Goal: Task Accomplishment & Management: Complete application form

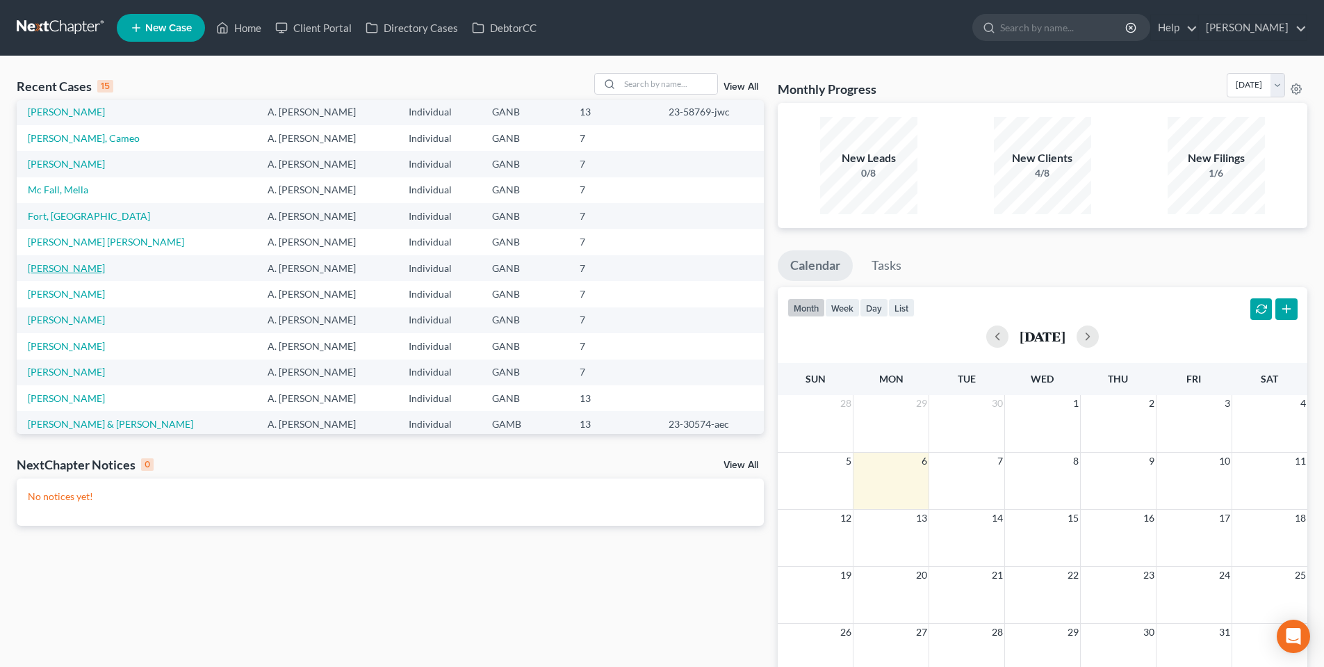
scroll to position [26, 0]
click at [51, 238] on link "[PERSON_NAME] [PERSON_NAME]" at bounding box center [106, 244] width 156 height 12
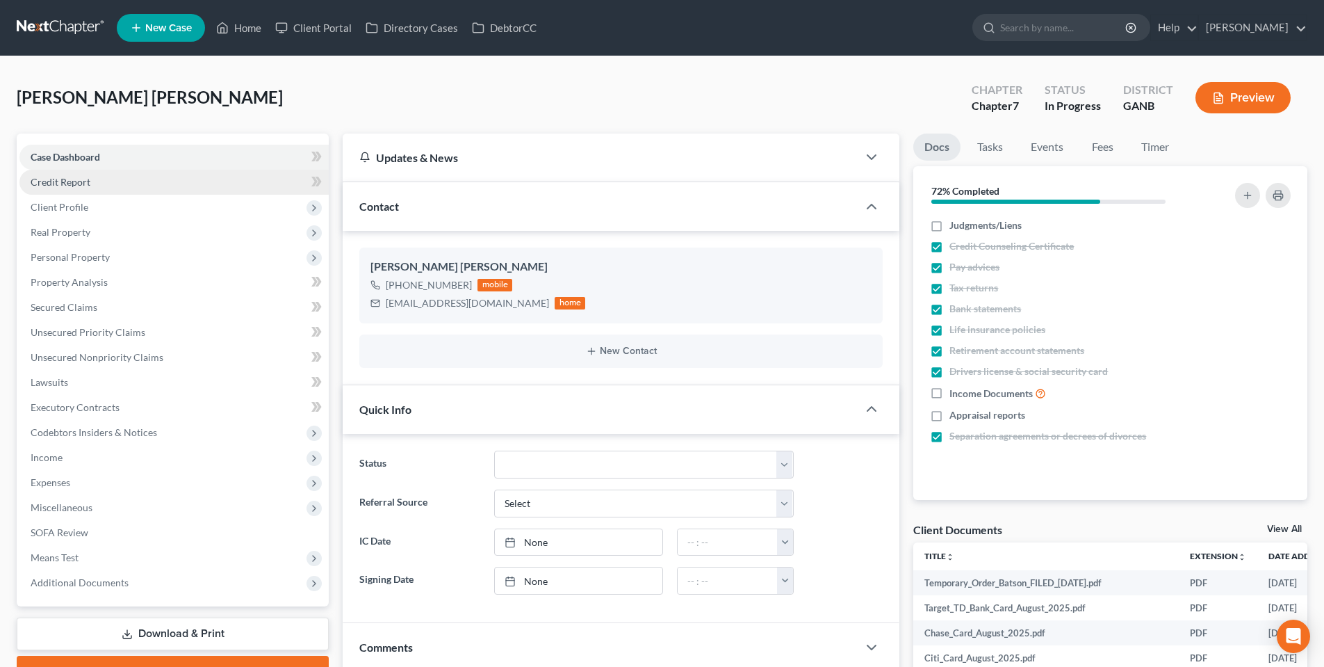
click at [145, 175] on link "Credit Report" at bounding box center [173, 182] width 309 height 25
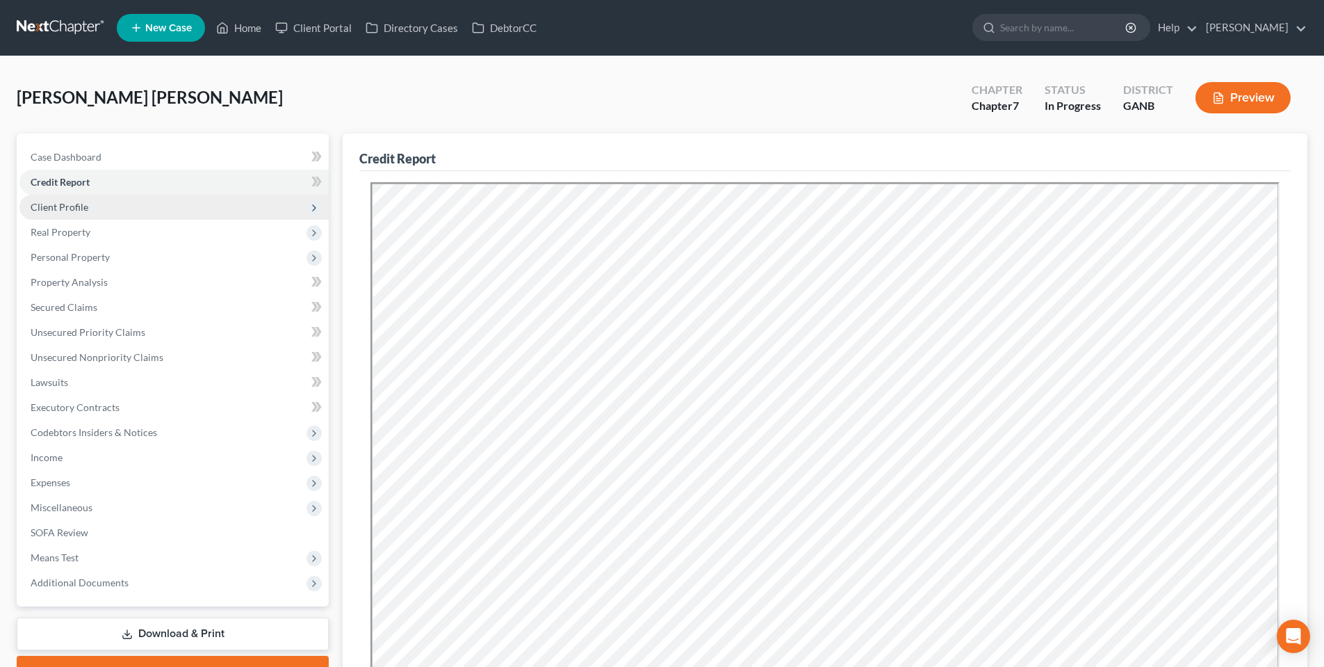
click at [145, 218] on span "Client Profile" at bounding box center [173, 207] width 309 height 25
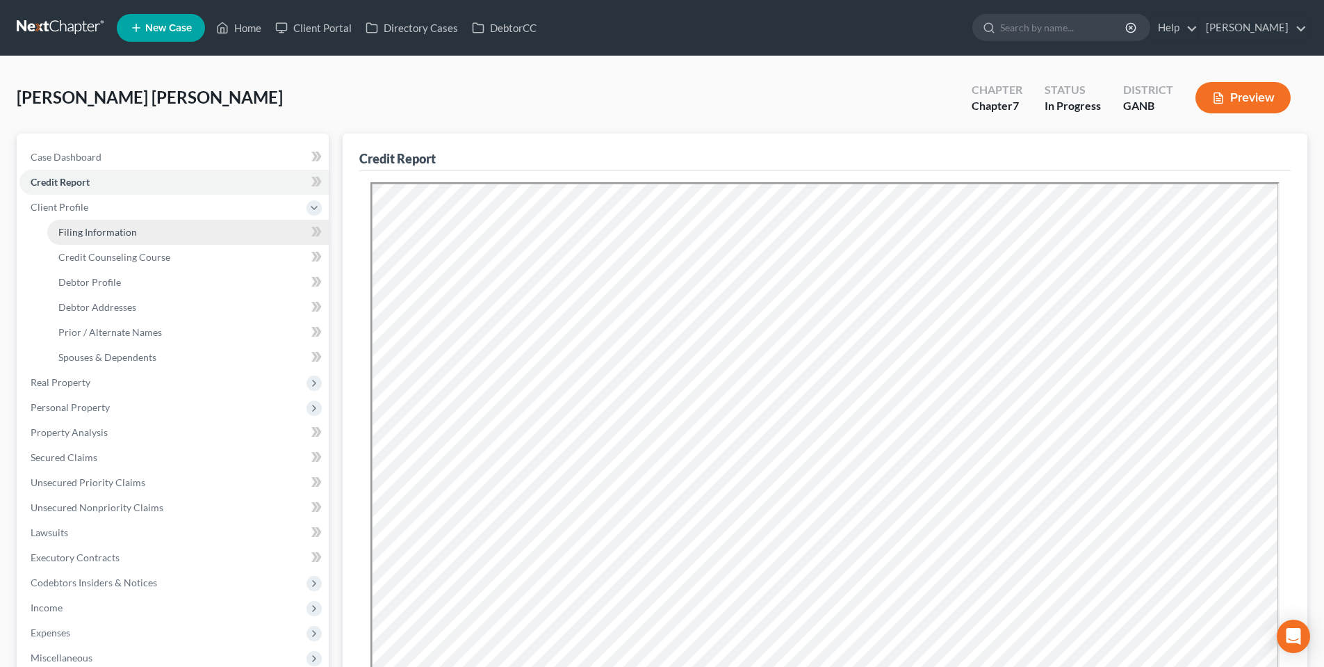
click at [144, 230] on link "Filing Information" at bounding box center [188, 232] width 282 height 25
select select "1"
select select "0"
select select "19"
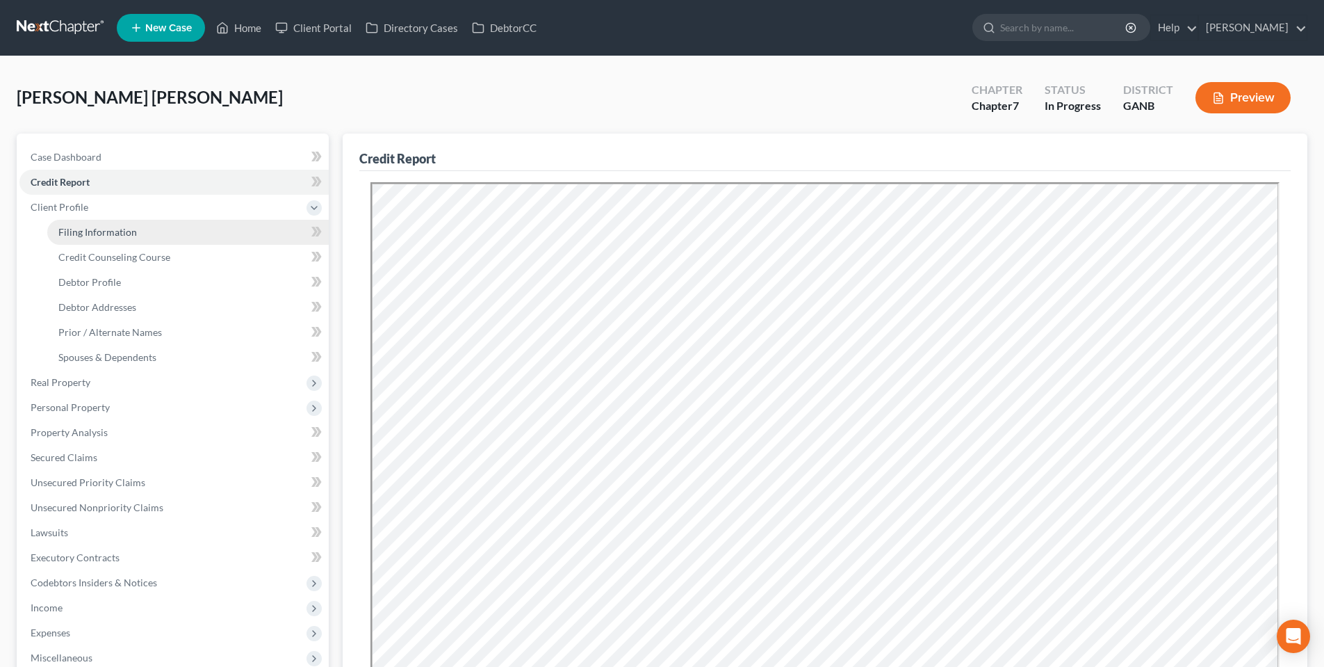
select select "2"
select select "10"
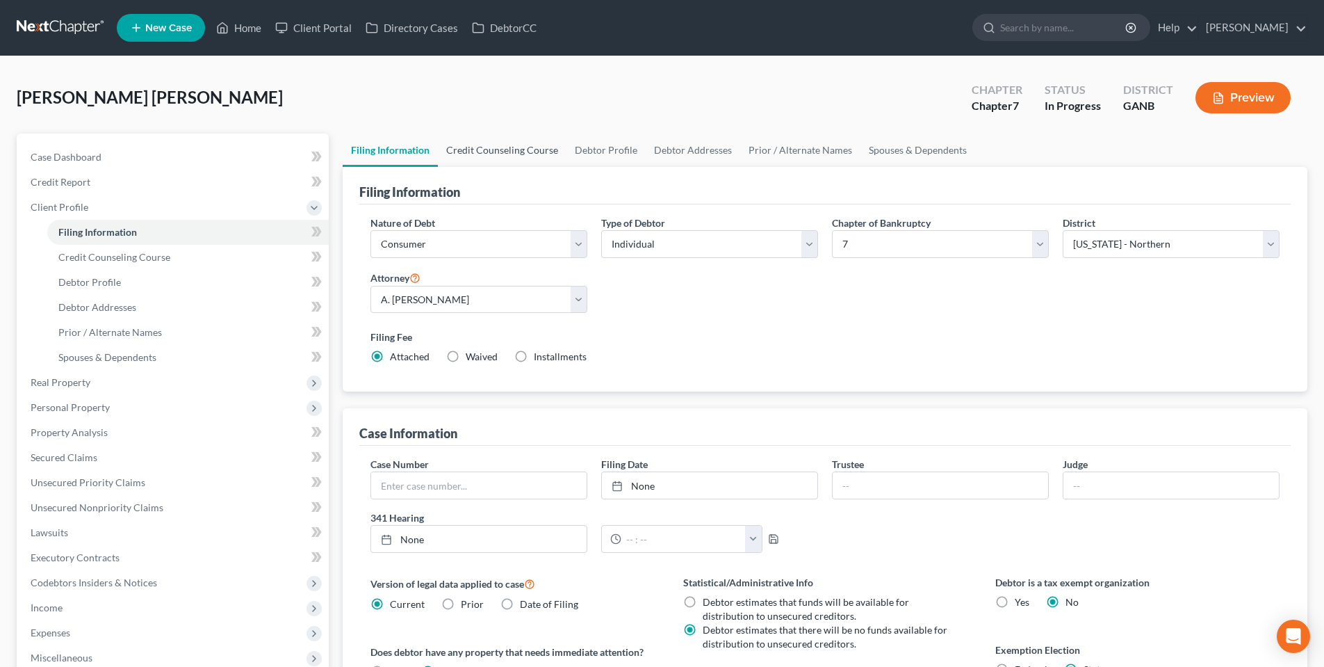
click at [500, 151] on link "Credit Counseling Course" at bounding box center [502, 149] width 129 height 33
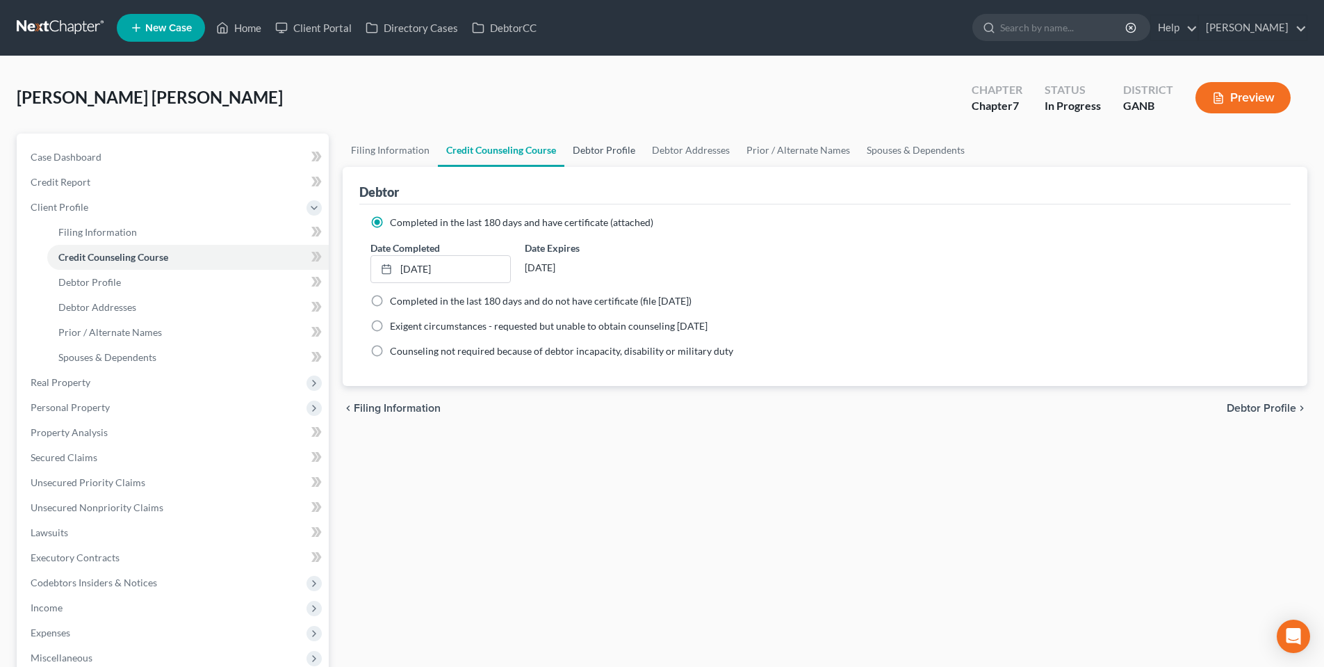
click at [624, 156] on link "Debtor Profile" at bounding box center [603, 149] width 79 height 33
select select "2"
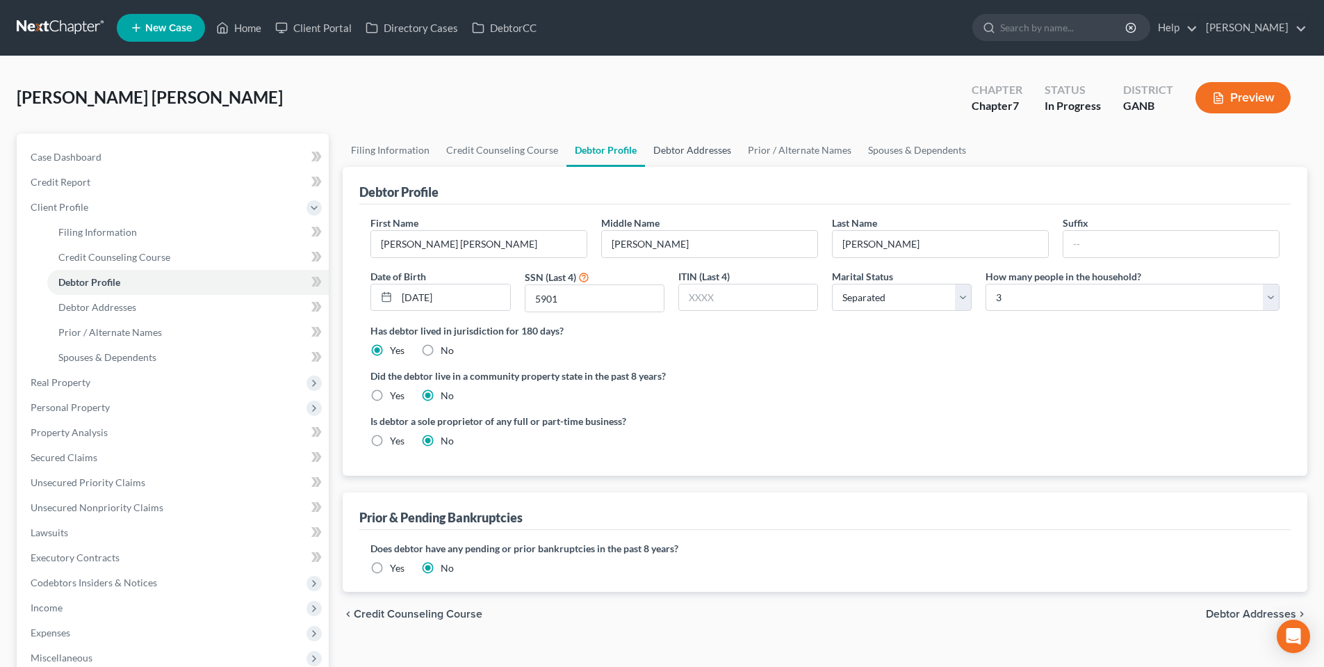
click at [698, 154] on link "Debtor Addresses" at bounding box center [692, 149] width 95 height 33
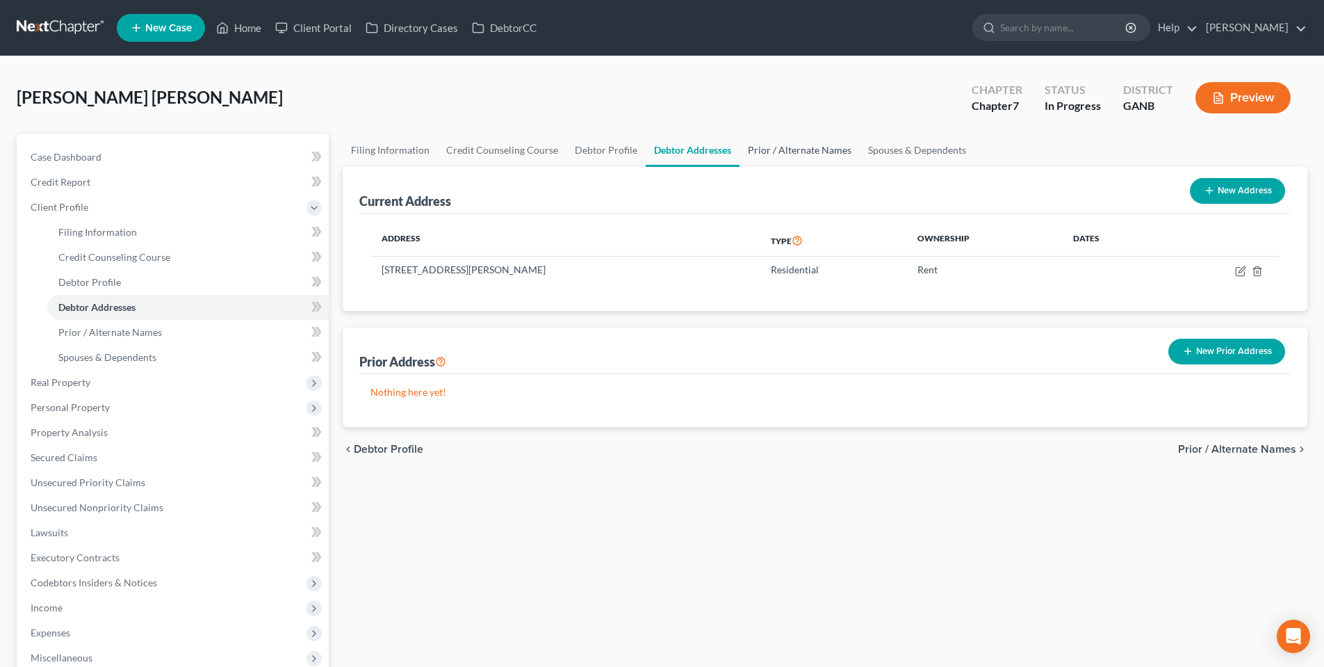
click at [790, 156] on link "Prior / Alternate Names" at bounding box center [800, 149] width 120 height 33
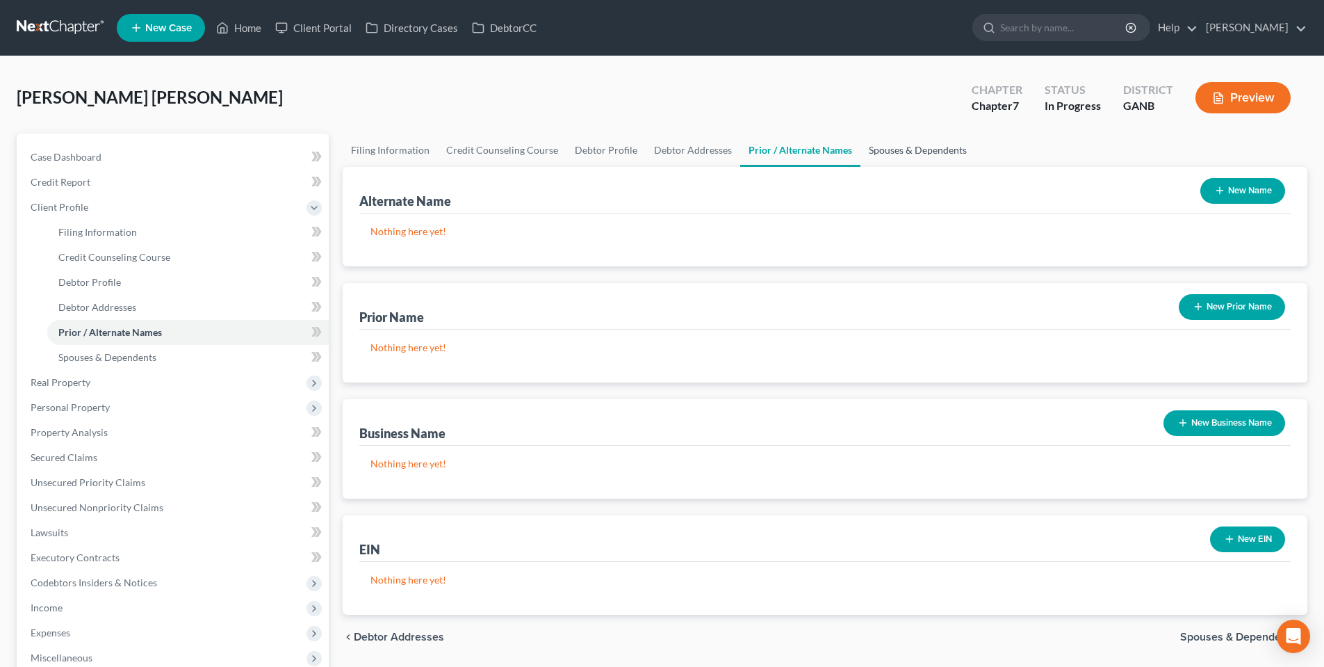
click at [905, 144] on link "Spouses & Dependents" at bounding box center [918, 149] width 115 height 33
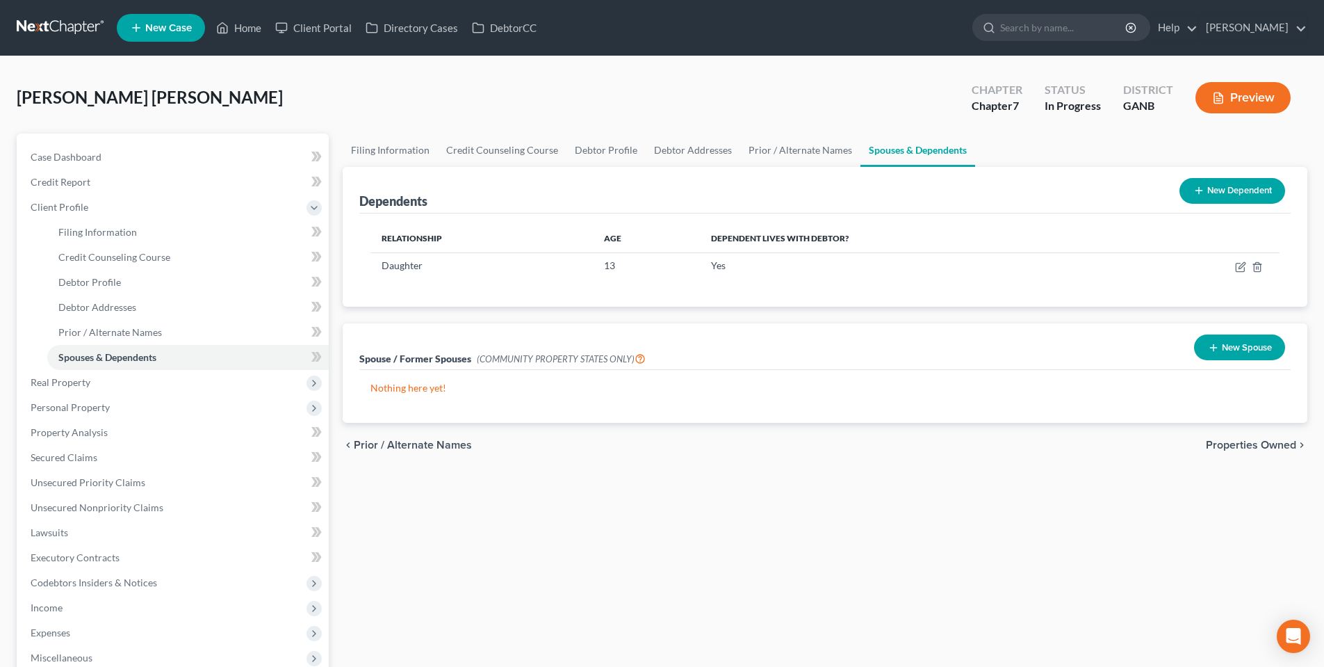
click at [1236, 446] on span "Properties Owned" at bounding box center [1251, 444] width 90 height 11
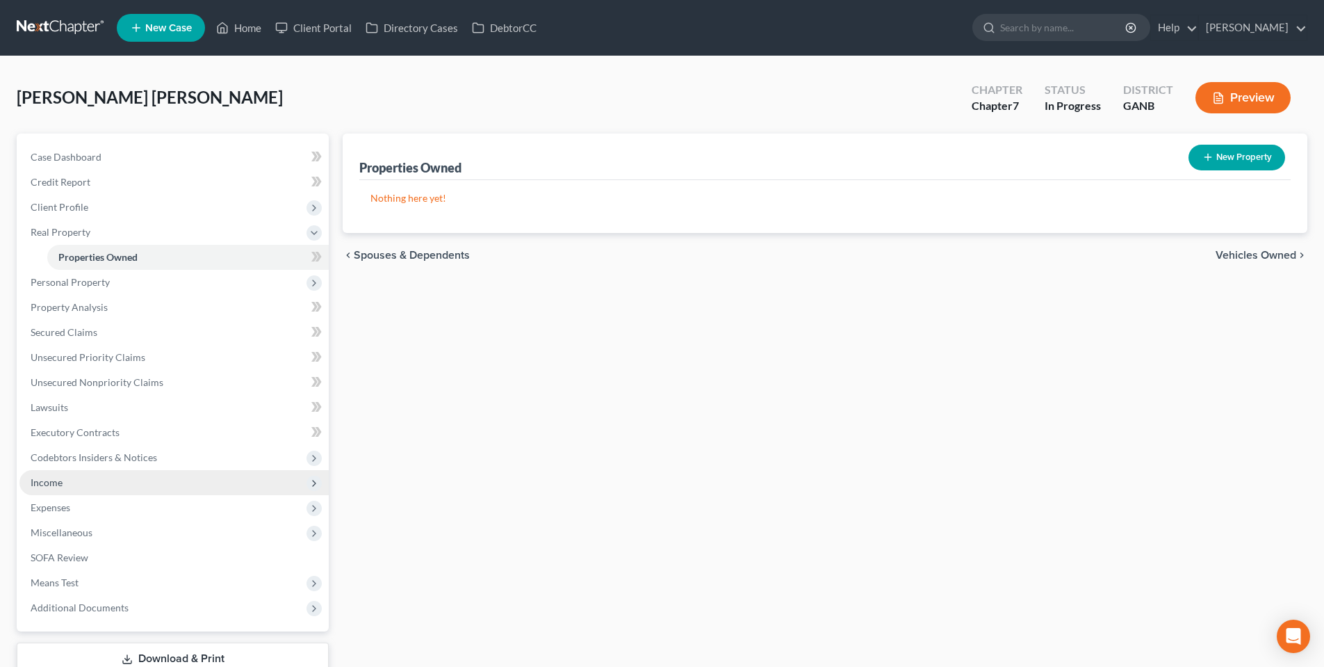
click at [68, 483] on span "Income" at bounding box center [173, 482] width 309 height 25
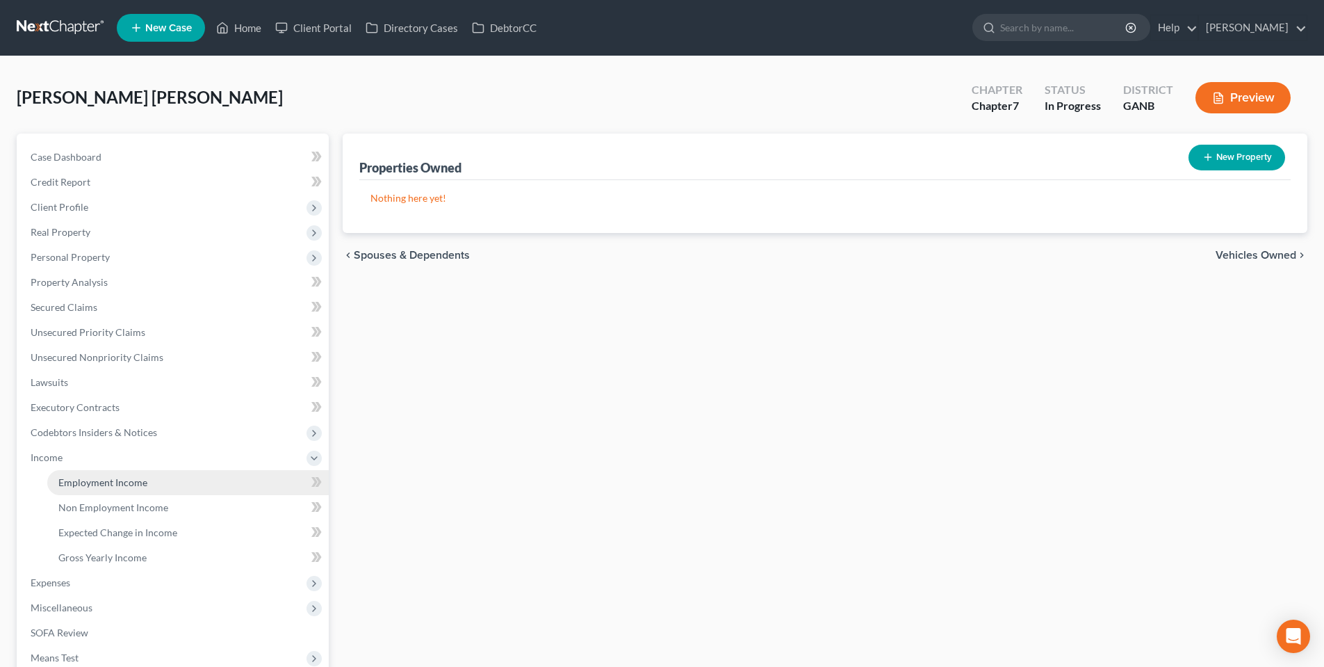
click at [86, 476] on span "Employment Income" at bounding box center [102, 482] width 89 height 12
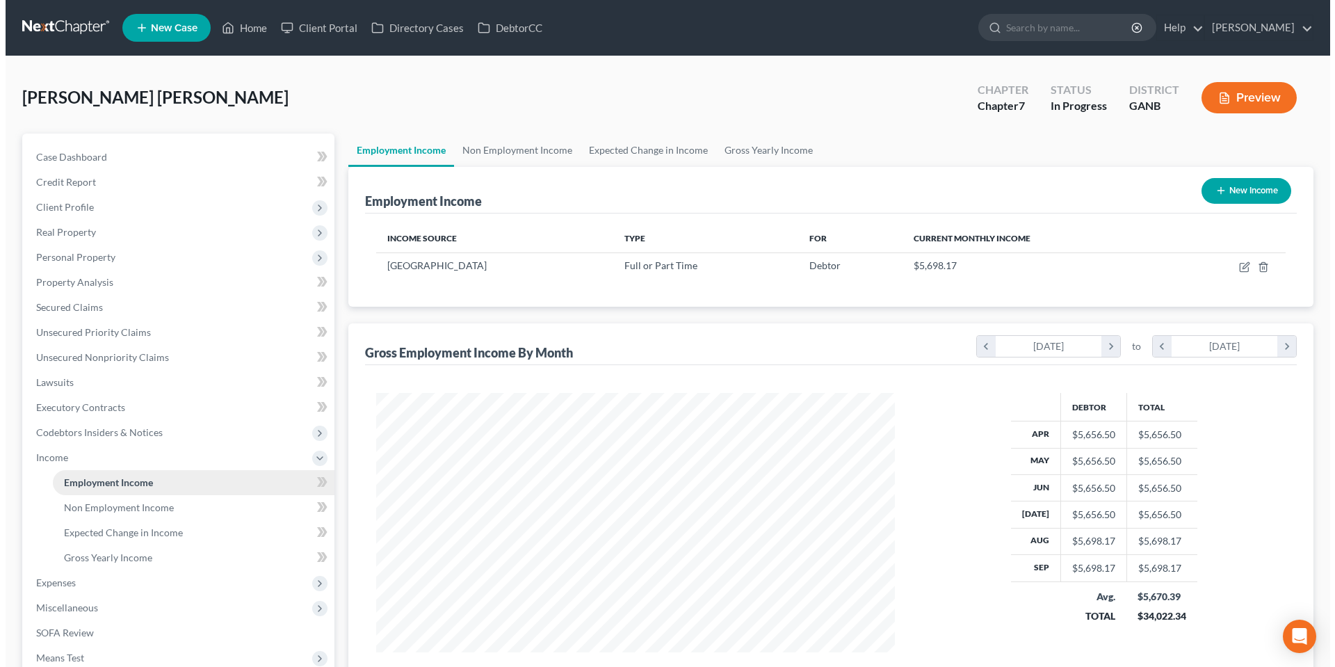
scroll to position [259, 546]
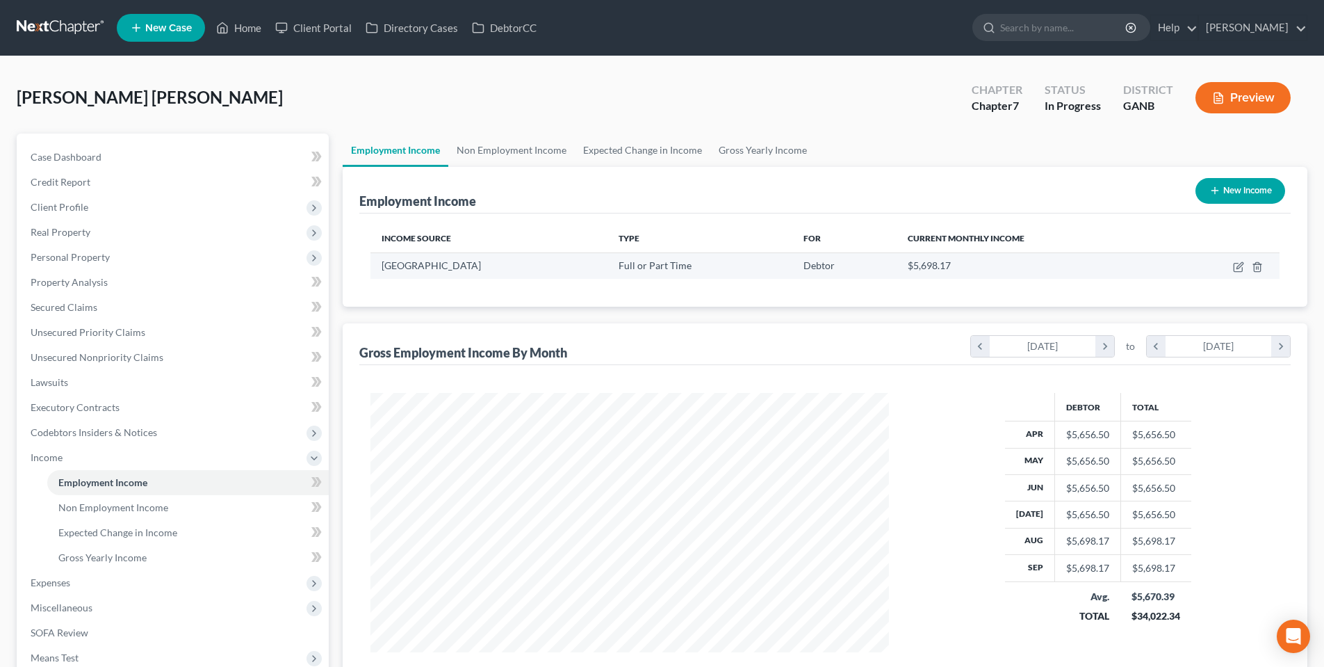
click at [1230, 268] on td at bounding box center [1223, 265] width 113 height 26
click at [1237, 268] on icon "button" at bounding box center [1240, 265] width 6 height 6
select select "0"
select select "10"
select select "0"
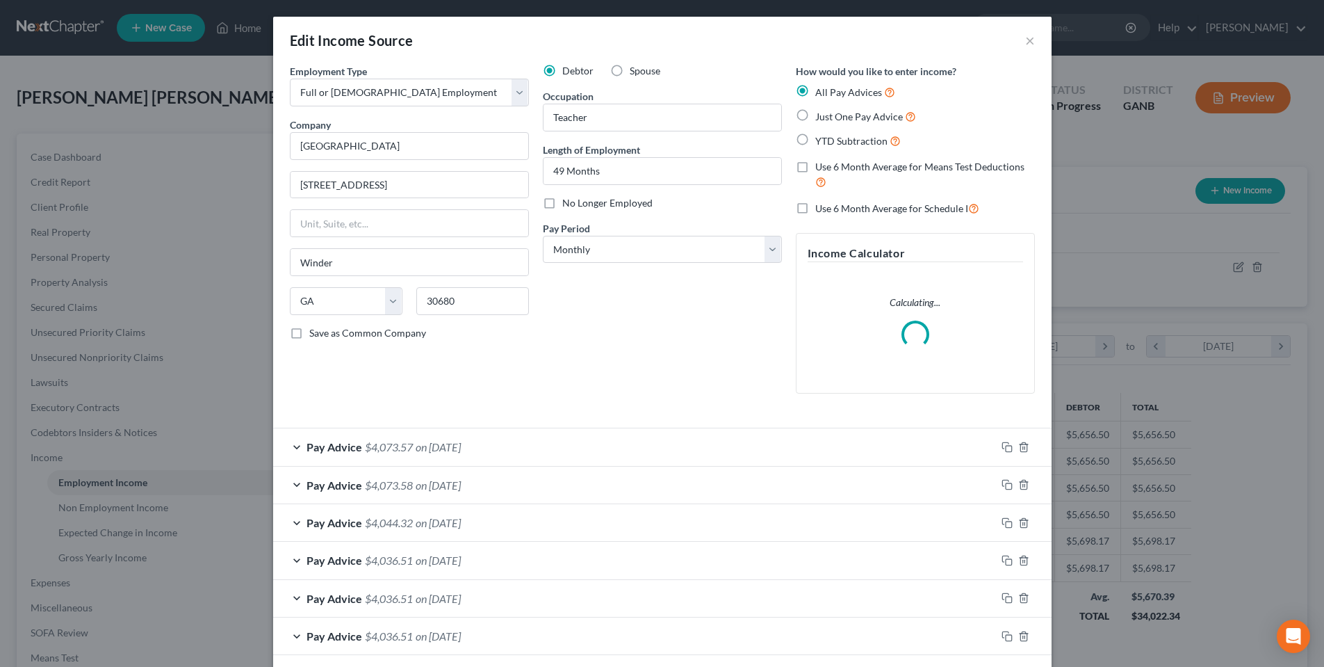
scroll to position [261, 551]
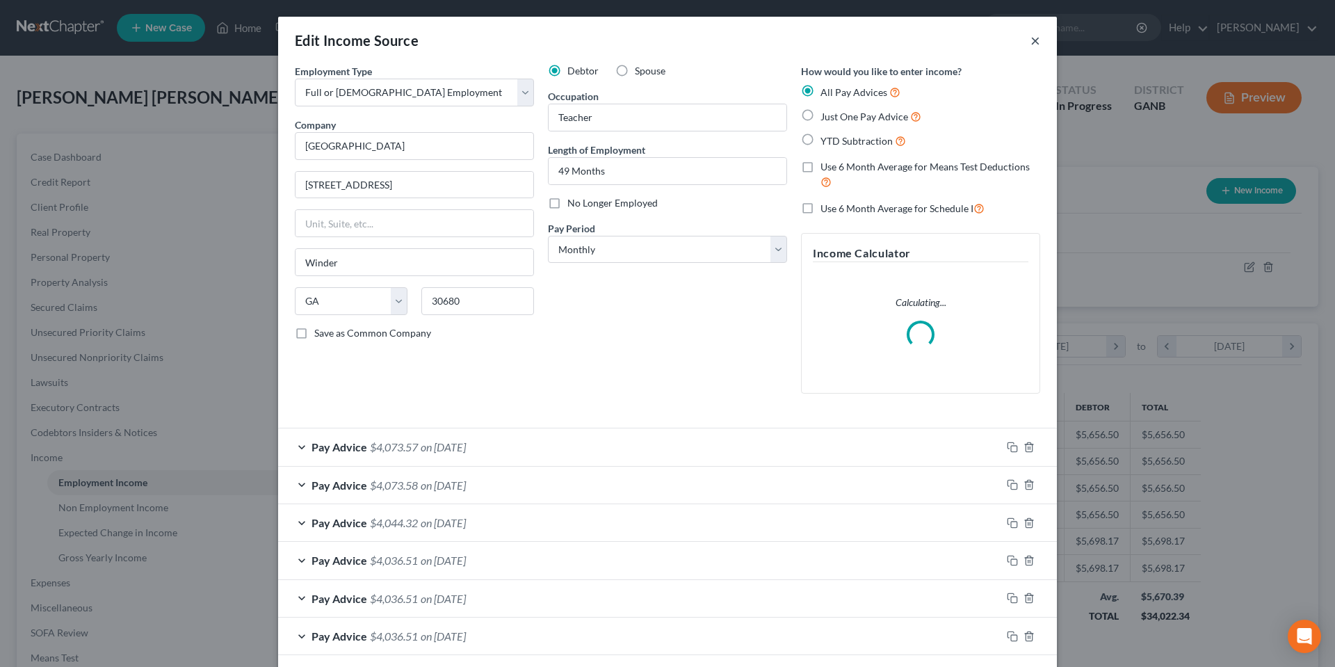
click at [1033, 38] on button "×" at bounding box center [1035, 40] width 10 height 17
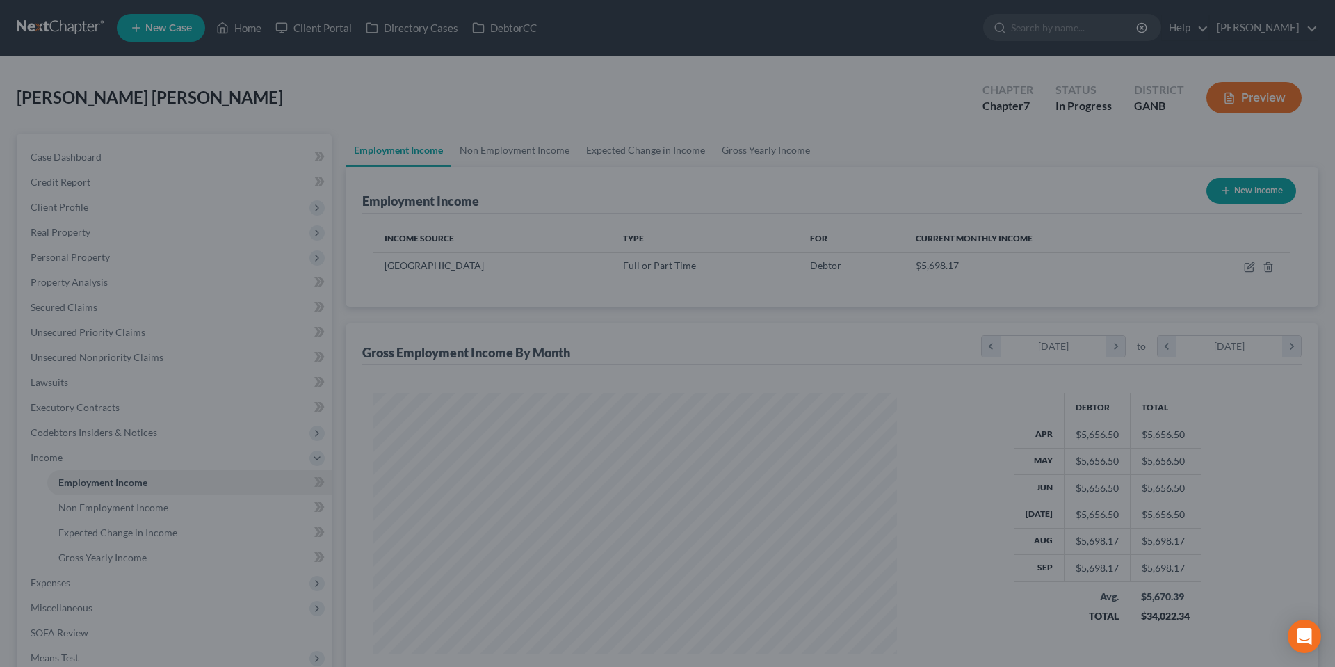
scroll to position [694857, 694570]
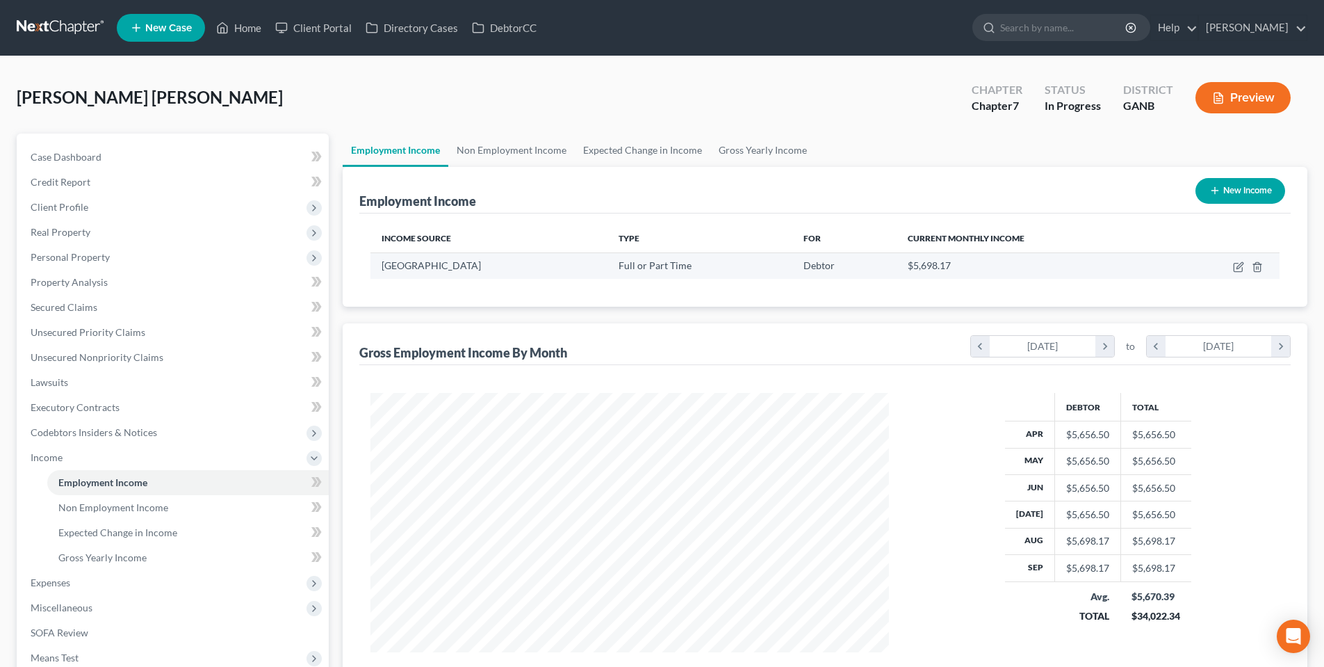
click at [1232, 266] on td at bounding box center [1223, 265] width 113 height 26
click at [1235, 266] on icon "button" at bounding box center [1238, 266] width 11 height 11
select select "0"
select select "10"
select select "0"
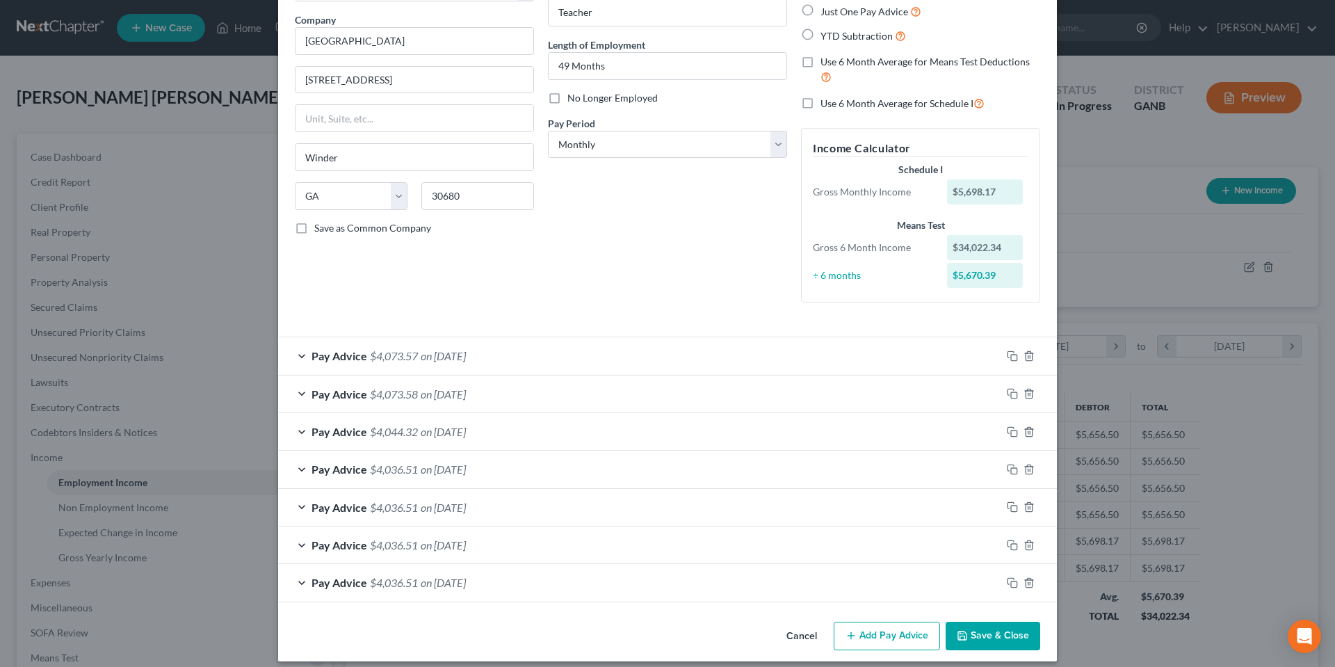
scroll to position [116, 0]
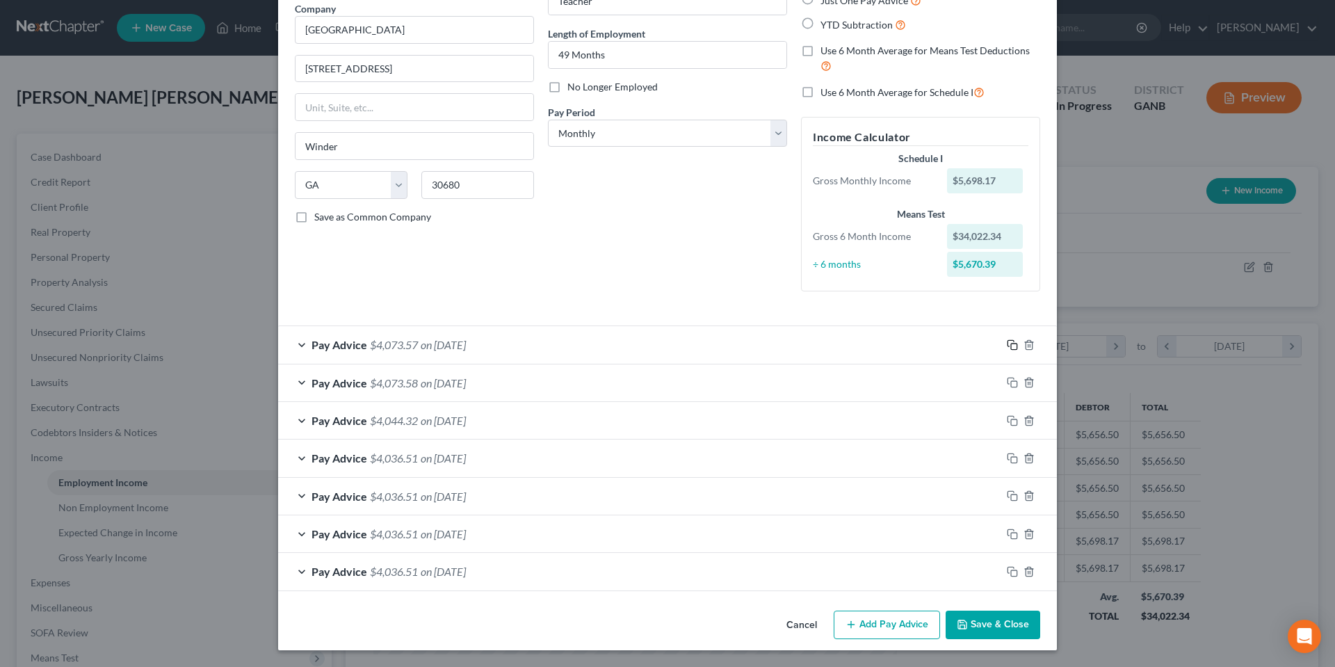
click at [1009, 348] on icon "button" at bounding box center [1012, 344] width 11 height 11
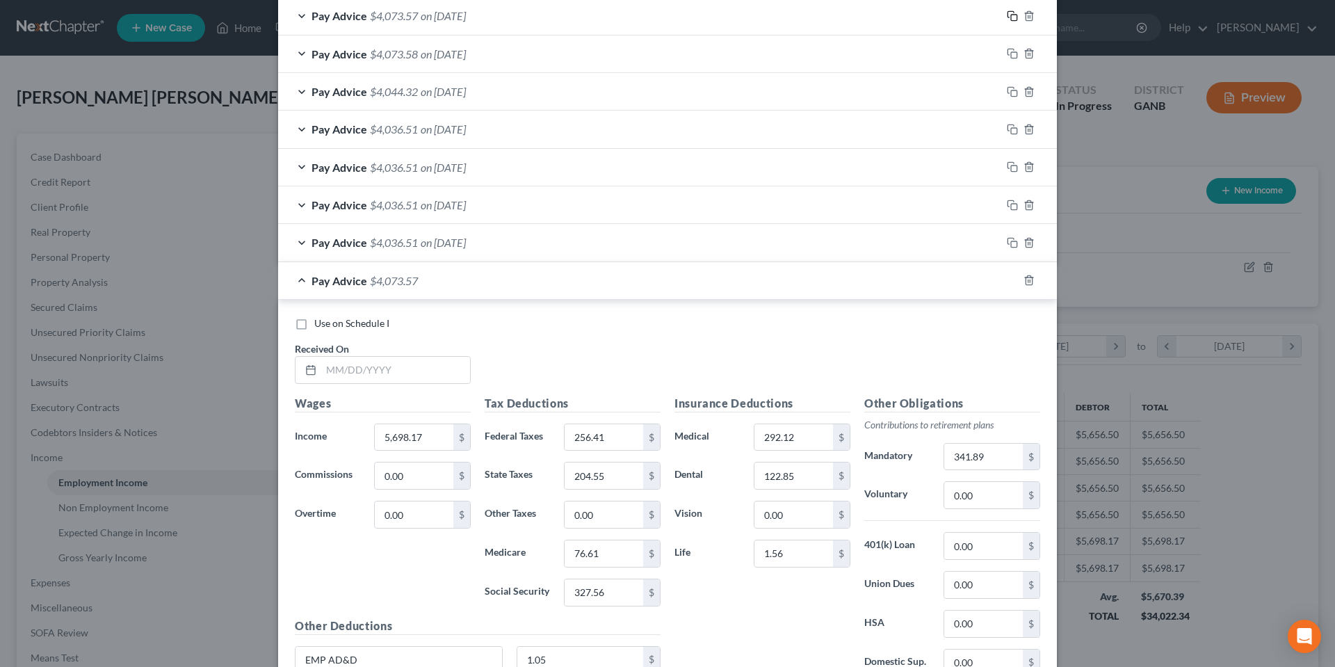
scroll to position [611, 0]
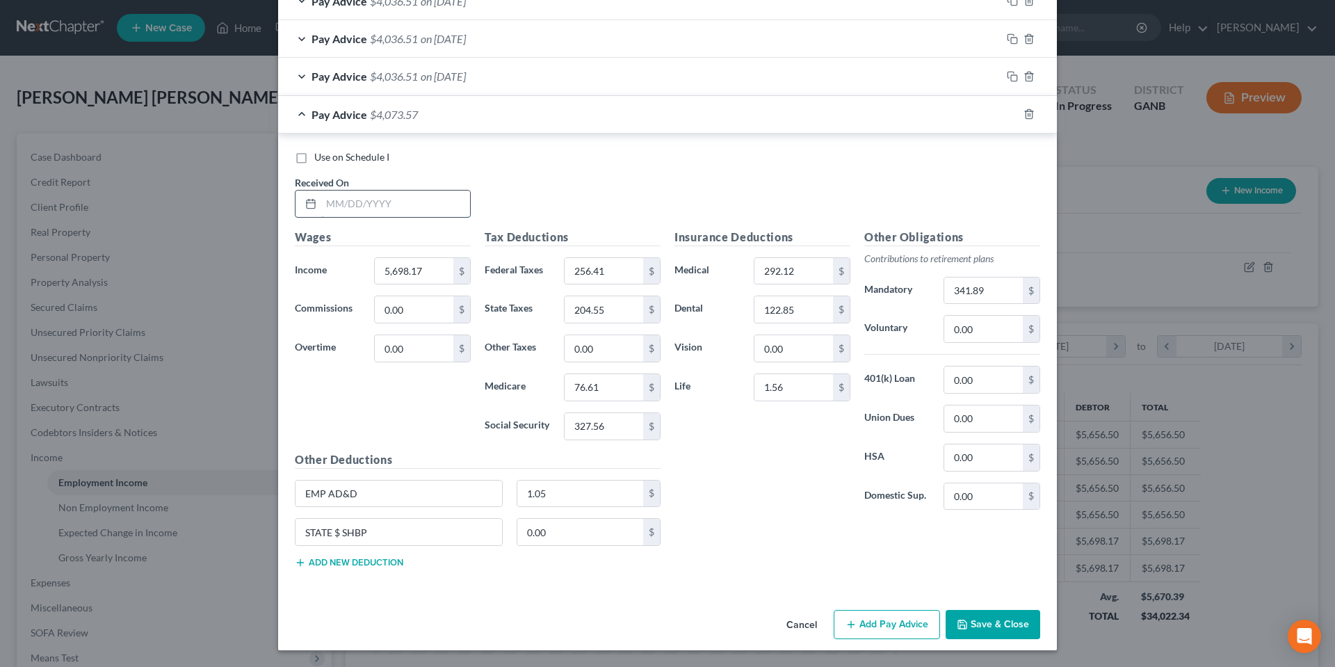
click at [426, 200] on input "text" at bounding box center [395, 203] width 149 height 26
type input "[DATE]"
type input "1,000.00"
type input "14.50"
type input "62.00"
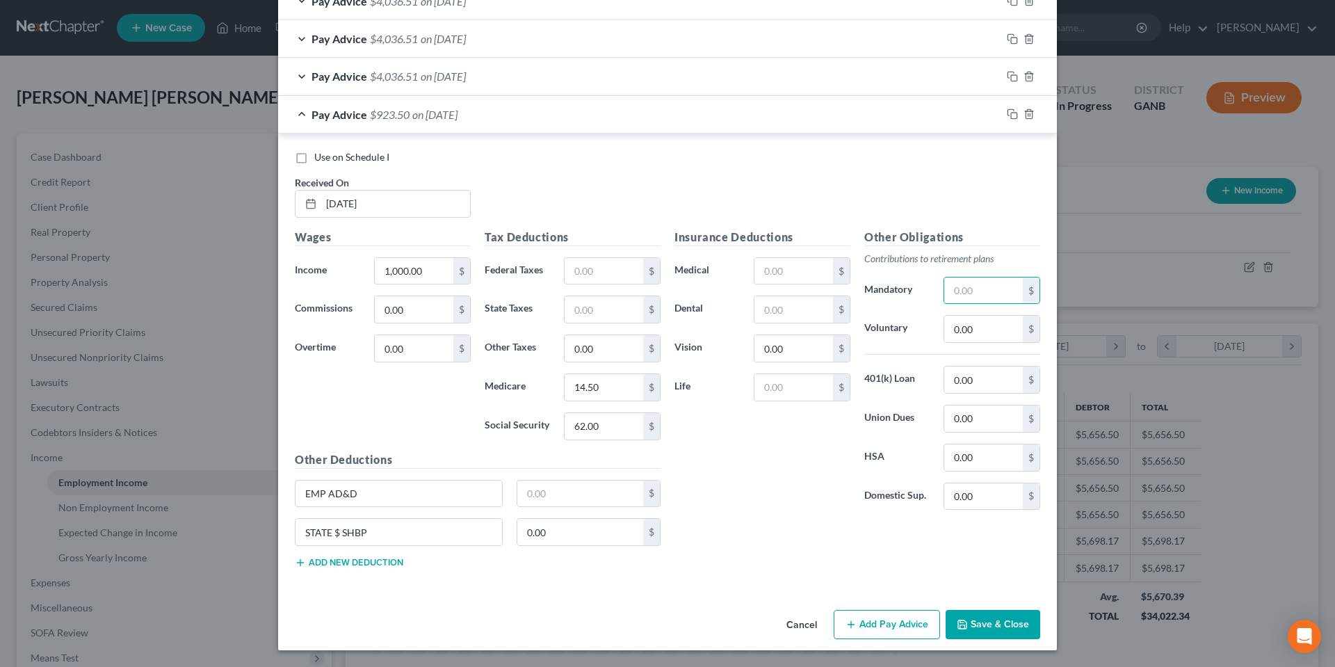
click at [610, 161] on div "Use on Schedule I" at bounding box center [667, 157] width 745 height 14
click at [1009, 620] on button "Save & Close" at bounding box center [992, 624] width 95 height 29
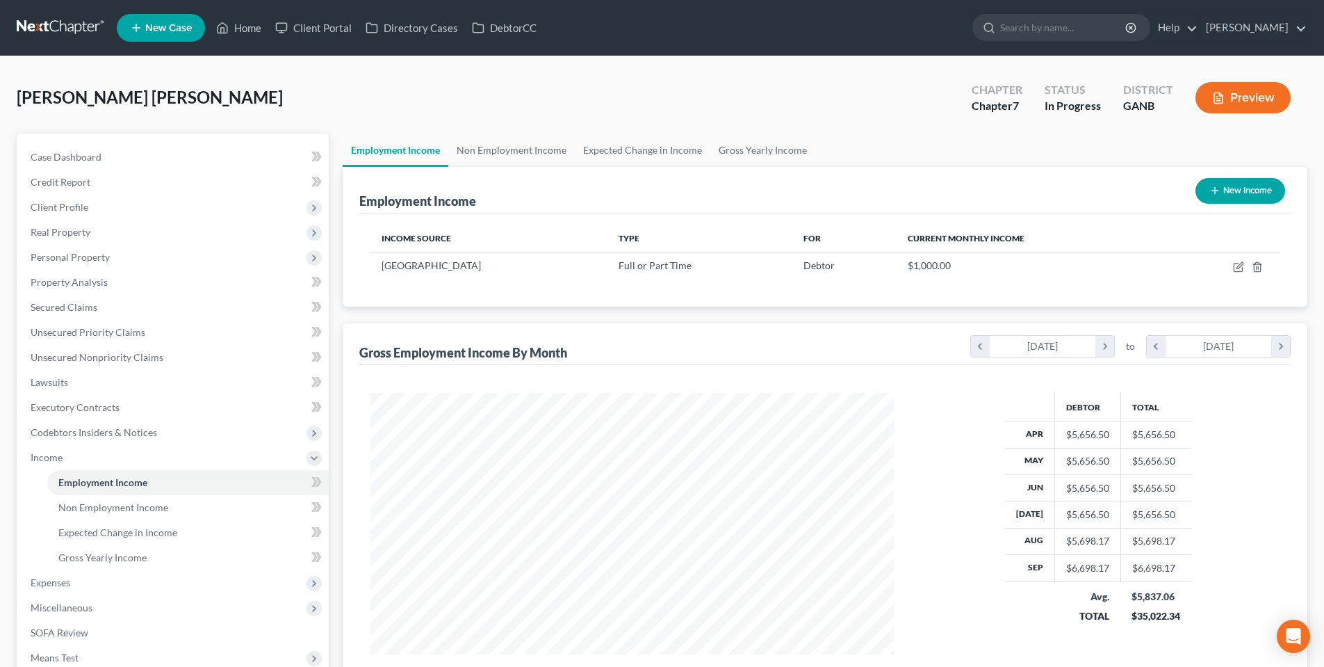
scroll to position [694857, 694570]
click at [497, 145] on link "Non Employment Income" at bounding box center [511, 149] width 127 height 33
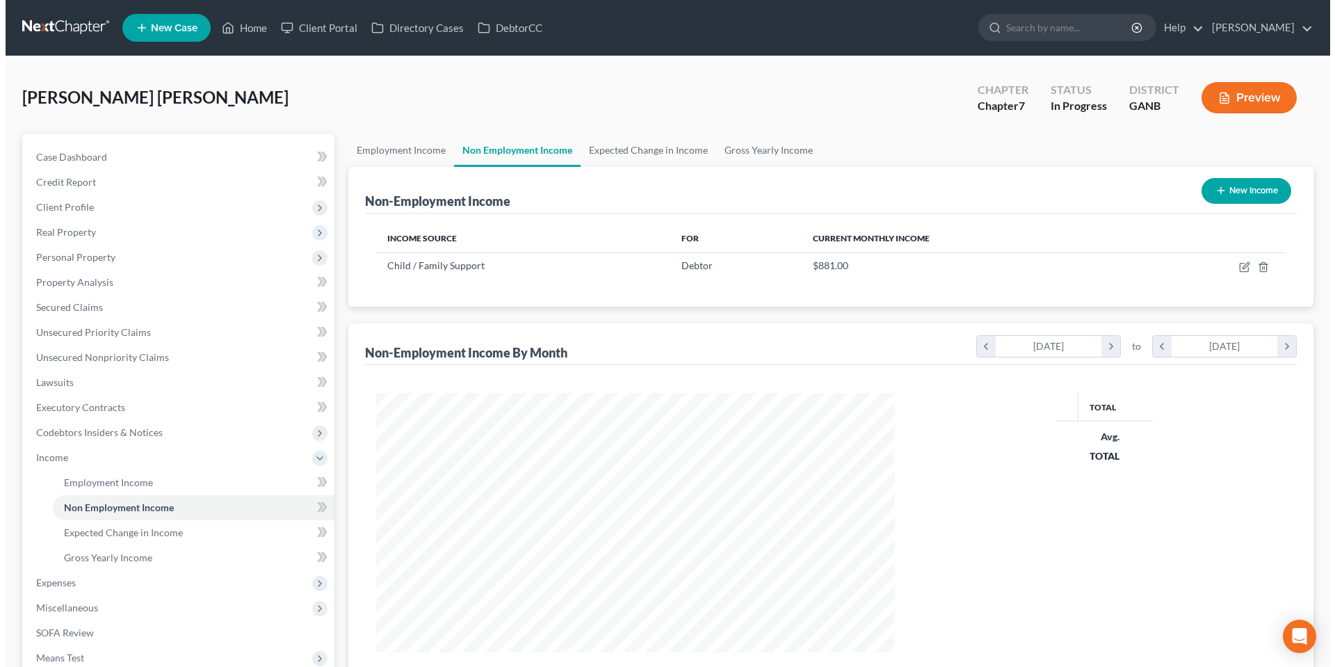
scroll to position [259, 546]
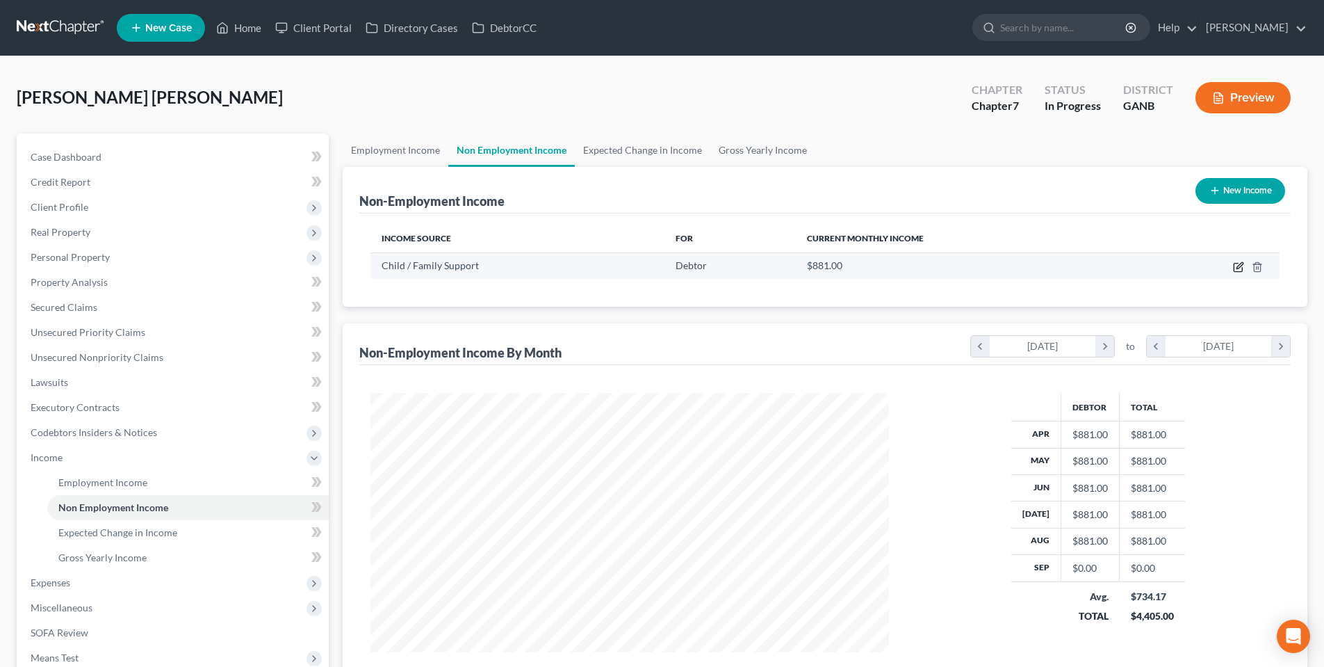
click at [1233, 268] on icon "button" at bounding box center [1238, 266] width 11 height 11
select select "7"
select select "0"
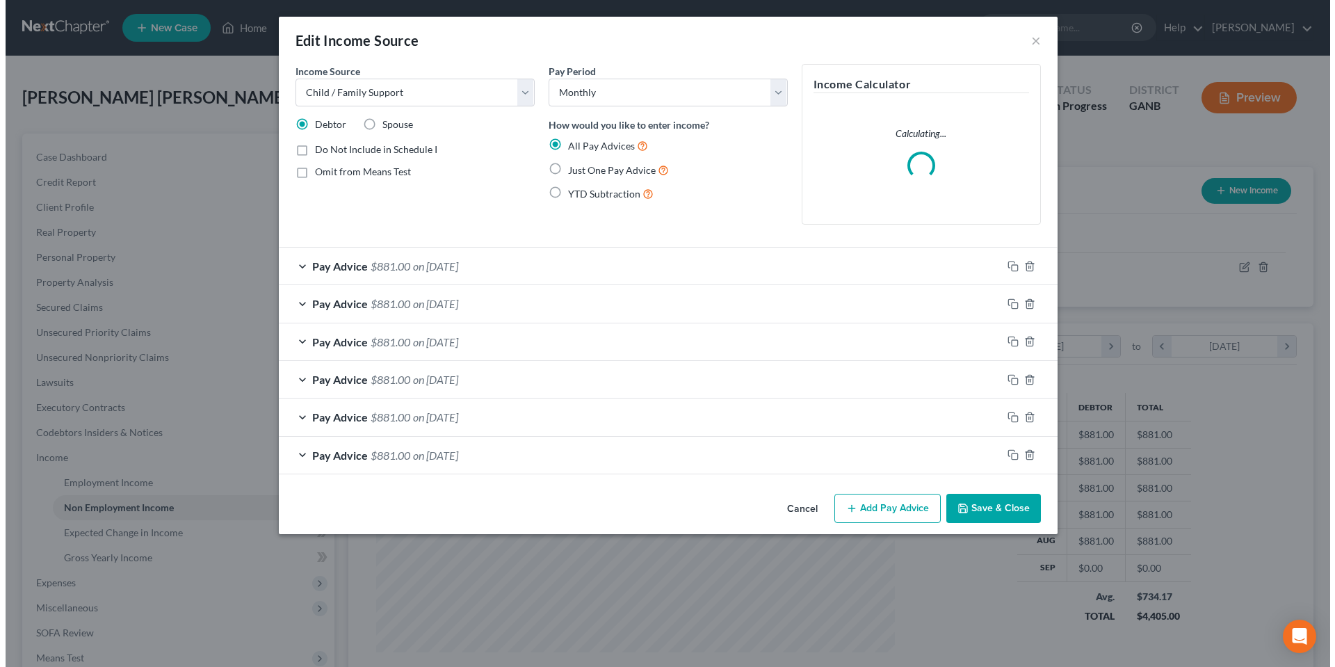
scroll to position [261, 551]
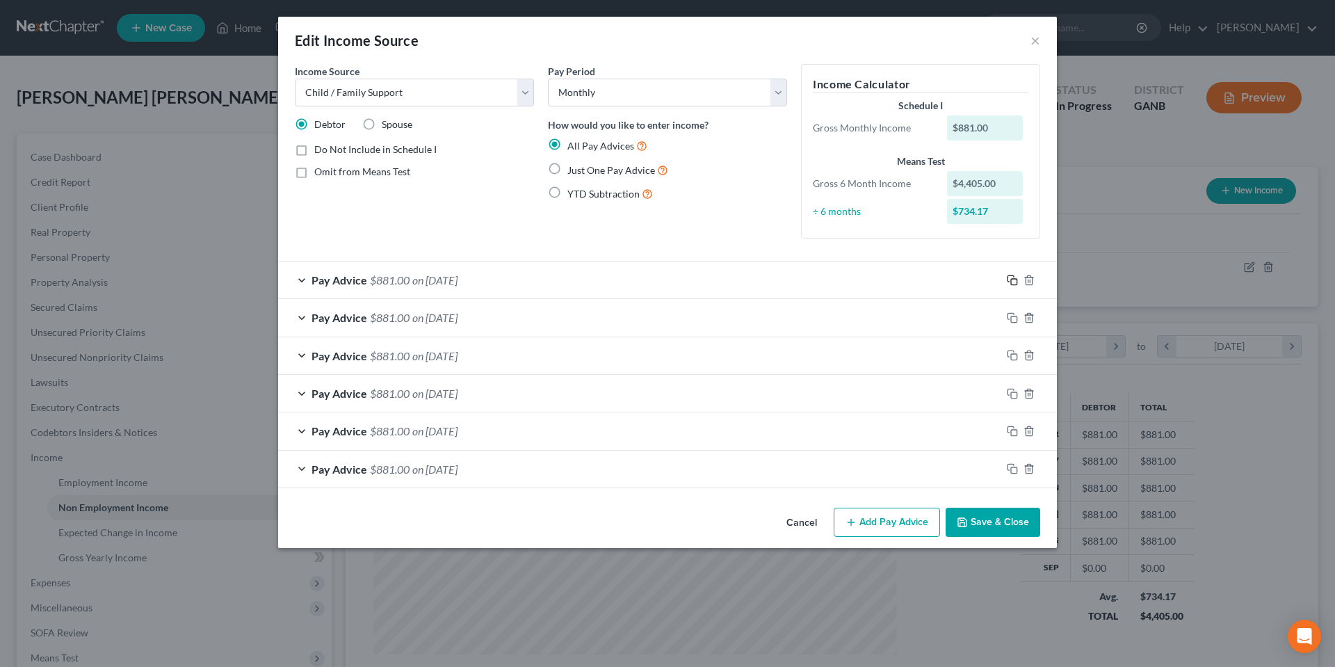
click at [1010, 282] on icon "button" at bounding box center [1012, 280] width 11 height 11
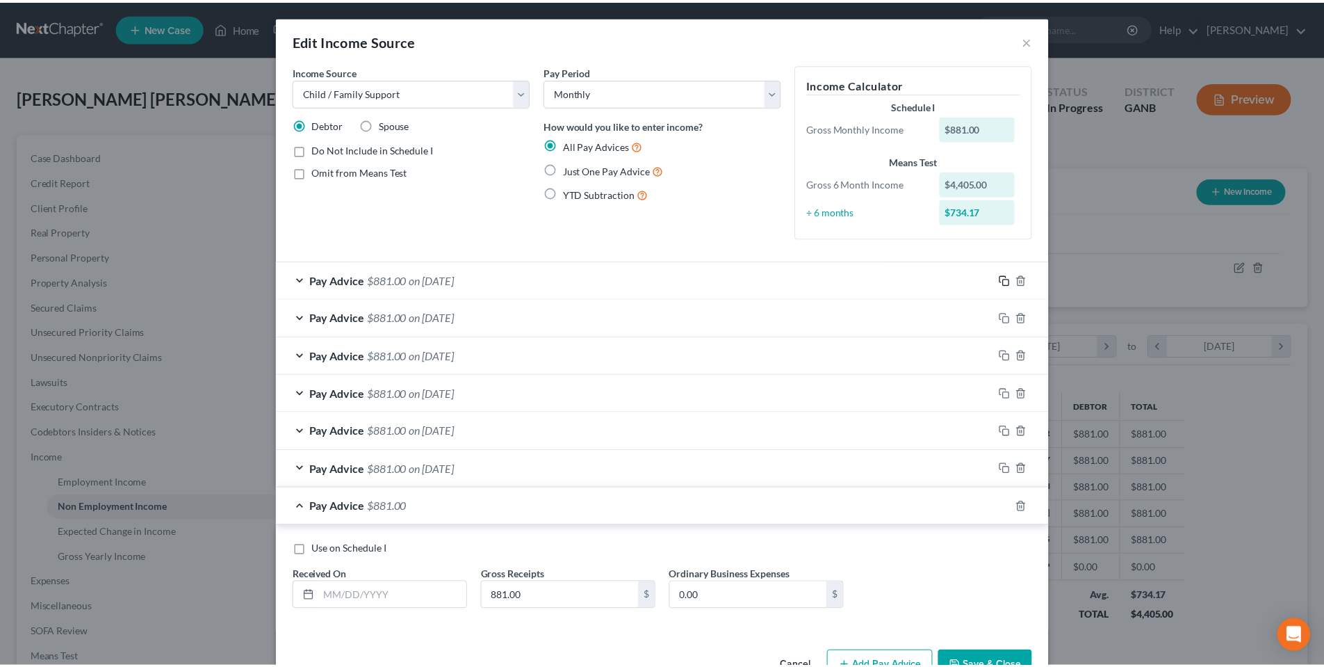
scroll to position [42, 0]
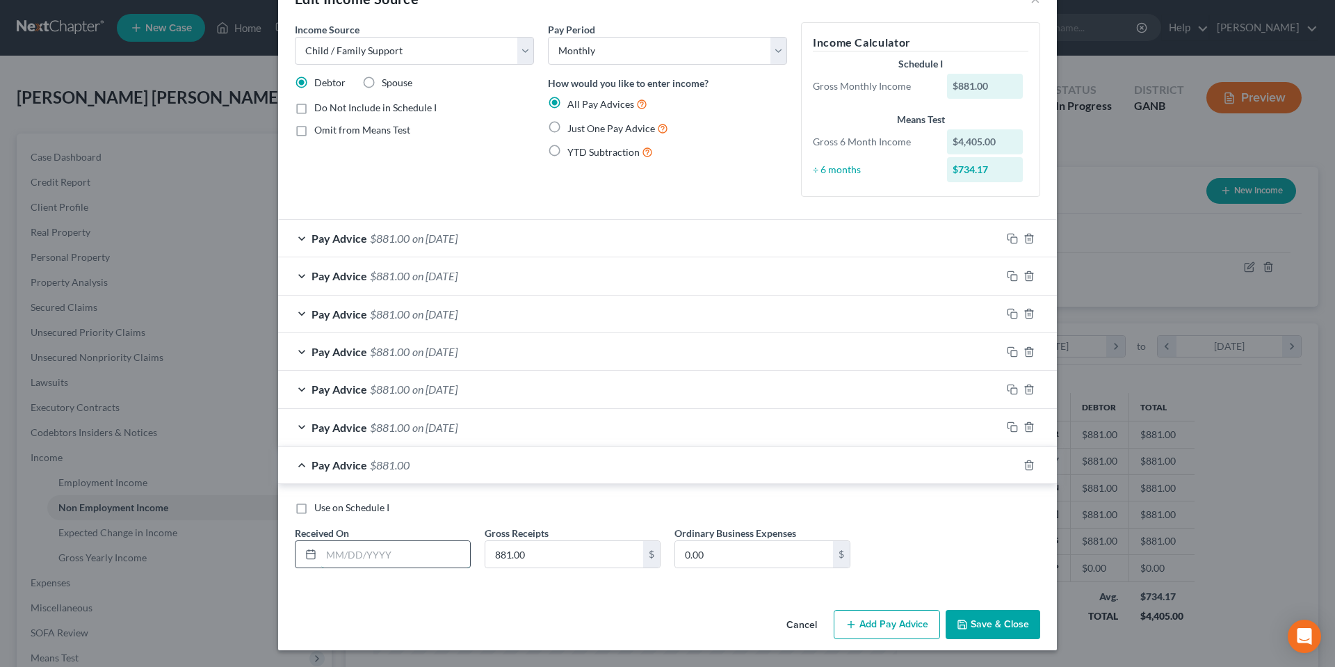
click at [431, 551] on input "text" at bounding box center [395, 554] width 149 height 26
type input "[DATE]"
click at [960, 625] on polyline "button" at bounding box center [962, 626] width 5 height 3
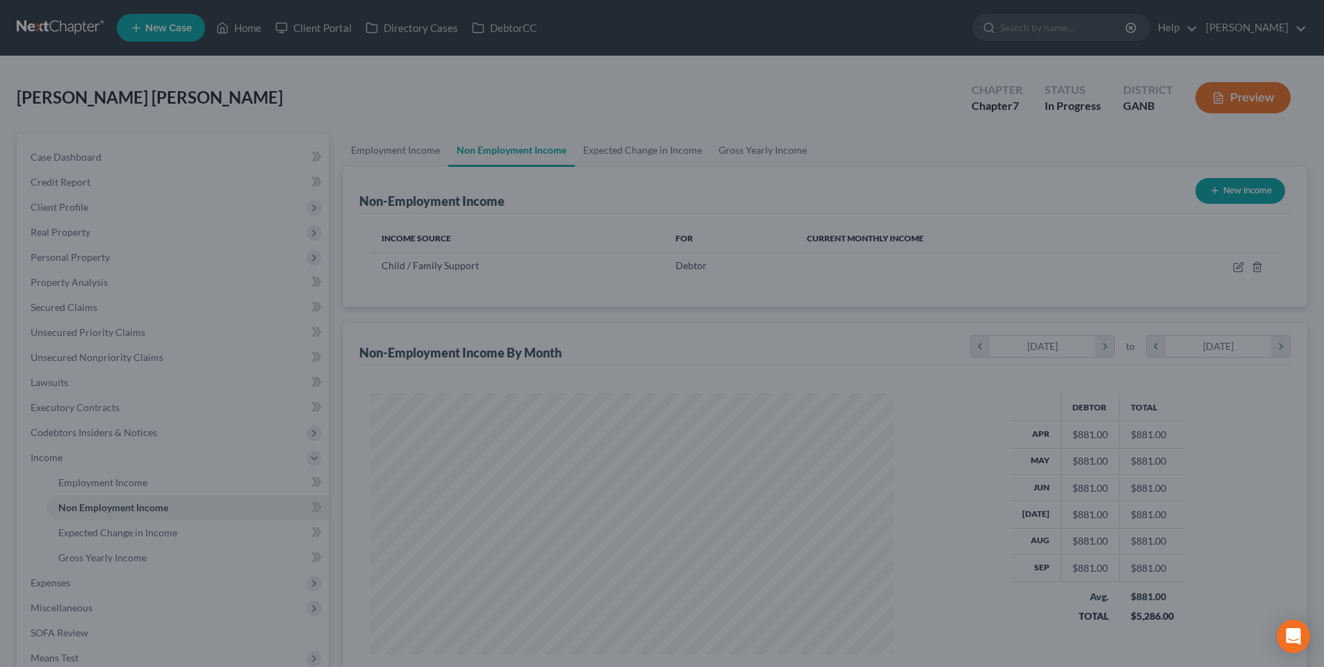
scroll to position [694857, 694570]
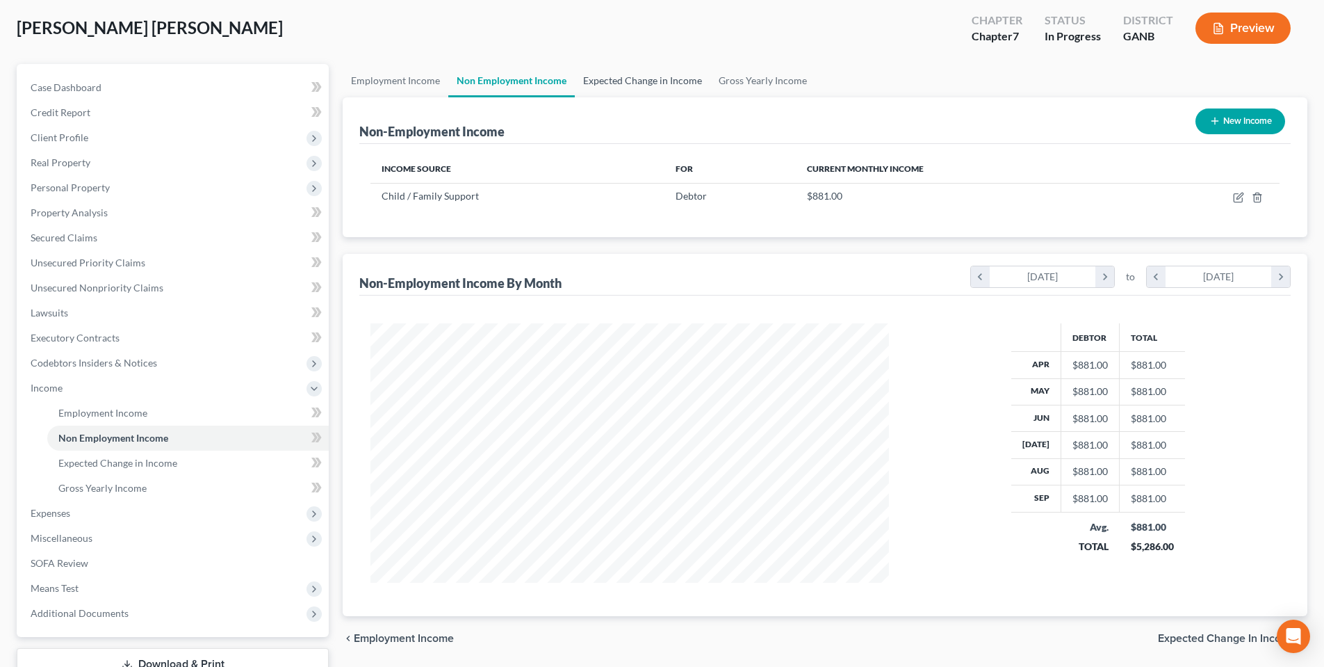
click at [621, 90] on link "Expected Change in Income" at bounding box center [643, 80] width 136 height 33
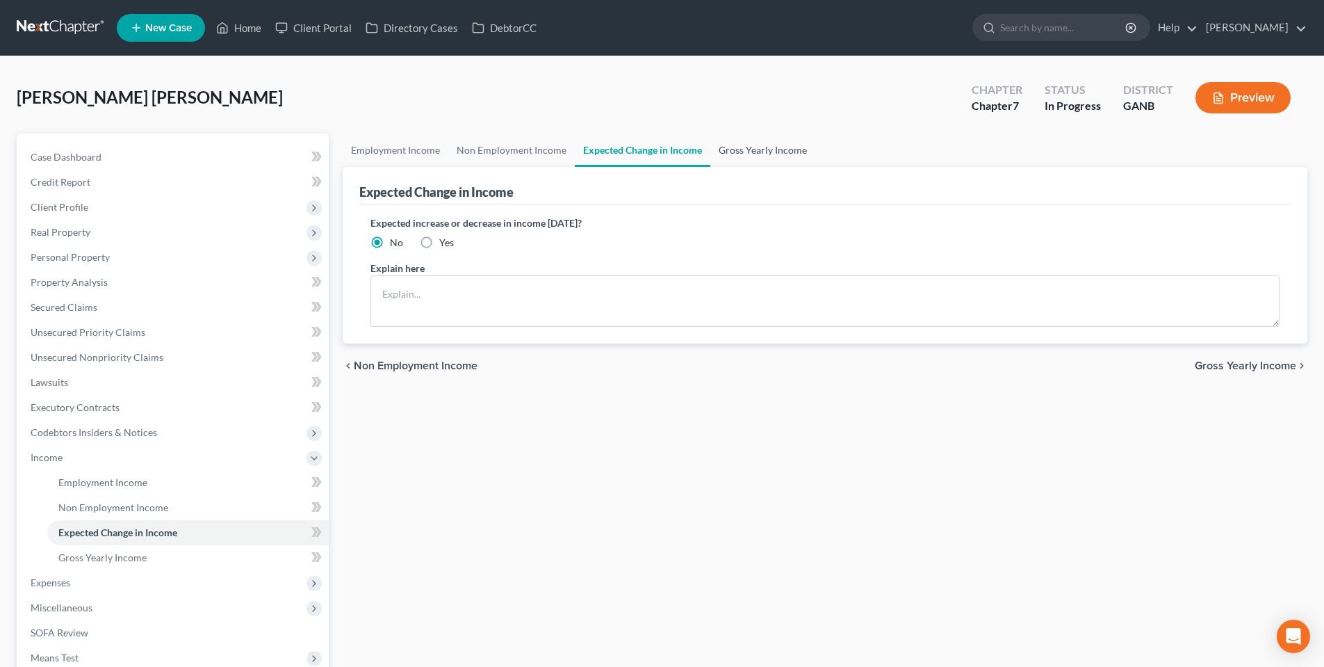
click at [742, 147] on link "Gross Yearly Income" at bounding box center [762, 149] width 105 height 33
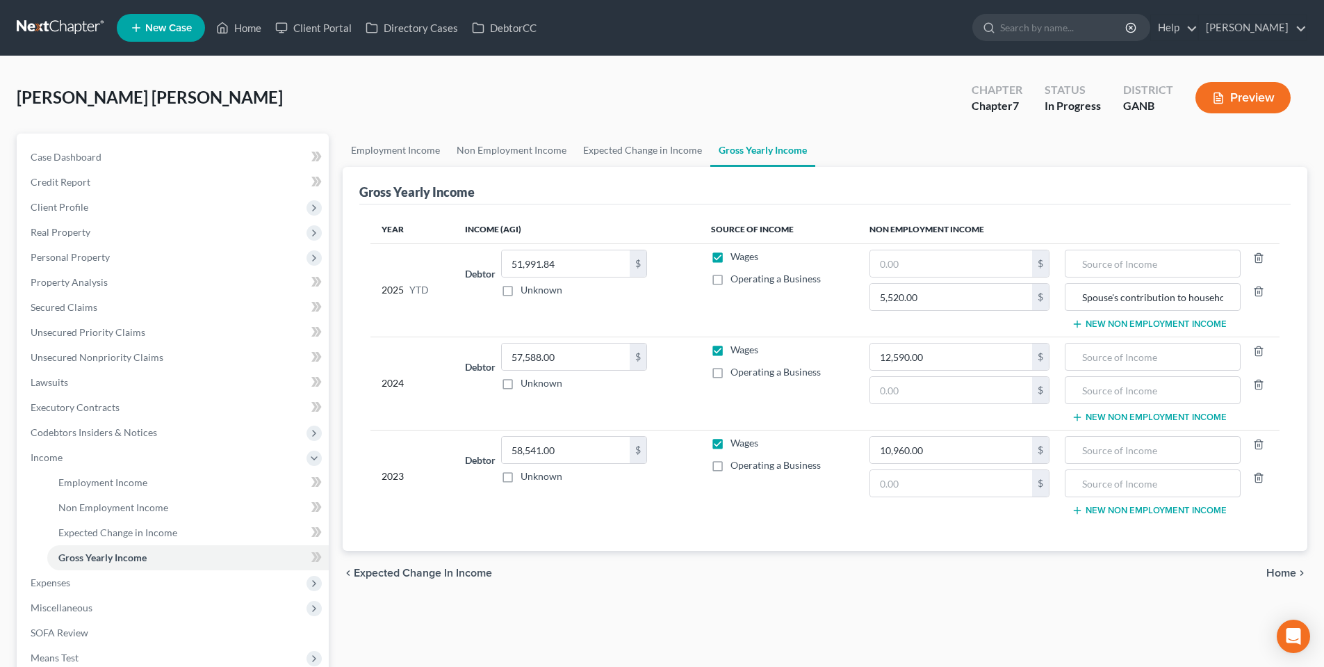
click at [1286, 571] on span "Home" at bounding box center [1282, 572] width 30 height 11
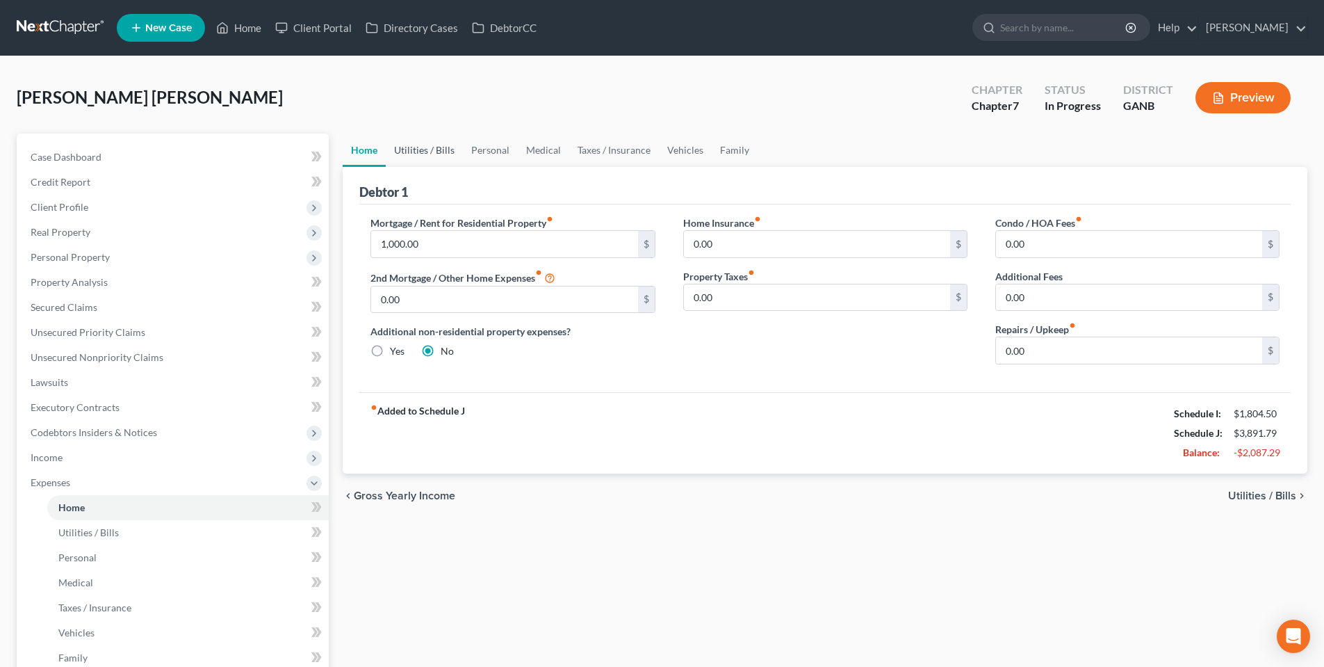
click at [418, 150] on link "Utilities / Bills" at bounding box center [424, 149] width 77 height 33
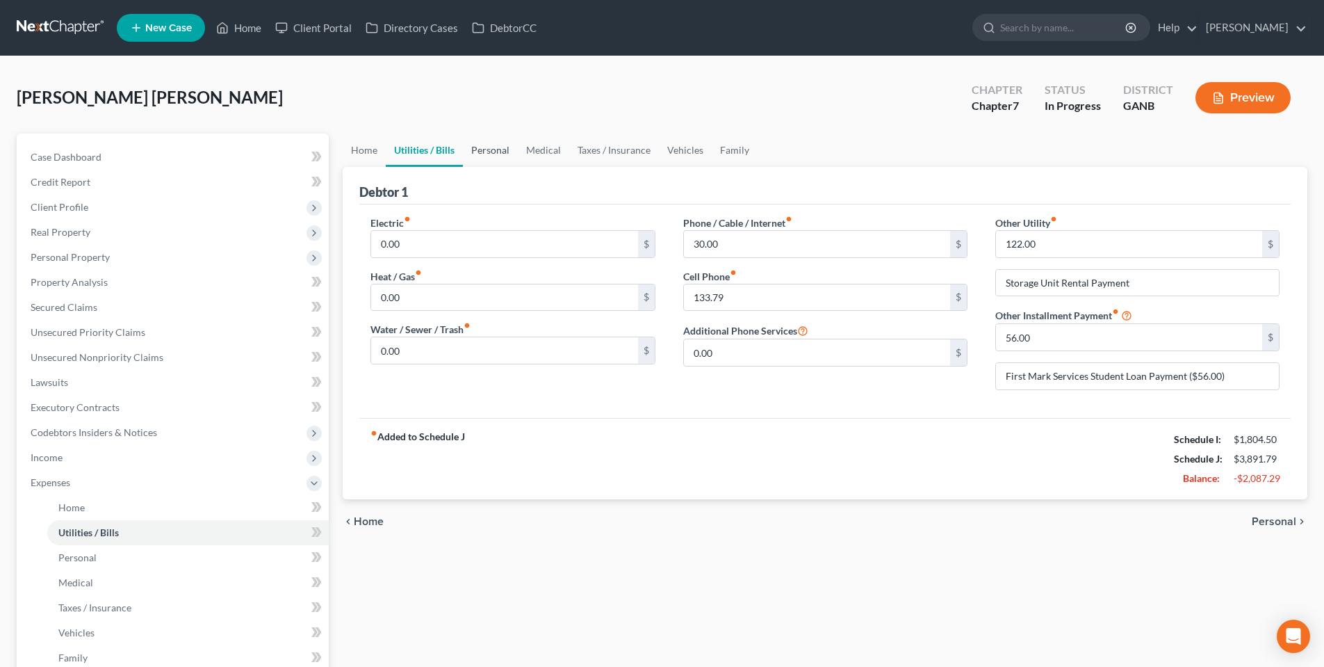
click at [491, 154] on link "Personal" at bounding box center [490, 149] width 55 height 33
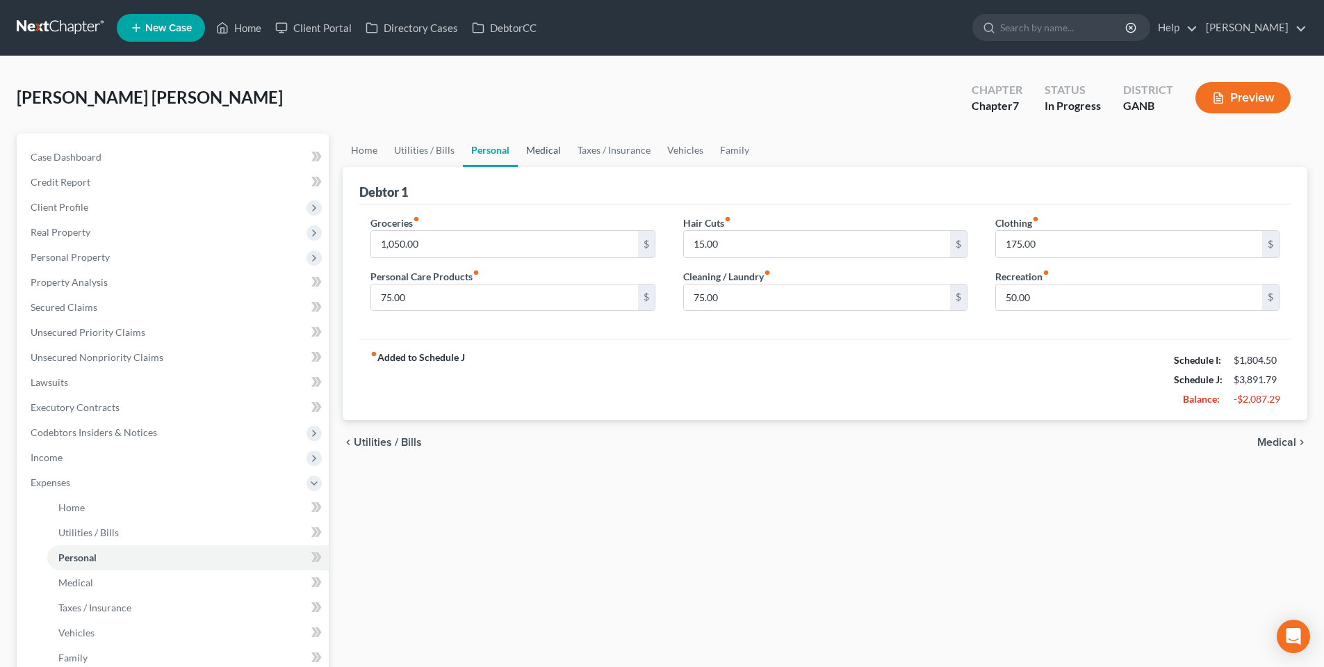
click at [548, 148] on link "Medical" at bounding box center [543, 149] width 51 height 33
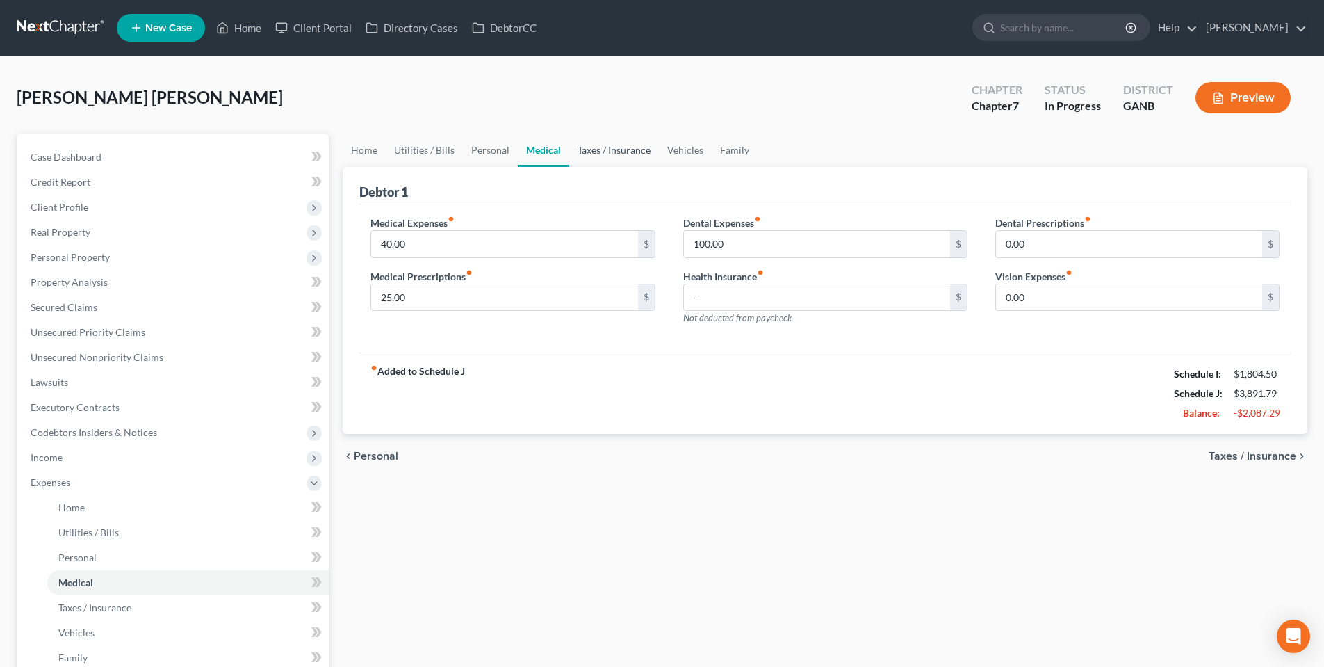
click at [605, 153] on link "Taxes / Insurance" at bounding box center [614, 149] width 90 height 33
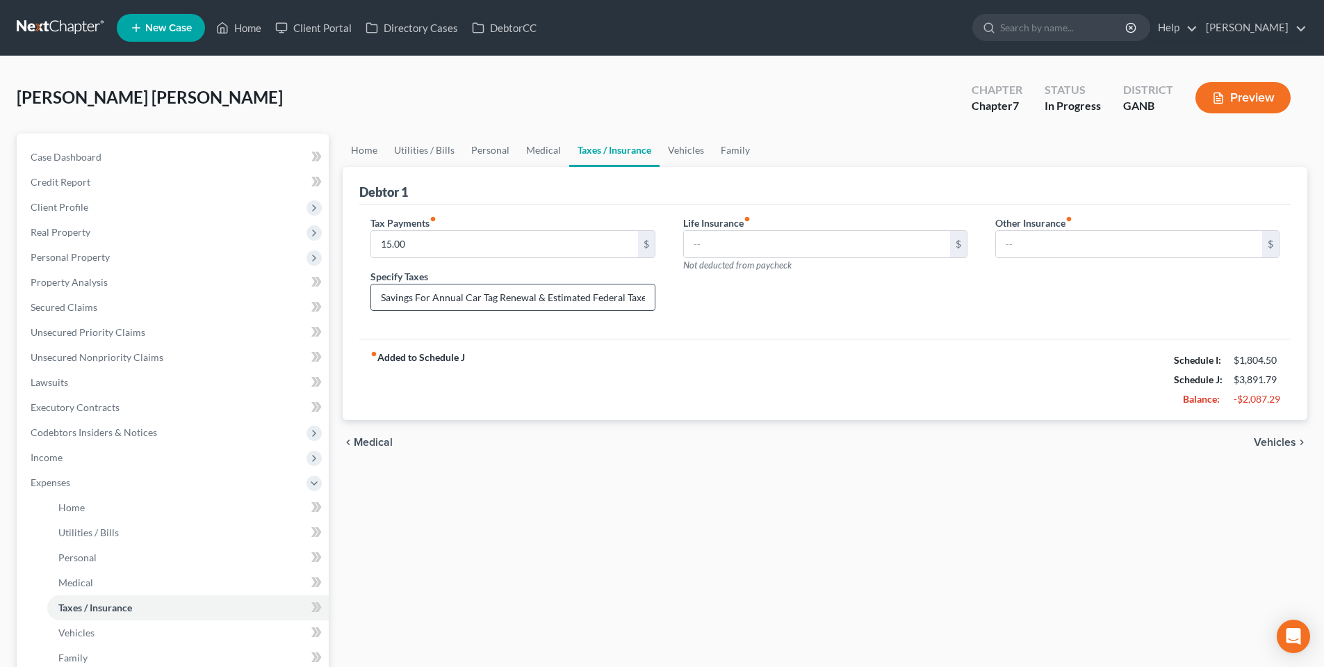
click at [601, 304] on input "Savings For Annual Car Tag Renewal & Estimated Federal Taxes Due" at bounding box center [512, 297] width 283 height 26
click at [743, 311] on div "Life Insurance fiber_manual_record $ Not deducted from paycheck" at bounding box center [825, 268] width 312 height 107
click at [602, 327] on div "Tax Payments fiber_manual_record 15.00 $ Specify Taxes Savings For Annual Car T…" at bounding box center [824, 271] width 931 height 135
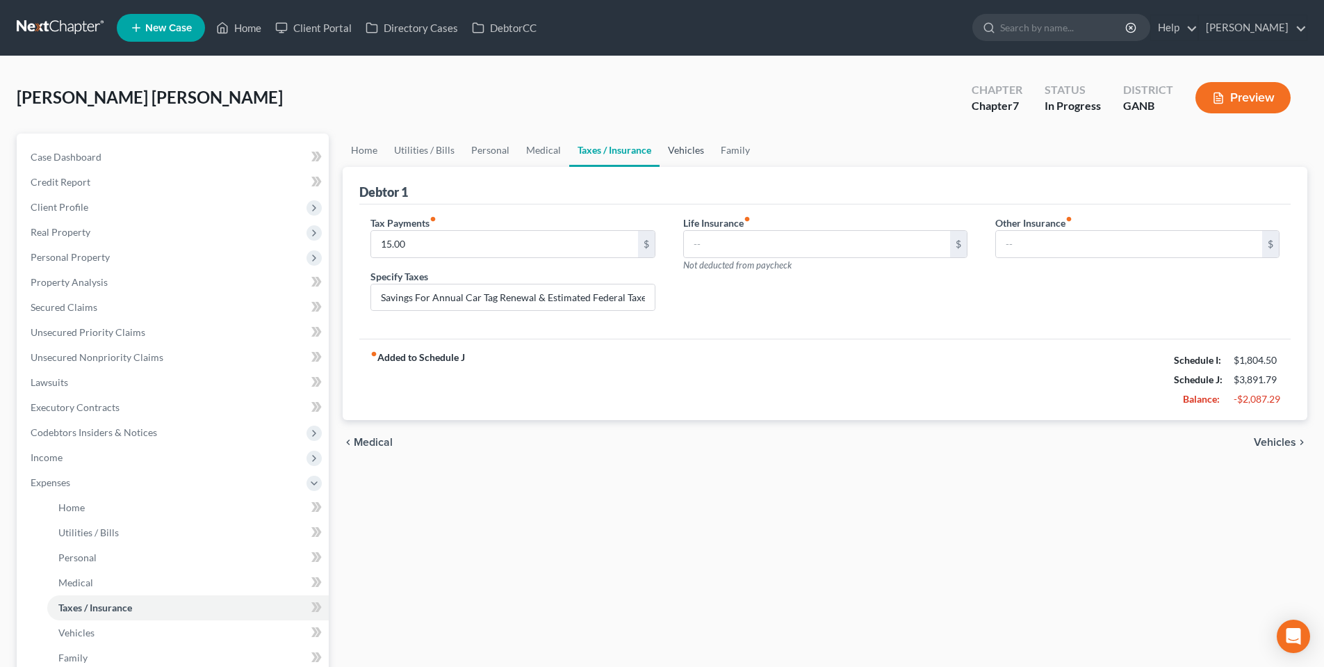
click at [694, 150] on link "Vehicles" at bounding box center [686, 149] width 53 height 33
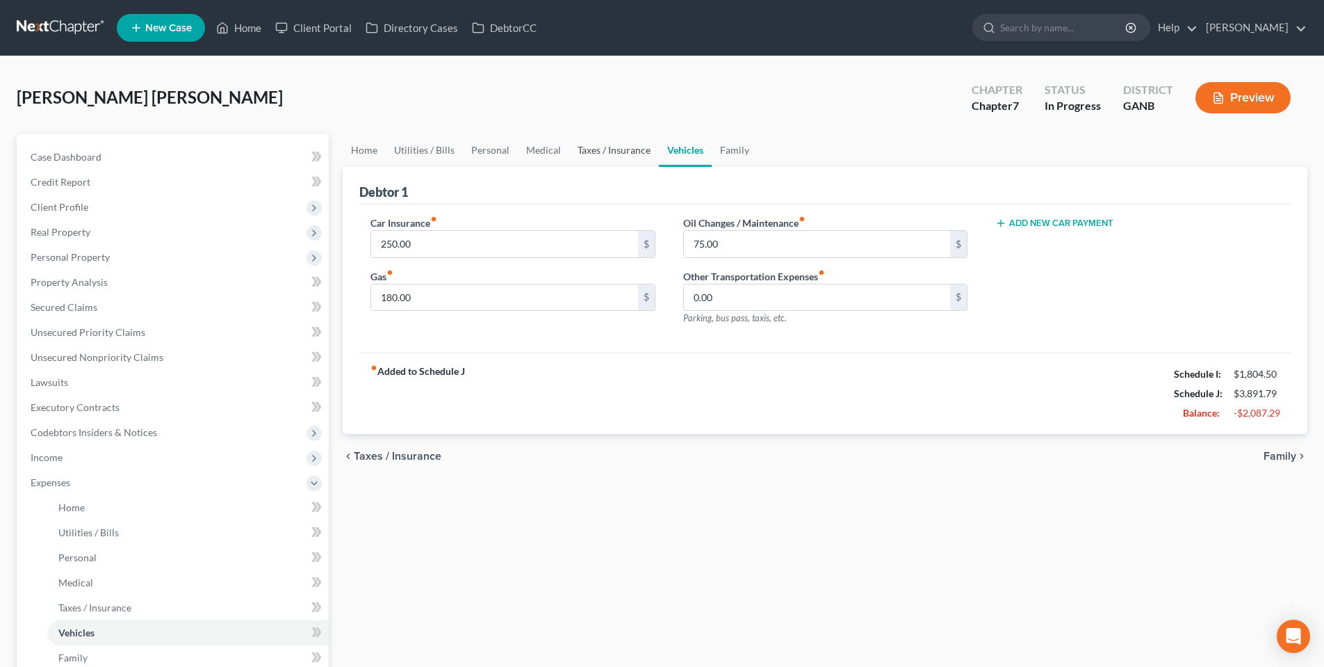
click at [596, 160] on link "Taxes / Insurance" at bounding box center [614, 149] width 90 height 33
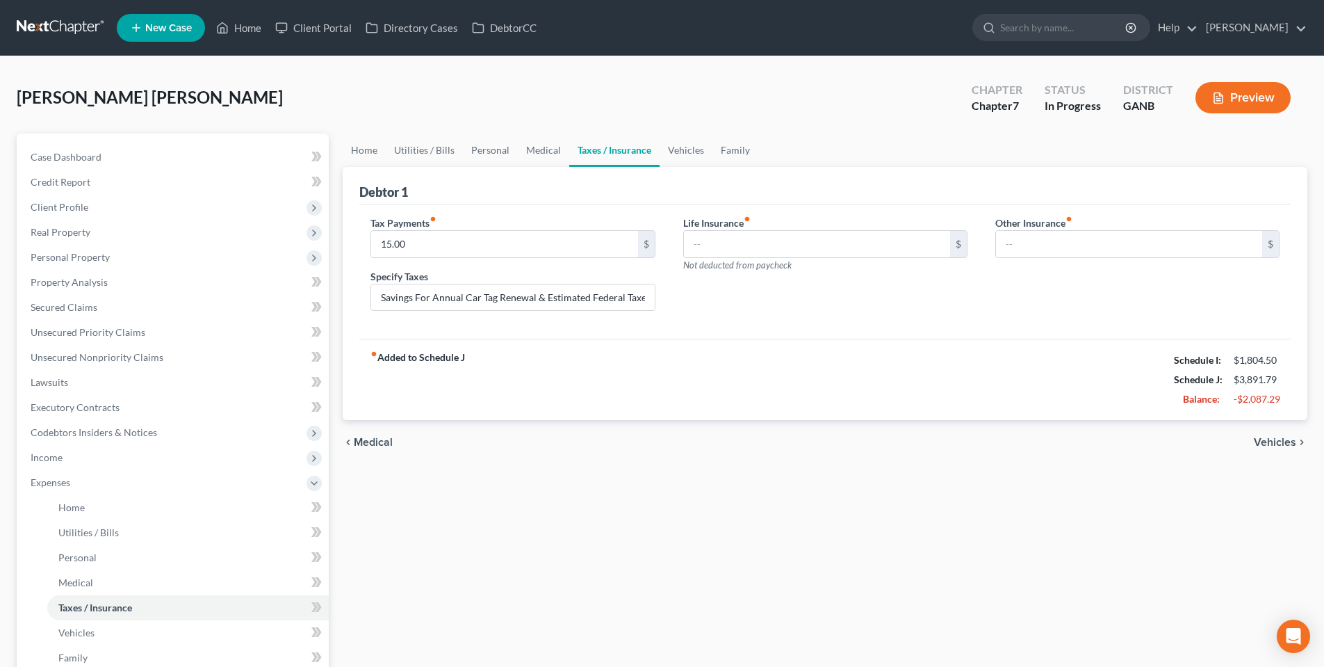
click at [1284, 443] on span "Vehicles" at bounding box center [1275, 442] width 42 height 11
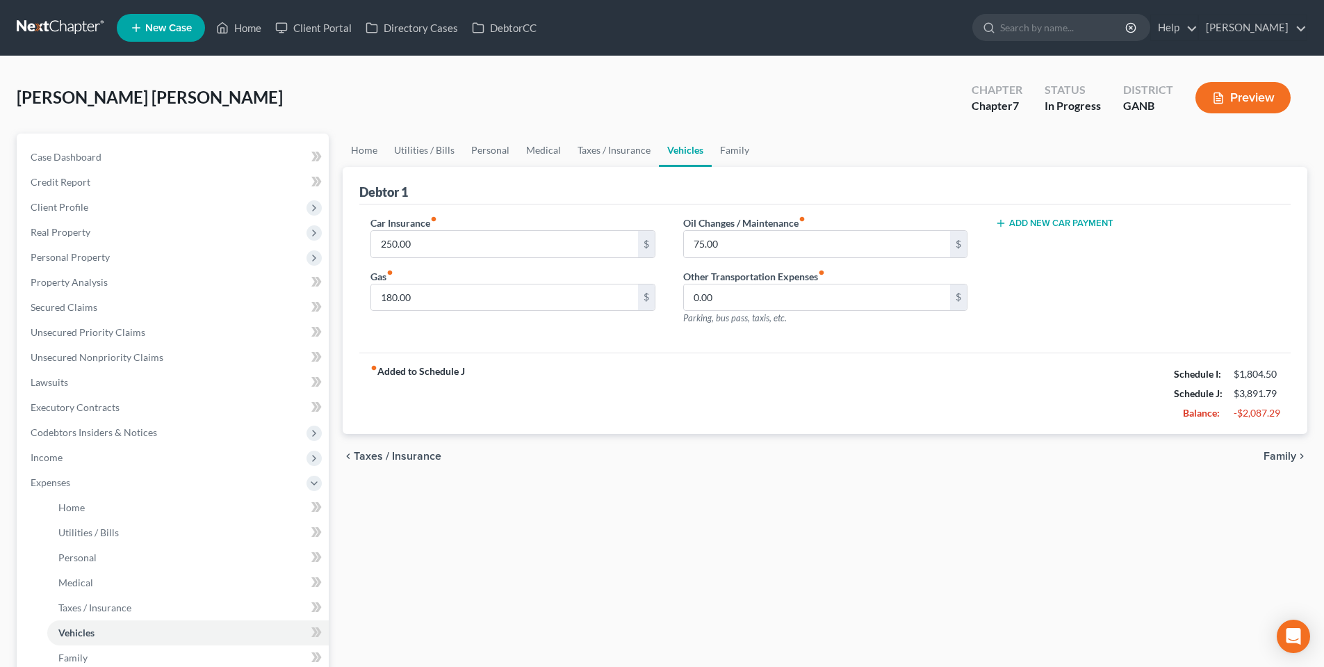
click at [1284, 443] on div "chevron_left Taxes / Insurance Family chevron_right" at bounding box center [825, 456] width 965 height 44
click at [1281, 457] on span "Family" at bounding box center [1280, 455] width 33 height 11
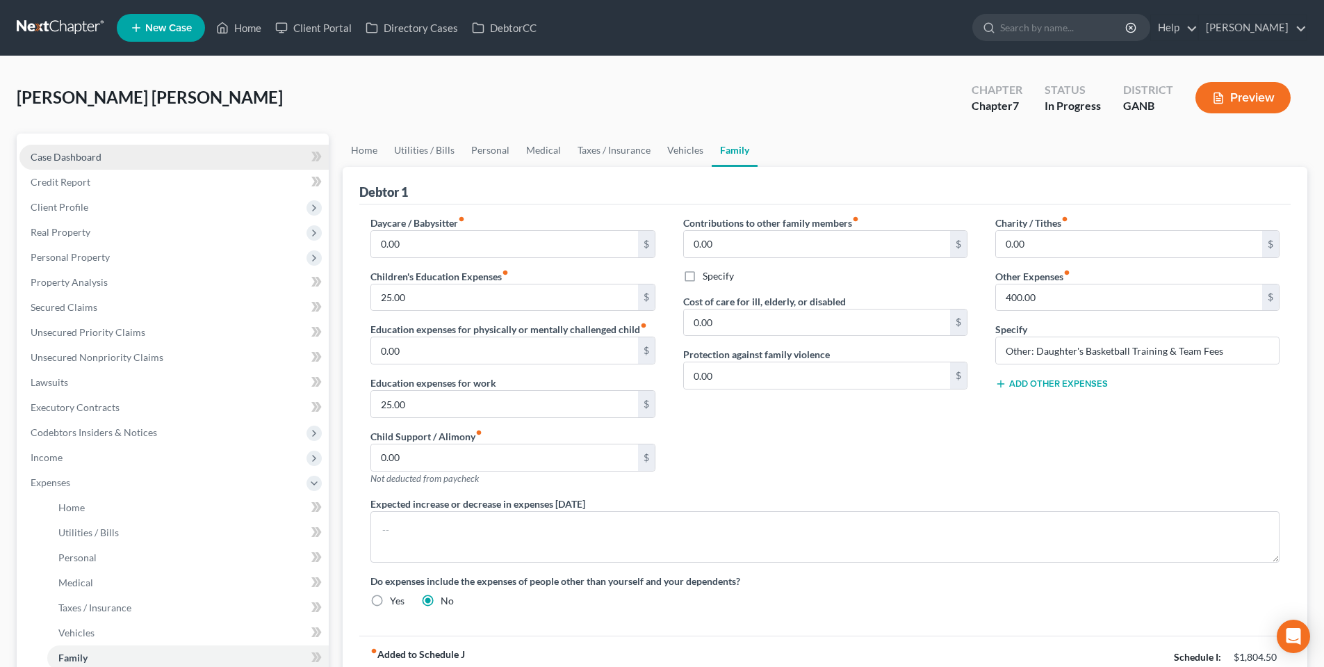
click at [56, 151] on span "Case Dashboard" at bounding box center [66, 157] width 71 height 12
select select "9"
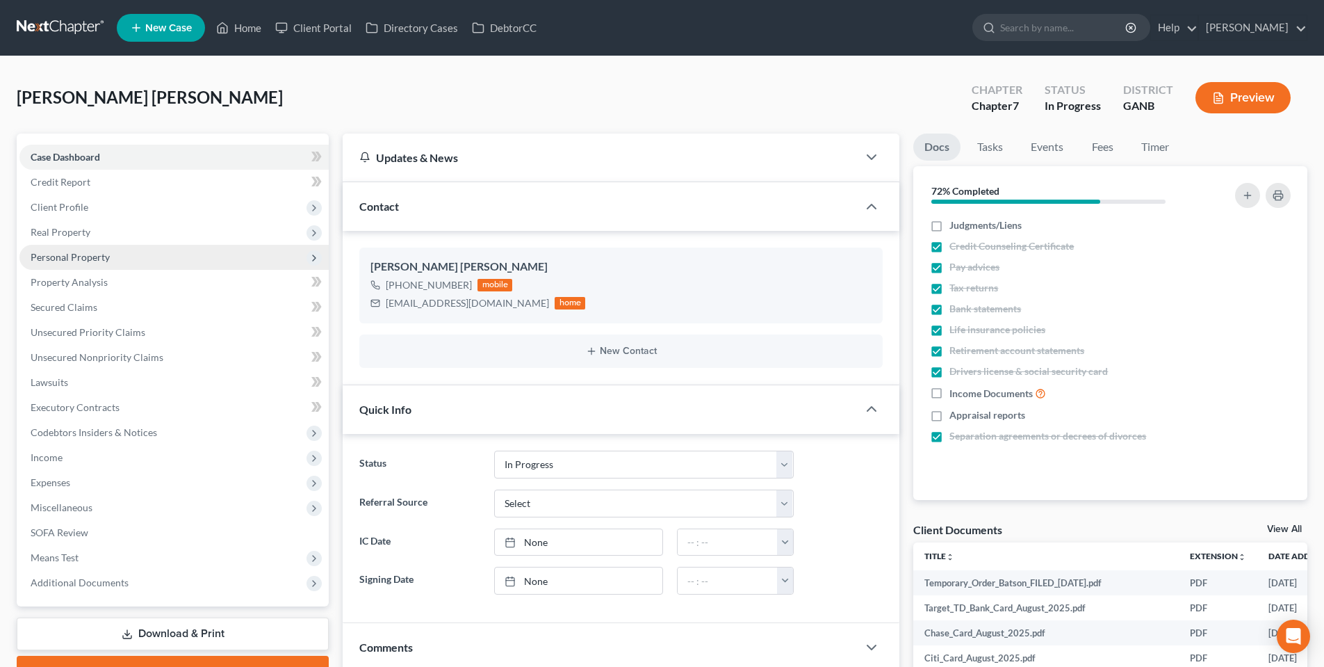
click at [68, 262] on span "Personal Property" at bounding box center [70, 257] width 79 height 12
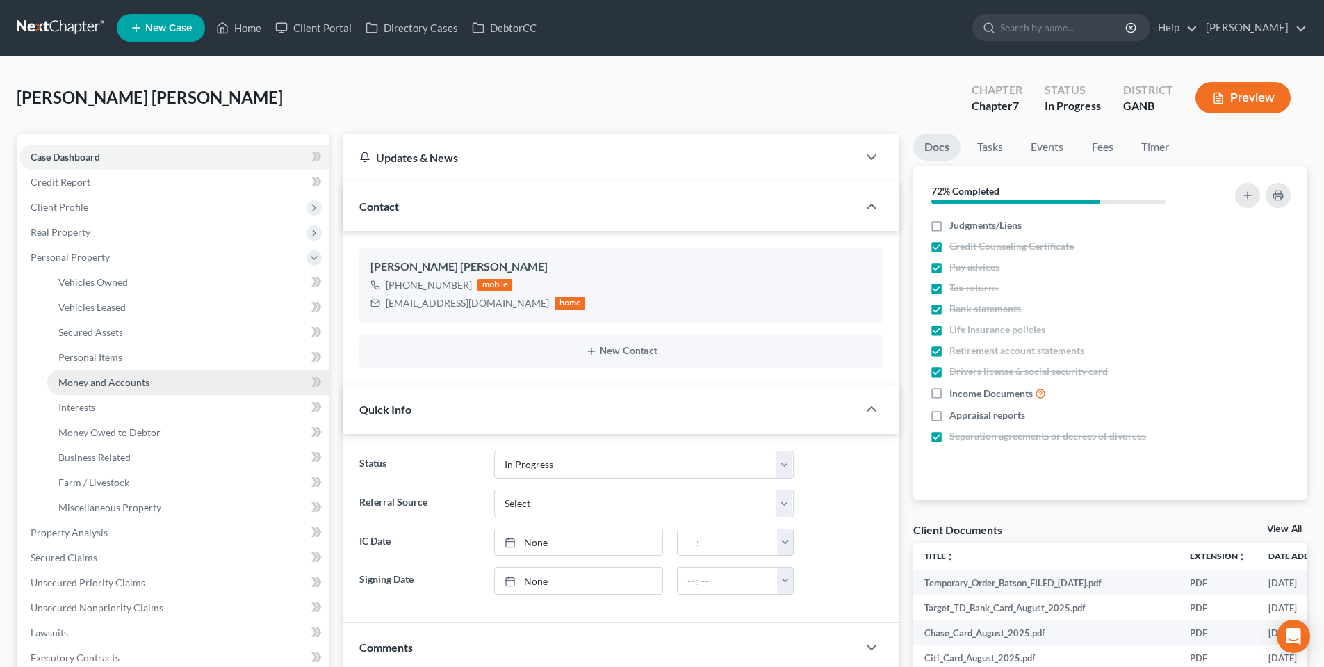
click at [118, 384] on span "Money and Accounts" at bounding box center [103, 382] width 91 height 12
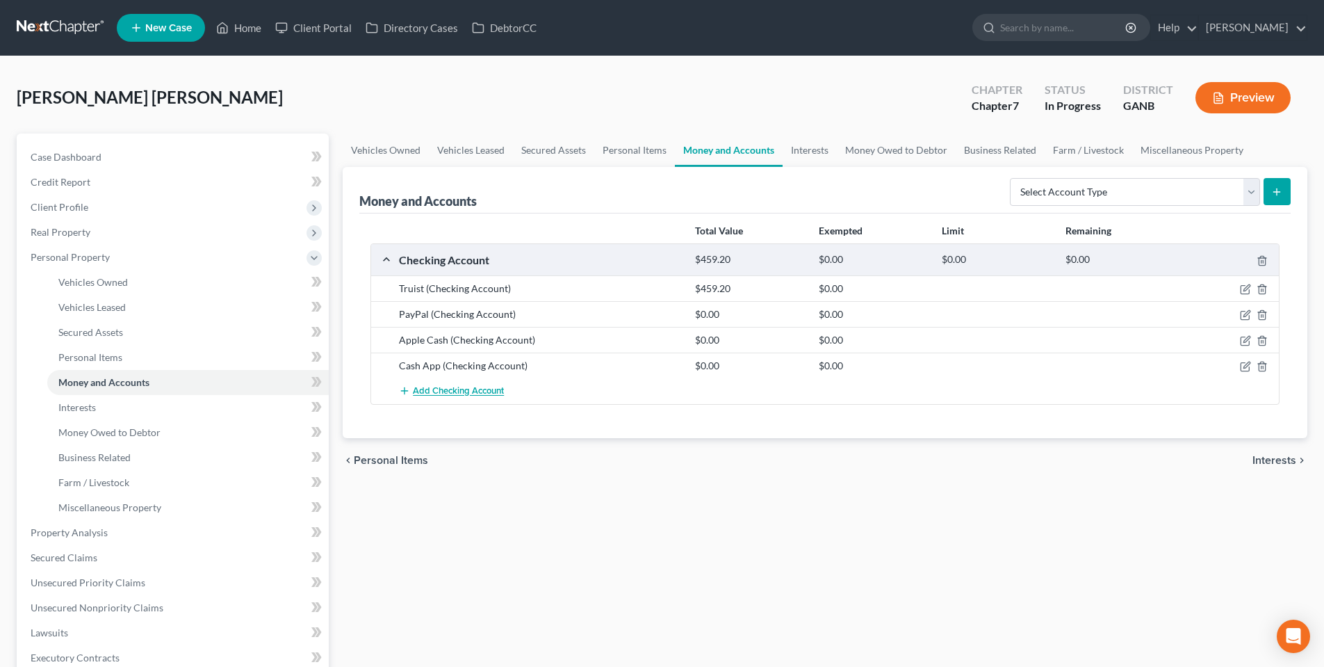
click at [474, 391] on span "Add Checking Account" at bounding box center [458, 391] width 91 height 11
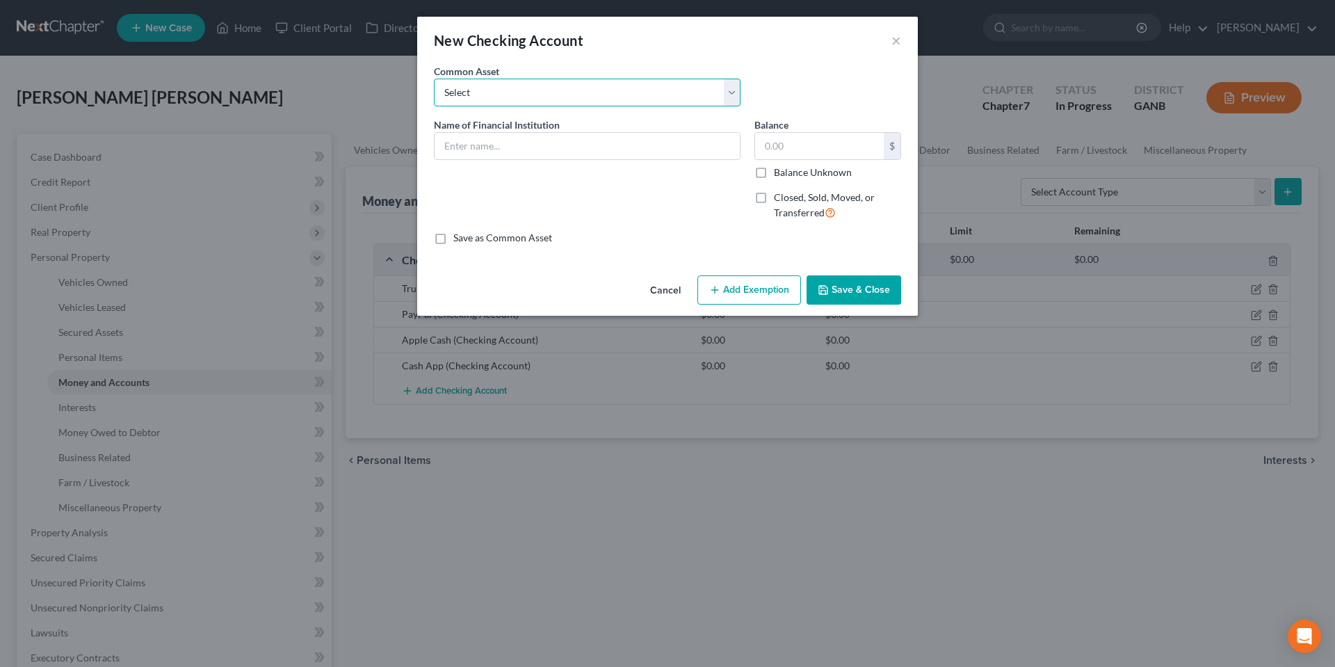
click at [593, 95] on select "Select Navy Federal Credit Union USAA Truist Bank of the Ozarks (Bank OZK) PNC …" at bounding box center [587, 93] width 307 height 28
drag, startPoint x: 598, startPoint y: 54, endPoint x: 590, endPoint y: 62, distance: 11.3
click at [598, 54] on div "New Checking Account ×" at bounding box center [667, 40] width 500 height 47
click at [532, 152] on input "text" at bounding box center [586, 146] width 305 height 26
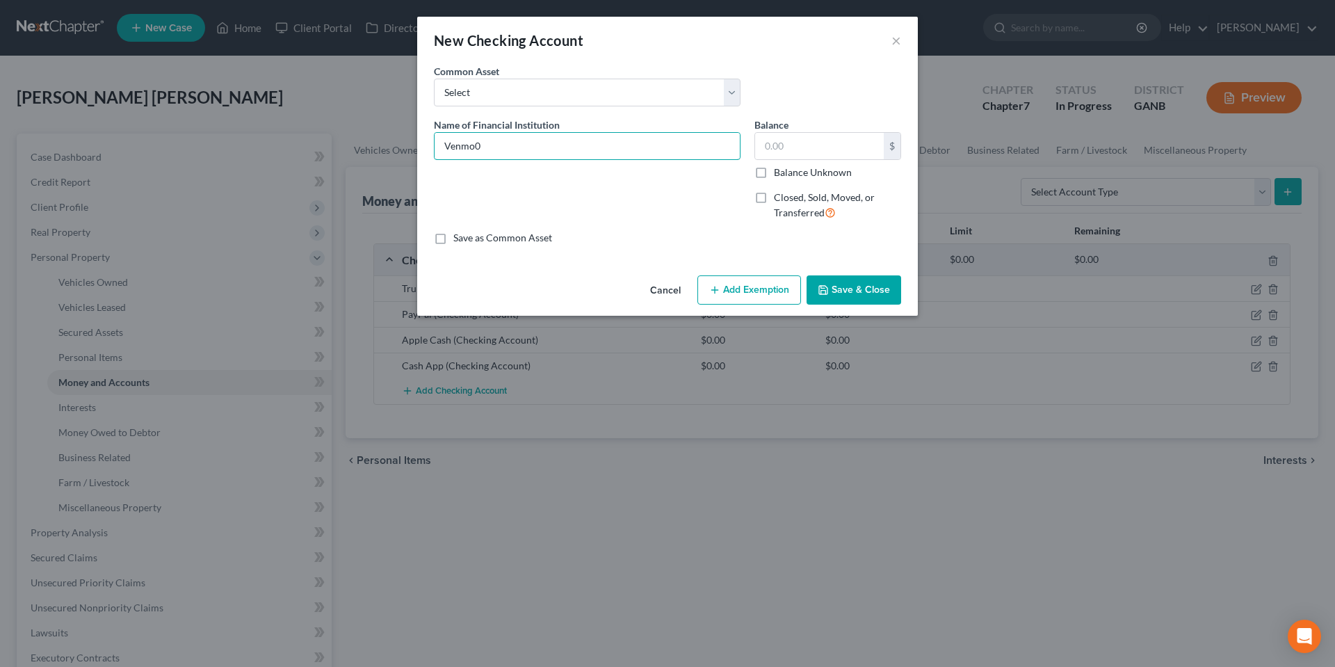
type input "Venmo"
click at [799, 142] on input "text" at bounding box center [819, 146] width 129 height 26
type input "0.00"
drag, startPoint x: 842, startPoint y: 291, endPoint x: 903, endPoint y: 274, distance: 63.4
click at [842, 289] on button "Save & Close" at bounding box center [853, 289] width 95 height 29
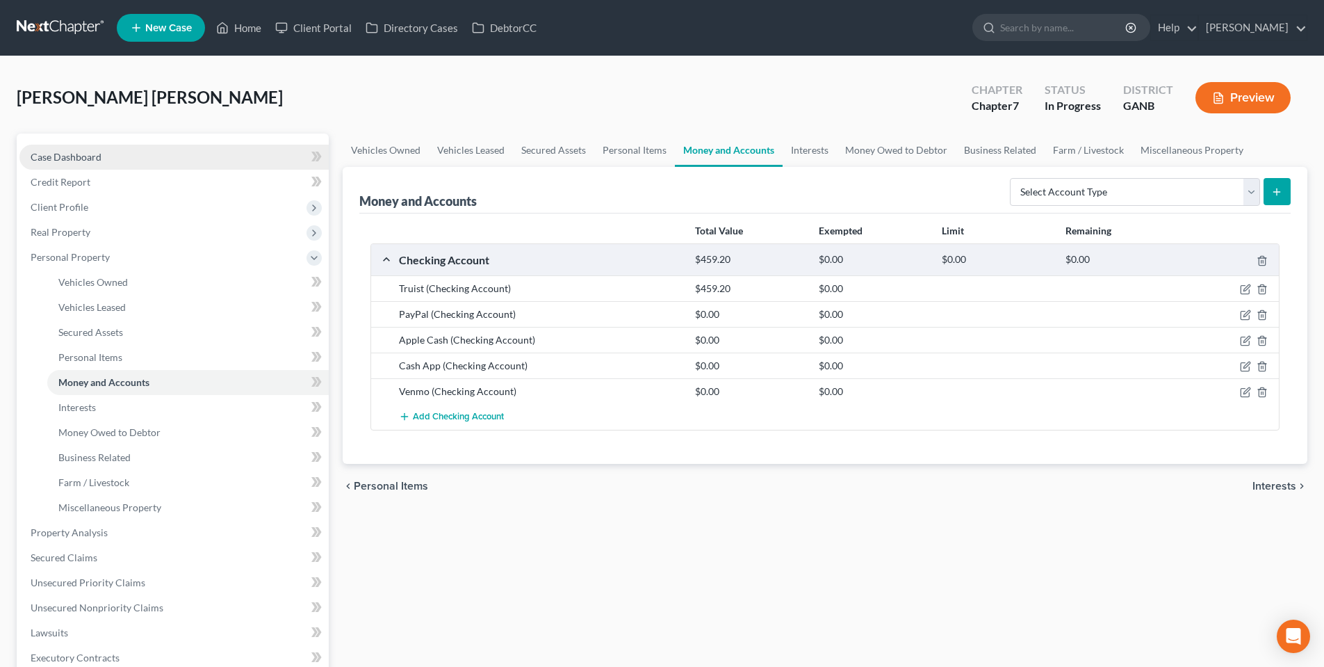
click at [106, 145] on link "Case Dashboard" at bounding box center [173, 157] width 309 height 25
click at [110, 164] on link "Case Dashboard" at bounding box center [173, 157] width 309 height 25
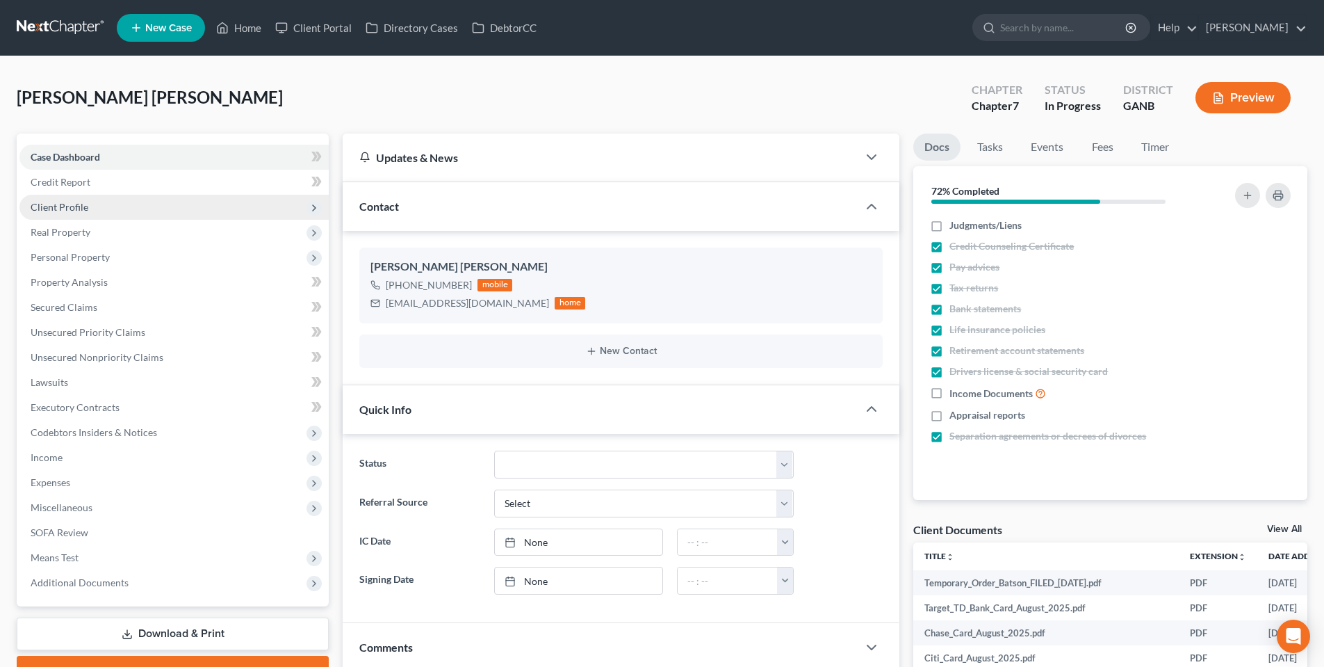
drag, startPoint x: 97, startPoint y: 199, endPoint x: 120, endPoint y: 205, distance: 23.6
click at [97, 199] on span "Client Profile" at bounding box center [173, 207] width 309 height 25
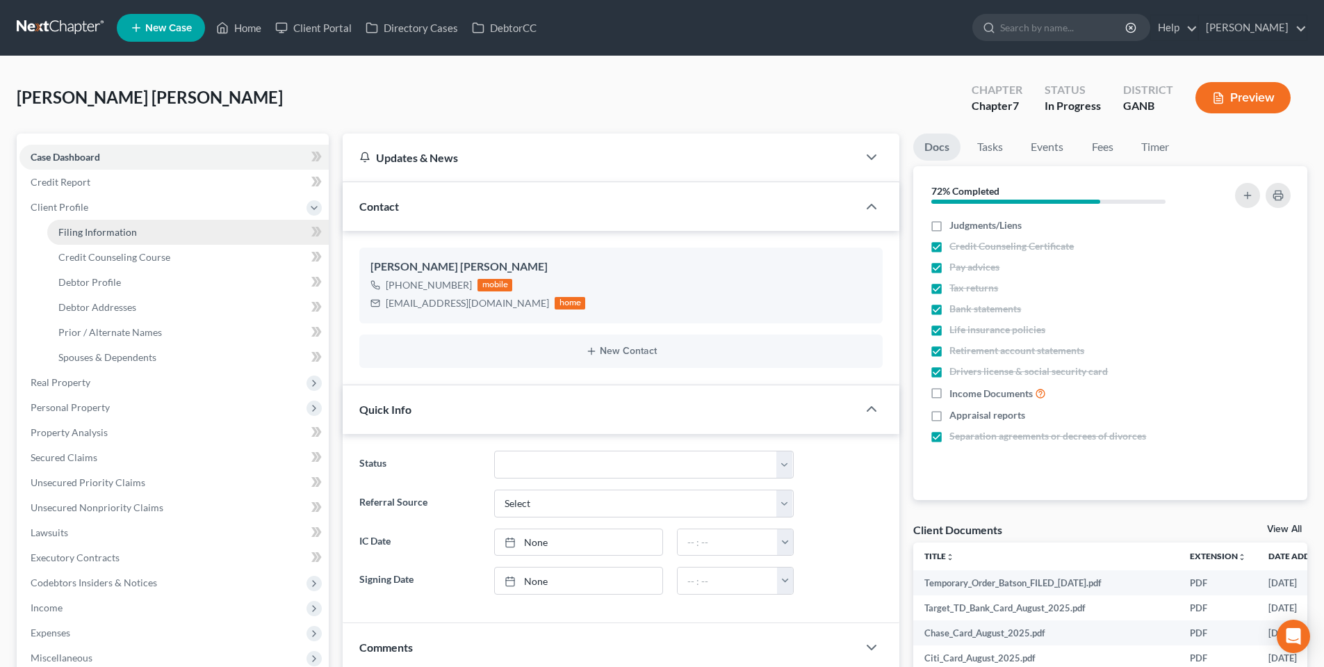
click at [137, 236] on link "Filing Information" at bounding box center [188, 232] width 282 height 25
select select "1"
select select "0"
select select "19"
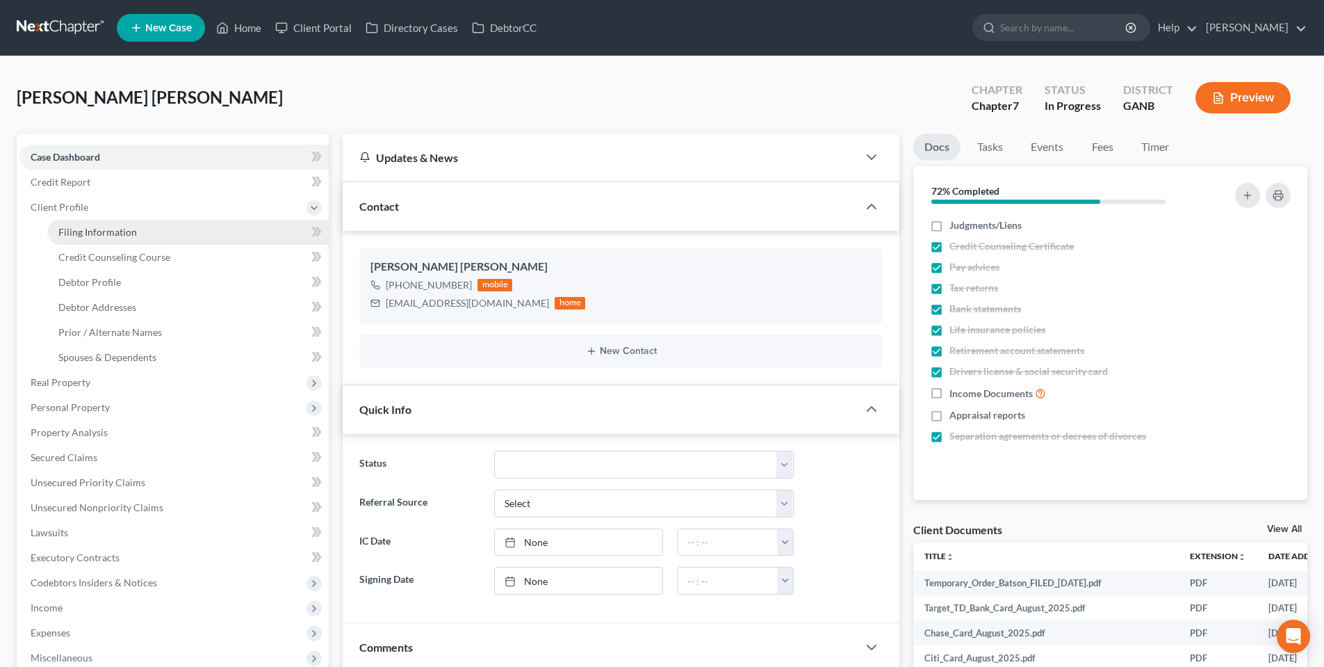
select select "2"
select select "10"
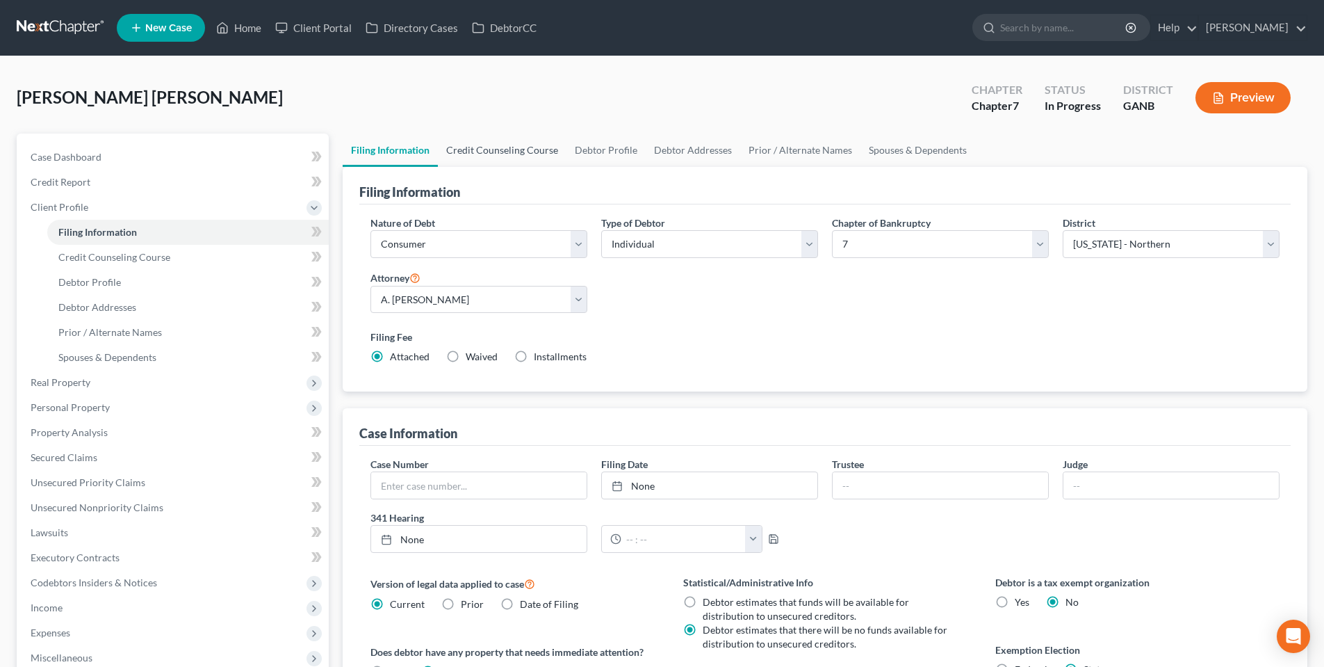
click at [501, 152] on link "Credit Counseling Course" at bounding box center [502, 149] width 129 height 33
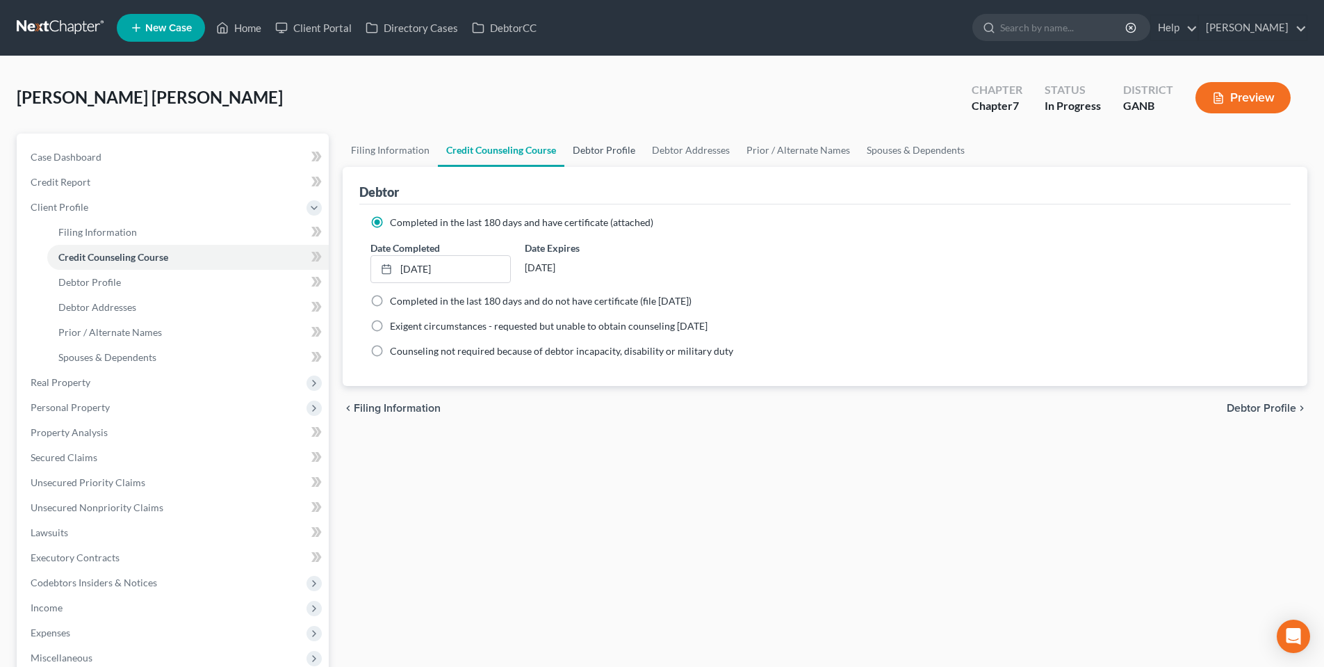
click at [603, 157] on link "Debtor Profile" at bounding box center [603, 149] width 79 height 33
select select "2"
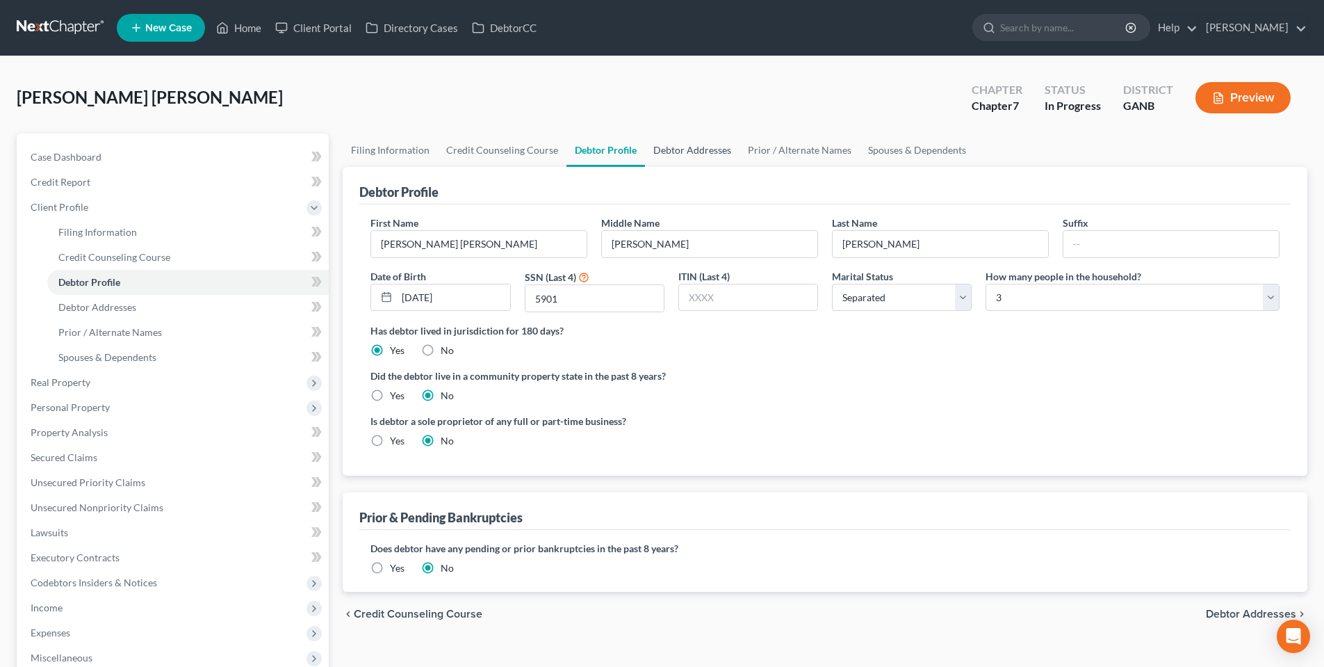
click at [668, 156] on link "Debtor Addresses" at bounding box center [692, 149] width 95 height 33
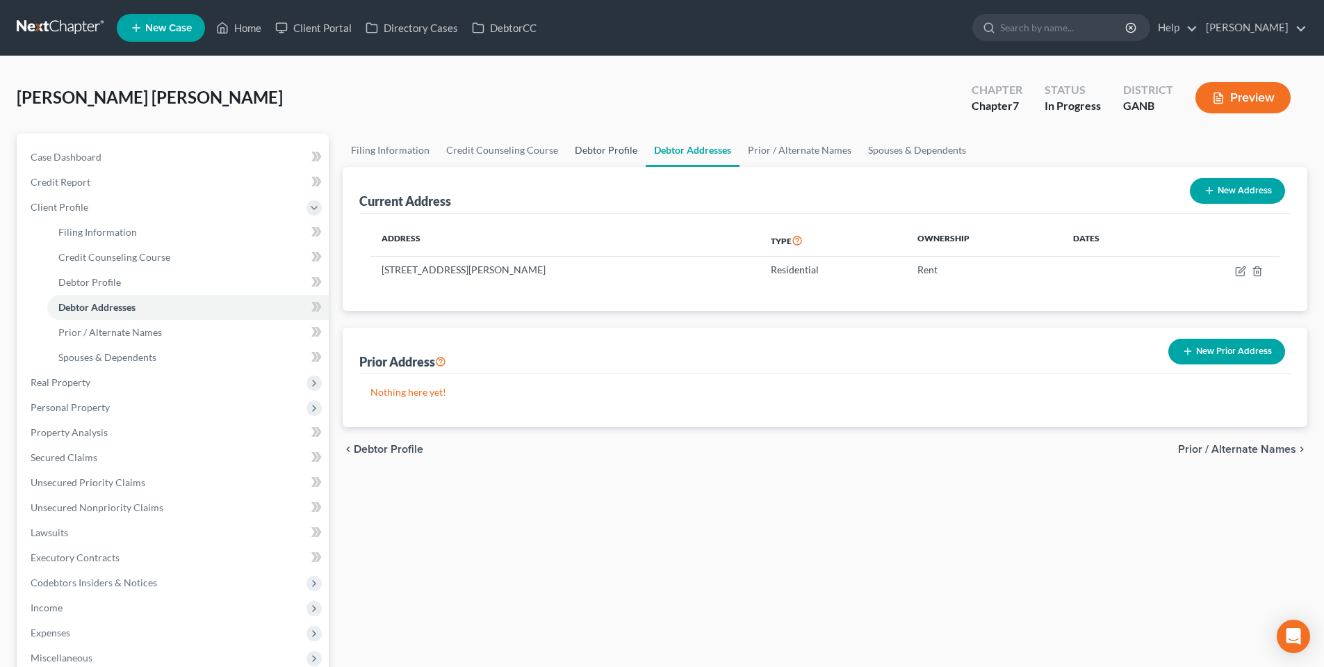
click at [585, 154] on link "Debtor Profile" at bounding box center [606, 149] width 79 height 33
select select "2"
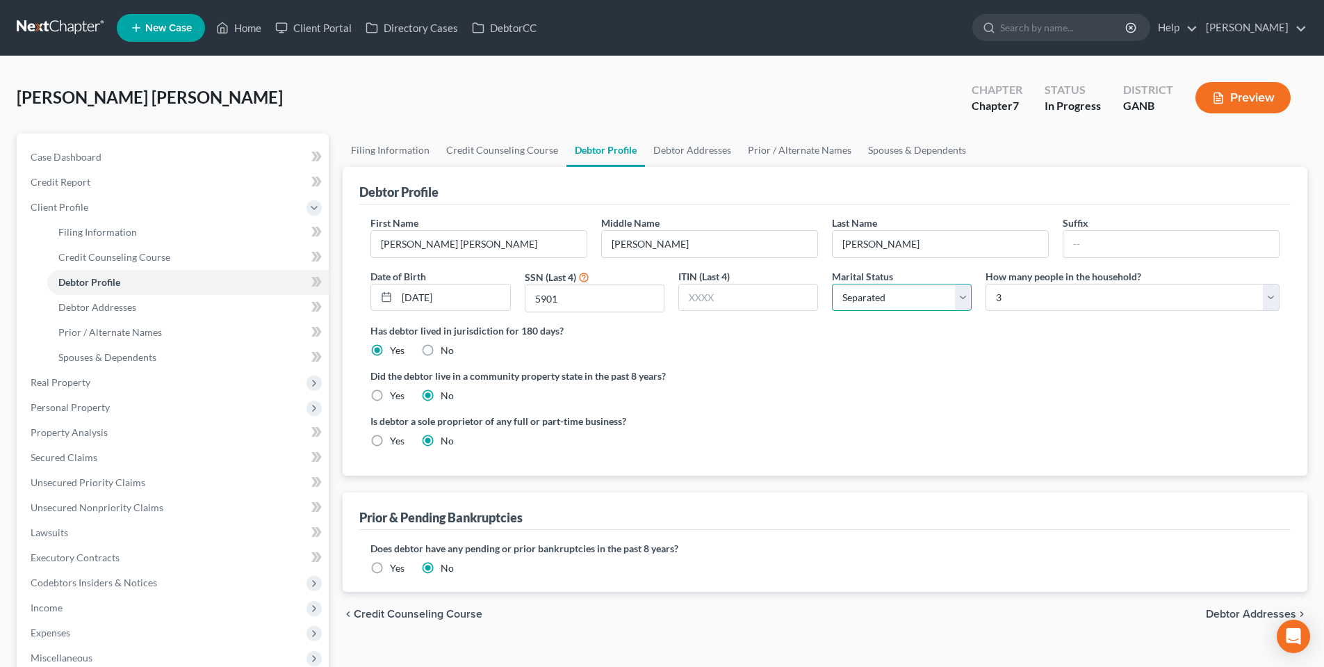
click at [921, 304] on select "Select Single Married Separated Divorced Widowed" at bounding box center [902, 298] width 140 height 28
click at [1032, 326] on label "Has debtor lived in jurisdiction for 180 days?" at bounding box center [824, 330] width 909 height 15
click at [690, 152] on link "Debtor Addresses" at bounding box center [692, 149] width 95 height 33
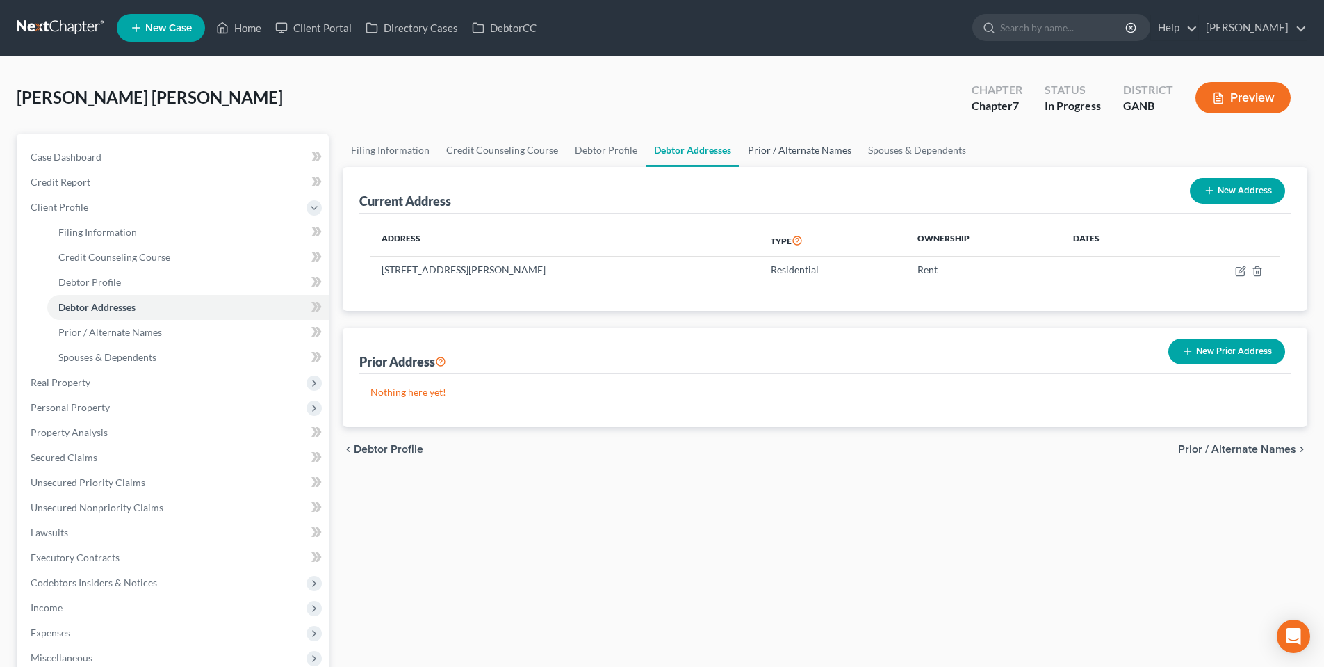
click at [789, 148] on link "Prior / Alternate Names" at bounding box center [800, 149] width 120 height 33
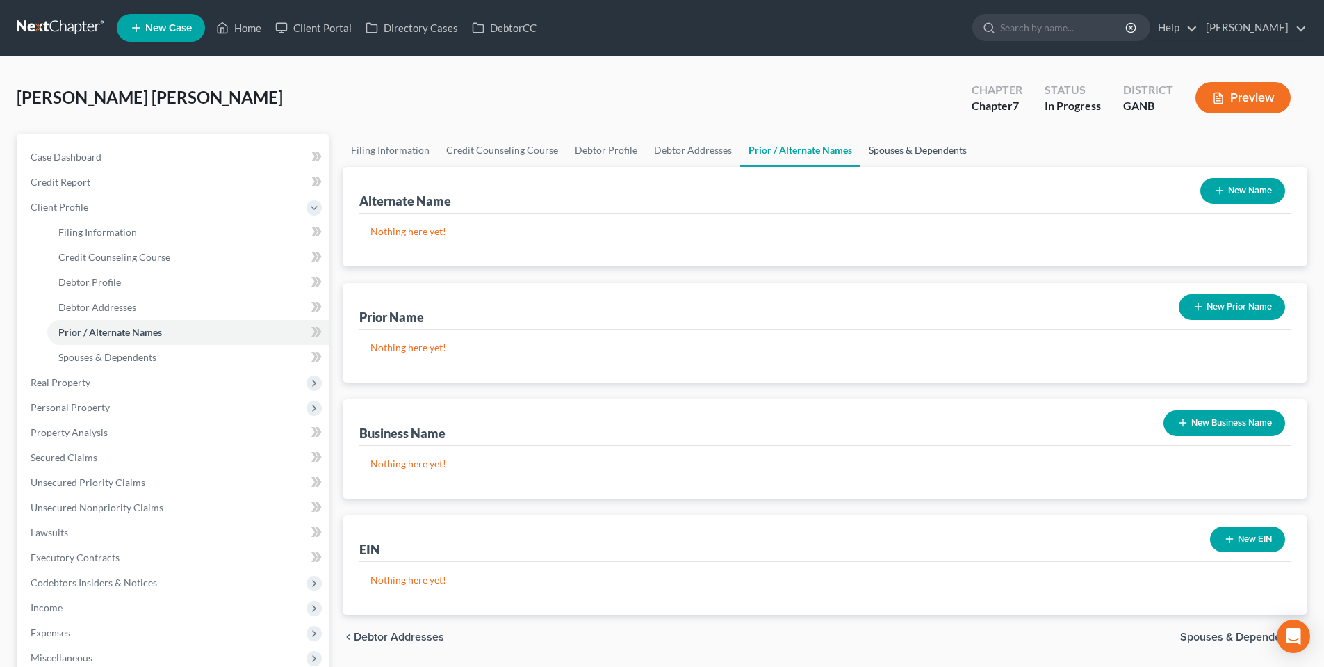
click at [879, 146] on link "Spouses & Dependents" at bounding box center [918, 149] width 115 height 33
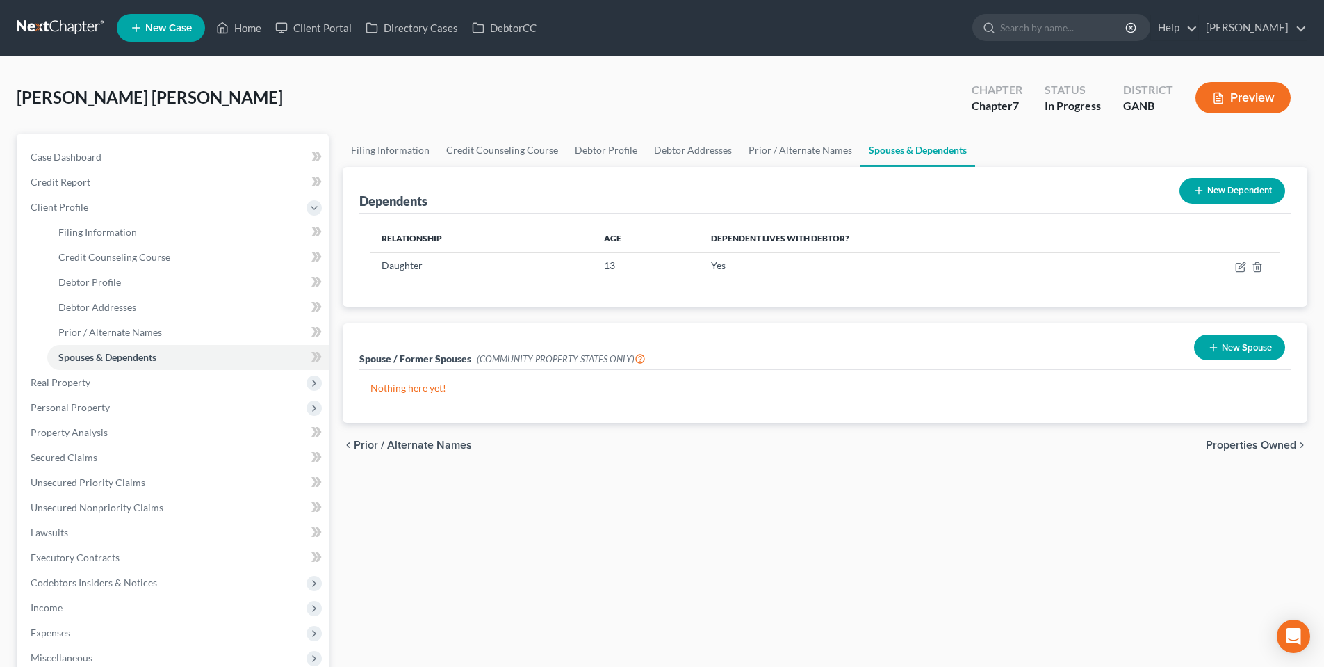
click at [1255, 450] on span "Properties Owned" at bounding box center [1251, 444] width 90 height 11
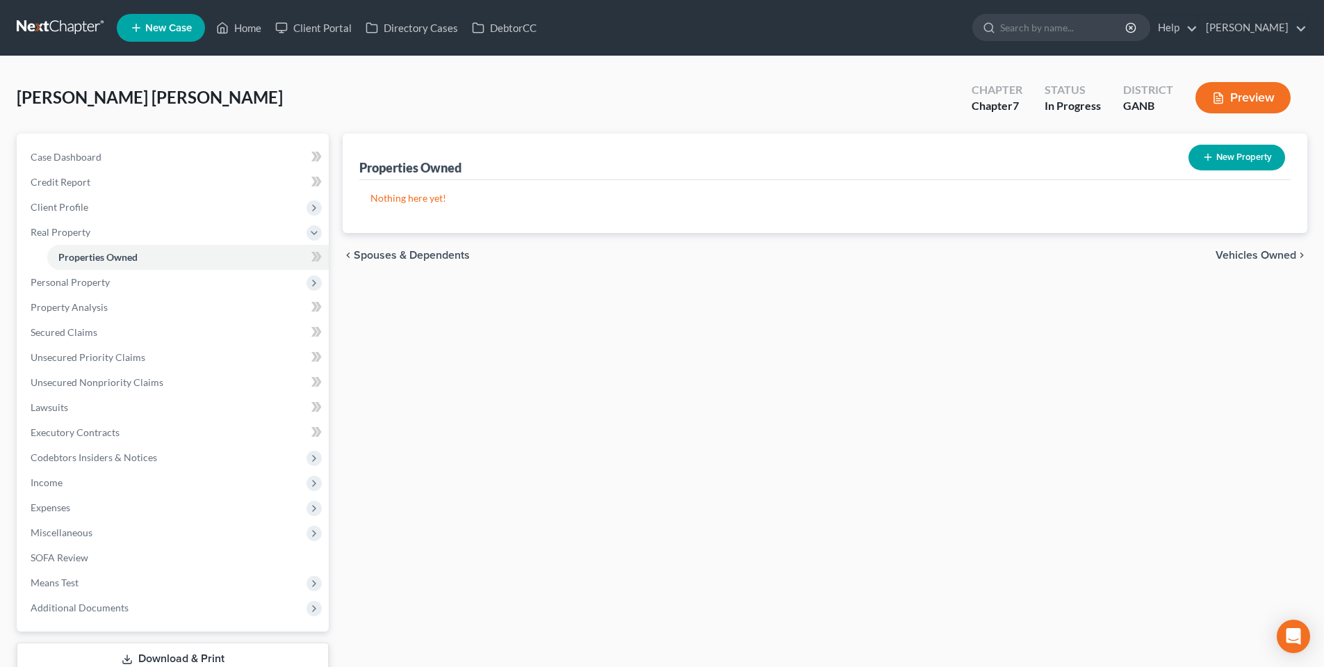
click at [1254, 250] on span "Vehicles Owned" at bounding box center [1256, 255] width 81 height 11
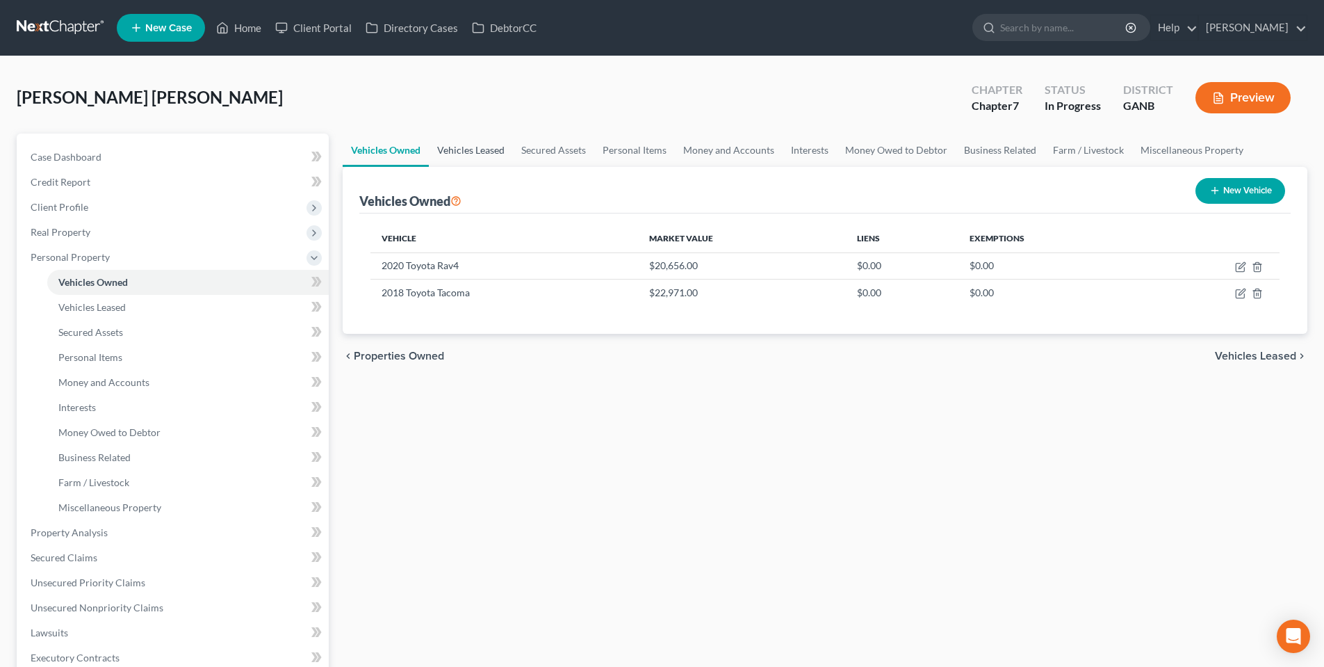
click at [475, 149] on link "Vehicles Leased" at bounding box center [471, 149] width 84 height 33
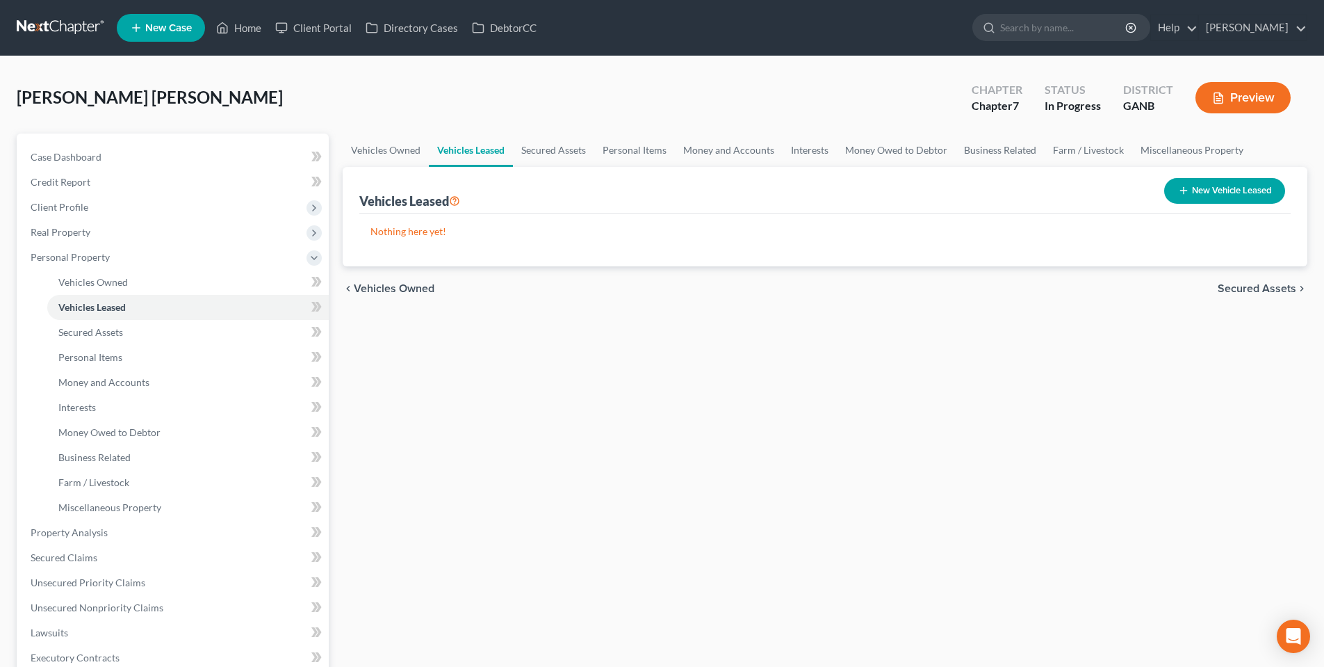
click at [505, 157] on link "Vehicles Leased" at bounding box center [471, 149] width 84 height 33
click at [541, 158] on link "Secured Assets" at bounding box center [553, 149] width 81 height 33
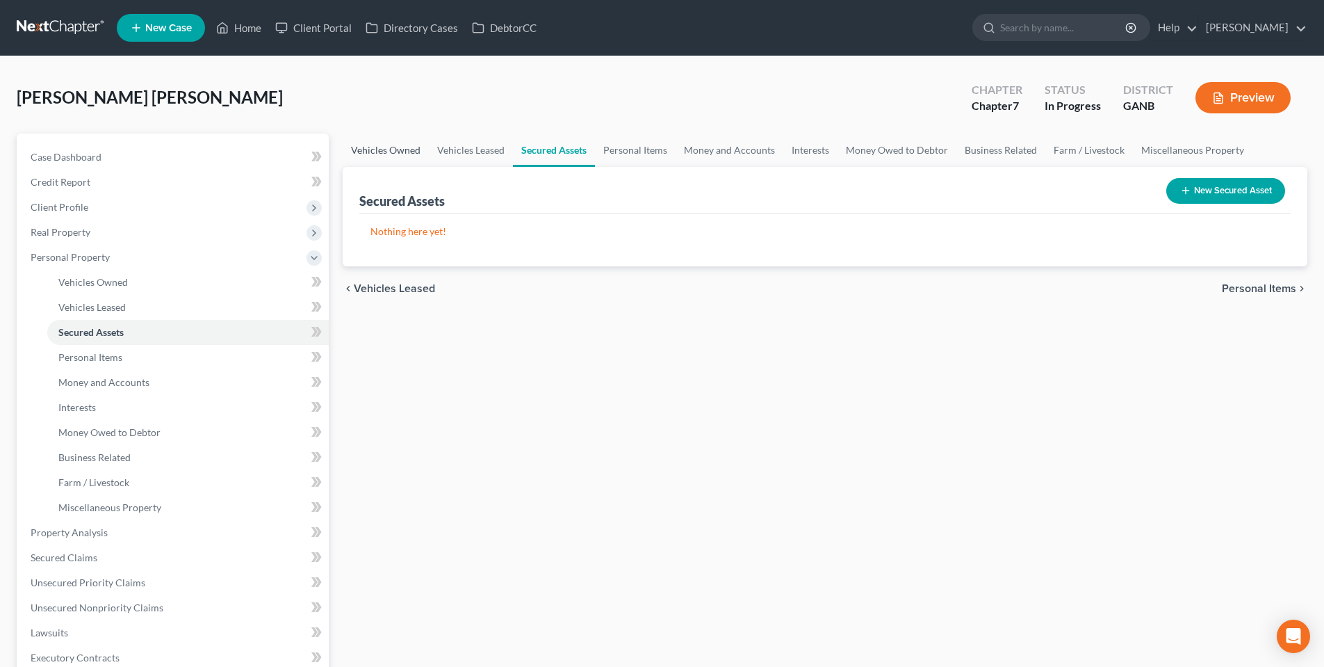
click at [407, 153] on link "Vehicles Owned" at bounding box center [386, 149] width 86 height 33
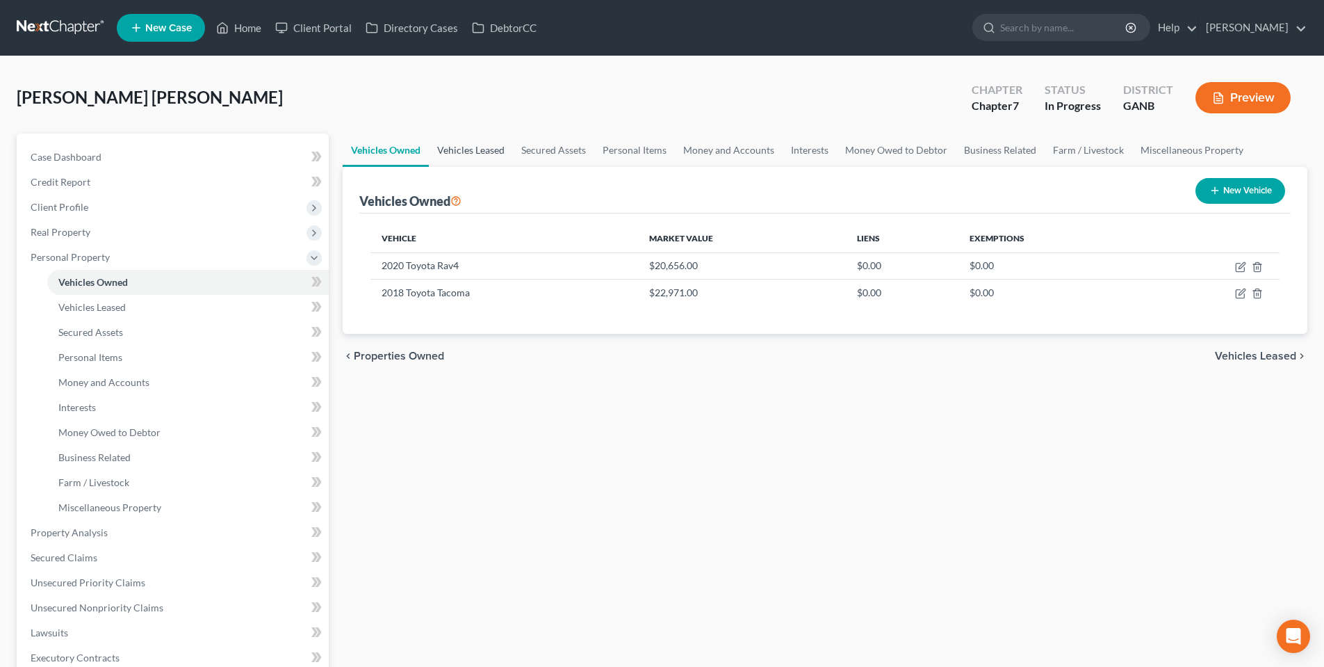
click at [462, 150] on link "Vehicles Leased" at bounding box center [471, 149] width 84 height 33
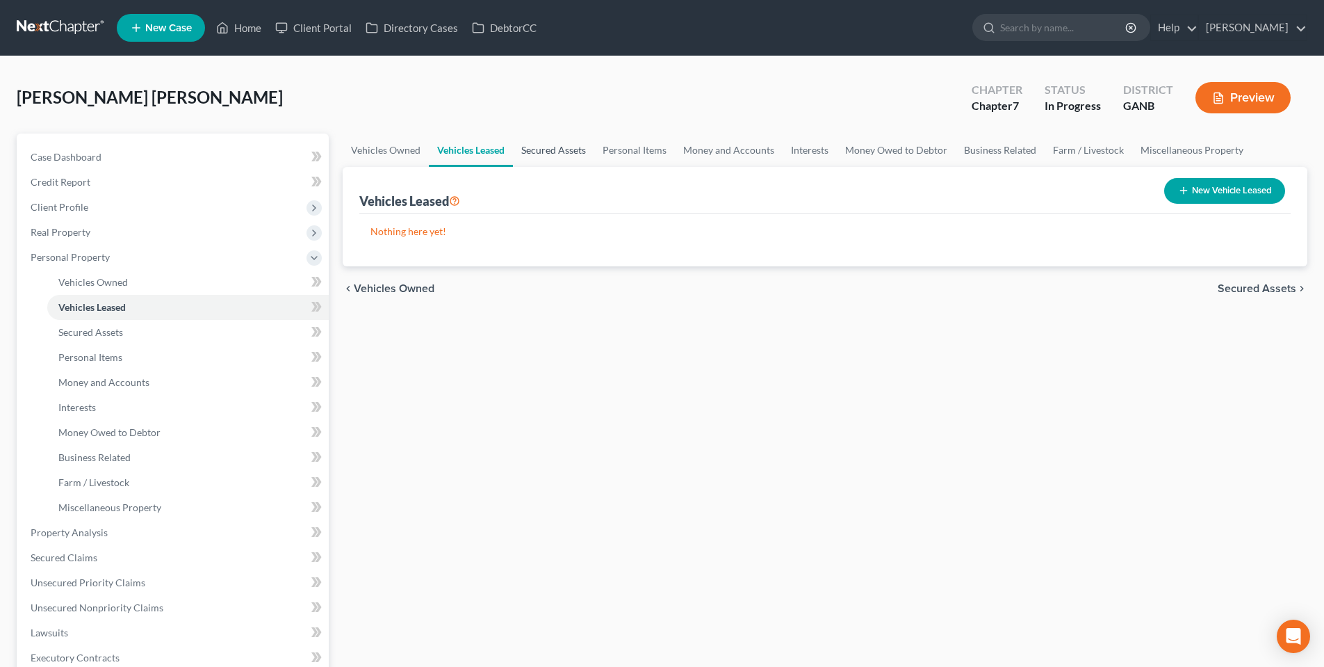
click at [551, 151] on link "Secured Assets" at bounding box center [553, 149] width 81 height 33
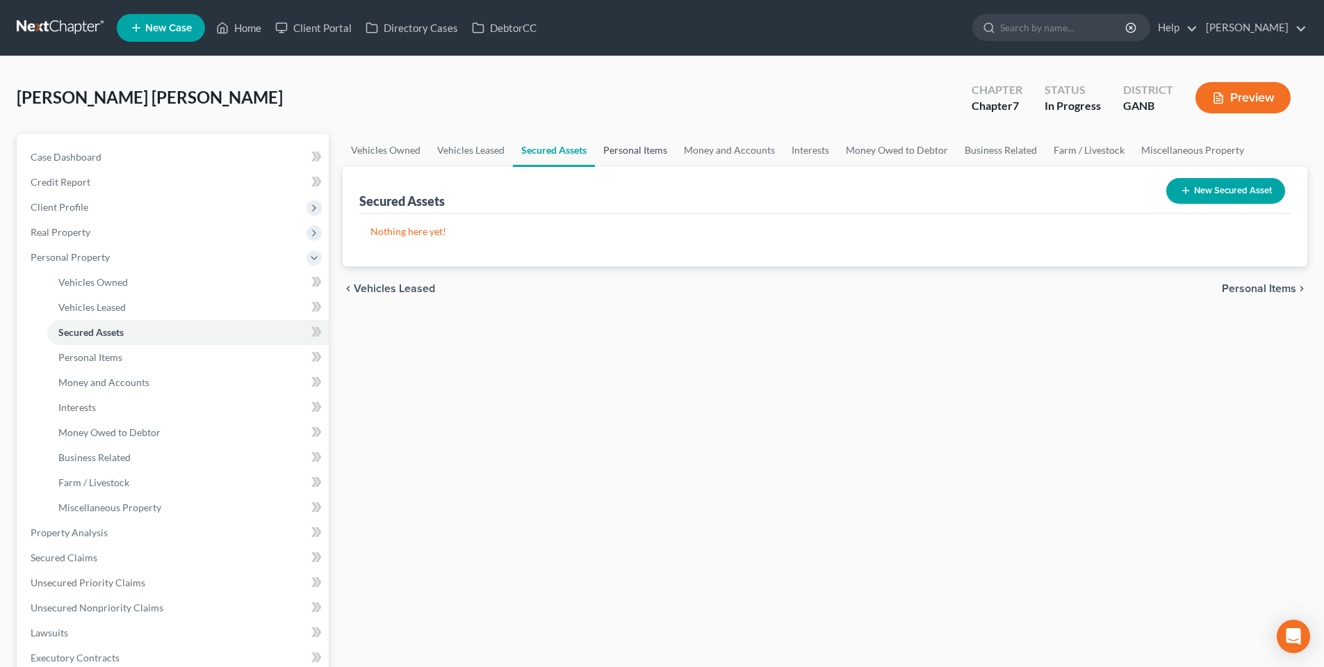
click at [622, 144] on link "Personal Items" at bounding box center [635, 149] width 81 height 33
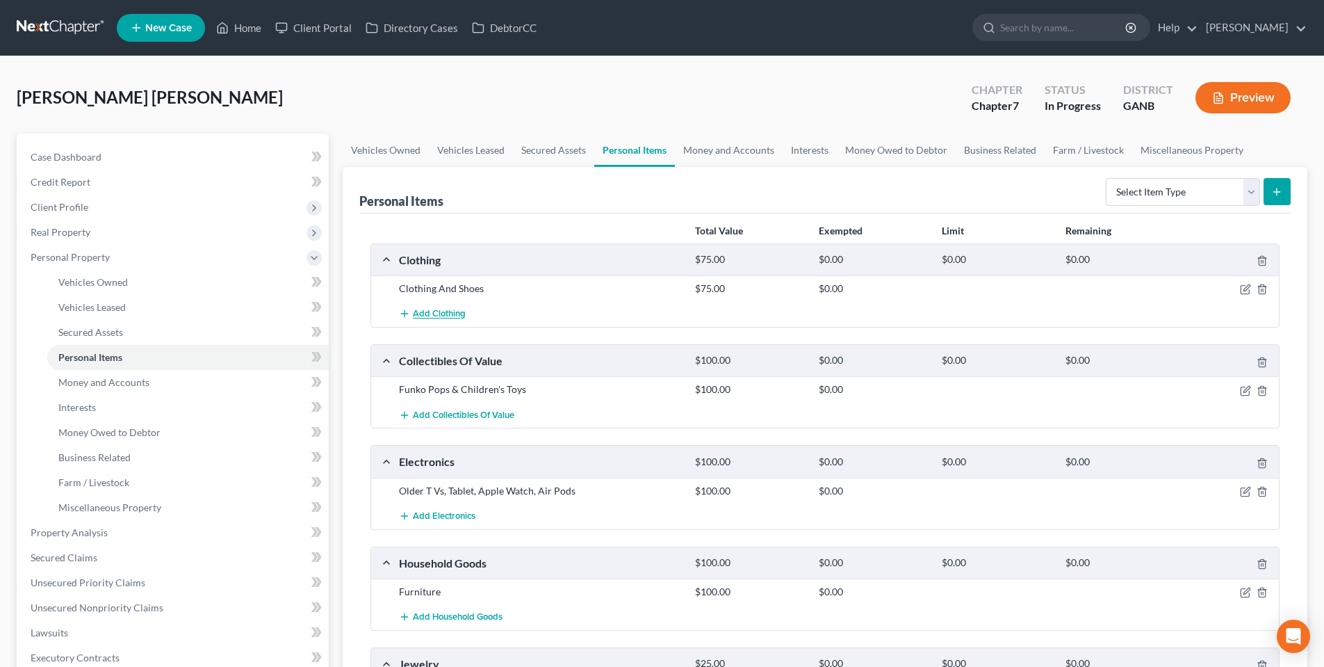
click at [439, 313] on span "Add Clothing" at bounding box center [439, 314] width 53 height 11
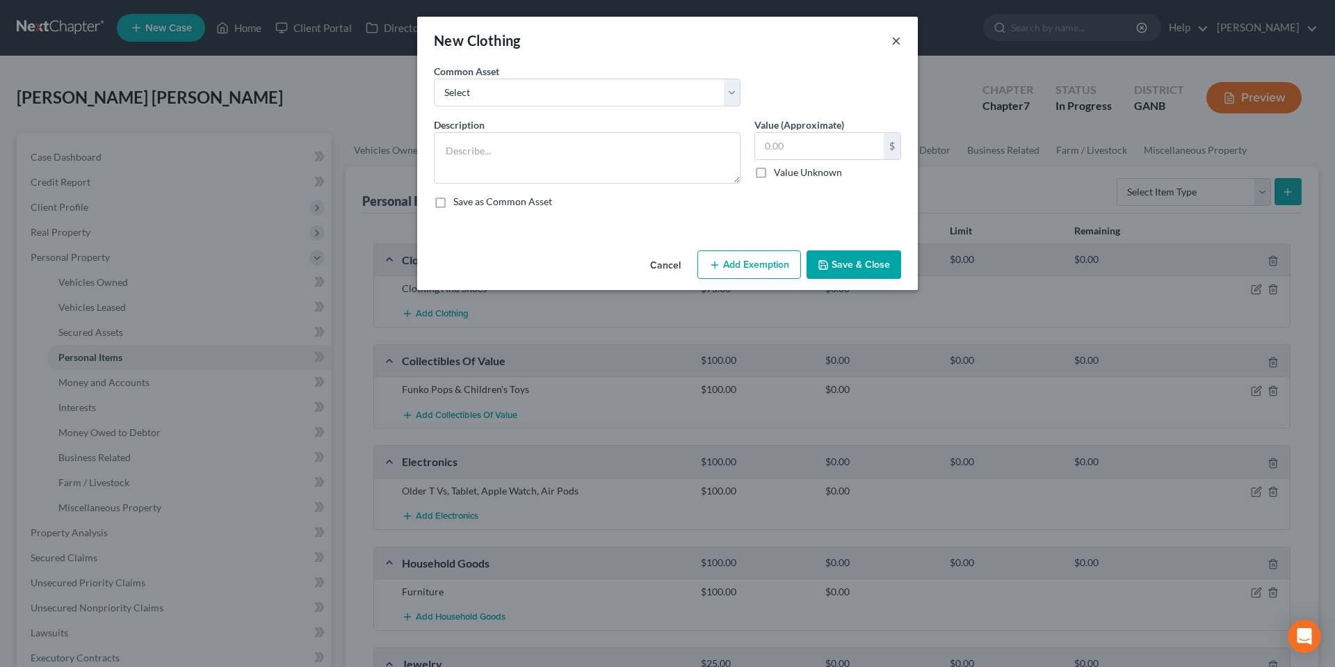
click at [895, 44] on button "×" at bounding box center [896, 40] width 10 height 17
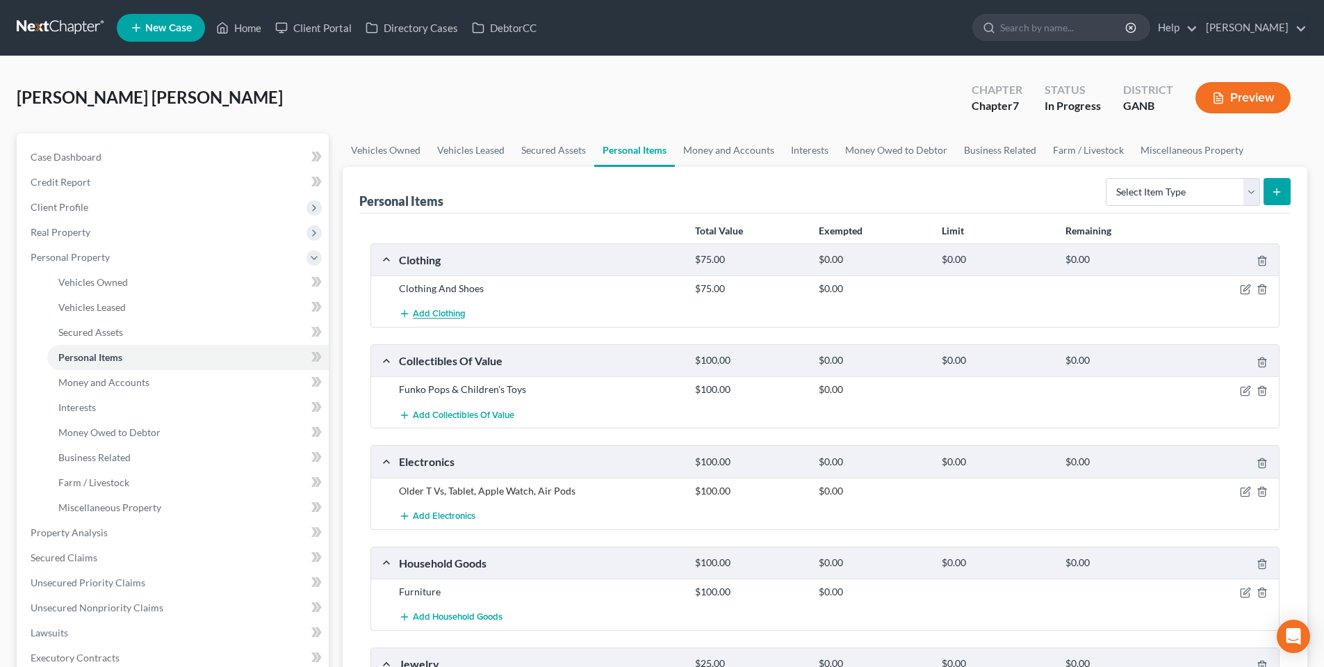
click at [424, 313] on span "Add Clothing" at bounding box center [439, 314] width 53 height 11
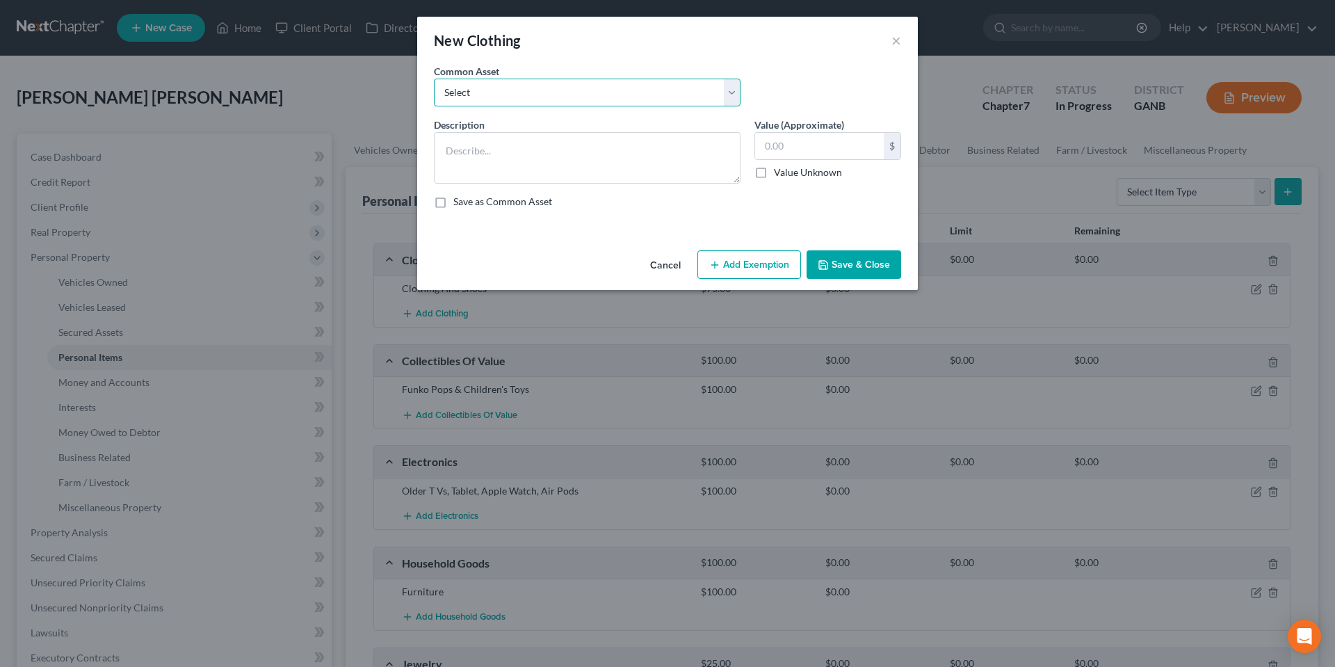
click at [559, 90] on select "Select Clothes" at bounding box center [587, 93] width 307 height 28
select select "0"
click at [434, 79] on select "Select Clothes" at bounding box center [587, 93] width 307 height 28
type textarea "Clothes"
type input "500.00"
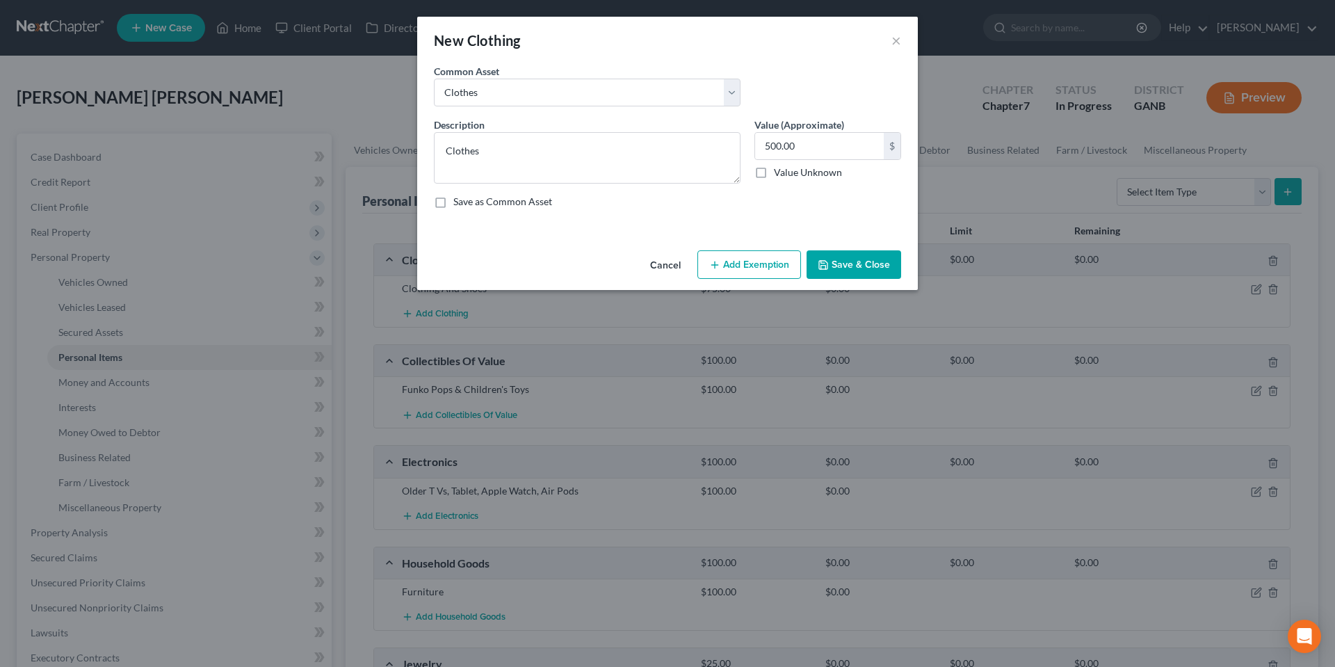
click at [852, 264] on button "Save & Close" at bounding box center [853, 264] width 95 height 29
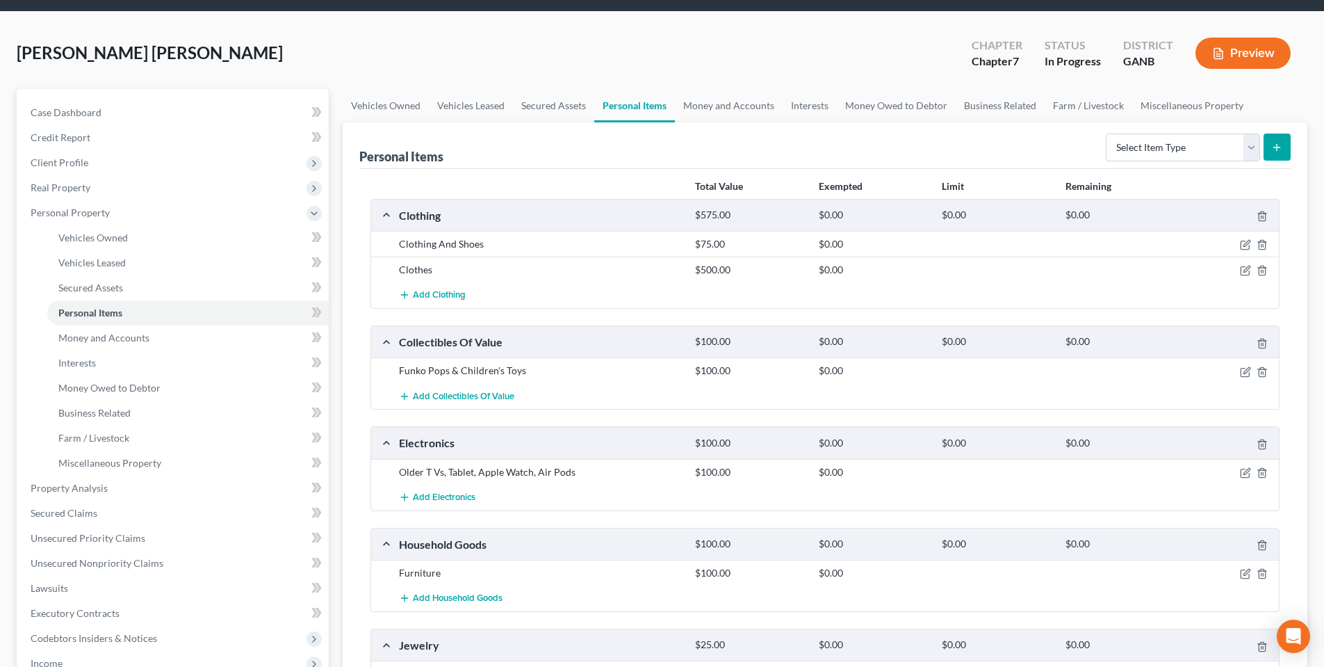
scroll to position [70, 0]
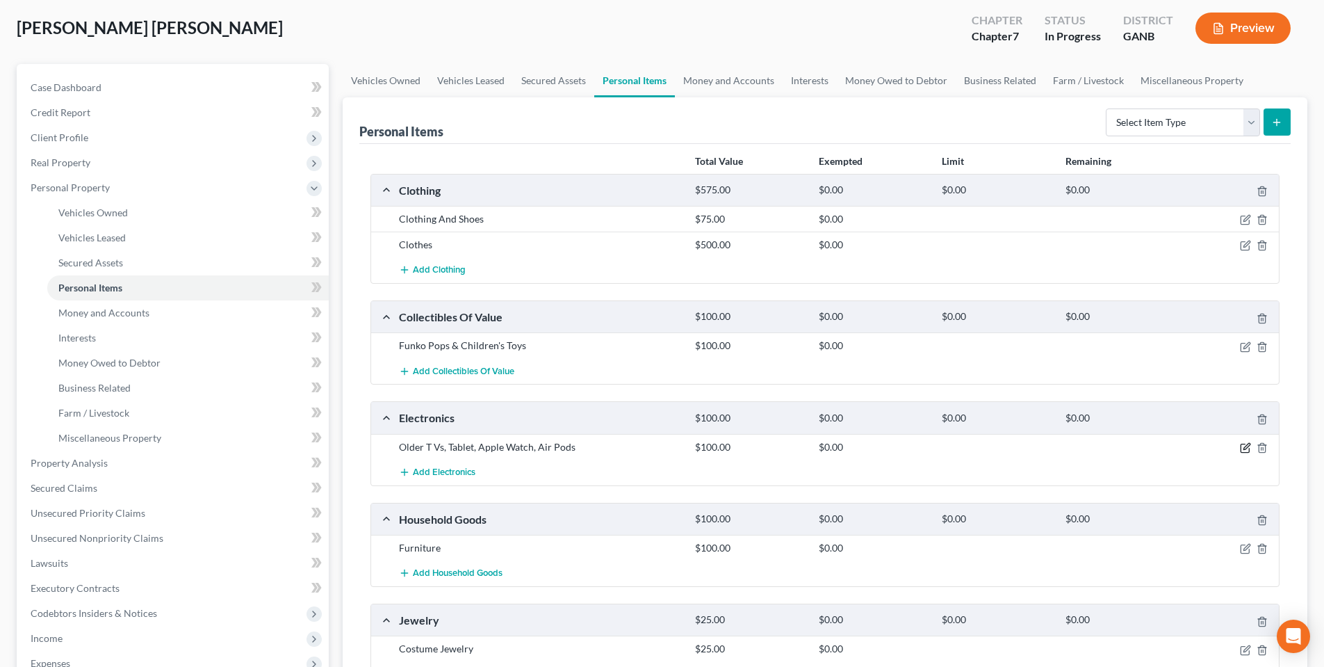
click at [1246, 448] on icon "button" at bounding box center [1245, 447] width 11 height 11
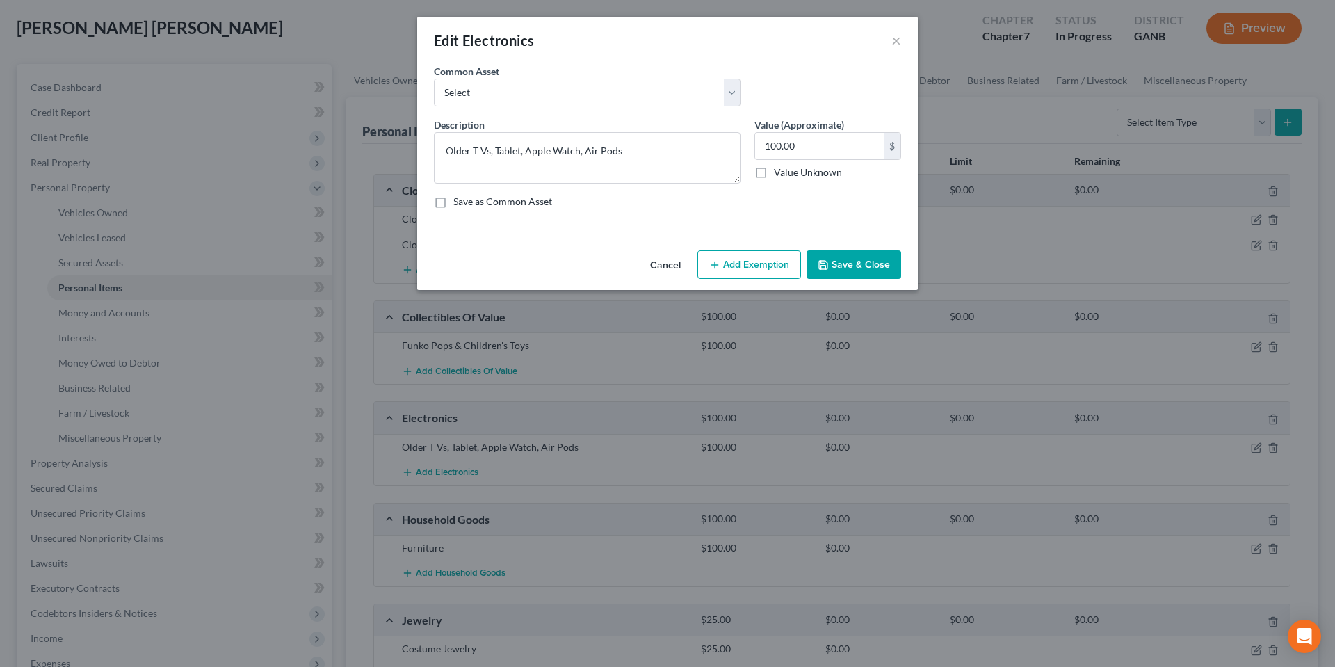
click at [860, 262] on button "Save & Close" at bounding box center [853, 264] width 95 height 29
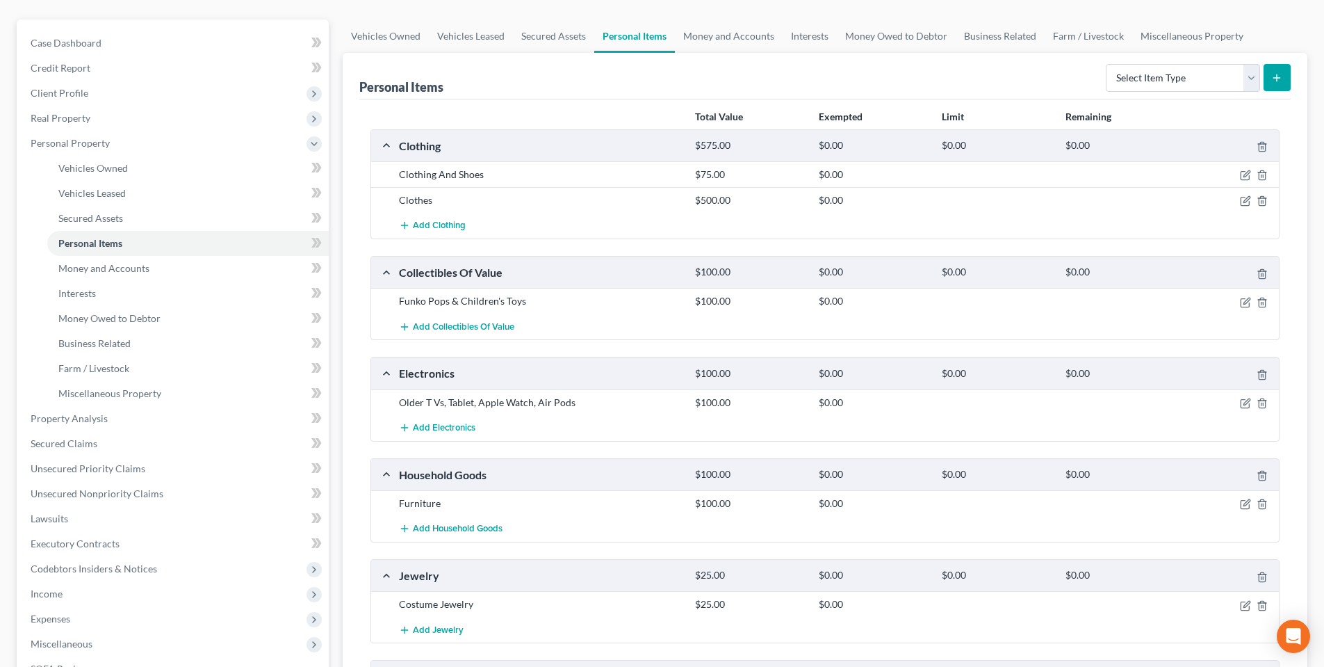
scroll to position [209, 0]
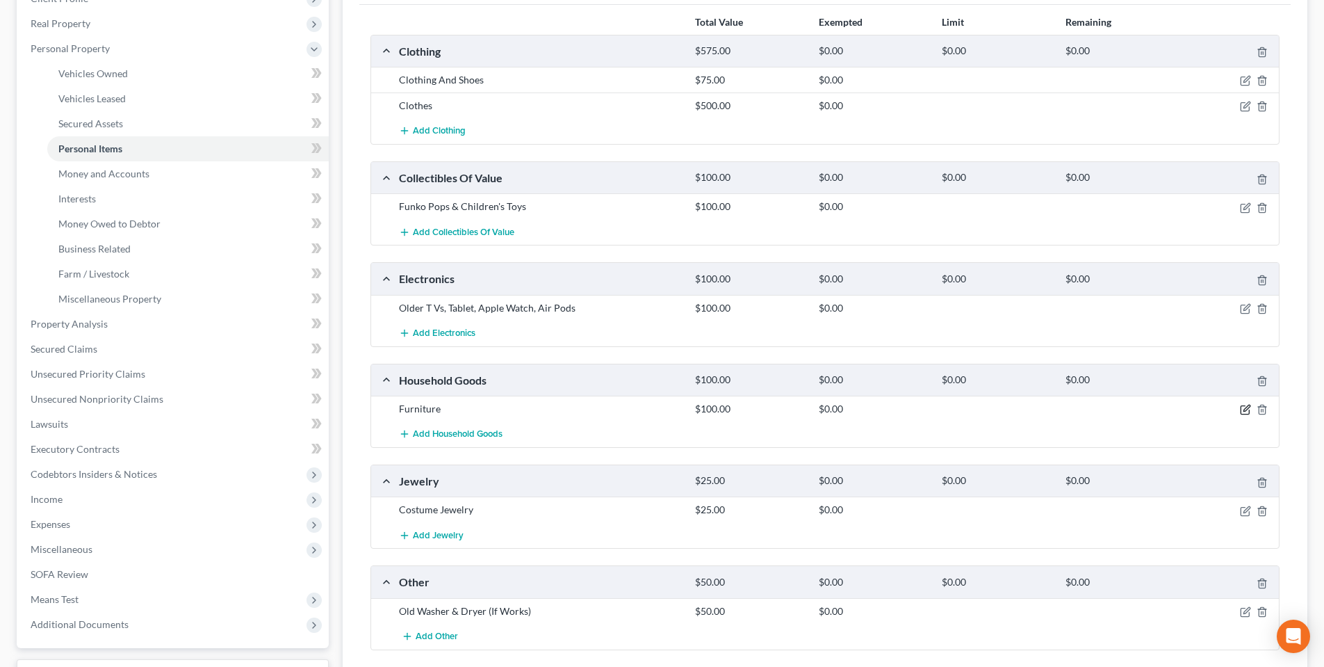
click at [1248, 413] on icon "button" at bounding box center [1245, 409] width 11 height 11
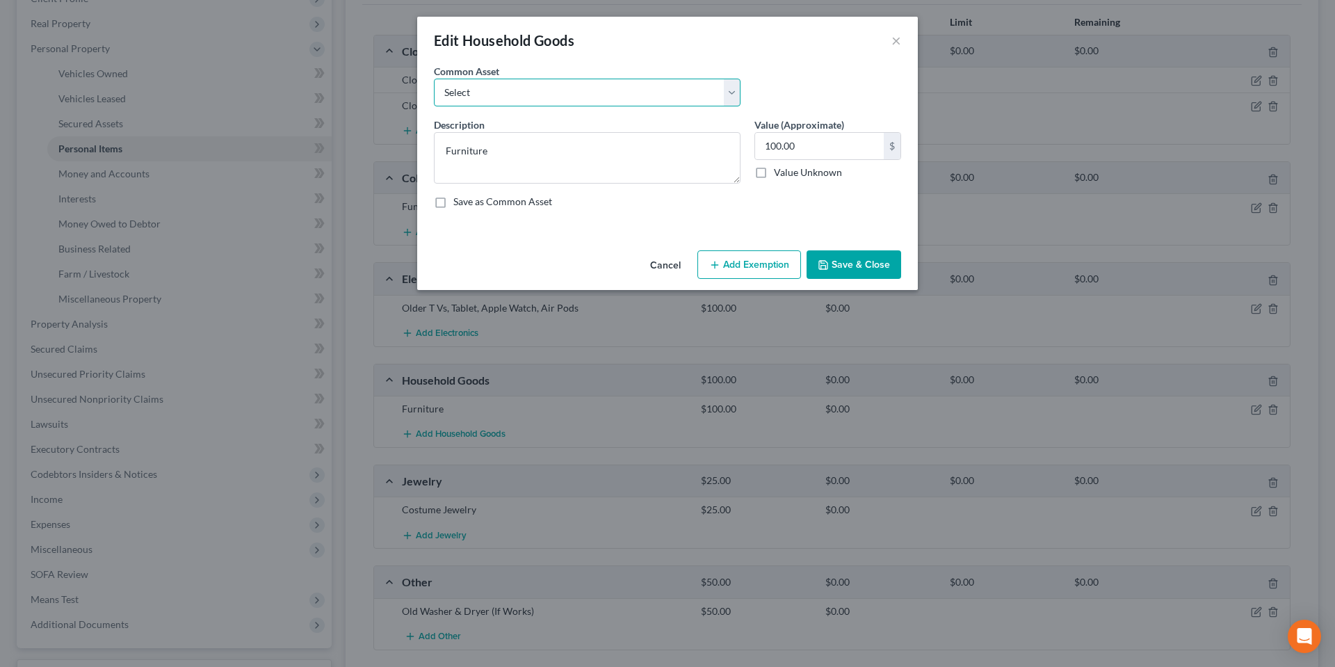
click at [691, 97] on select "Select Household goods and furnishings Furniture, TV Washer & Dryer" at bounding box center [587, 93] width 307 height 28
select select "0"
click at [434, 79] on select "Select Household goods and furnishings Furniture, TV Washer & Dryer" at bounding box center [587, 93] width 307 height 28
type textarea "Household goods and furnishings"
click at [844, 147] on input "4,500.00" at bounding box center [819, 146] width 129 height 26
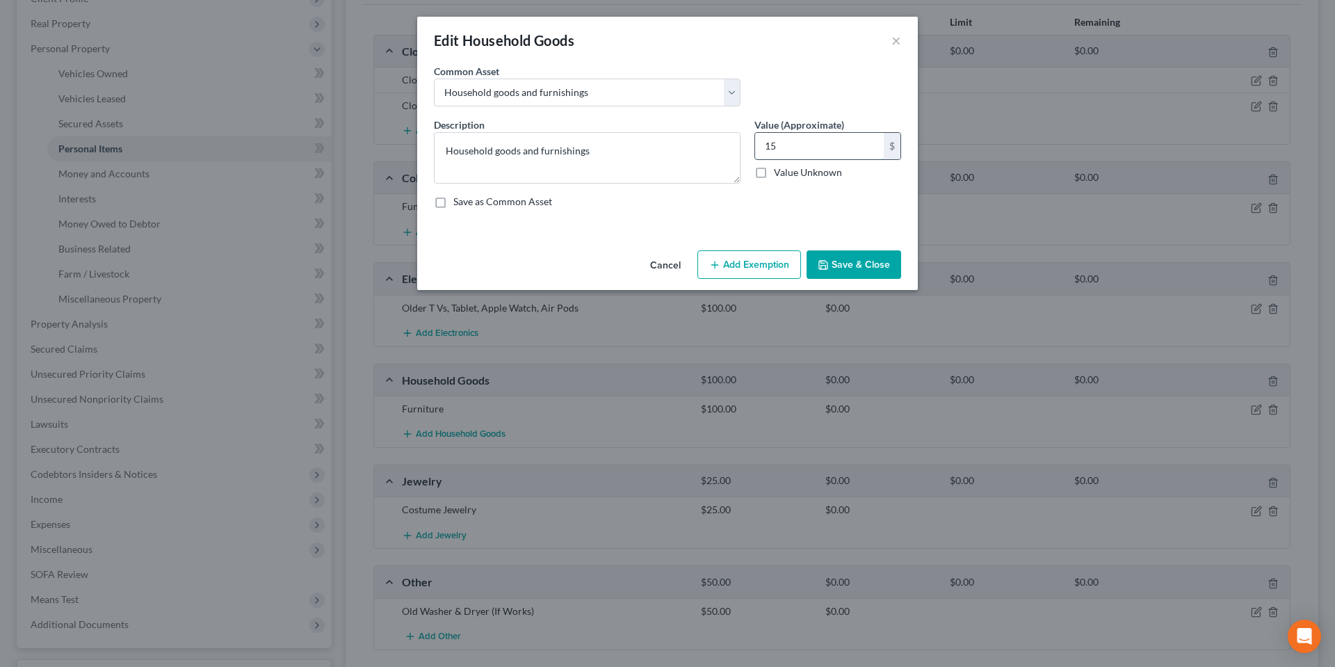
type input "1"
type input "200.00"
click at [852, 265] on button "Save & Close" at bounding box center [853, 264] width 95 height 29
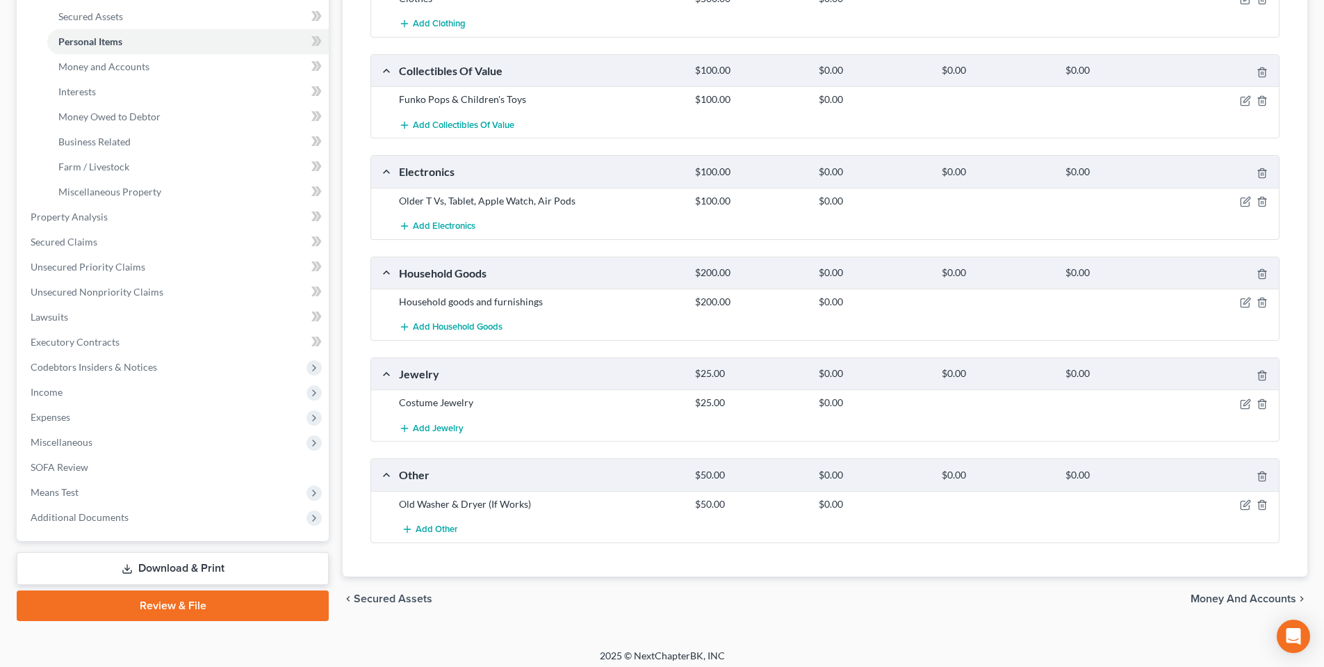
scroll to position [323, 0]
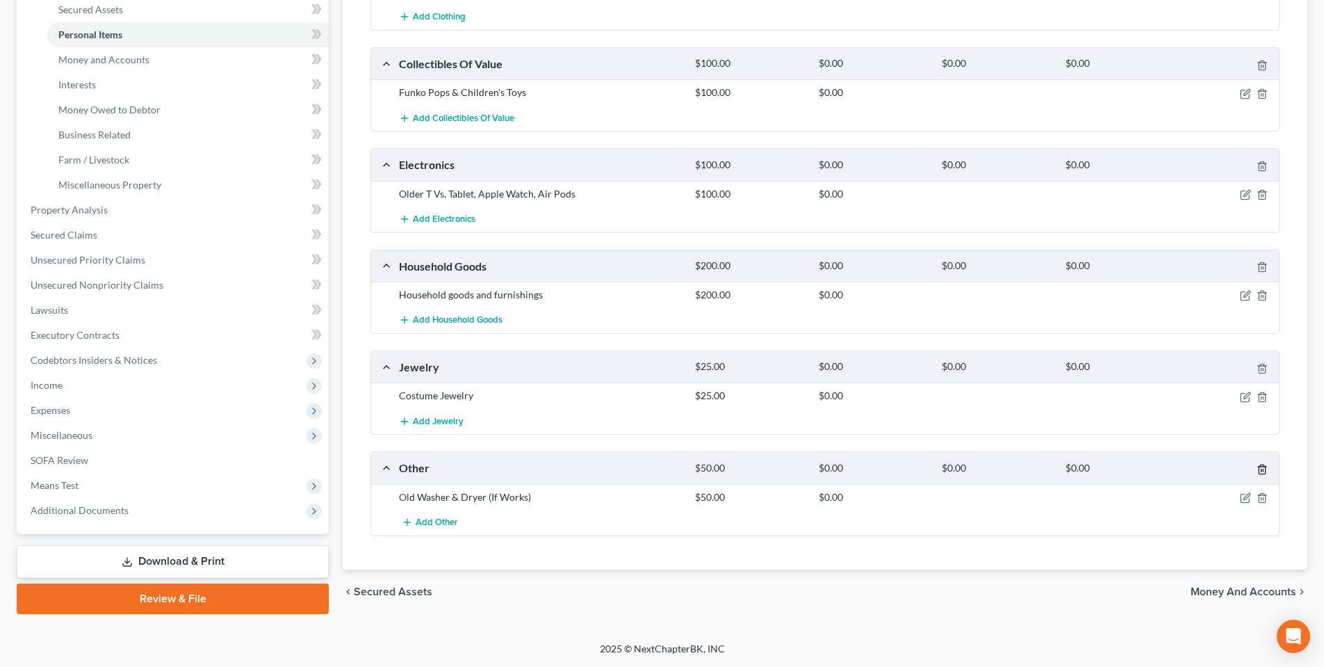
click at [1259, 467] on icon "button" at bounding box center [1262, 468] width 6 height 9
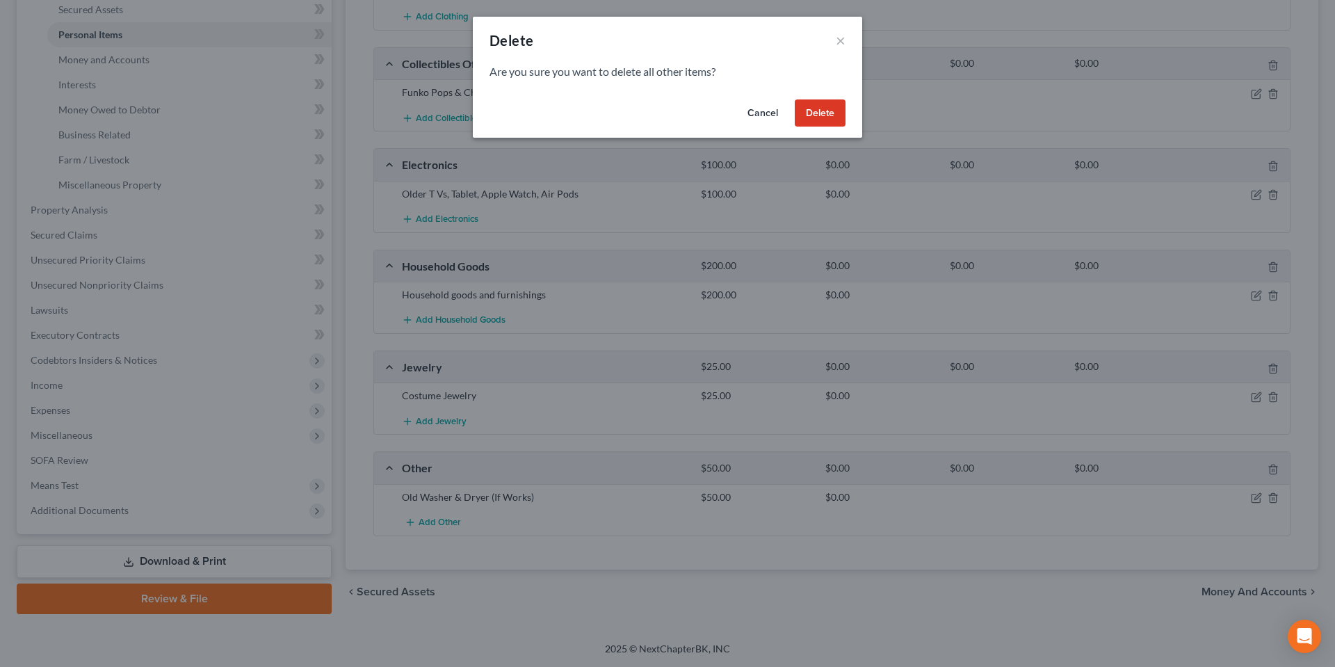
click at [827, 116] on button "Delete" at bounding box center [820, 113] width 51 height 28
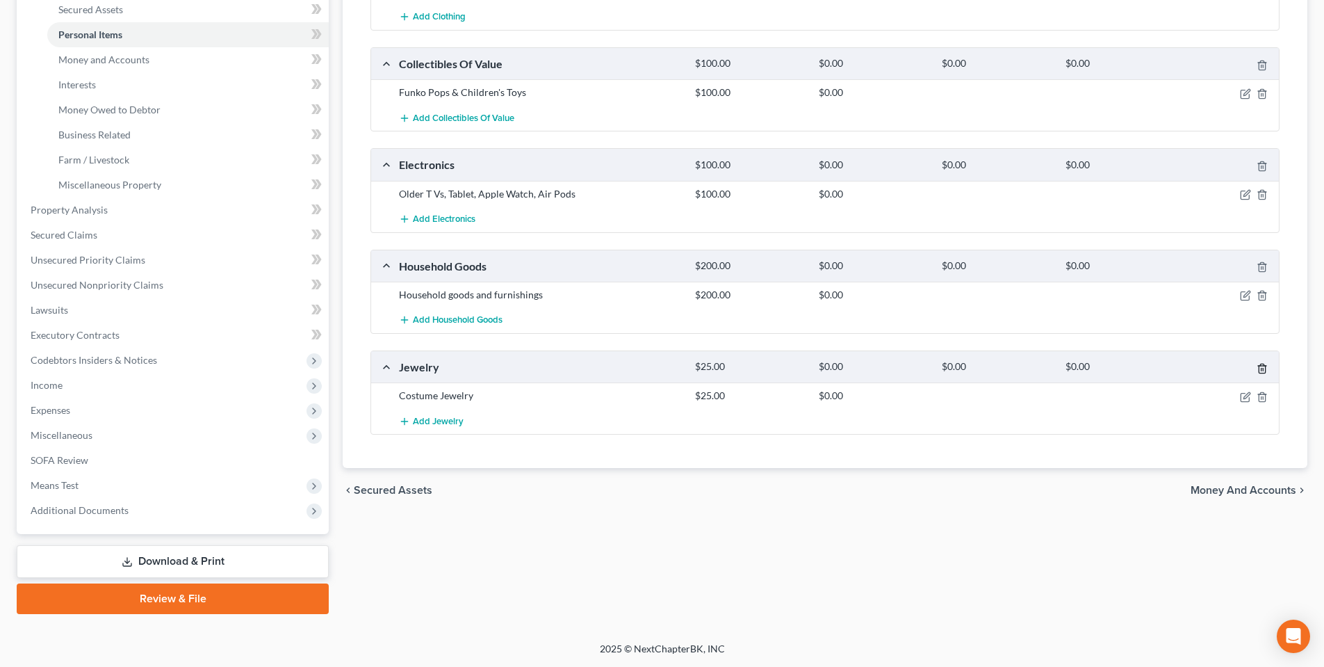
click at [1262, 367] on icon "button" at bounding box center [1262, 368] width 11 height 11
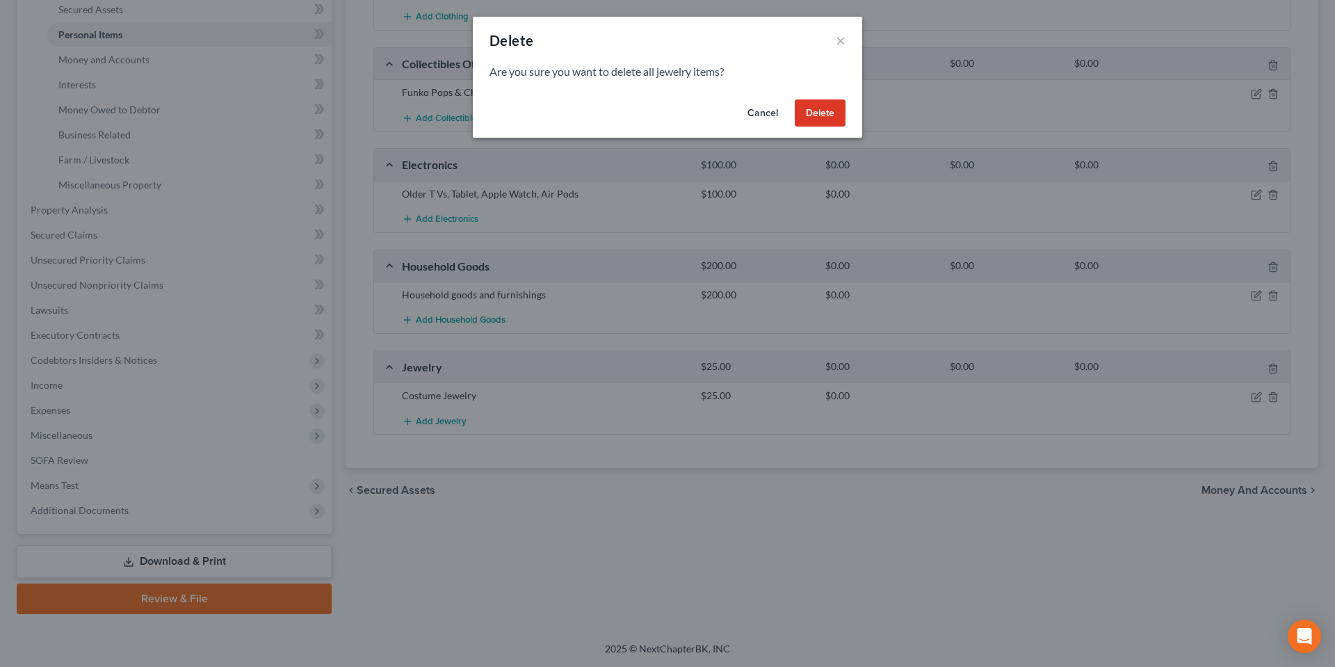
click at [819, 117] on button "Delete" at bounding box center [820, 113] width 51 height 28
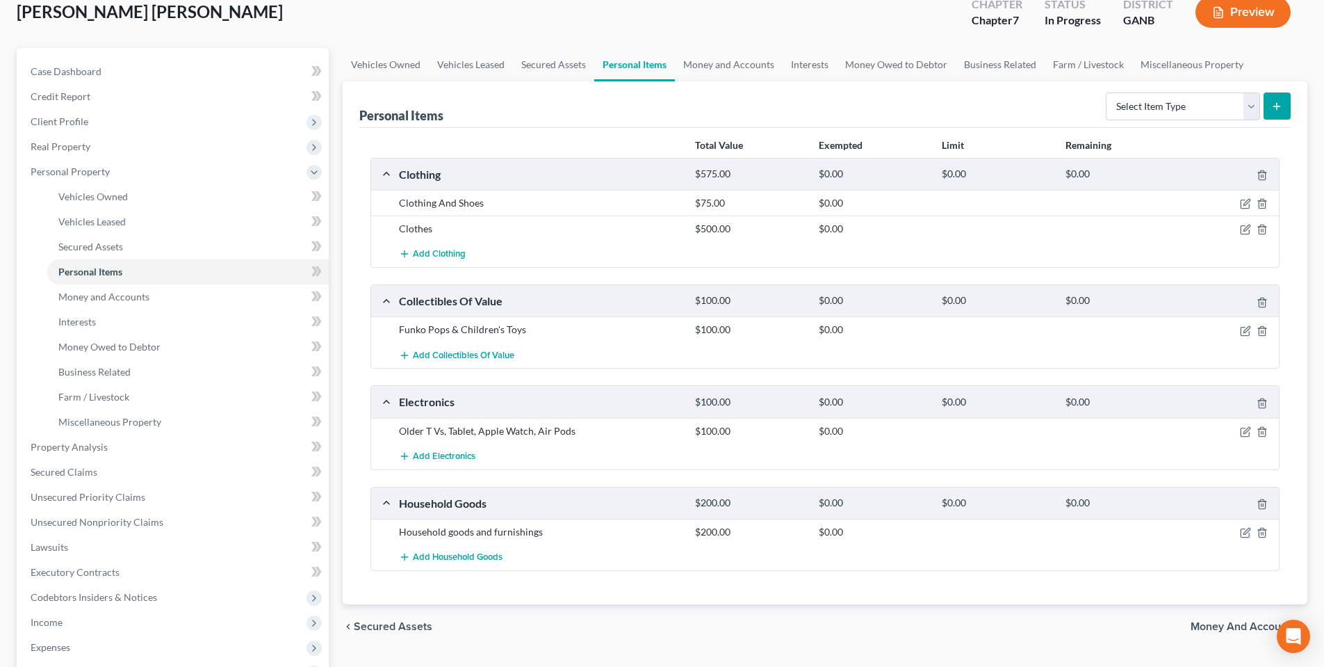
scroll to position [44, 0]
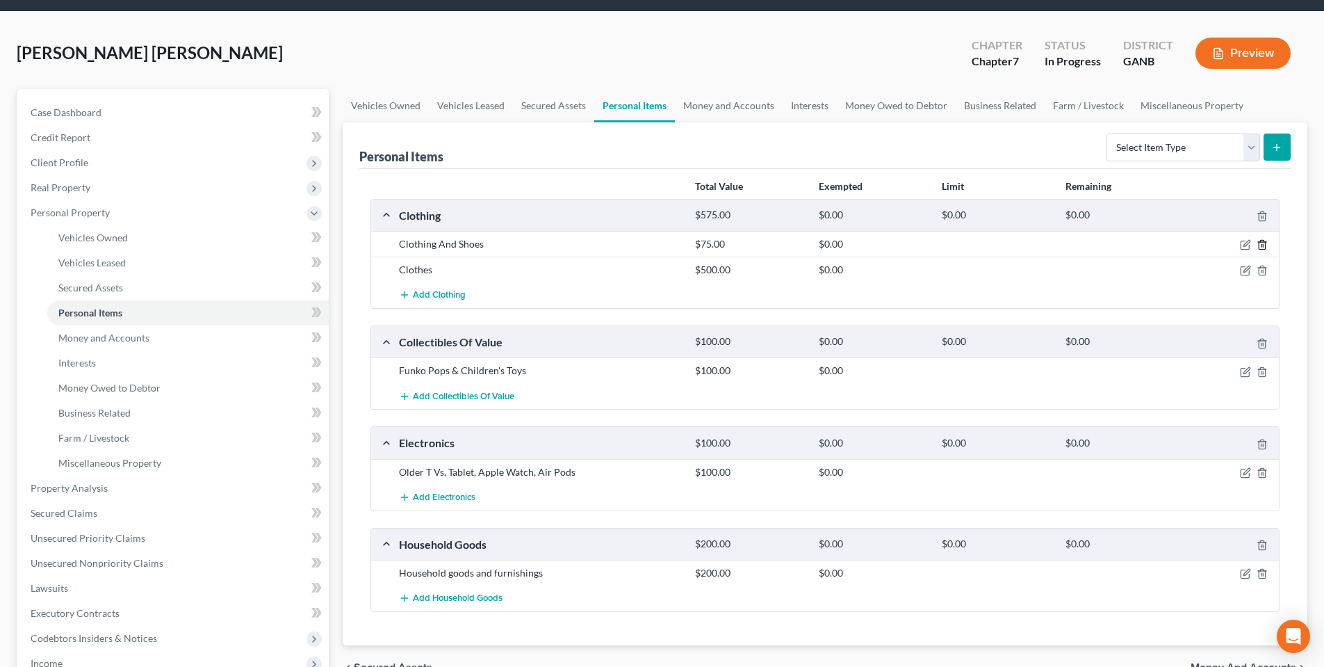
click at [1263, 242] on polyline "button" at bounding box center [1262, 242] width 8 height 0
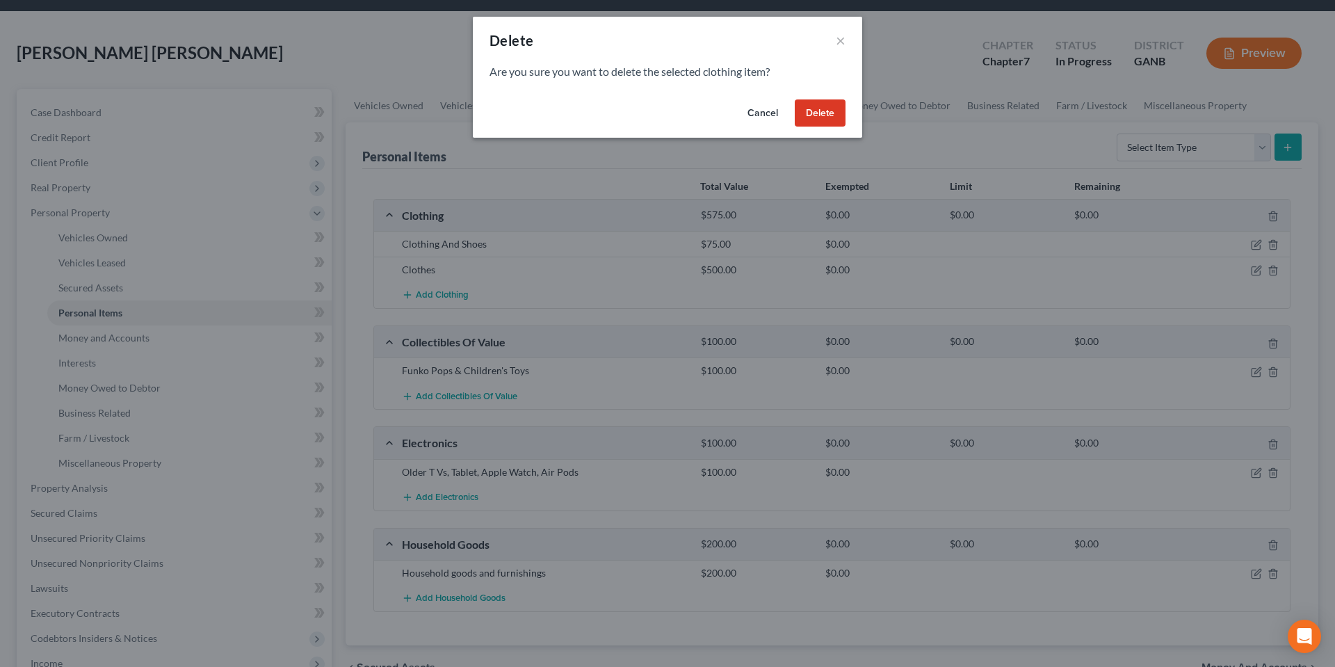
click at [828, 114] on button "Delete" at bounding box center [820, 113] width 51 height 28
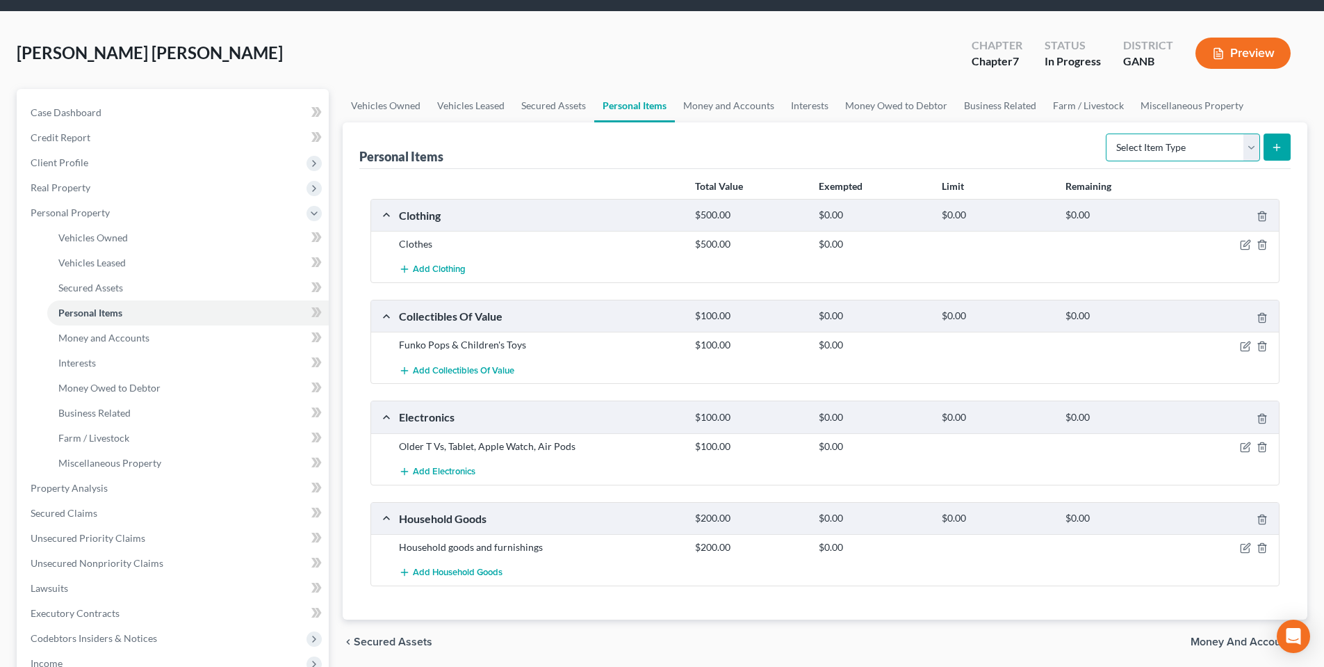
click at [1193, 147] on select "Select Item Type Clothing Collectibles Of Value Electronics Firearms Household …" at bounding box center [1183, 147] width 154 height 28
select select "jewelry"
click at [1107, 133] on select "Select Item Type Clothing Collectibles Of Value Electronics Firearms Household …" at bounding box center [1183, 147] width 154 height 28
click at [1273, 152] on icon "submit" at bounding box center [1276, 147] width 11 height 11
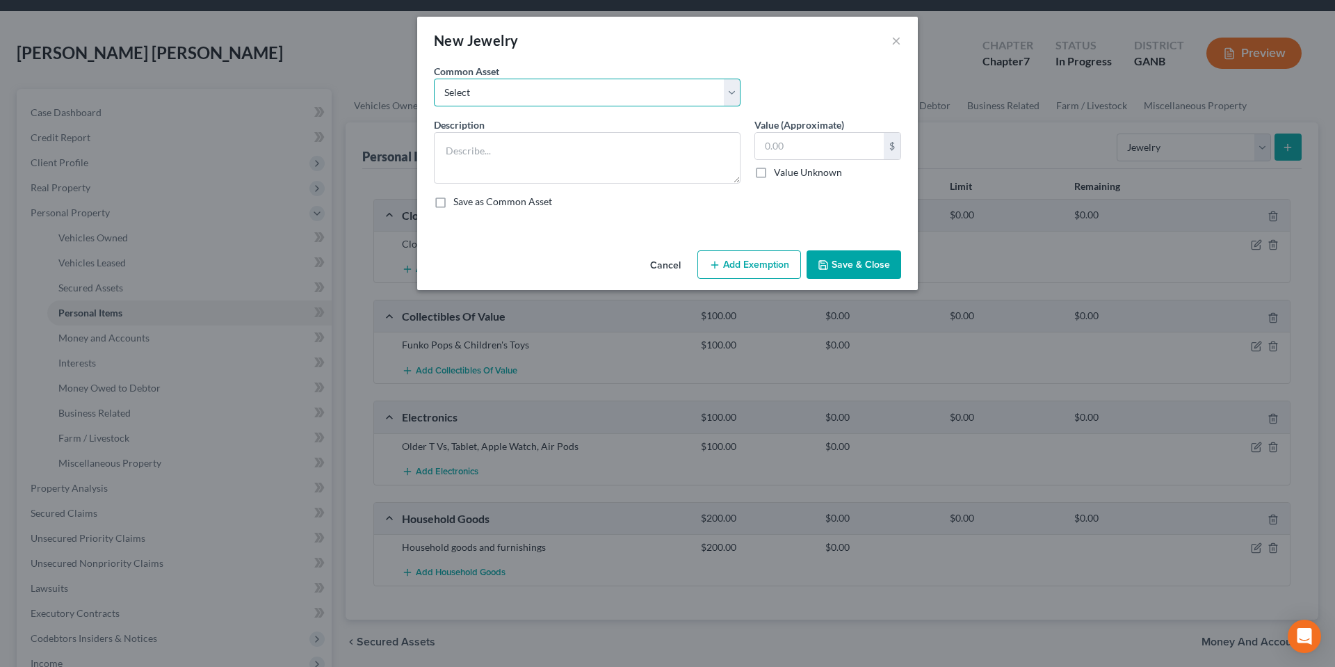
click at [658, 95] on select "Select Wedding ring set Rings and Necklaces Jewlry" at bounding box center [587, 93] width 307 height 28
select select "0"
click at [434, 79] on select "Select Wedding ring set Rings and Necklaces Jewlry" at bounding box center [587, 93] width 307 height 28
type textarea "Wedding ring set"
click at [836, 142] on input "2,200.00" at bounding box center [819, 146] width 129 height 26
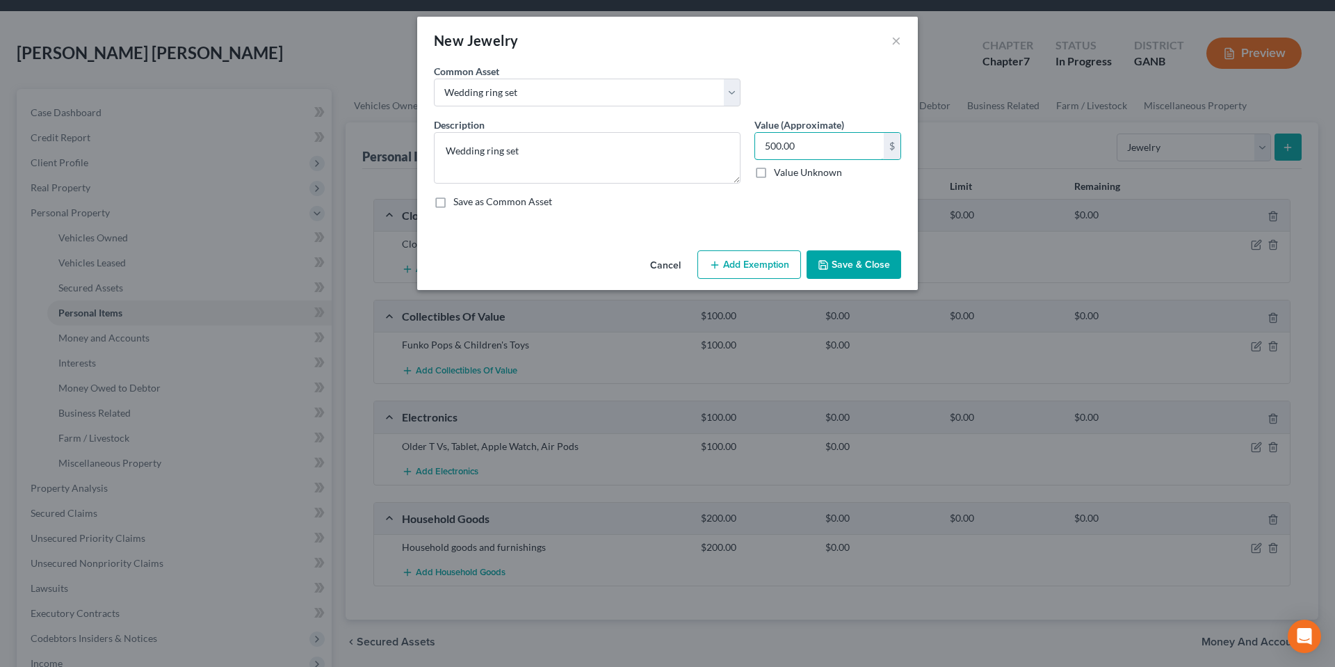
type input "500.00"
drag, startPoint x: 877, startPoint y: 269, endPoint x: 869, endPoint y: 258, distance: 13.9
click at [877, 268] on button "Save & Close" at bounding box center [853, 264] width 95 height 29
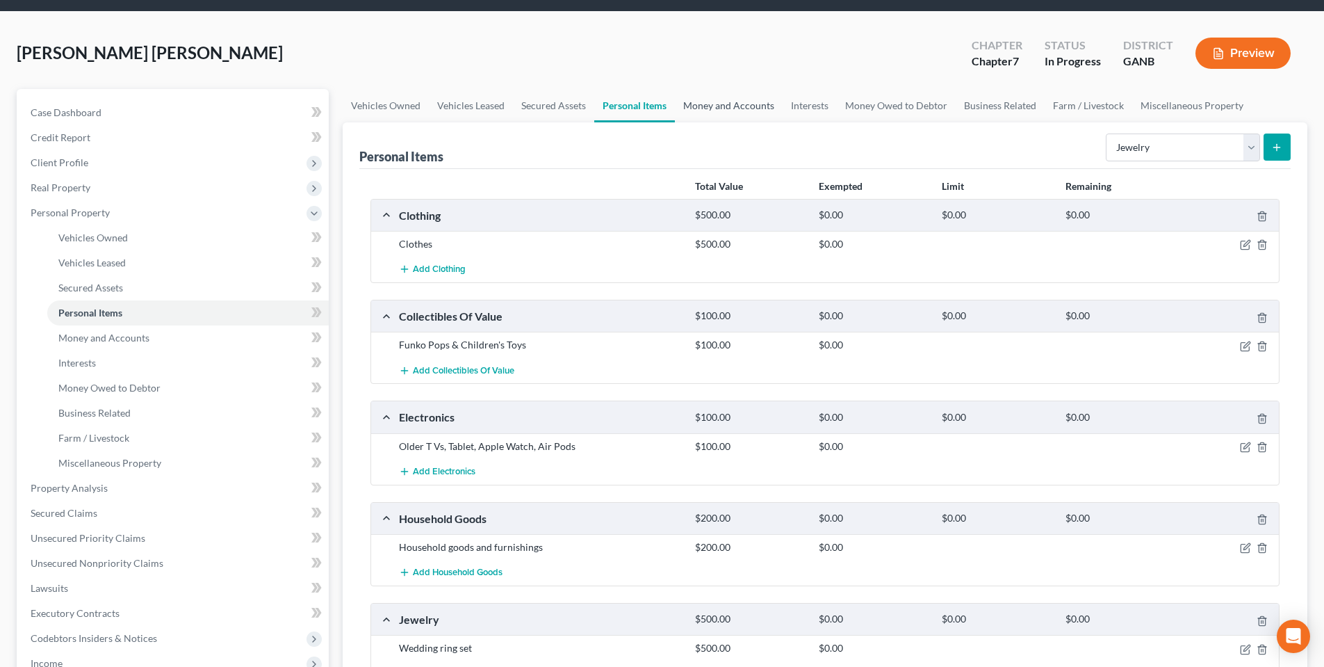
click at [735, 97] on link "Money and Accounts" at bounding box center [729, 105] width 108 height 33
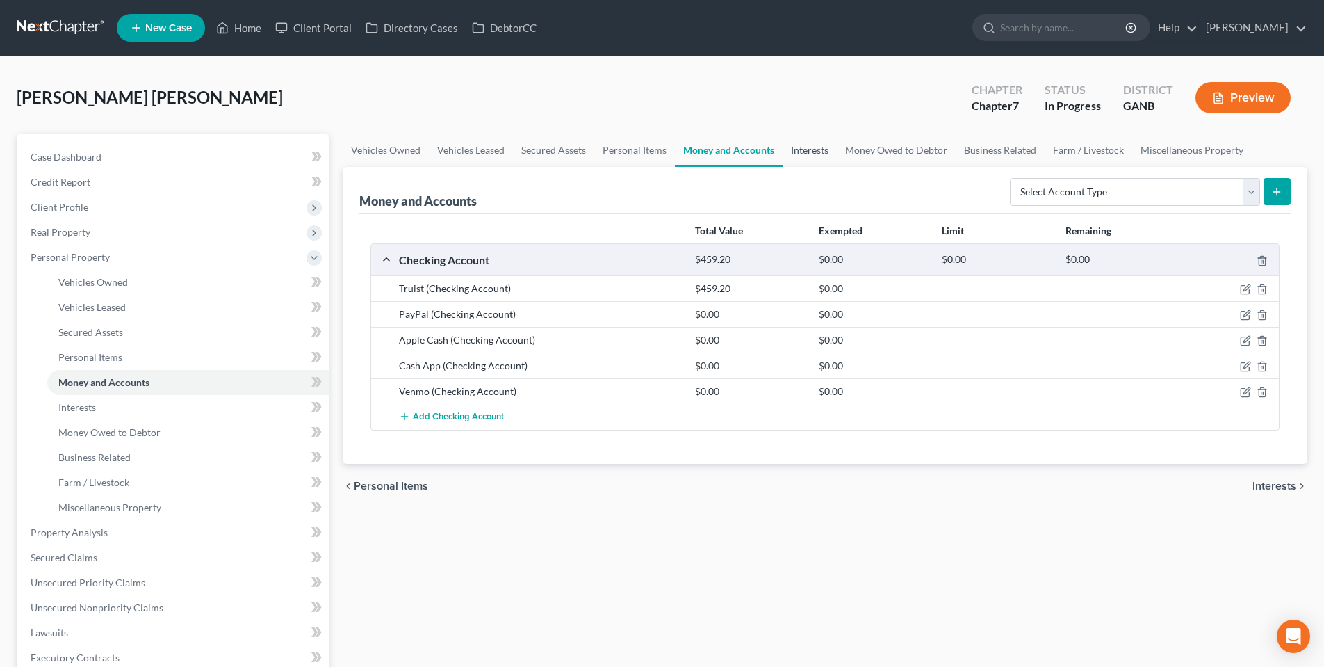
click at [813, 147] on link "Interests" at bounding box center [810, 149] width 54 height 33
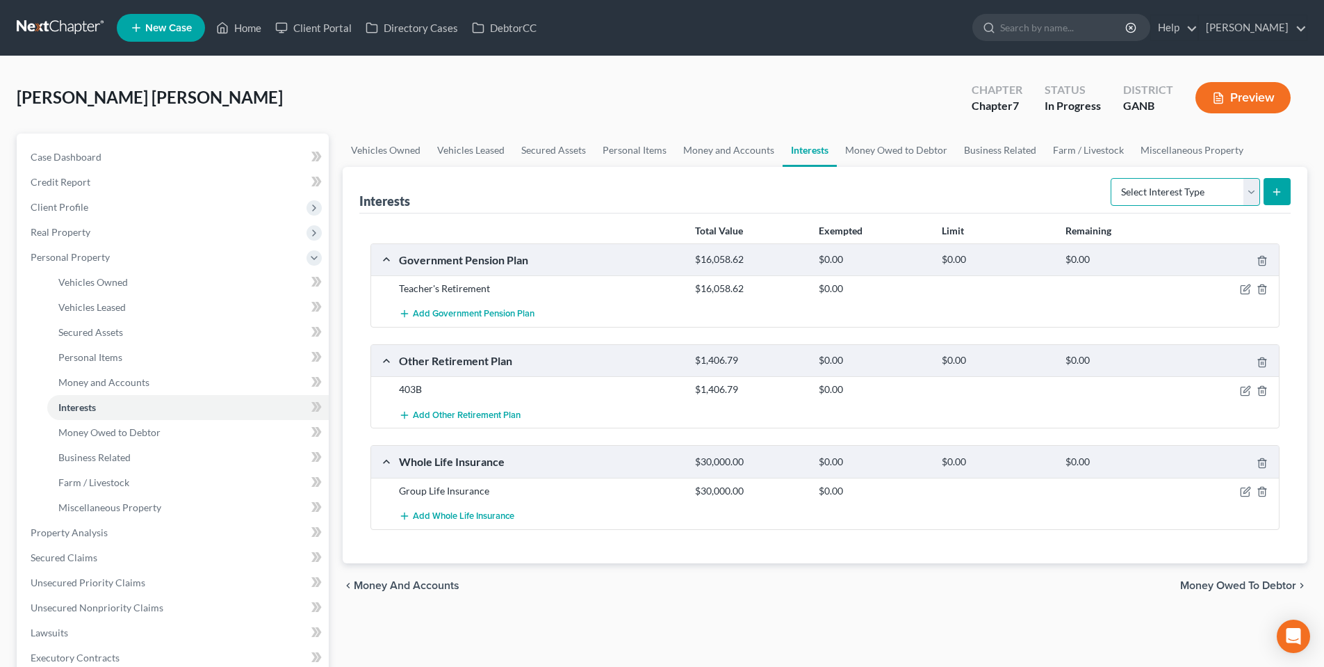
click at [1168, 184] on select "Select Interest Type 401K Annuity Bond Education IRA Government Bond Government…" at bounding box center [1185, 192] width 149 height 28
click at [895, 156] on link "Money Owed to Debtor" at bounding box center [896, 149] width 119 height 33
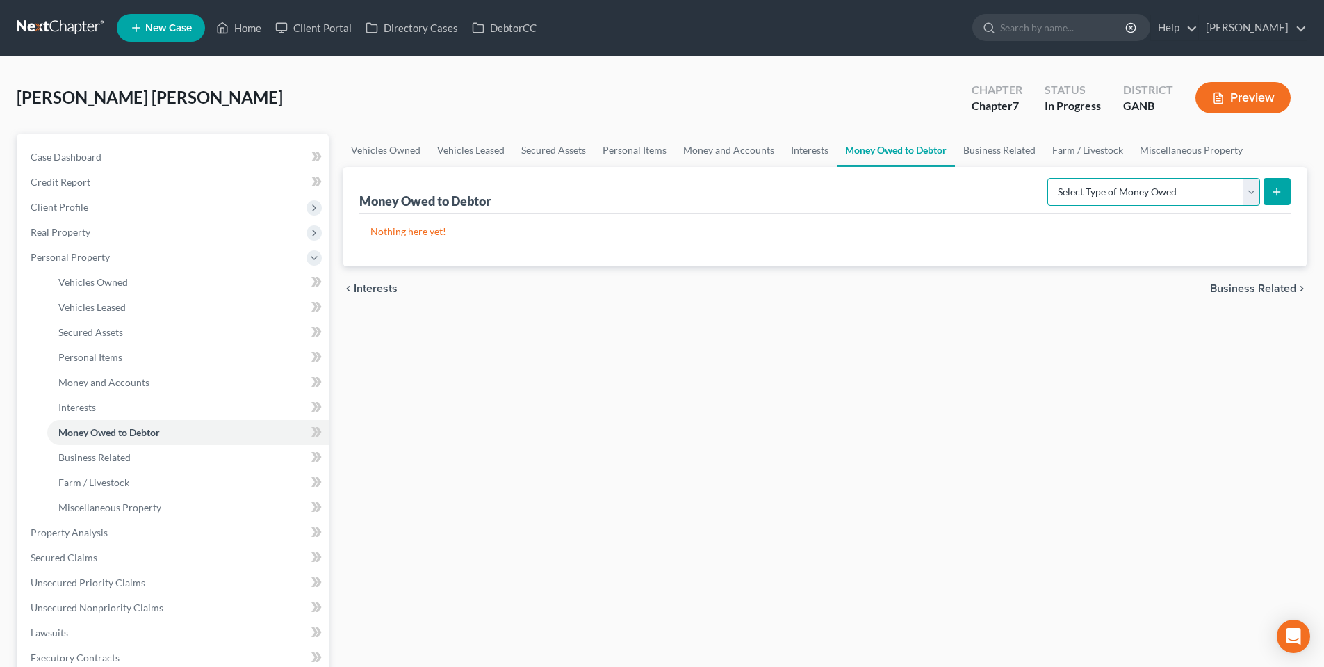
click at [1197, 193] on select "Select Type of Money Owed Accounts Receivable Alimony Child Support Claims Agai…" at bounding box center [1154, 192] width 213 height 28
click at [1132, 183] on select "Select Type of Money Owed Accounts Receivable Alimony Child Support Claims Agai…" at bounding box center [1154, 192] width 213 height 28
drag, startPoint x: 1018, startPoint y: 154, endPoint x: 1012, endPoint y: 150, distance: 7.2
click at [1018, 154] on link "Business Related" at bounding box center [999, 149] width 89 height 33
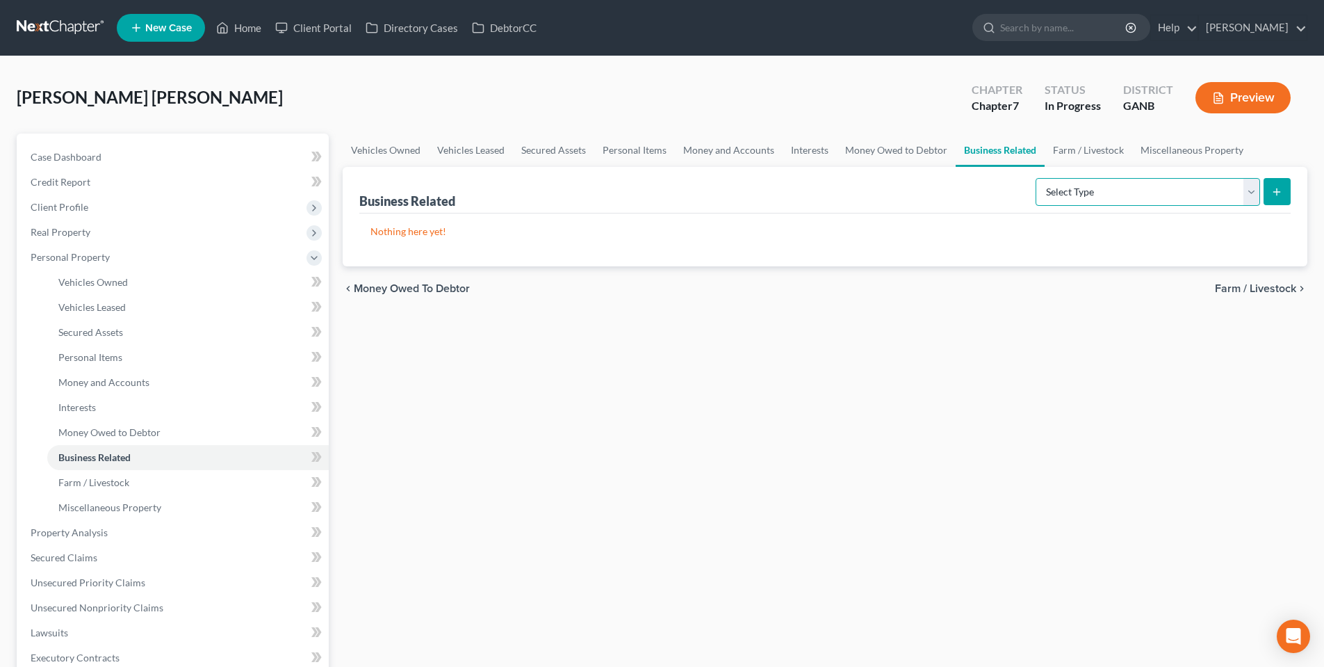
click at [1188, 205] on select "Select Type Customer Lists Franchises Inventory Licenses Machinery Office Equip…" at bounding box center [1148, 192] width 225 height 28
click at [1079, 147] on link "Farm / Livestock" at bounding box center [1089, 149] width 88 height 33
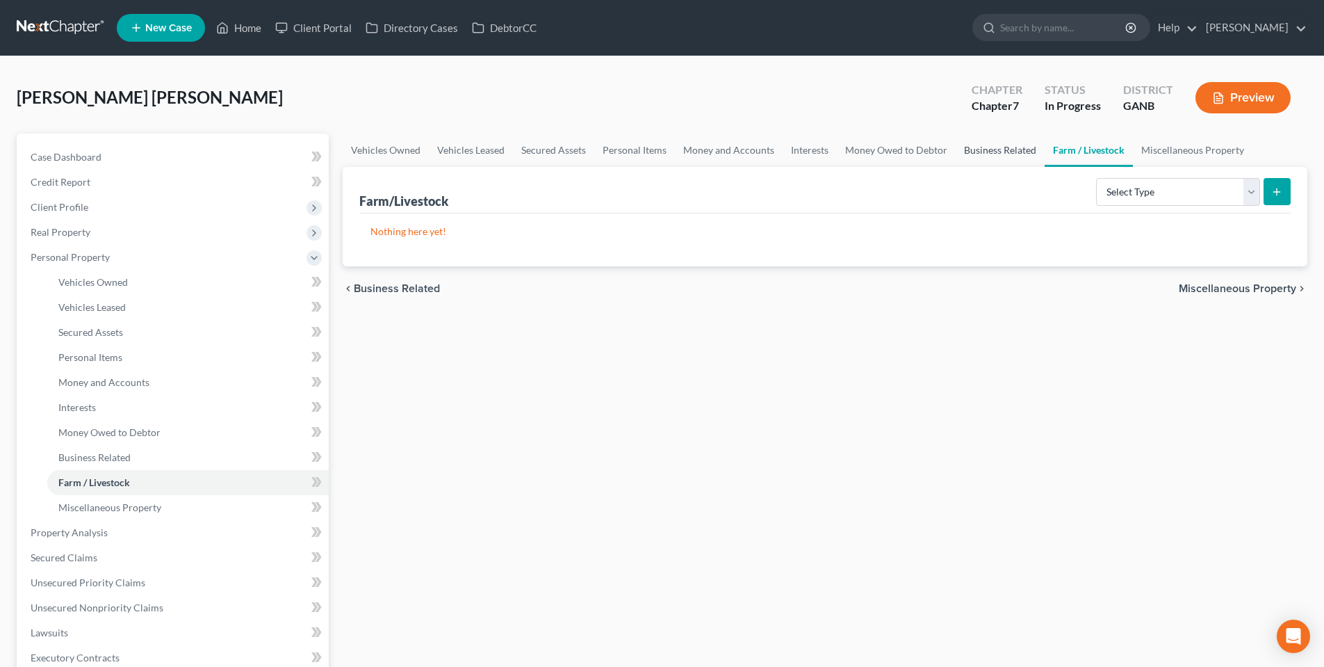
click at [1000, 152] on link "Business Related" at bounding box center [1000, 149] width 89 height 33
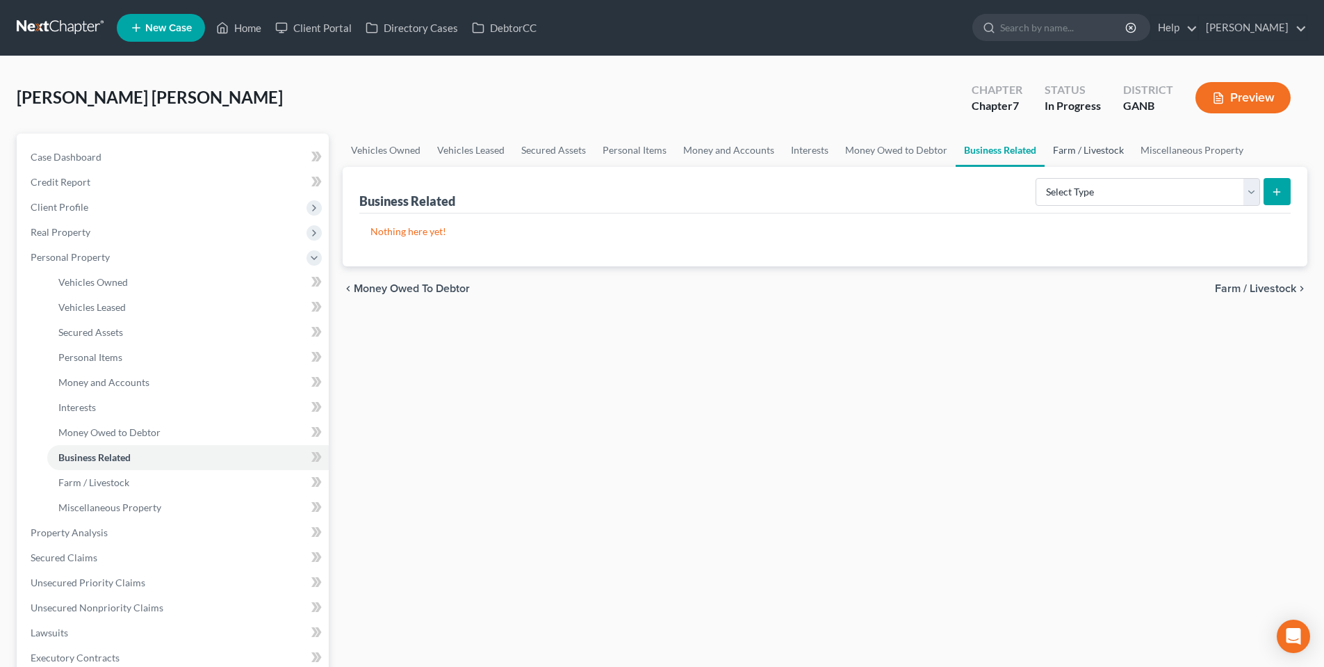
click at [1107, 150] on link "Farm / Livestock" at bounding box center [1089, 149] width 88 height 33
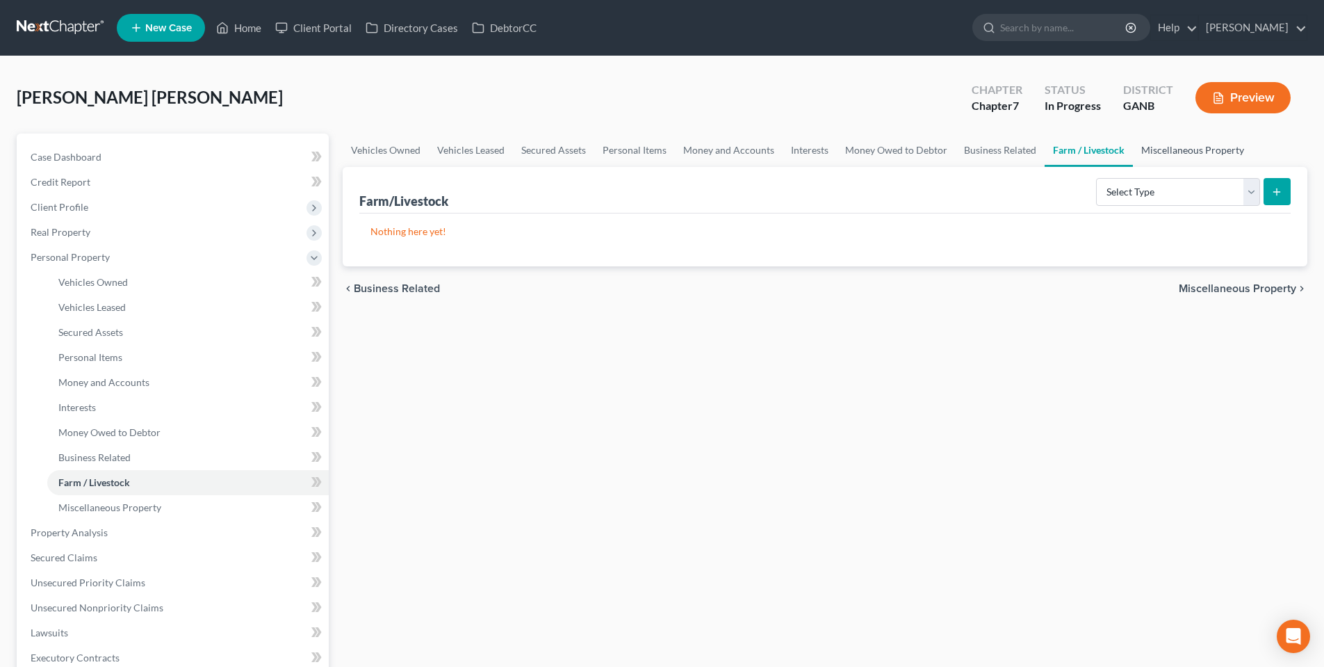
click at [1181, 146] on link "Miscellaneous Property" at bounding box center [1193, 149] width 120 height 33
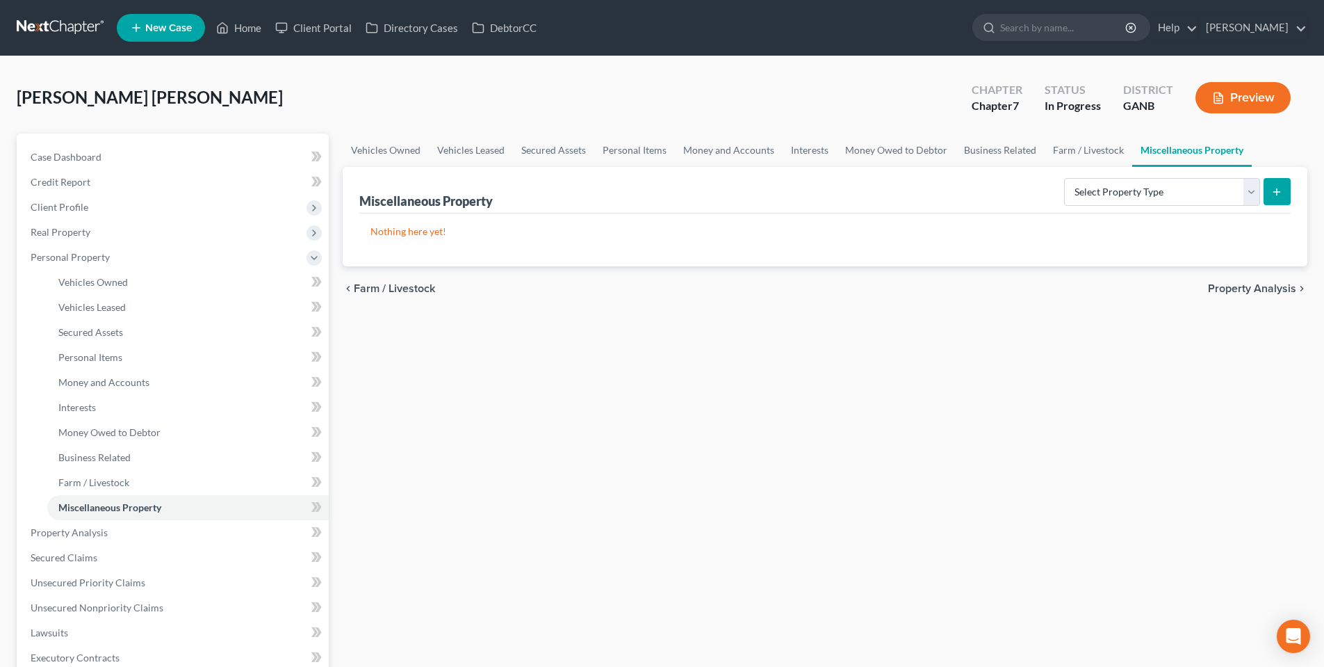
click at [1230, 288] on span "Property Analysis" at bounding box center [1252, 288] width 88 height 11
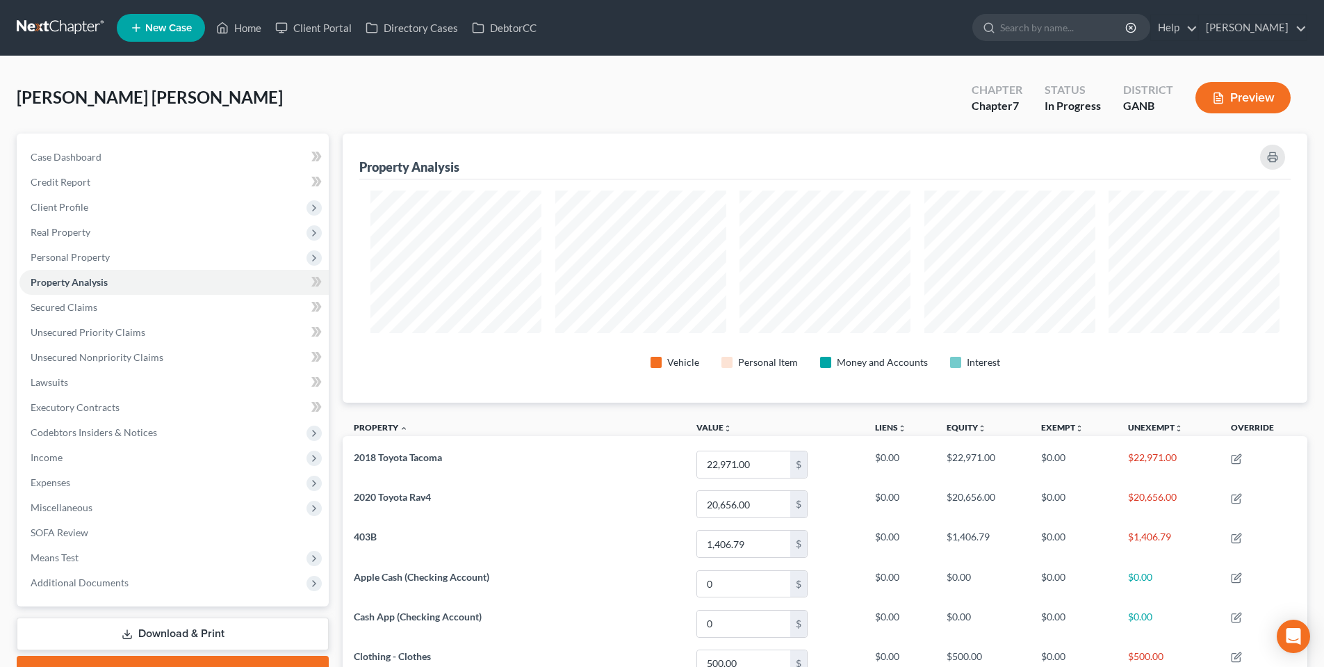
scroll to position [269, 965]
click at [58, 306] on span "Secured Claims" at bounding box center [64, 307] width 67 height 12
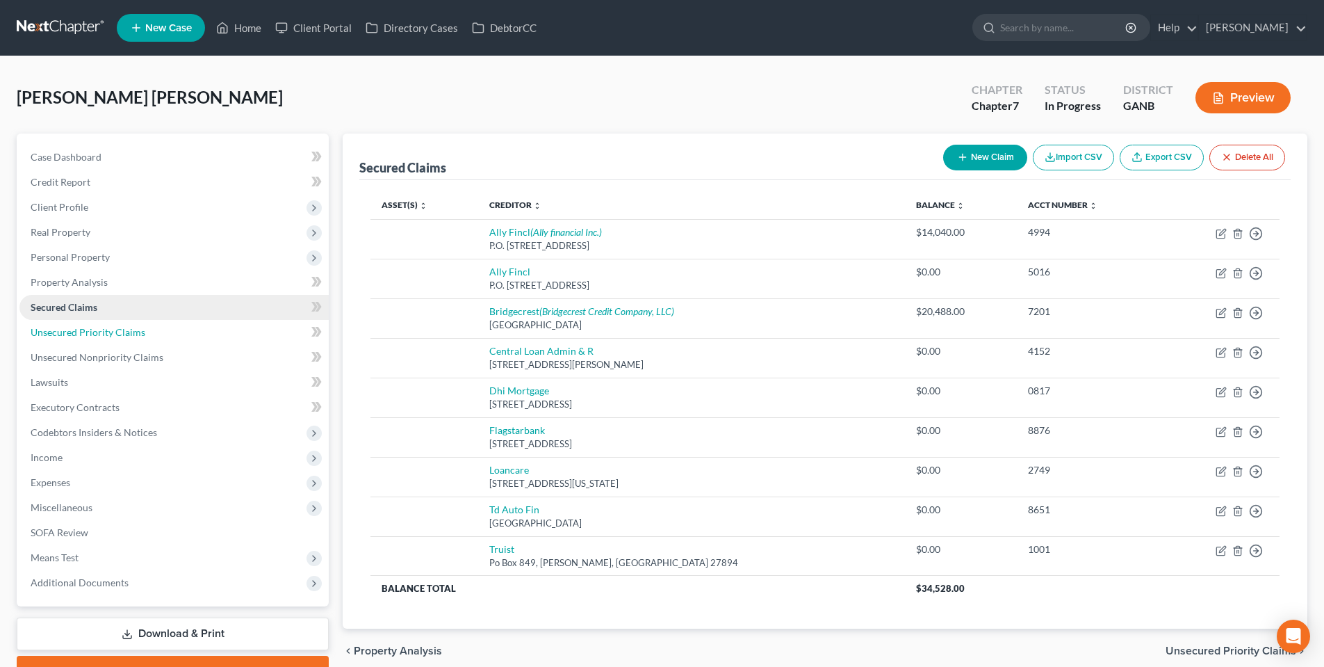
drag, startPoint x: 129, startPoint y: 334, endPoint x: 104, endPoint y: 313, distance: 32.1
click at [127, 334] on span "Unsecured Priority Claims" at bounding box center [88, 332] width 115 height 12
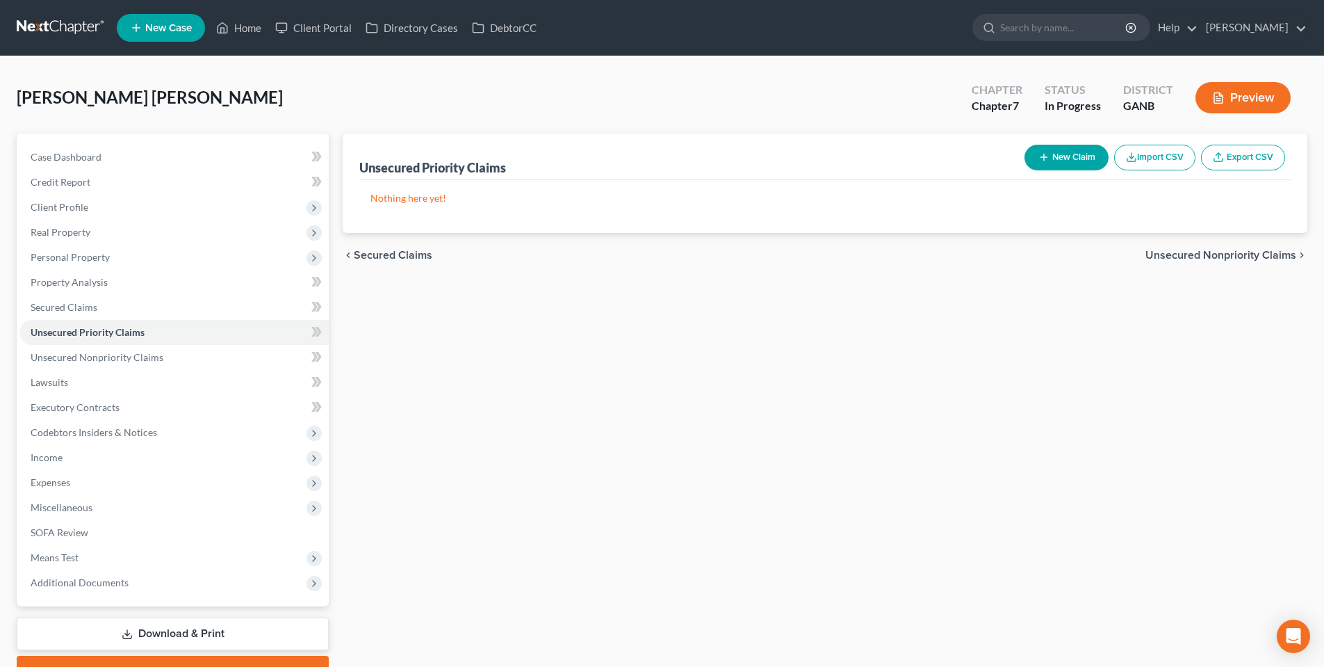
click at [1228, 256] on span "Unsecured Nonpriority Claims" at bounding box center [1221, 255] width 151 height 11
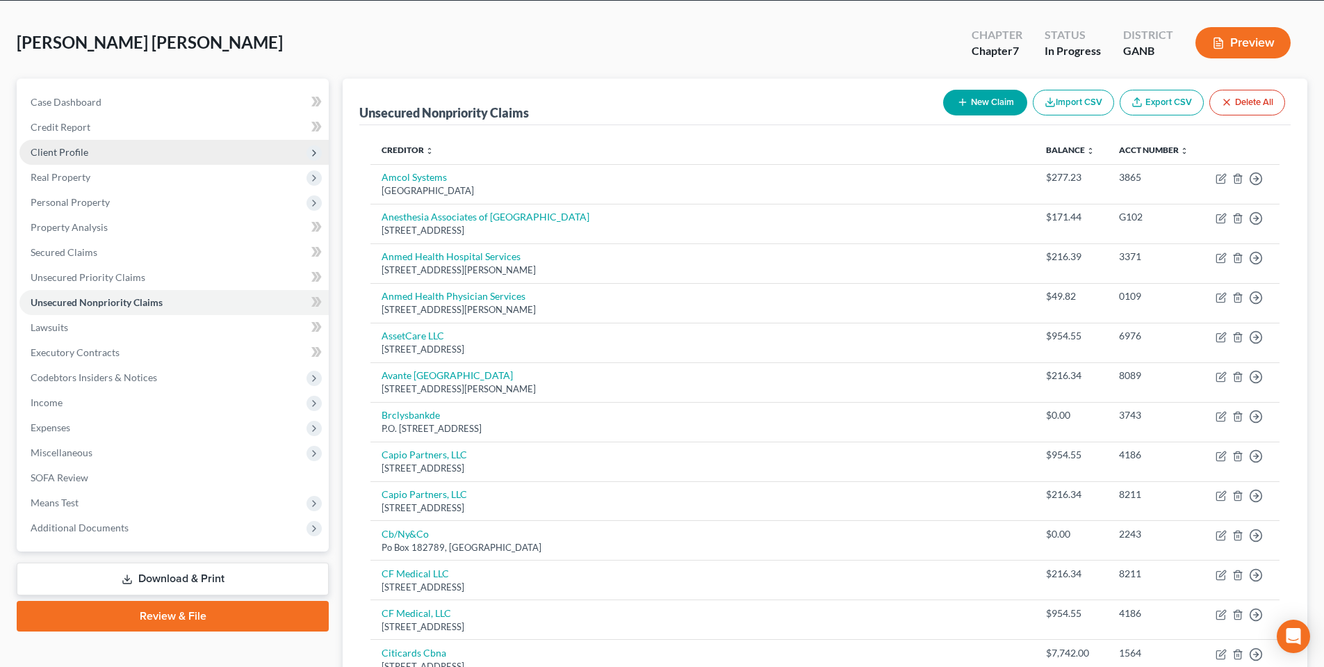
scroll to position [35, 0]
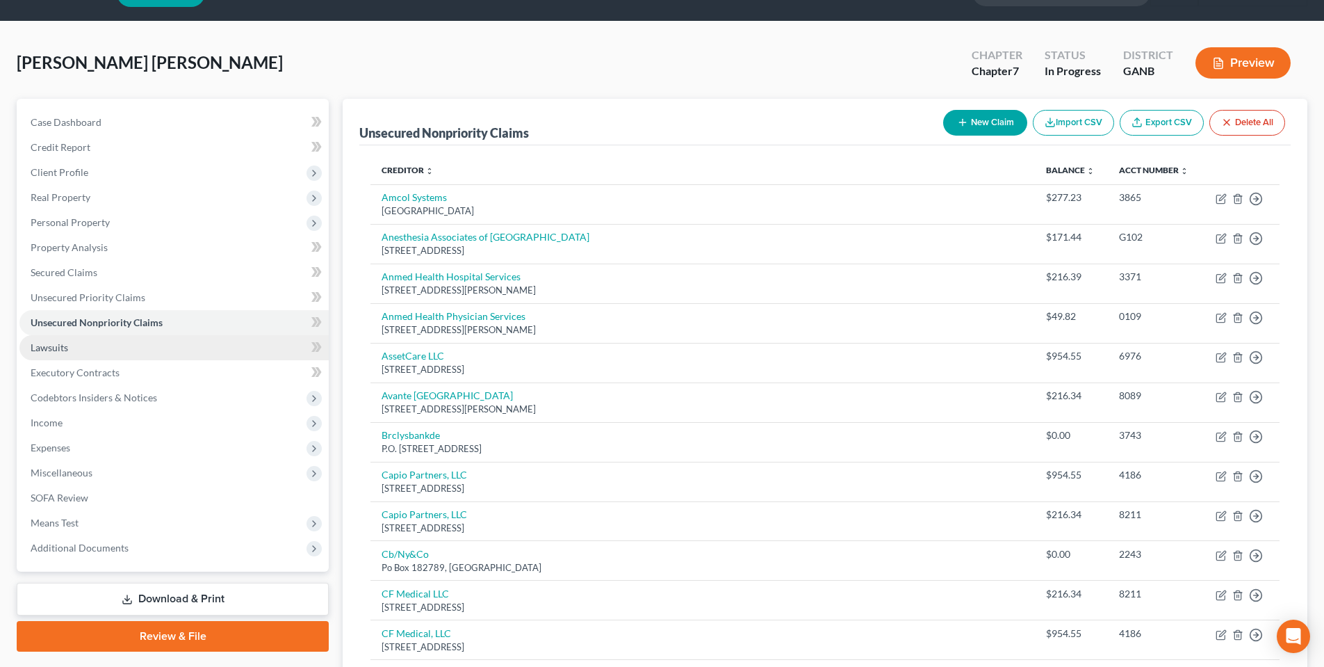
click at [51, 345] on span "Lawsuits" at bounding box center [50, 347] width 38 height 12
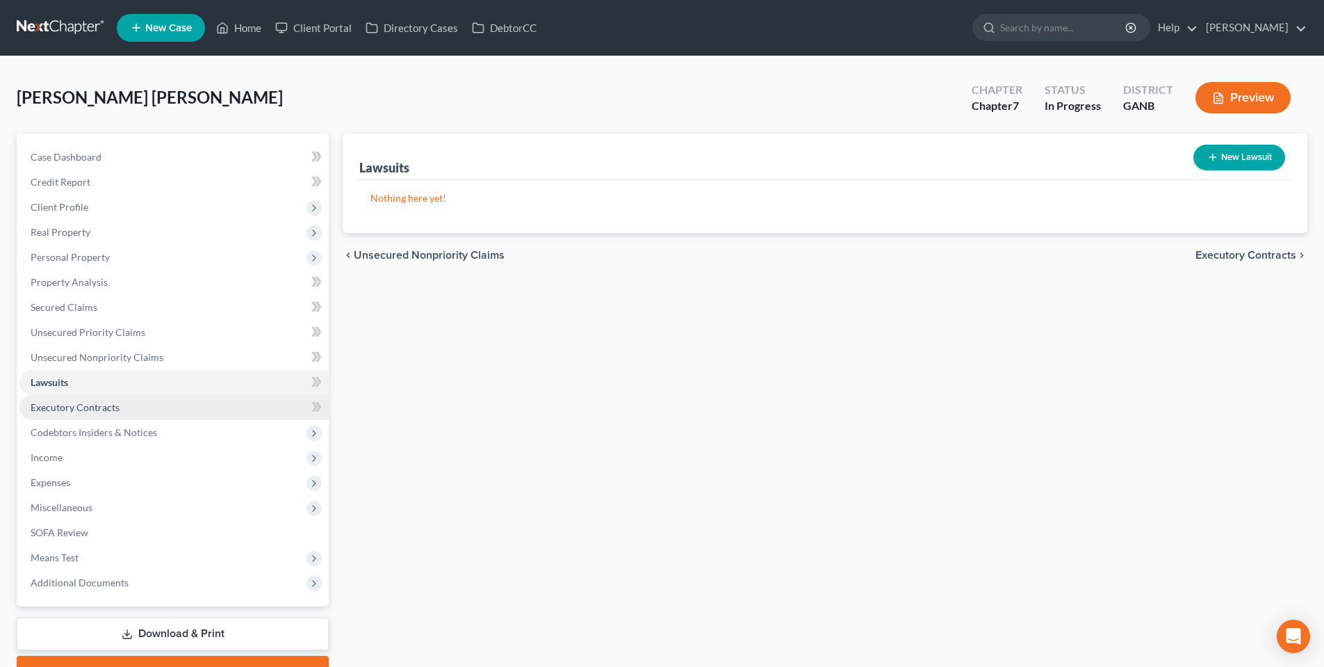
click at [63, 411] on span "Executory Contracts" at bounding box center [75, 407] width 89 height 12
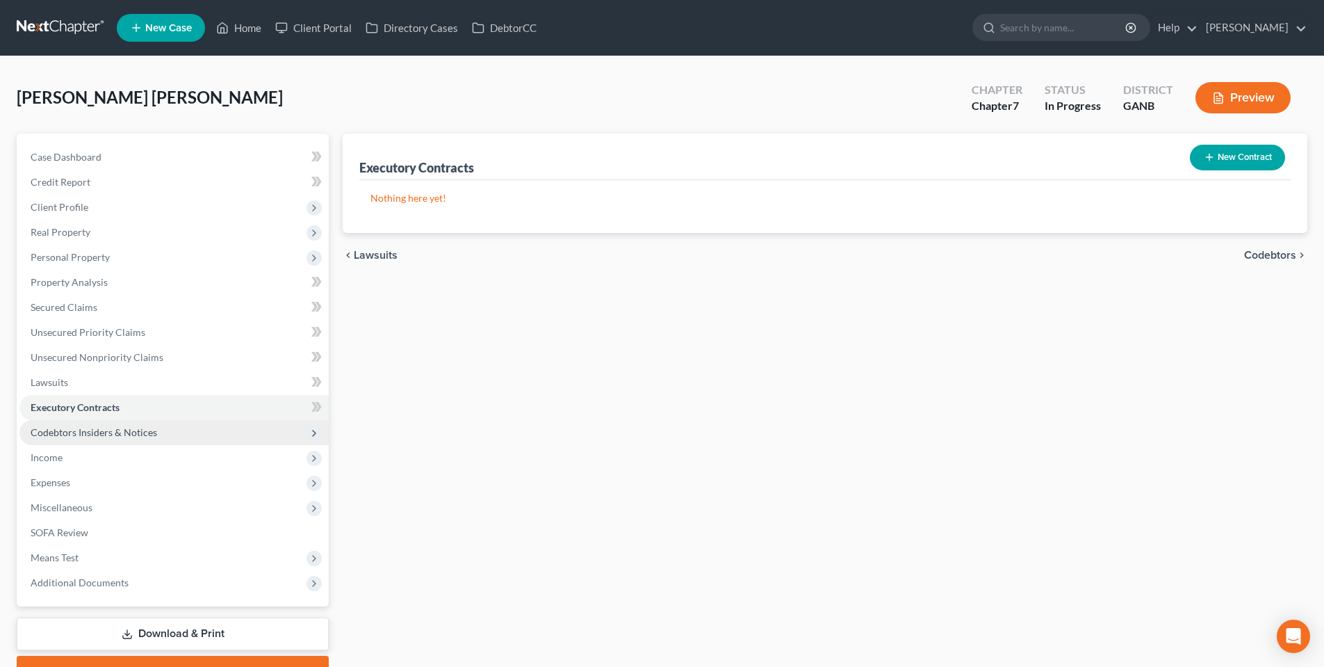
click at [70, 430] on span "Codebtors Insiders & Notices" at bounding box center [94, 432] width 127 height 12
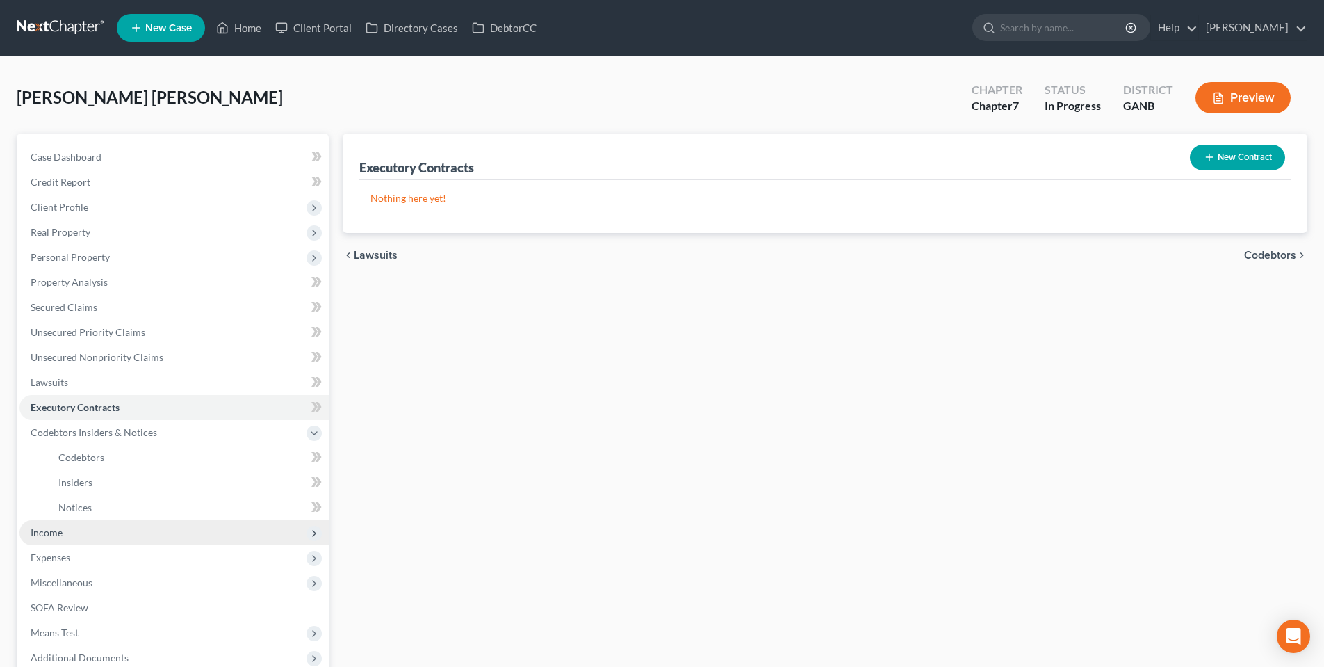
click at [76, 528] on span "Income" at bounding box center [173, 532] width 309 height 25
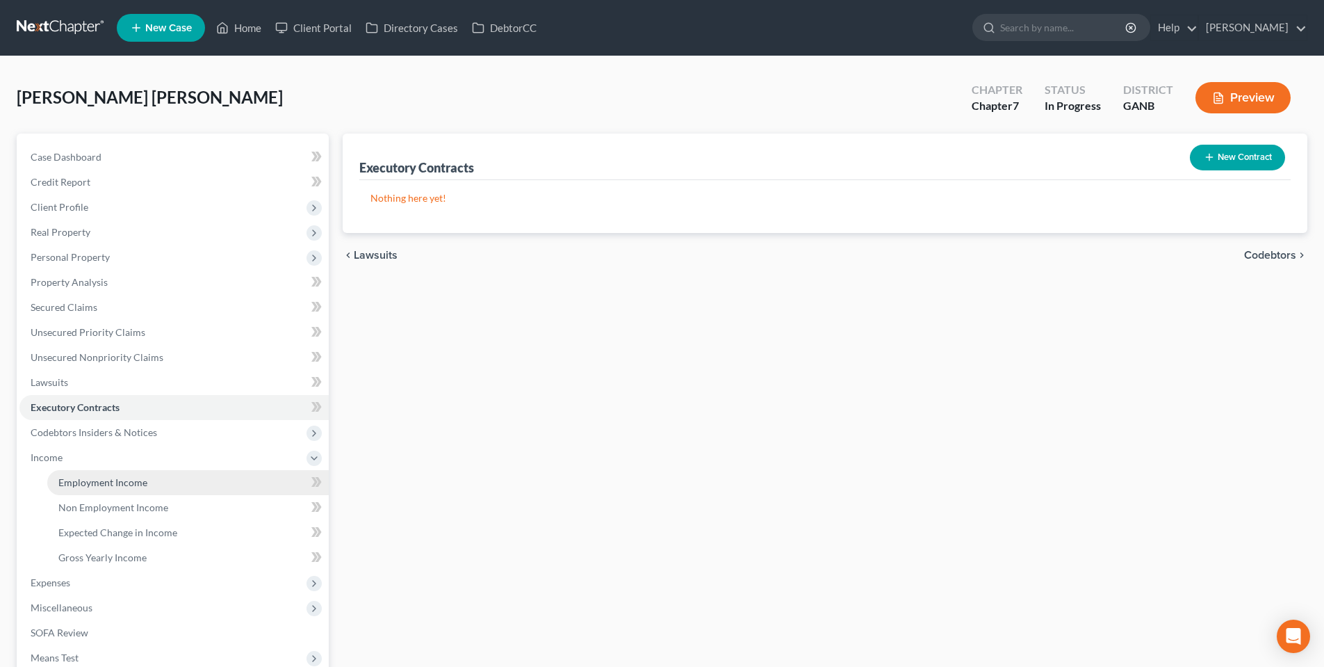
click at [70, 474] on link "Employment Income" at bounding box center [188, 482] width 282 height 25
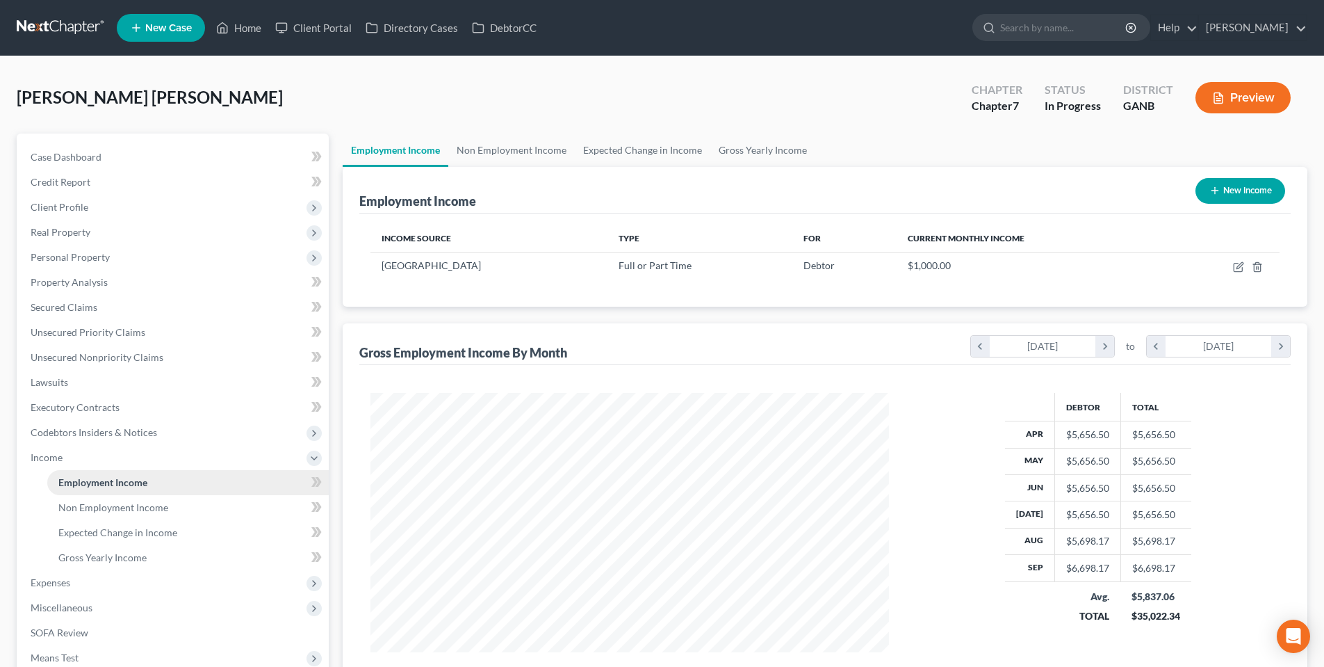
scroll to position [259, 546]
click at [504, 147] on link "Non Employment Income" at bounding box center [511, 149] width 127 height 33
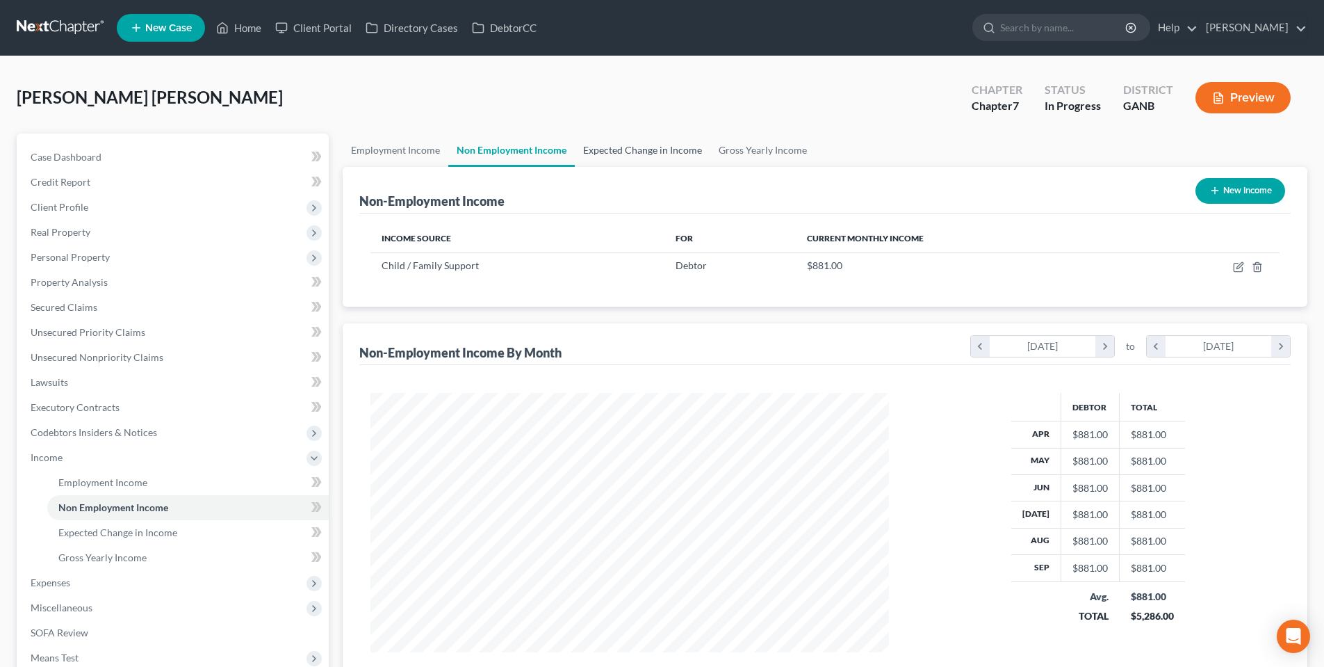
scroll to position [259, 546]
click at [619, 155] on link "Expected Change in Income" at bounding box center [643, 149] width 136 height 33
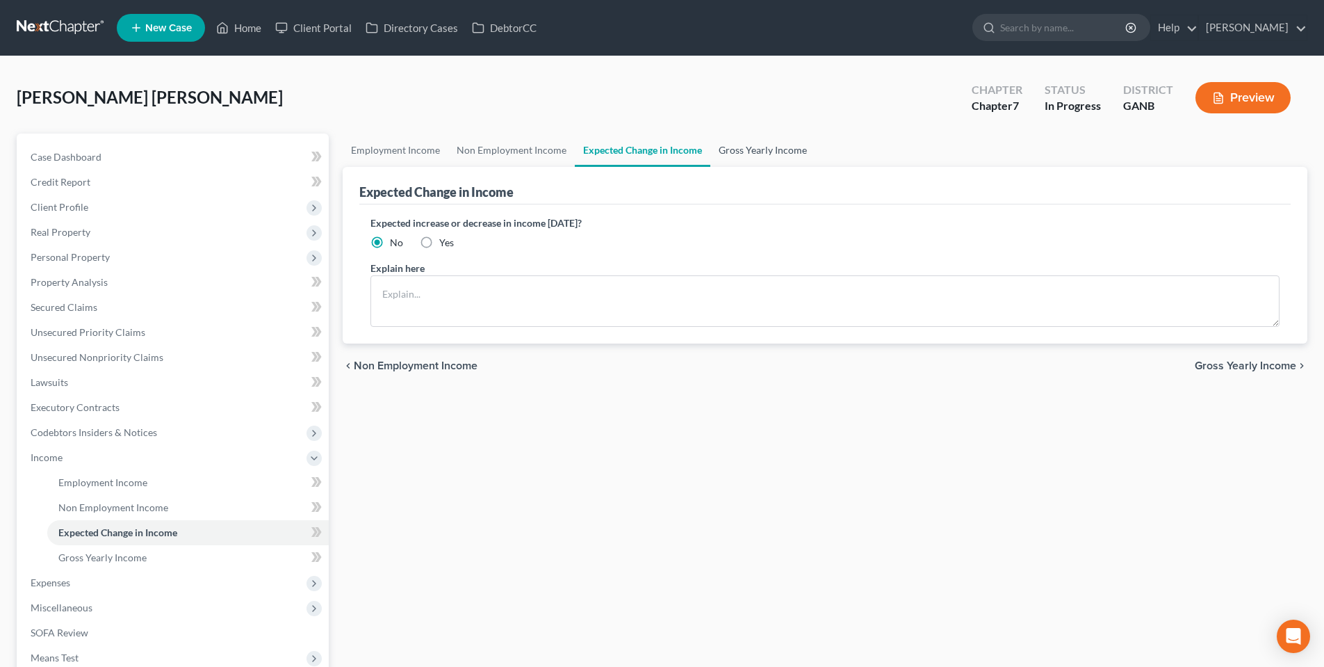
click at [749, 147] on link "Gross Yearly Income" at bounding box center [762, 149] width 105 height 33
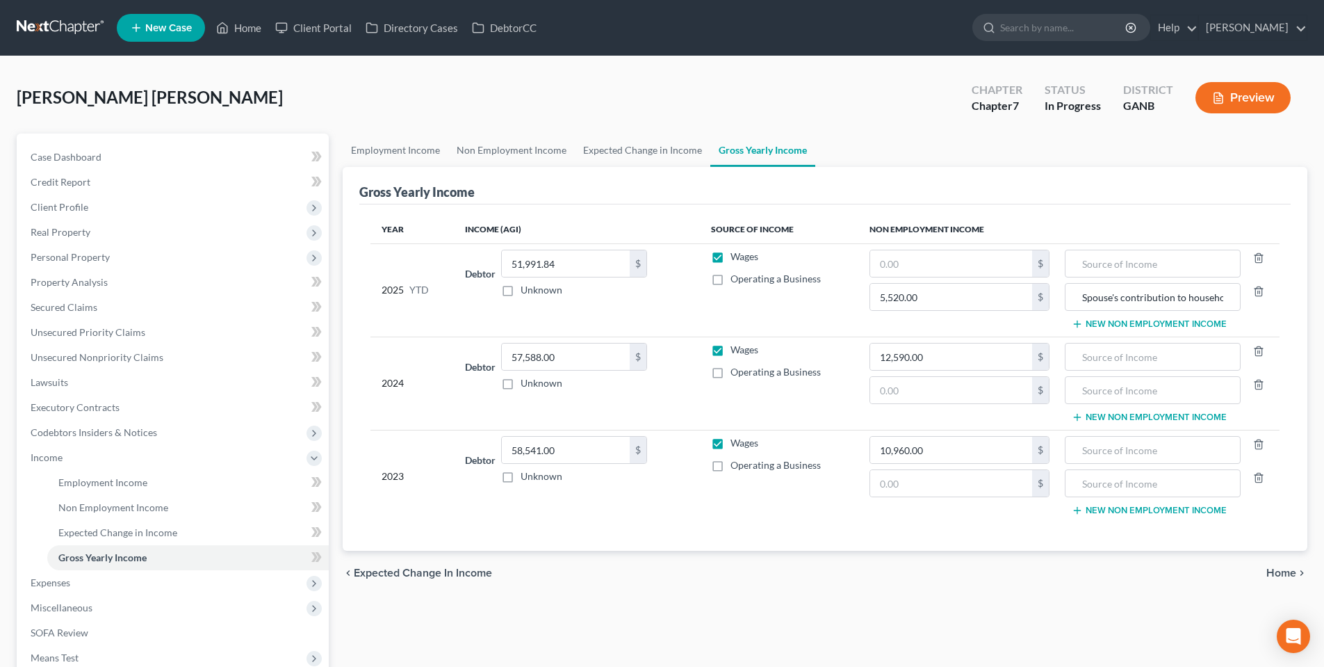
click at [1293, 569] on span "Home" at bounding box center [1282, 572] width 30 height 11
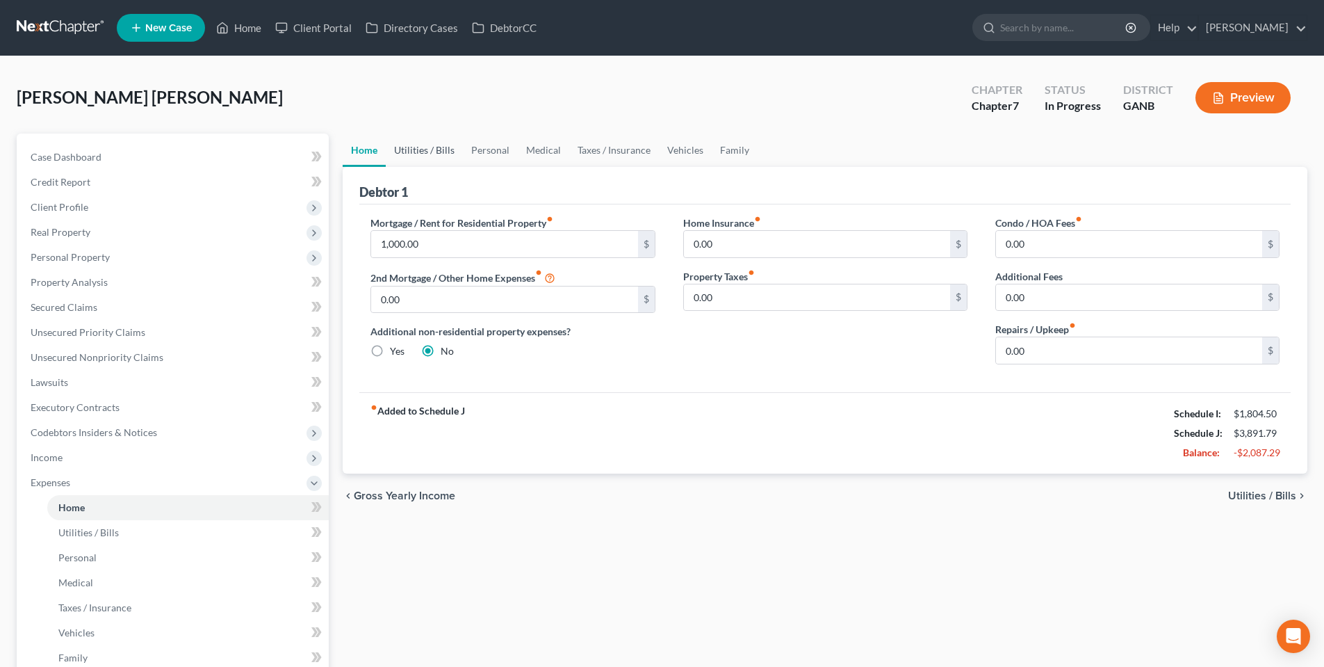
click at [444, 152] on link "Utilities / Bills" at bounding box center [424, 149] width 77 height 33
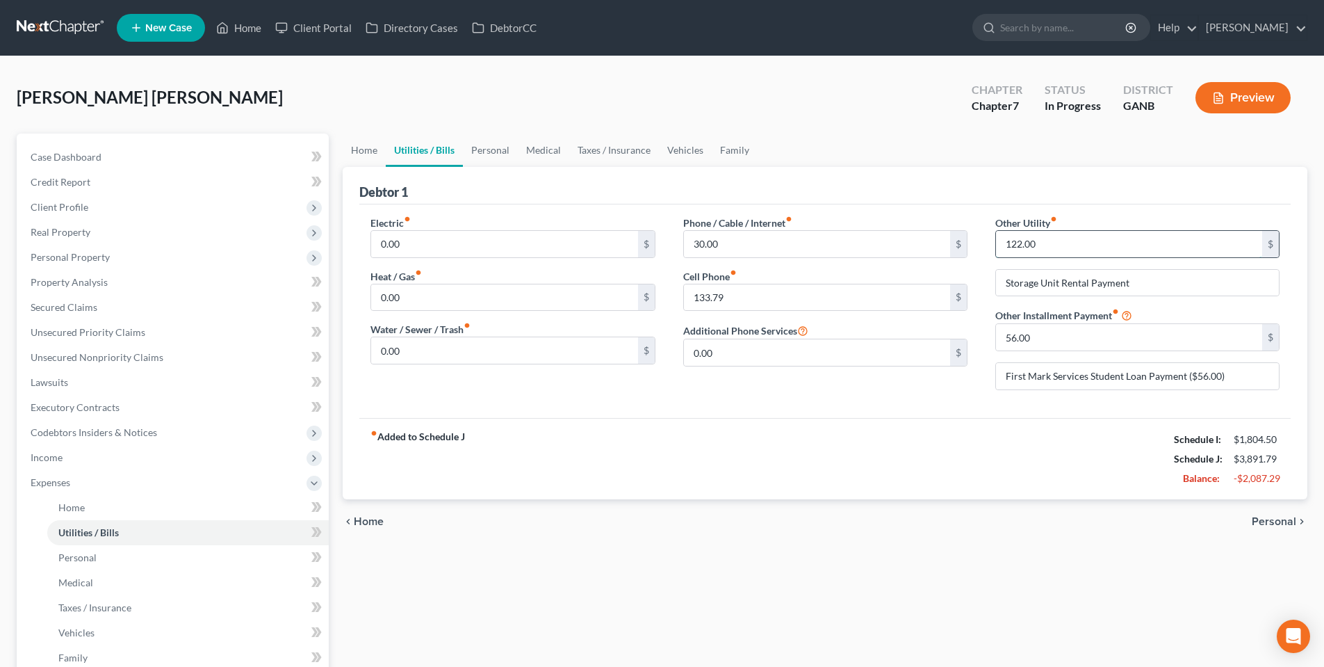
click at [1025, 243] on input "122.00" at bounding box center [1129, 244] width 266 height 26
type input "232.00"
click at [612, 146] on link "Taxes / Insurance" at bounding box center [614, 149] width 90 height 33
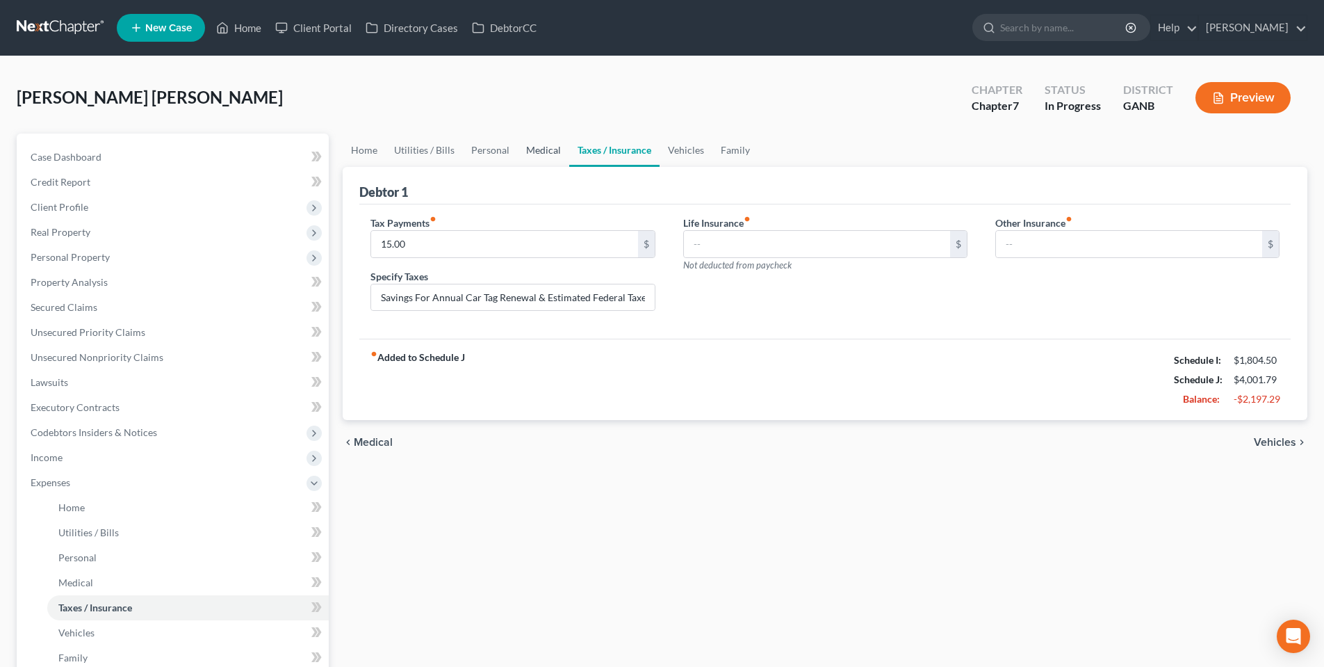
click at [530, 151] on link "Medical" at bounding box center [543, 149] width 51 height 33
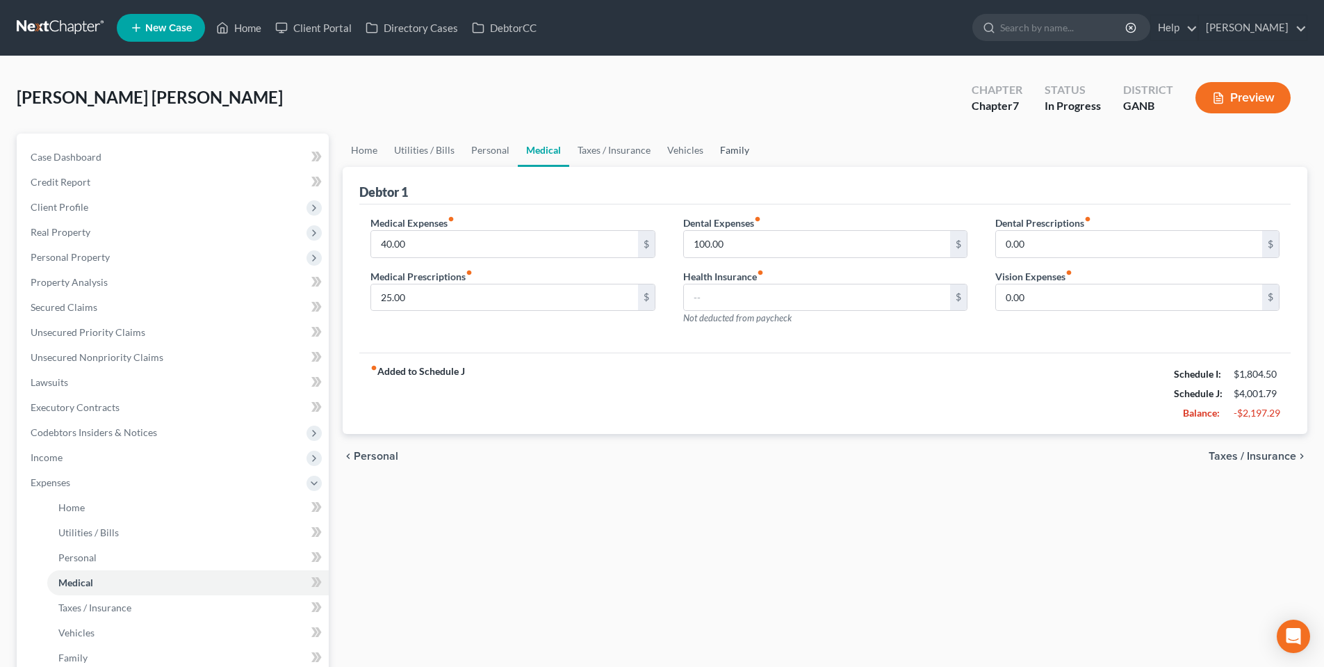
click at [733, 161] on link "Family" at bounding box center [735, 149] width 46 height 33
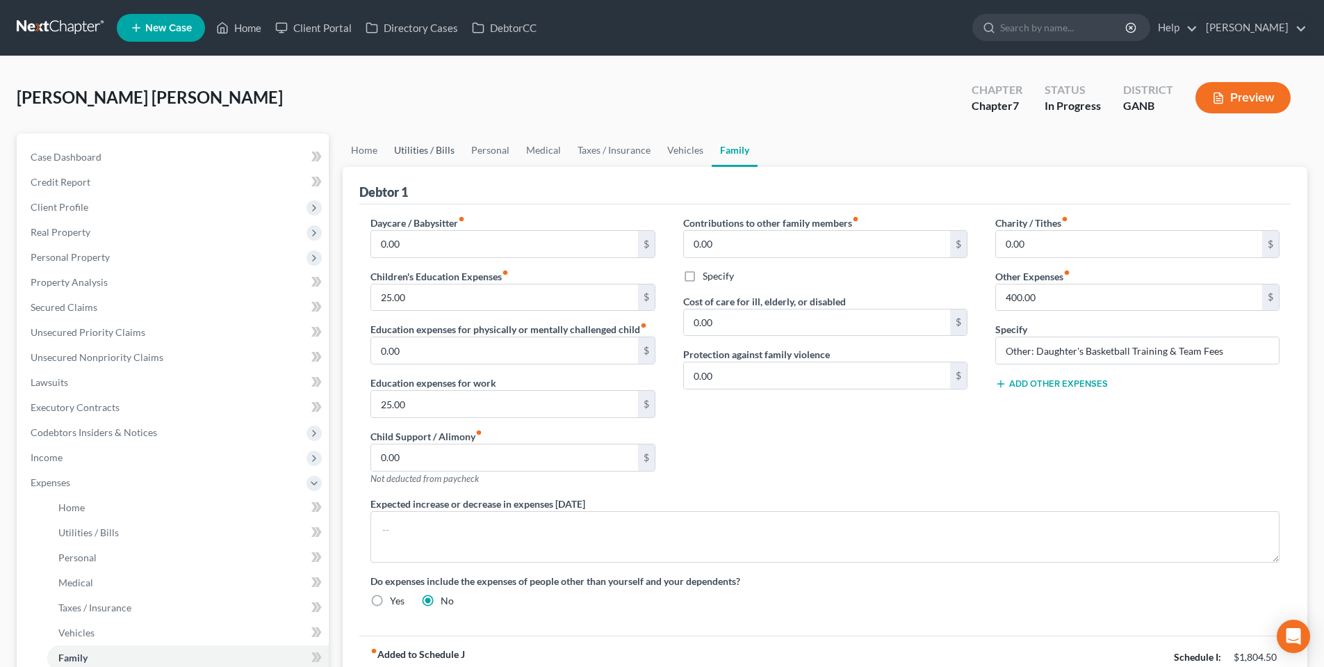
click at [418, 154] on link "Utilities / Bills" at bounding box center [424, 149] width 77 height 33
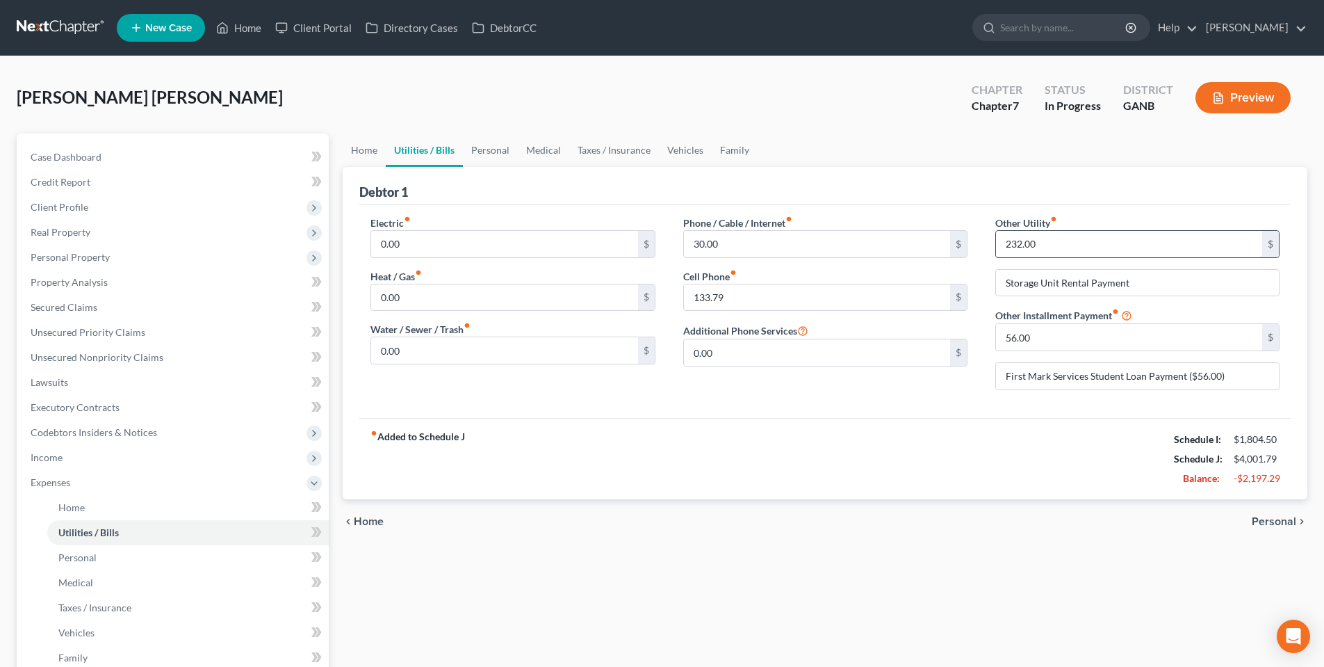
click at [1051, 245] on input "232.00" at bounding box center [1129, 244] width 266 height 26
click at [1044, 239] on input "258.00" at bounding box center [1129, 244] width 266 height 26
click at [1042, 238] on input "258.00" at bounding box center [1129, 244] width 266 height 26
type input "258.00"
click at [1050, 188] on div "Debtor 1" at bounding box center [824, 186] width 931 height 38
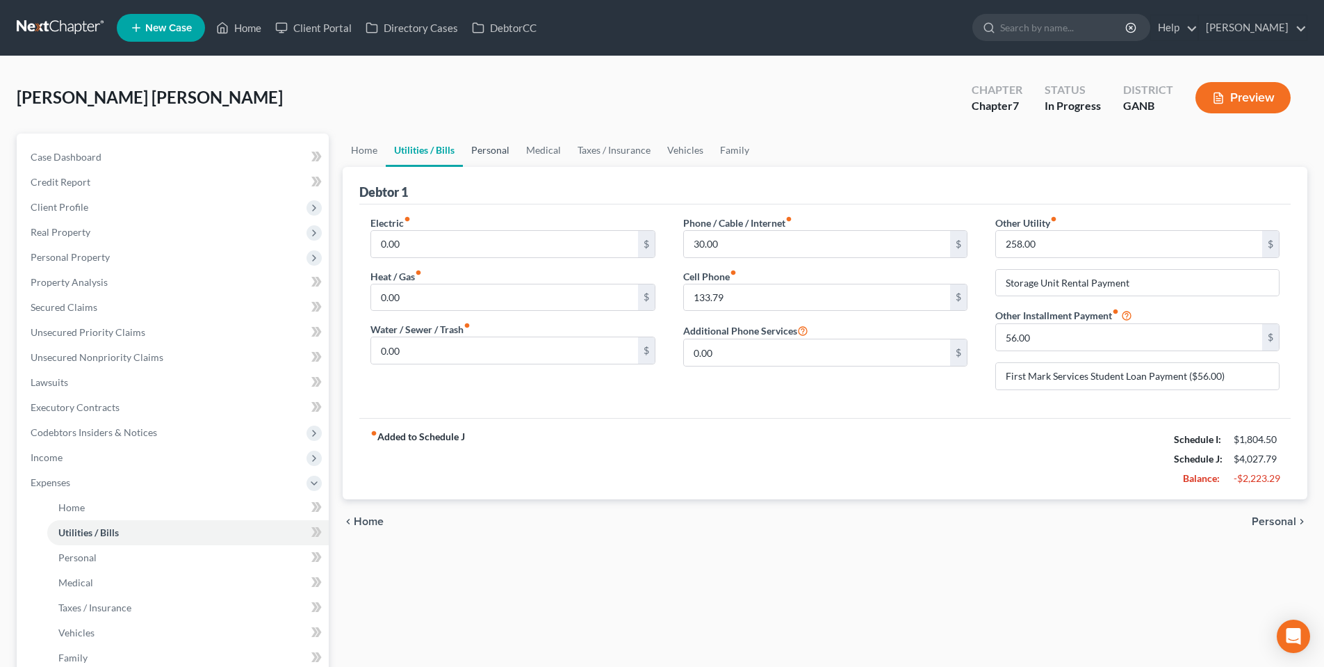
drag, startPoint x: 484, startPoint y: 151, endPoint x: 493, endPoint y: 145, distance: 10.6
click at [484, 151] on link "Personal" at bounding box center [490, 149] width 55 height 33
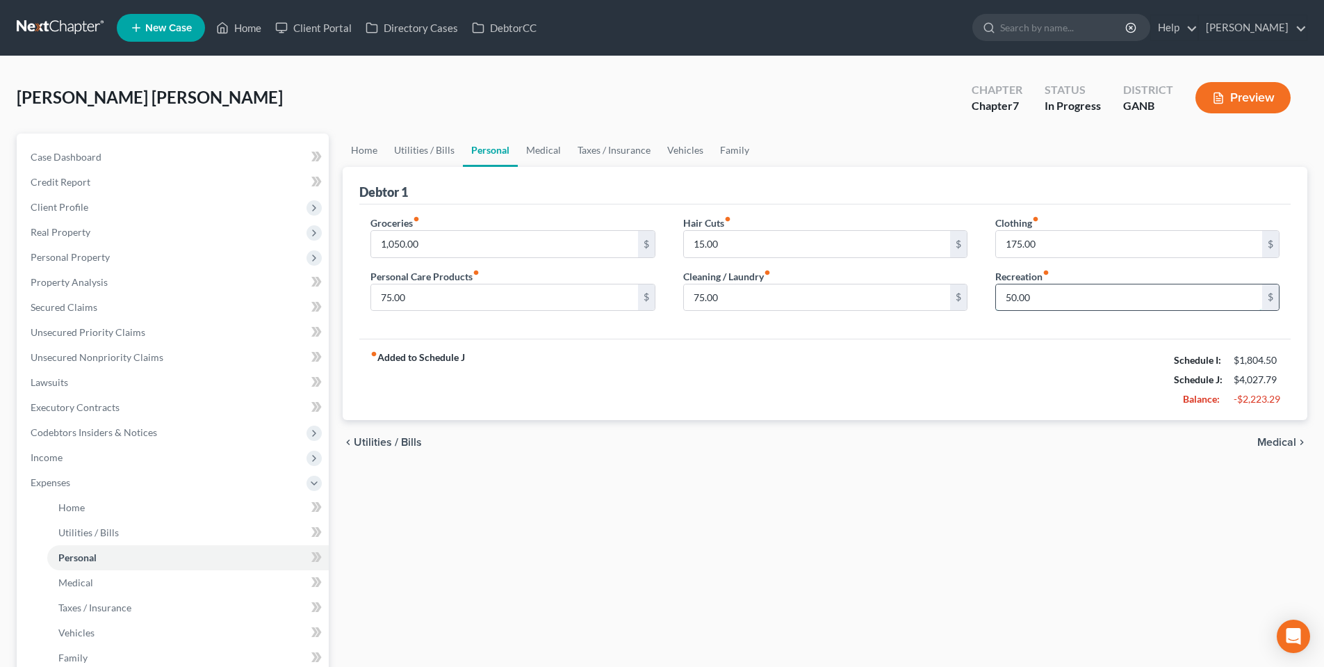
click at [1030, 299] on input "50.00" at bounding box center [1129, 297] width 266 height 26
click at [405, 236] on input "1,050.00" at bounding box center [504, 244] width 266 height 26
type input "1,100.00"
click at [543, 154] on link "Medical" at bounding box center [543, 149] width 51 height 33
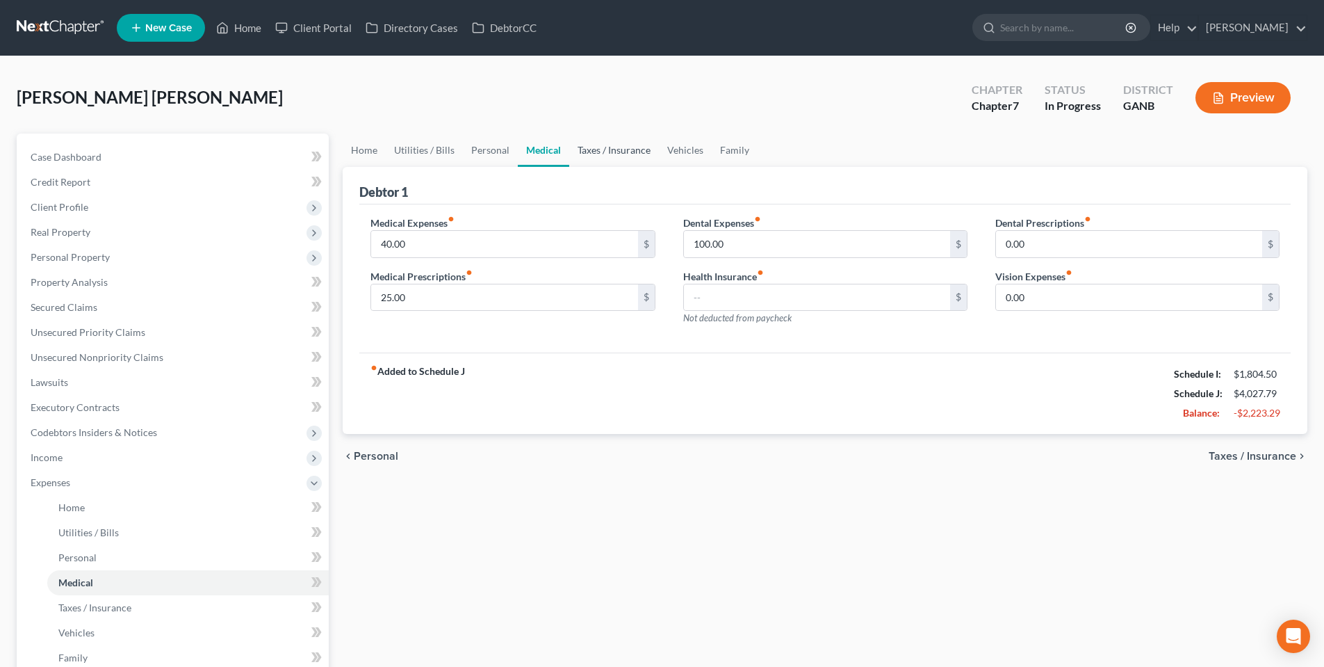
click at [628, 151] on link "Taxes / Insurance" at bounding box center [614, 149] width 90 height 33
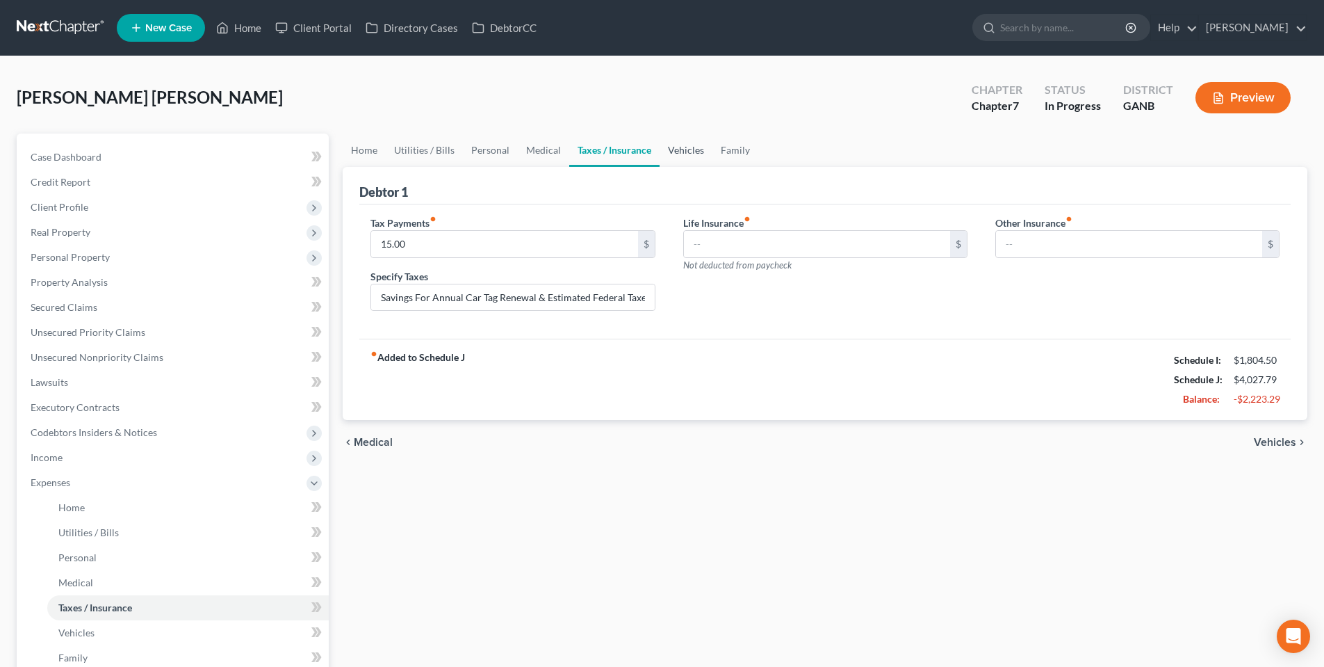
click at [701, 150] on link "Vehicles" at bounding box center [686, 149] width 53 height 33
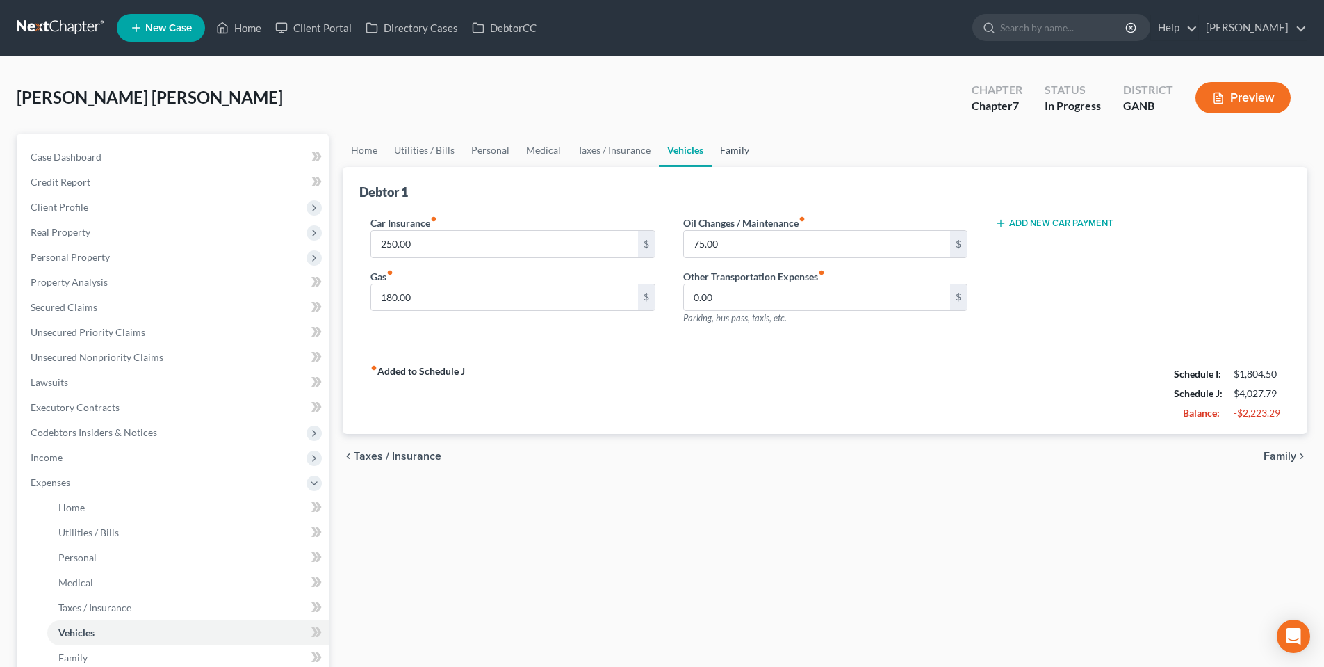
click at [733, 154] on link "Family" at bounding box center [735, 149] width 46 height 33
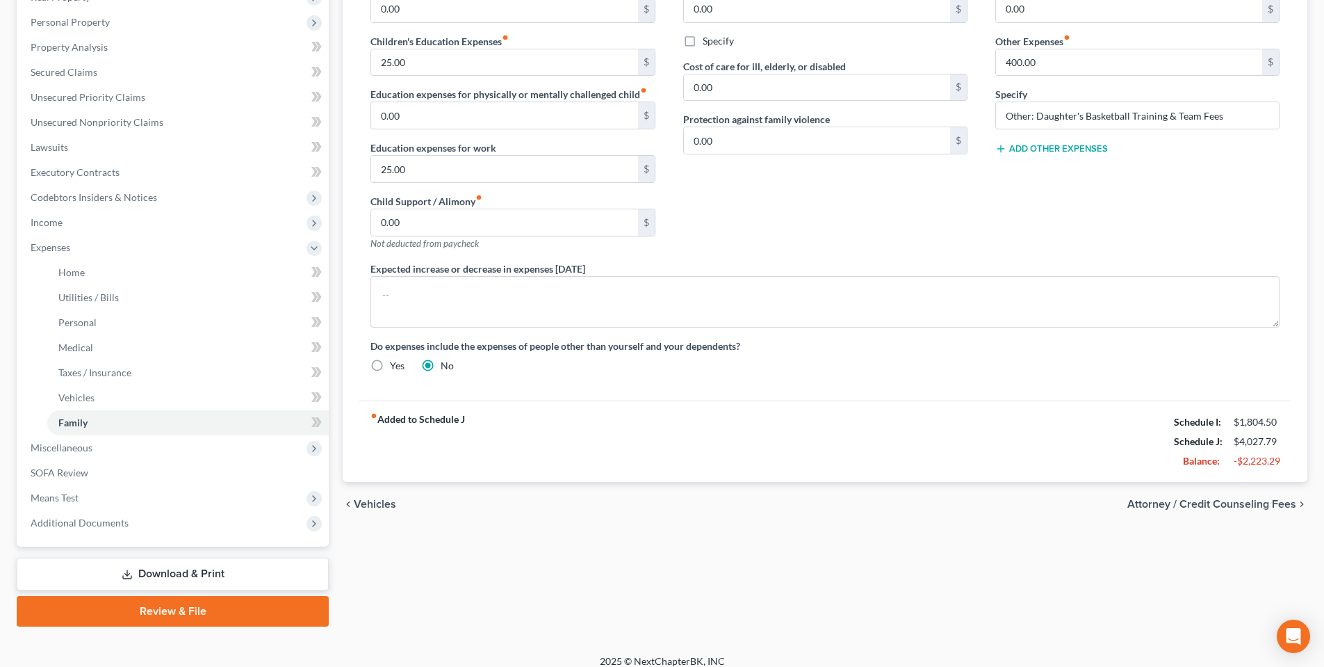
scroll to position [247, 0]
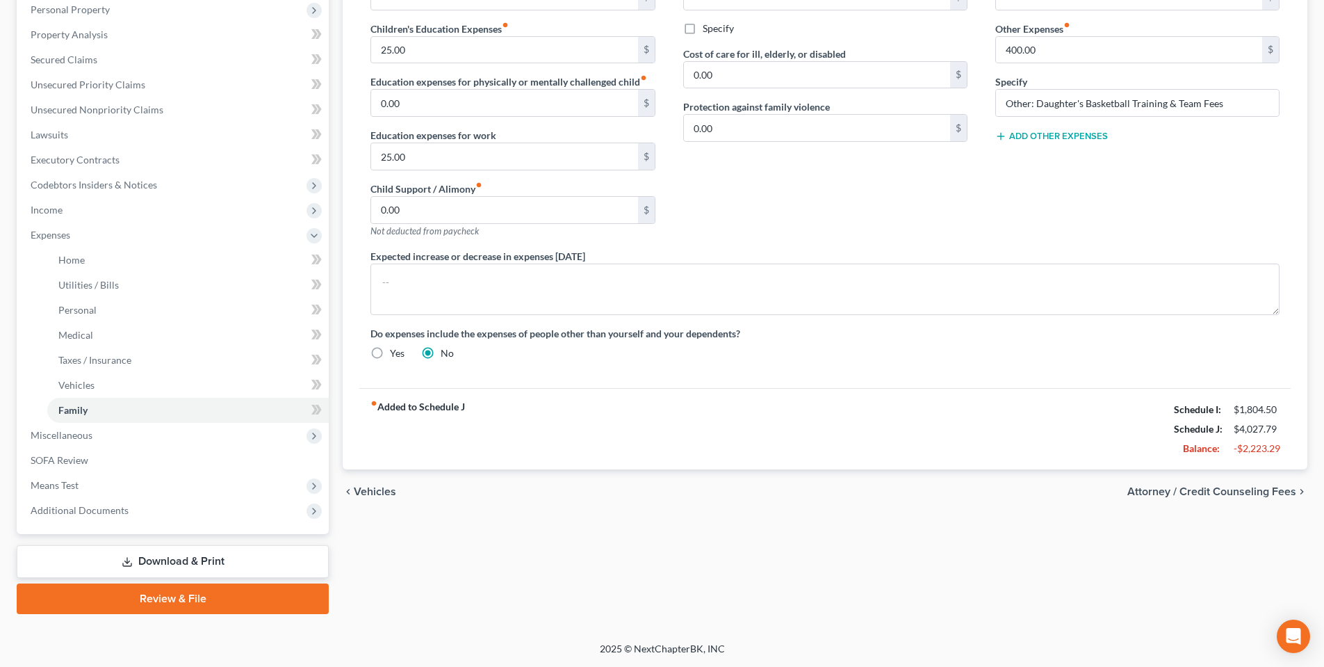
click at [1227, 494] on span "Attorney / Credit Counseling Fees" at bounding box center [1211, 491] width 169 height 11
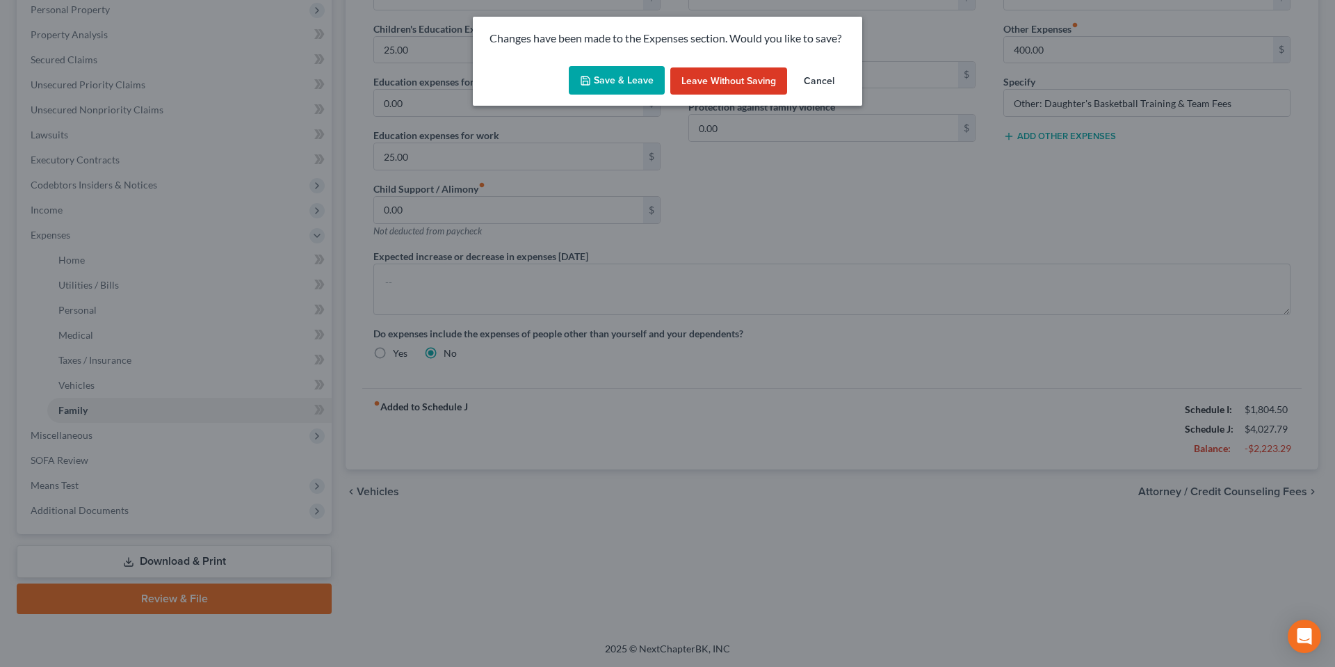
click at [628, 77] on button "Save & Leave" at bounding box center [617, 80] width 96 height 29
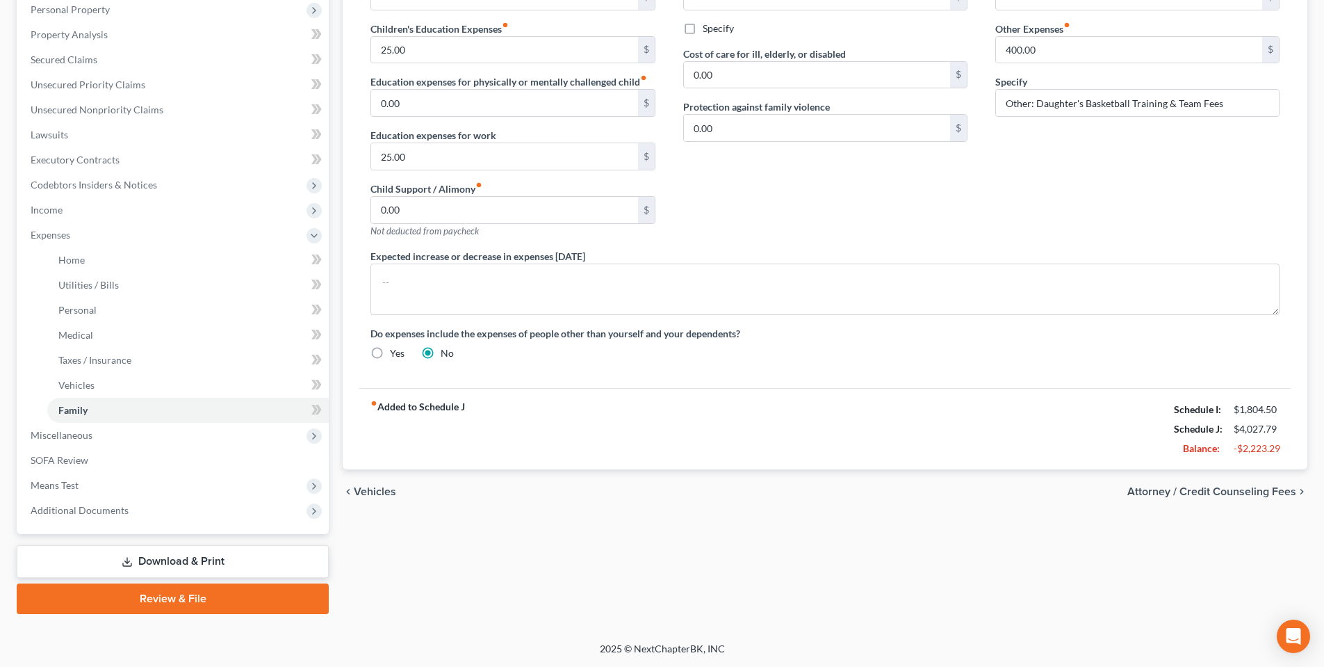
select select "1"
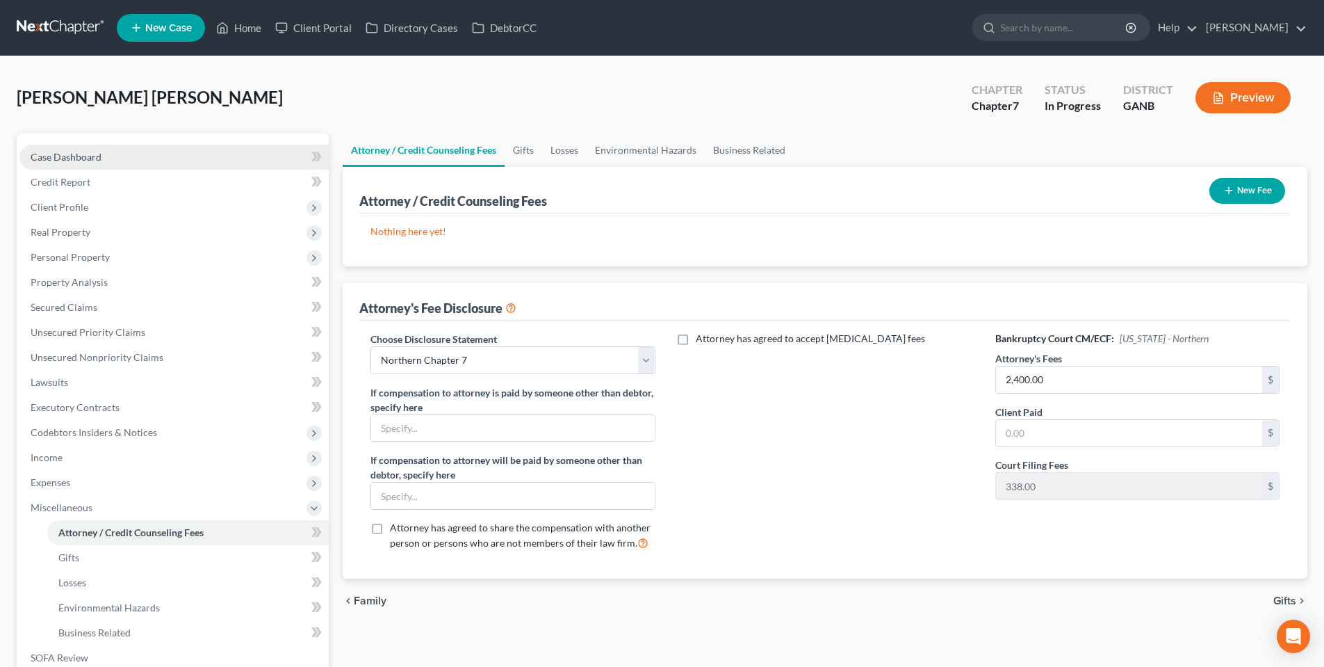
click at [63, 158] on span "Case Dashboard" at bounding box center [66, 157] width 71 height 12
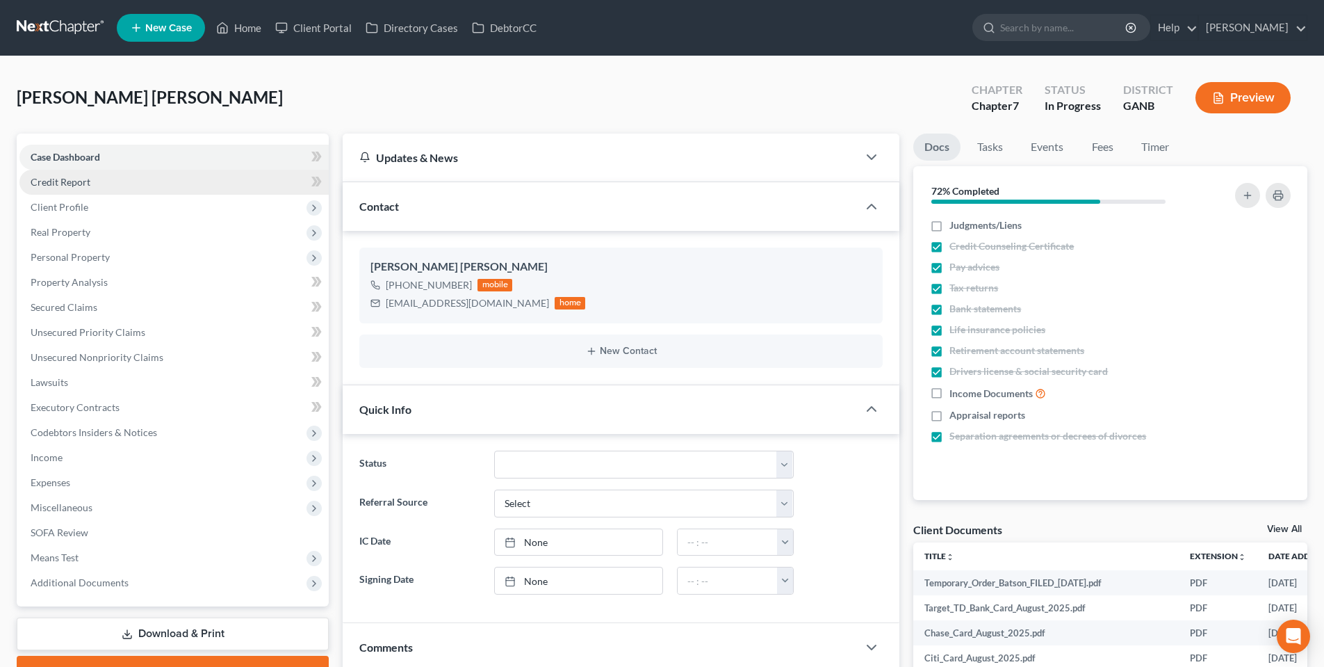
click at [70, 183] on span "Credit Report" at bounding box center [61, 182] width 60 height 12
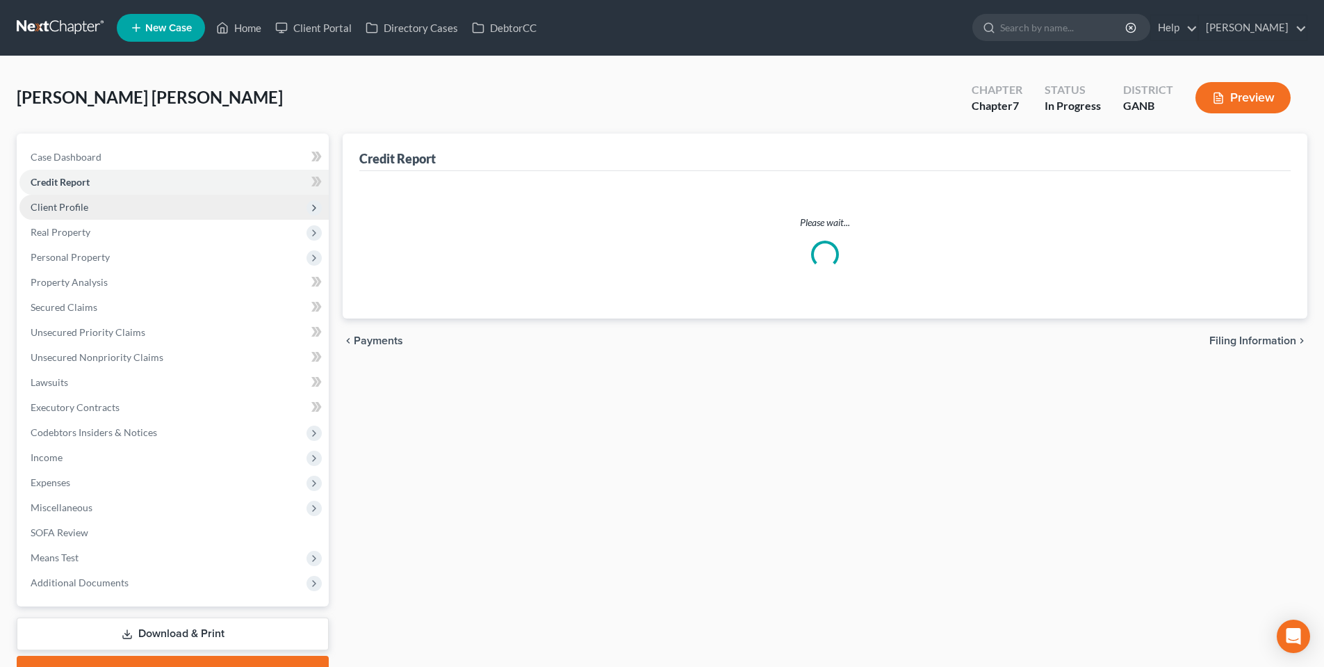
click at [76, 208] on span "Client Profile" at bounding box center [60, 207] width 58 height 12
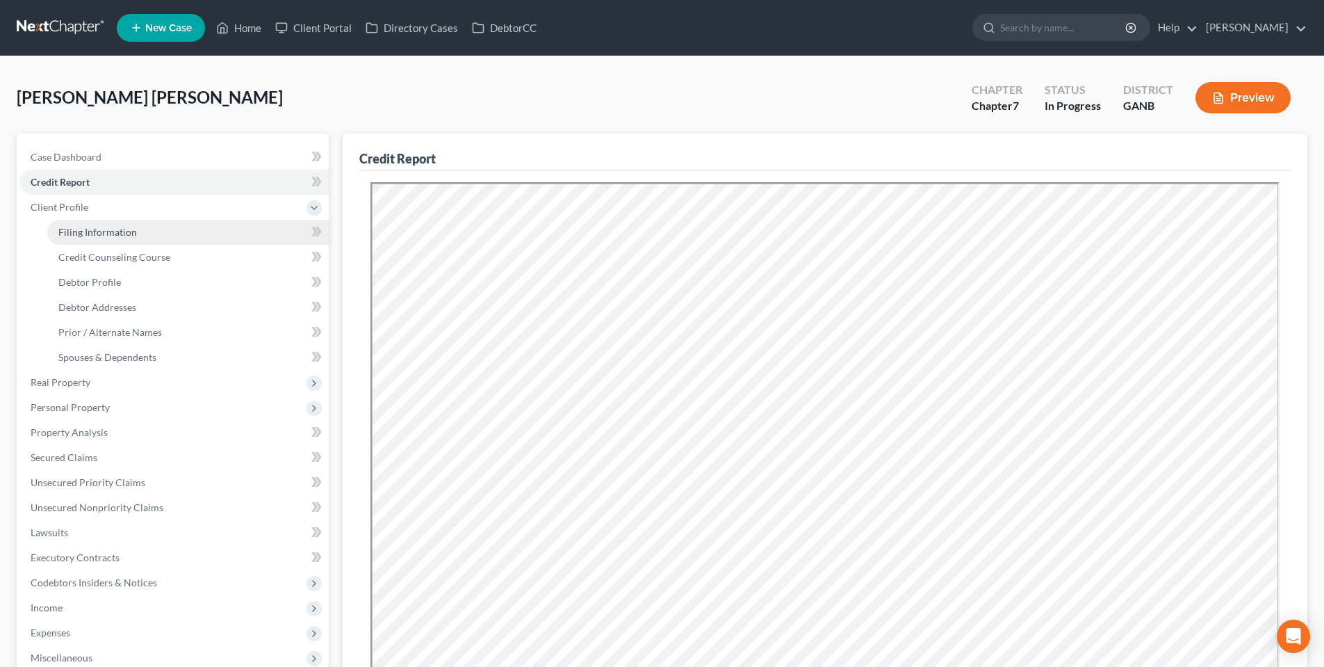
click at [81, 235] on span "Filing Information" at bounding box center [97, 232] width 79 height 12
select select "1"
select select "0"
select select "19"
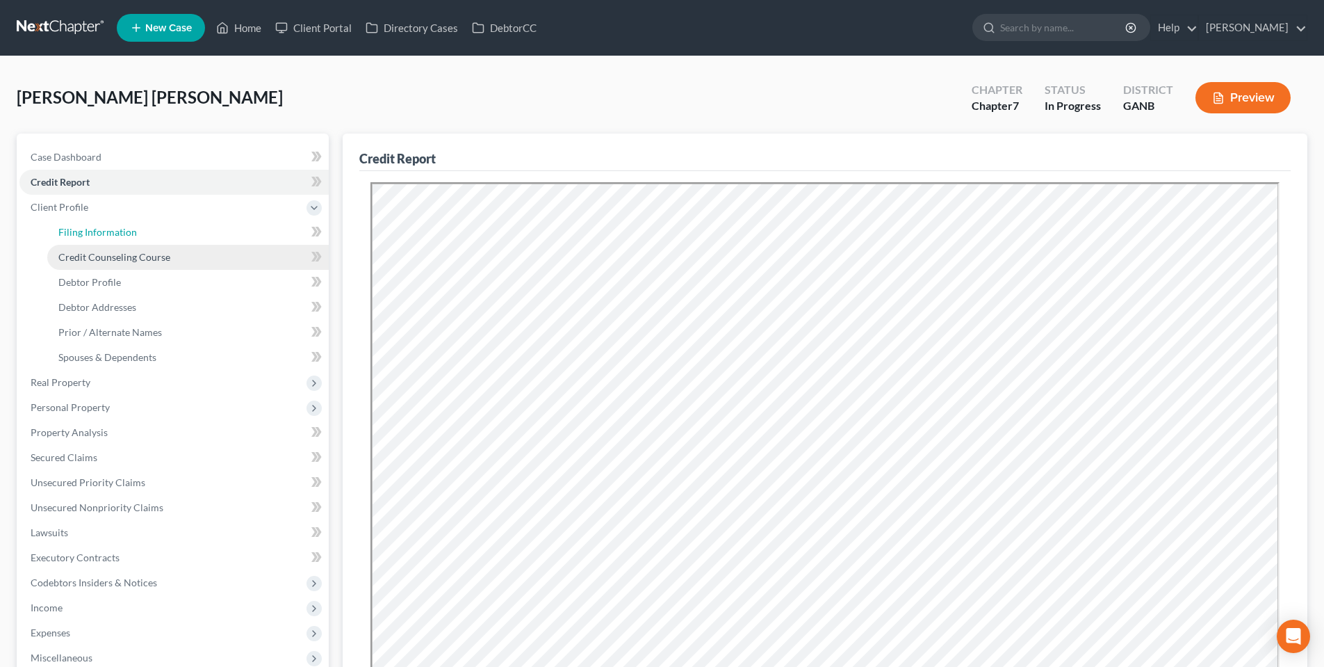
select select "2"
select select "10"
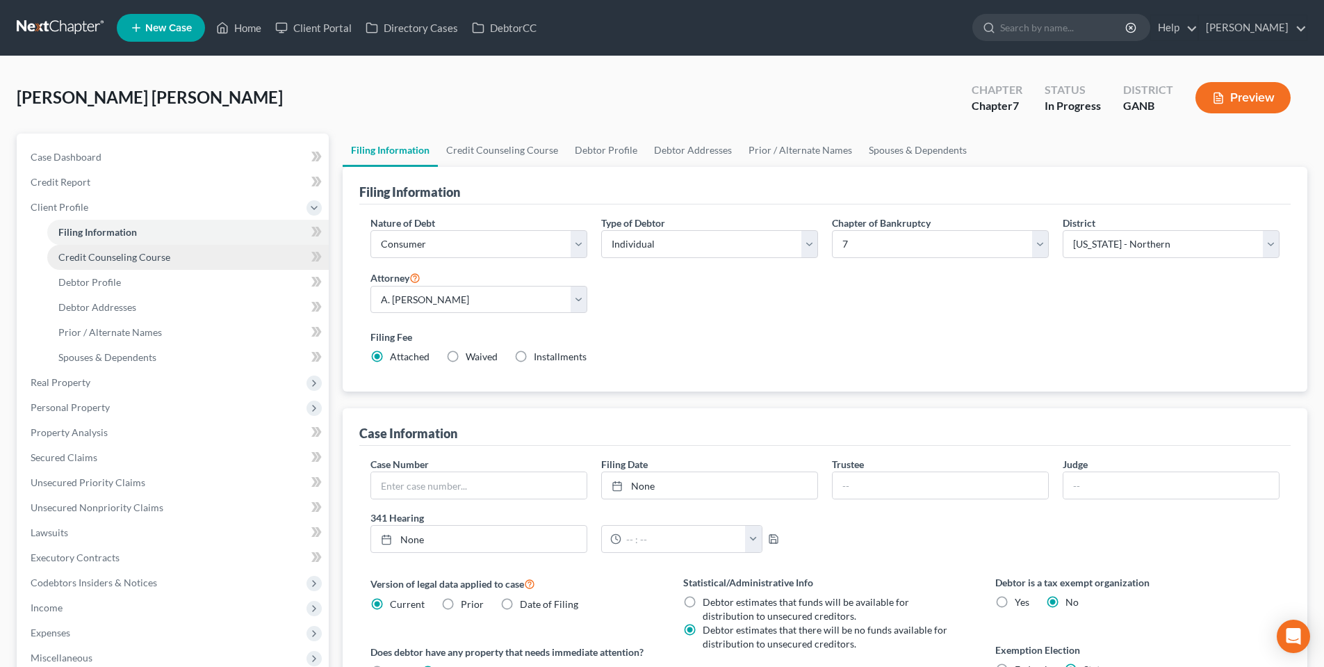
click at [85, 252] on span "Credit Counseling Course" at bounding box center [114, 257] width 112 height 12
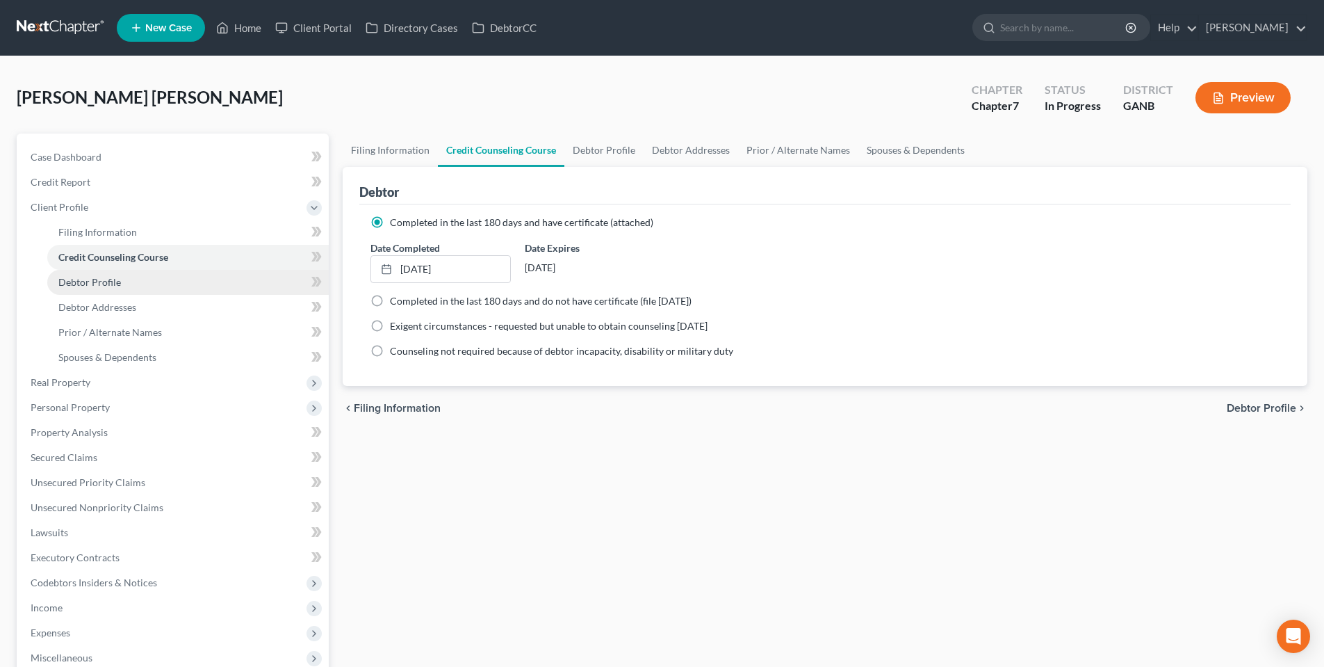
click at [85, 284] on span "Debtor Profile" at bounding box center [89, 282] width 63 height 12
select select "2"
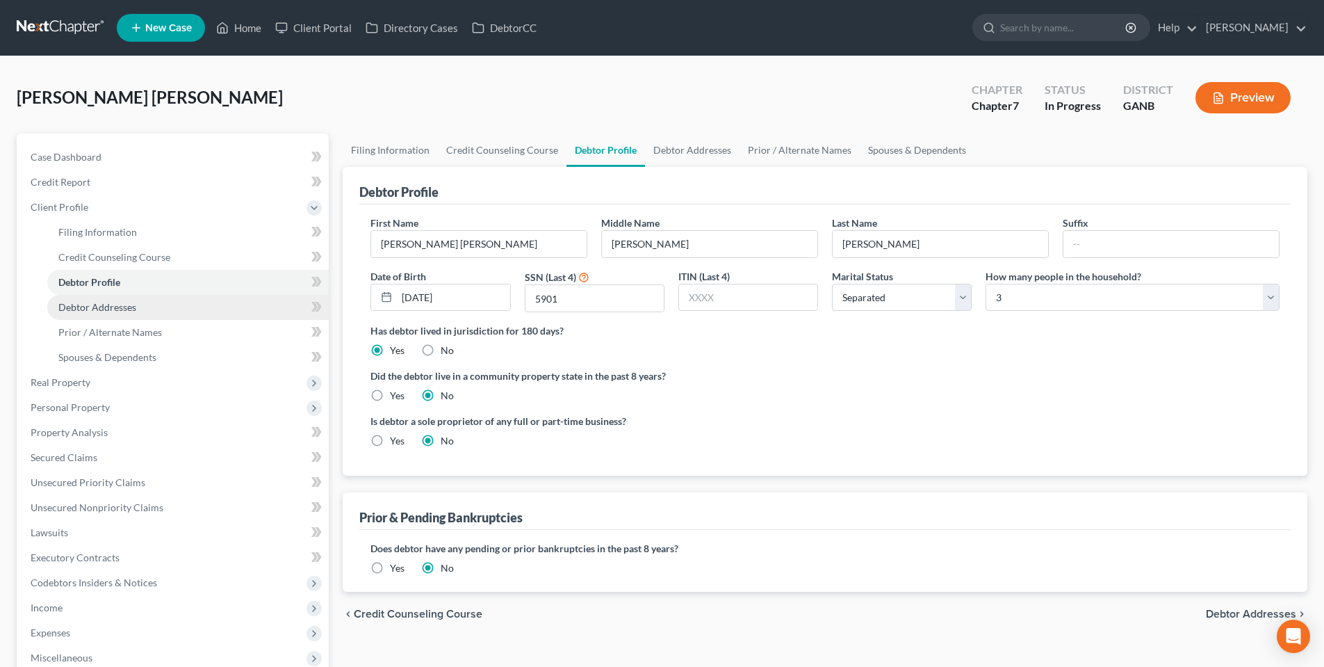
click at [85, 309] on span "Debtor Addresses" at bounding box center [97, 307] width 78 height 12
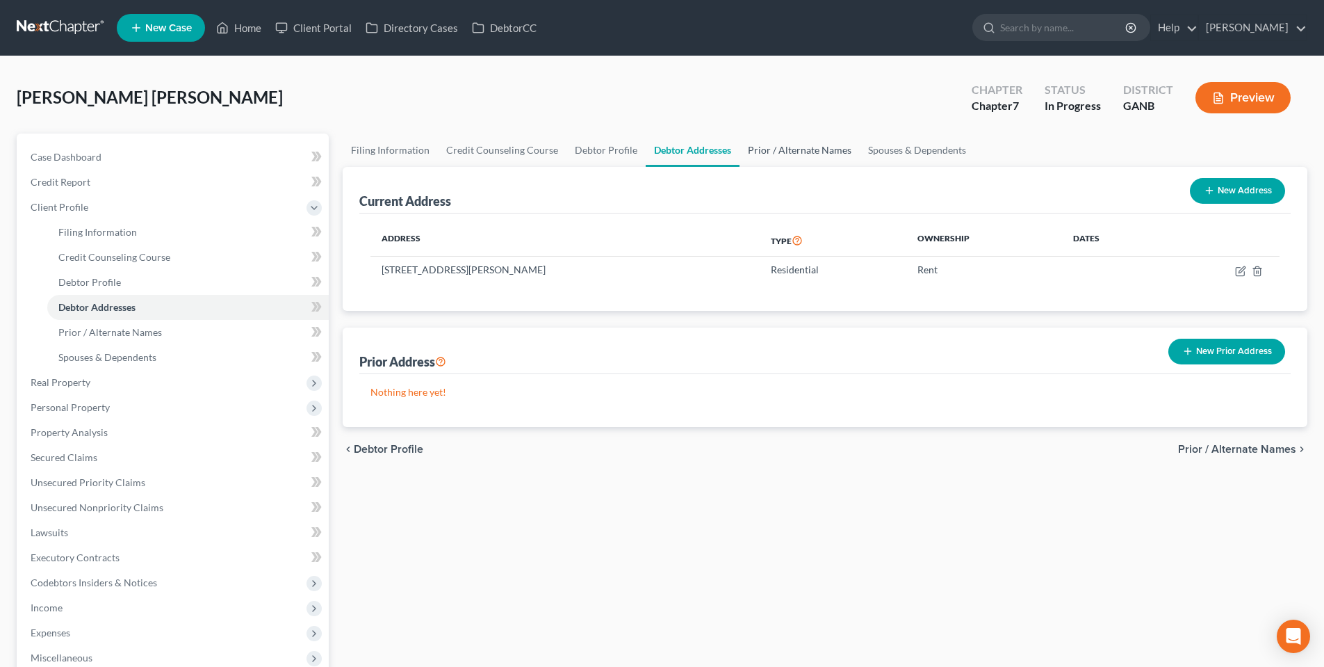
click at [820, 153] on link "Prior / Alternate Names" at bounding box center [800, 149] width 120 height 33
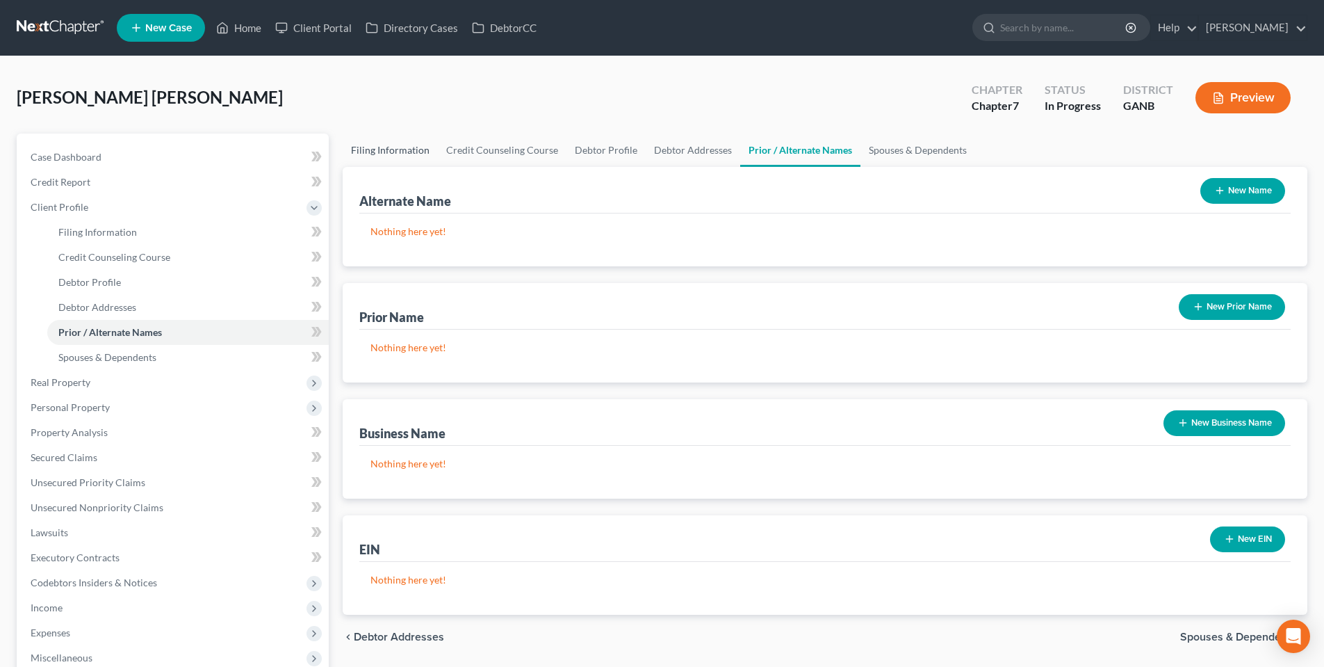
click at [409, 153] on link "Filing Information" at bounding box center [390, 149] width 95 height 33
select select "1"
select select "0"
select select "19"
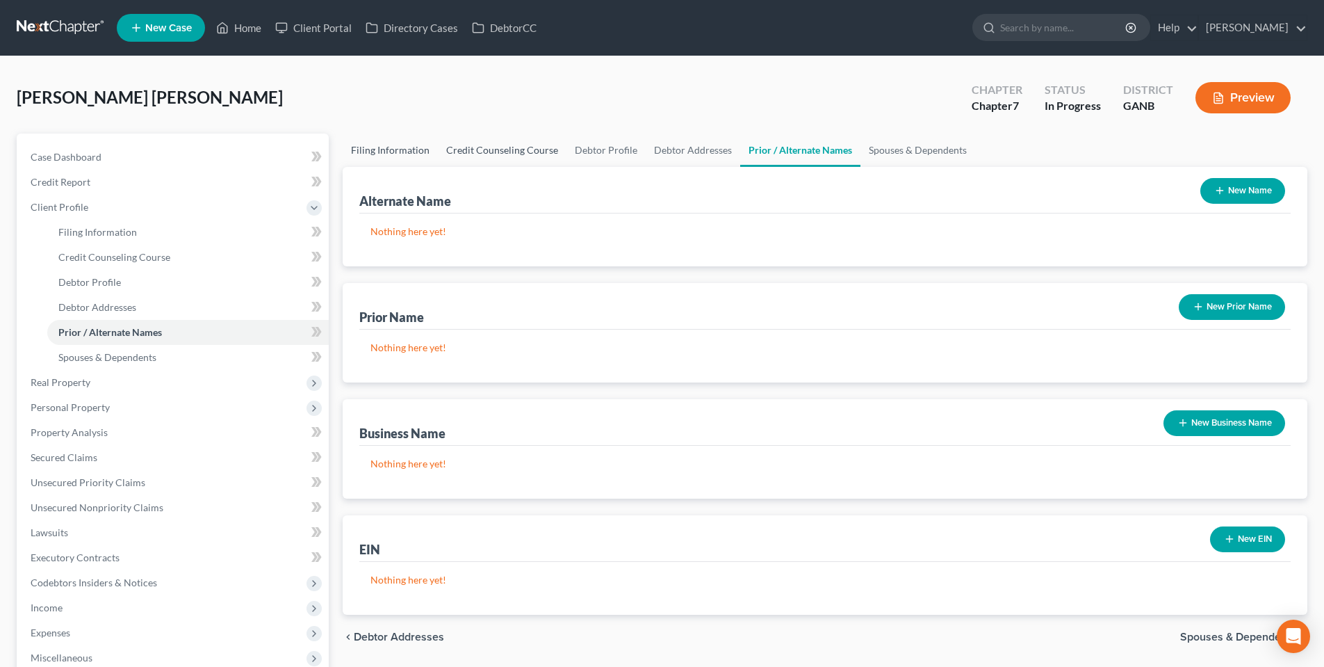
select select "2"
select select "10"
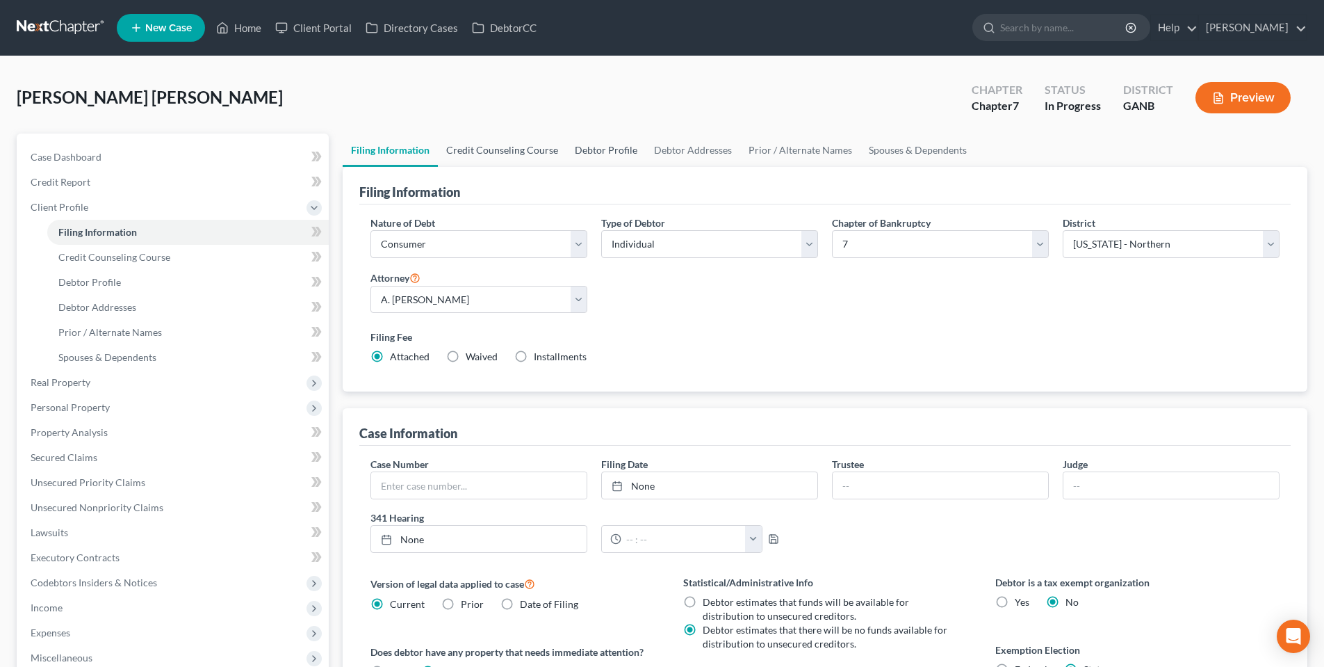
drag, startPoint x: 510, startPoint y: 142, endPoint x: 605, endPoint y: 161, distance: 96.4
click at [510, 143] on link "Credit Counseling Course" at bounding box center [502, 149] width 129 height 33
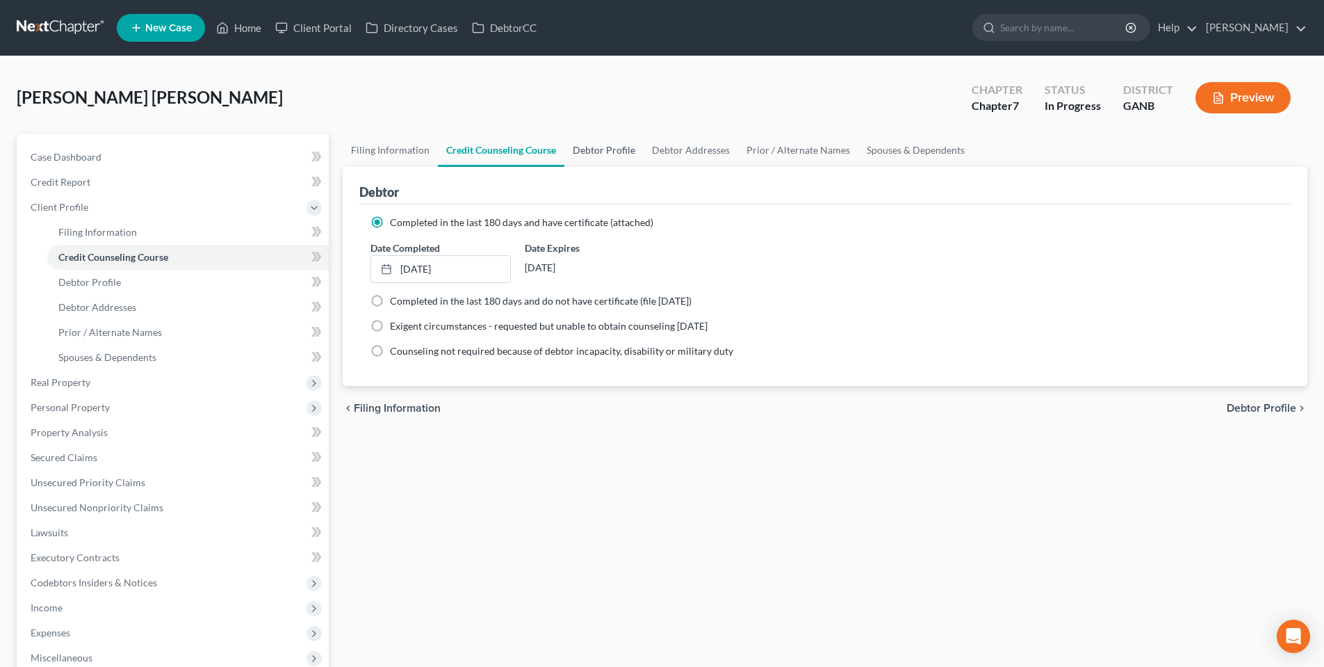
drag, startPoint x: 606, startPoint y: 153, endPoint x: 1070, endPoint y: 219, distance: 469.0
click at [606, 152] on link "Debtor Profile" at bounding box center [603, 149] width 79 height 33
select select "2"
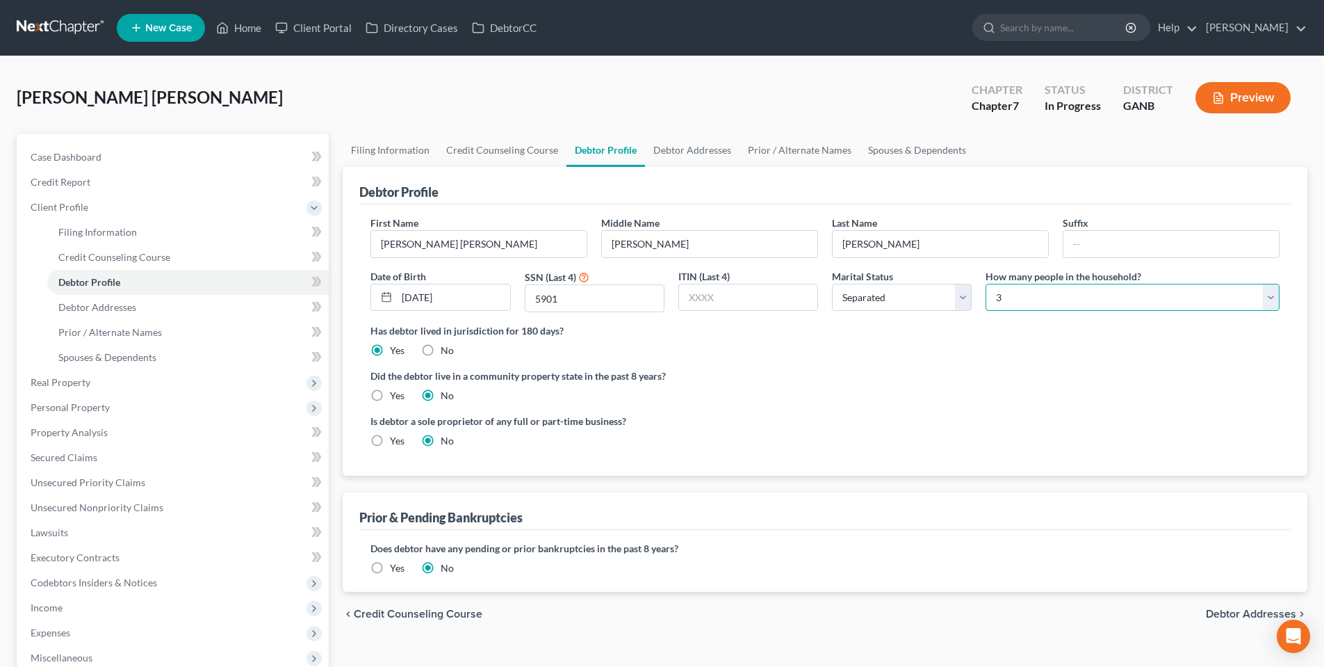
click at [1180, 304] on select "Select 1 2 3 4 5 6 7 8 9 10 11 12 13 14 15 16 17 18 19 20" at bounding box center [1133, 298] width 294 height 28
select select "4"
click at [986, 284] on select "Select 1 2 3 4 5 6 7 8 9 10 11 12 13 14 15 16 17 18 19 20" at bounding box center [1133, 298] width 294 height 28
drag, startPoint x: 715, startPoint y: 149, endPoint x: 765, endPoint y: 147, distance: 50.1
click at [715, 149] on link "Debtor Addresses" at bounding box center [692, 149] width 95 height 33
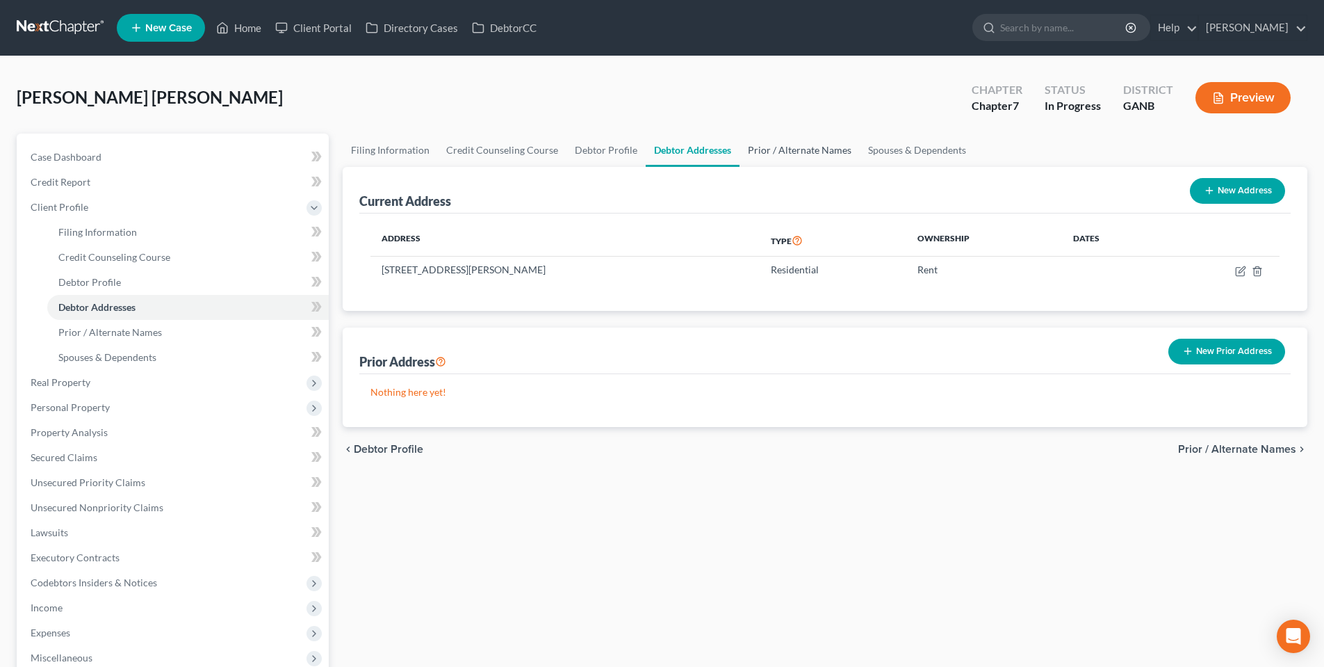
drag, startPoint x: 770, startPoint y: 148, endPoint x: 825, endPoint y: 150, distance: 55.0
click at [771, 148] on link "Prior / Alternate Names" at bounding box center [800, 149] width 120 height 33
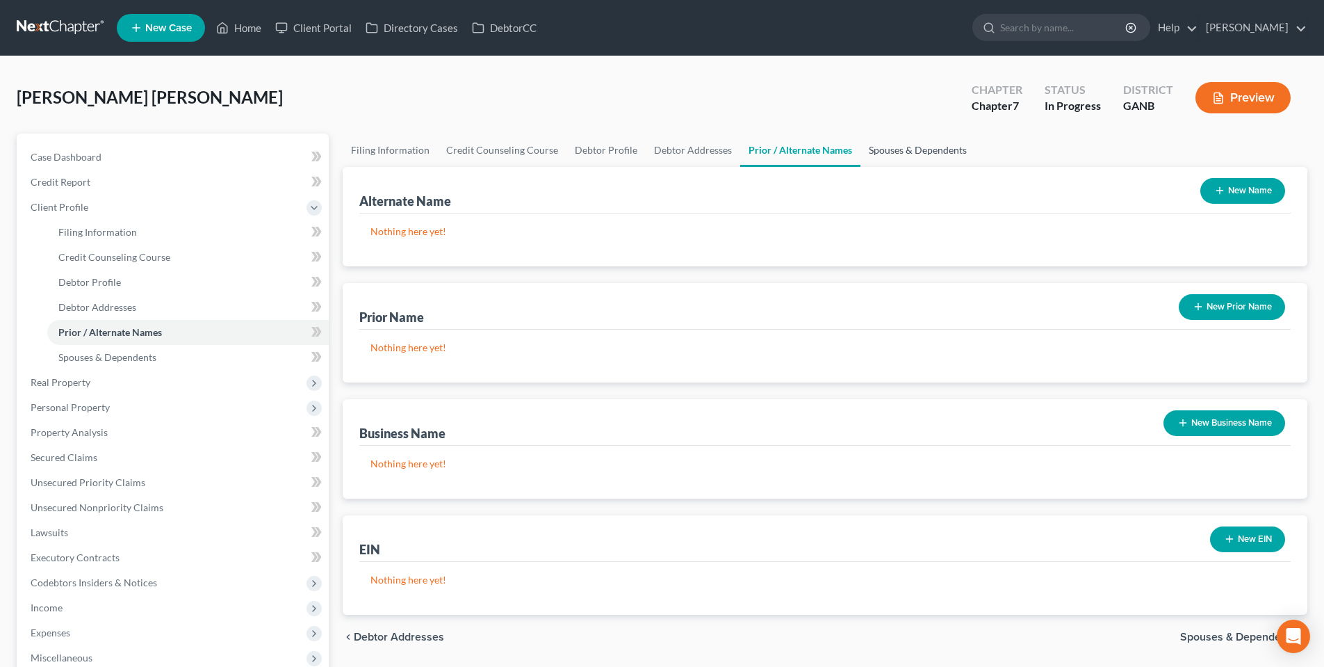
click at [863, 151] on link "Spouses & Dependents" at bounding box center [918, 149] width 115 height 33
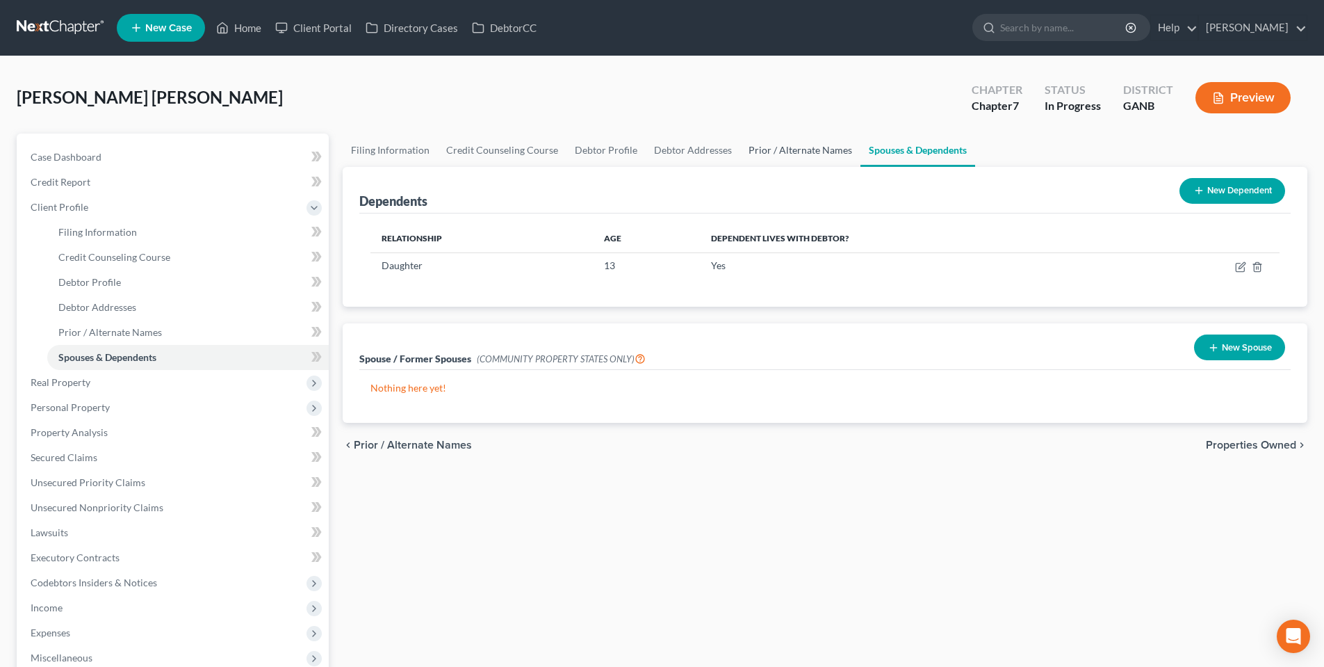
click at [781, 150] on link "Prior / Alternate Names" at bounding box center [800, 149] width 120 height 33
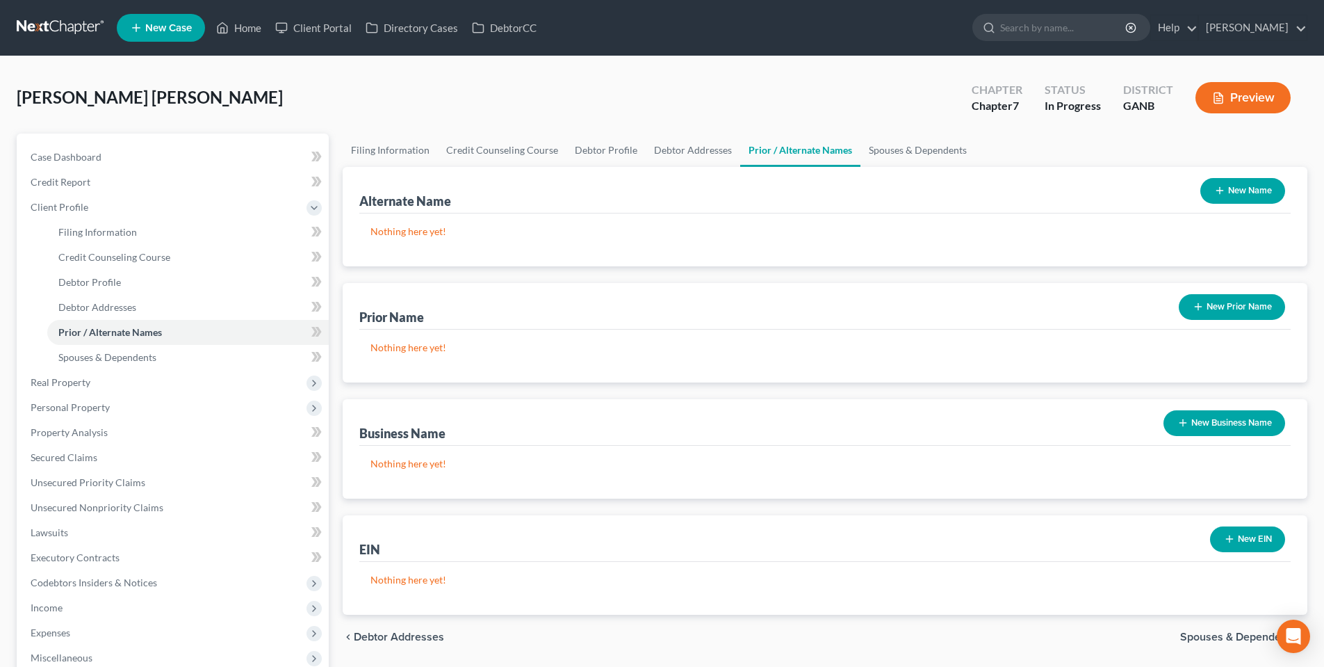
click at [1208, 311] on button "New Prior Name" at bounding box center [1232, 307] width 106 height 26
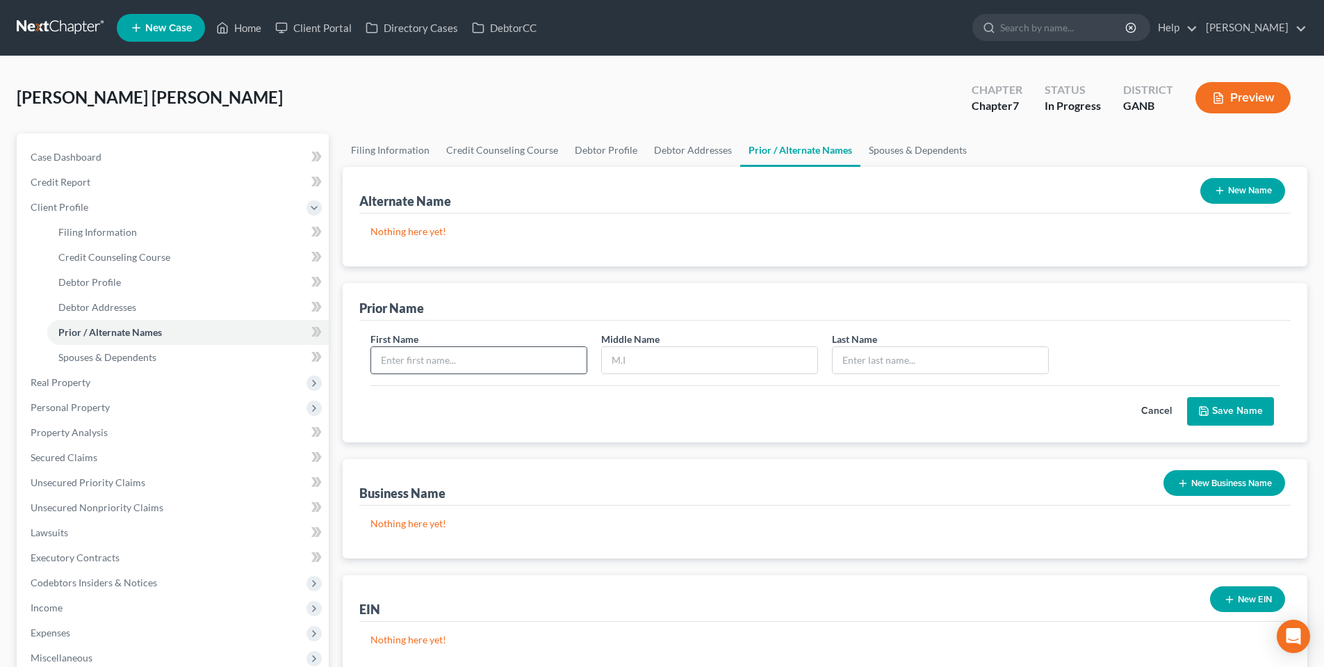
click at [445, 355] on input "text" at bounding box center [478, 360] width 215 height 26
type input "Cassie"
type input "[PERSON_NAME]"
click at [1223, 412] on button "Save Name" at bounding box center [1230, 411] width 87 height 29
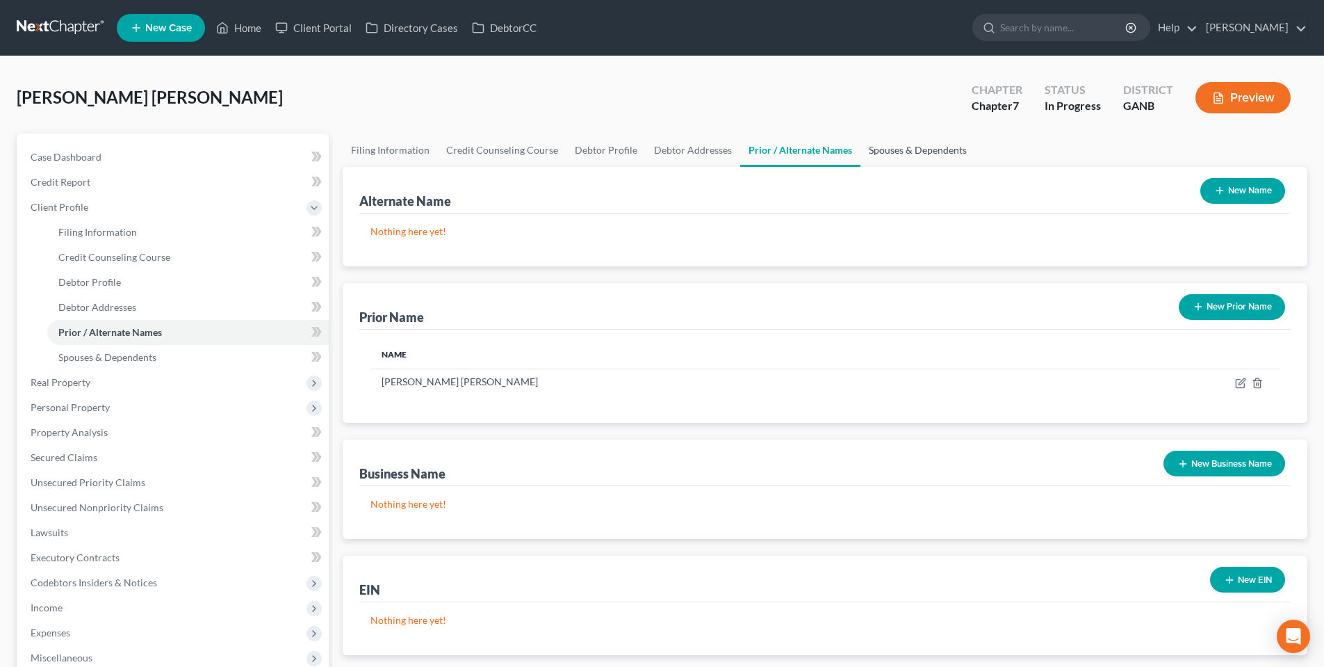
click at [924, 140] on link "Spouses & Dependents" at bounding box center [918, 149] width 115 height 33
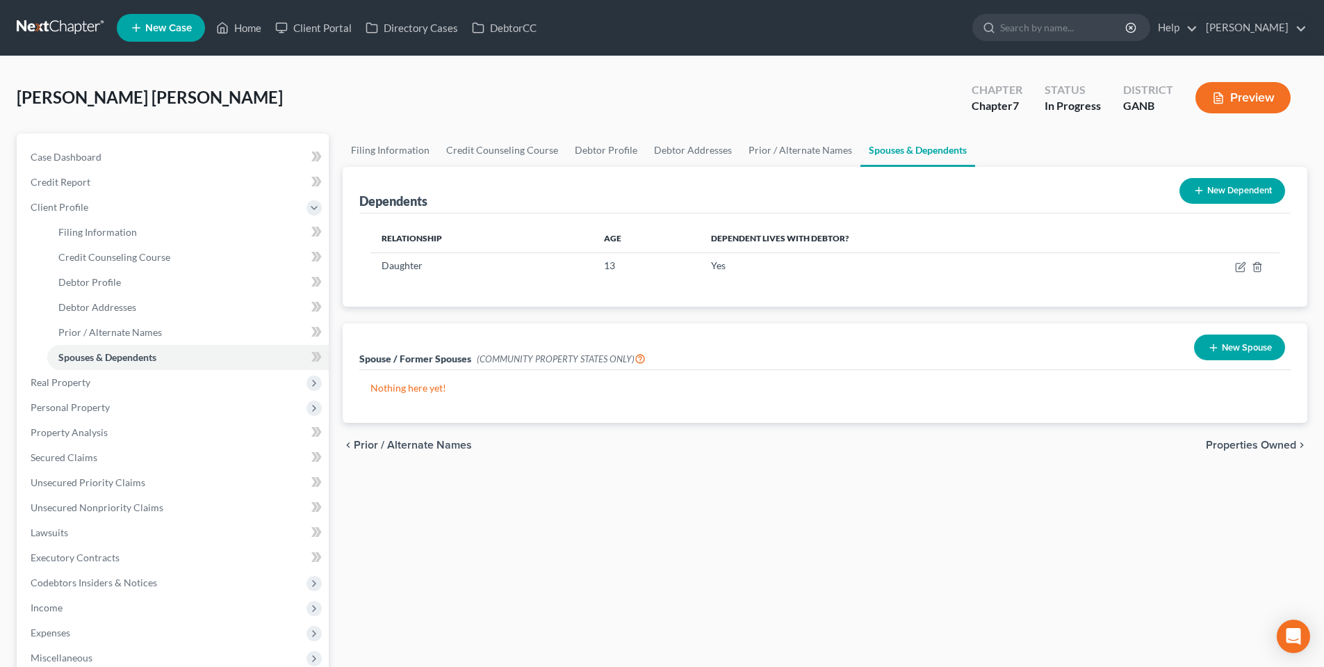
click at [1232, 447] on span "Properties Owned" at bounding box center [1251, 444] width 90 height 11
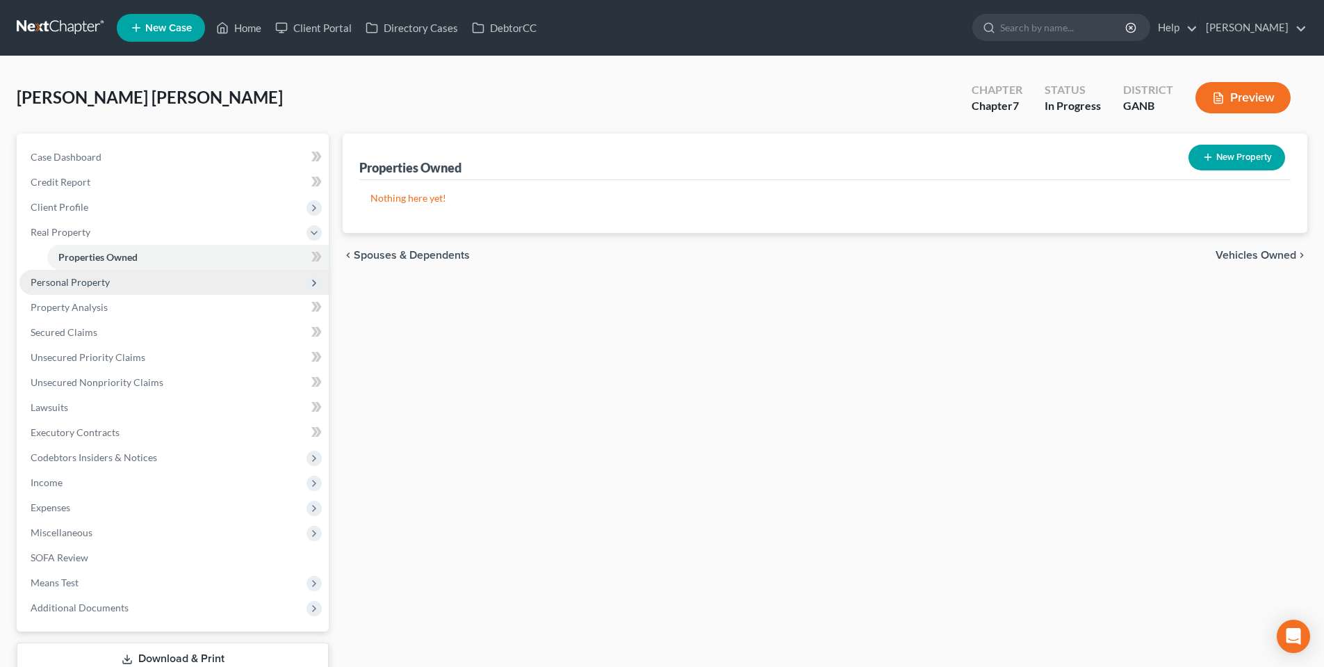
click at [47, 286] on span "Personal Property" at bounding box center [70, 282] width 79 height 12
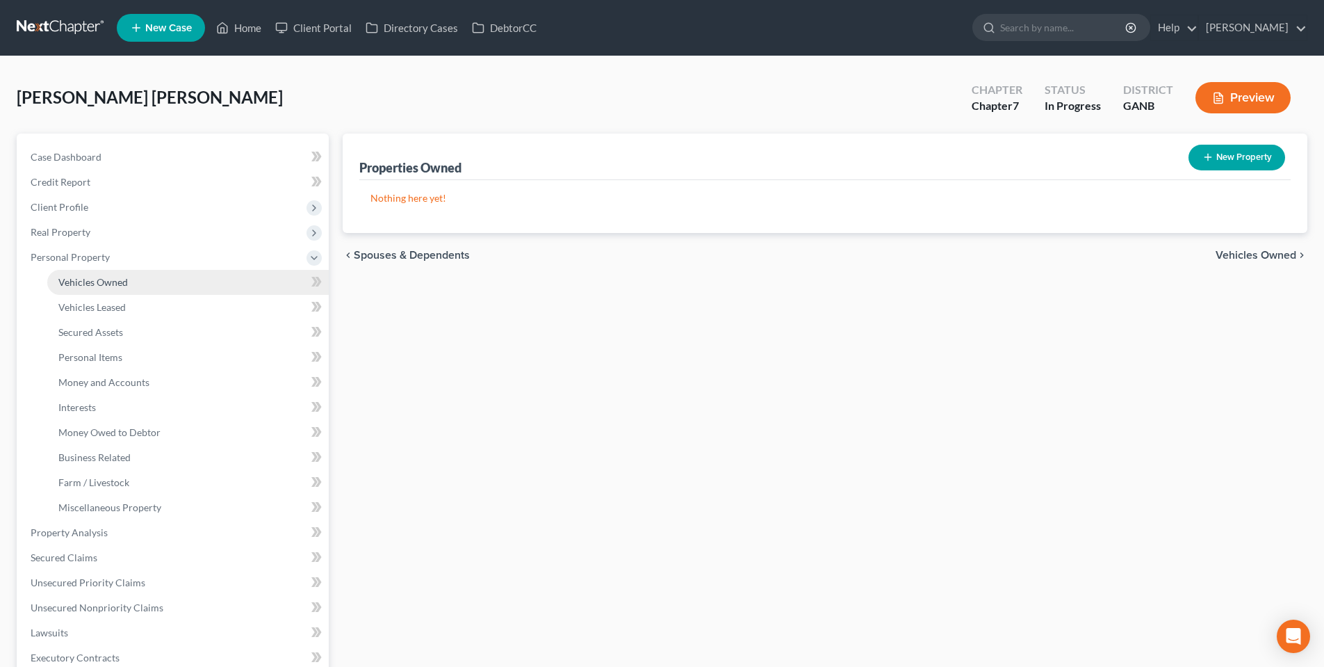
click at [60, 279] on span "Vehicles Owned" at bounding box center [93, 282] width 70 height 12
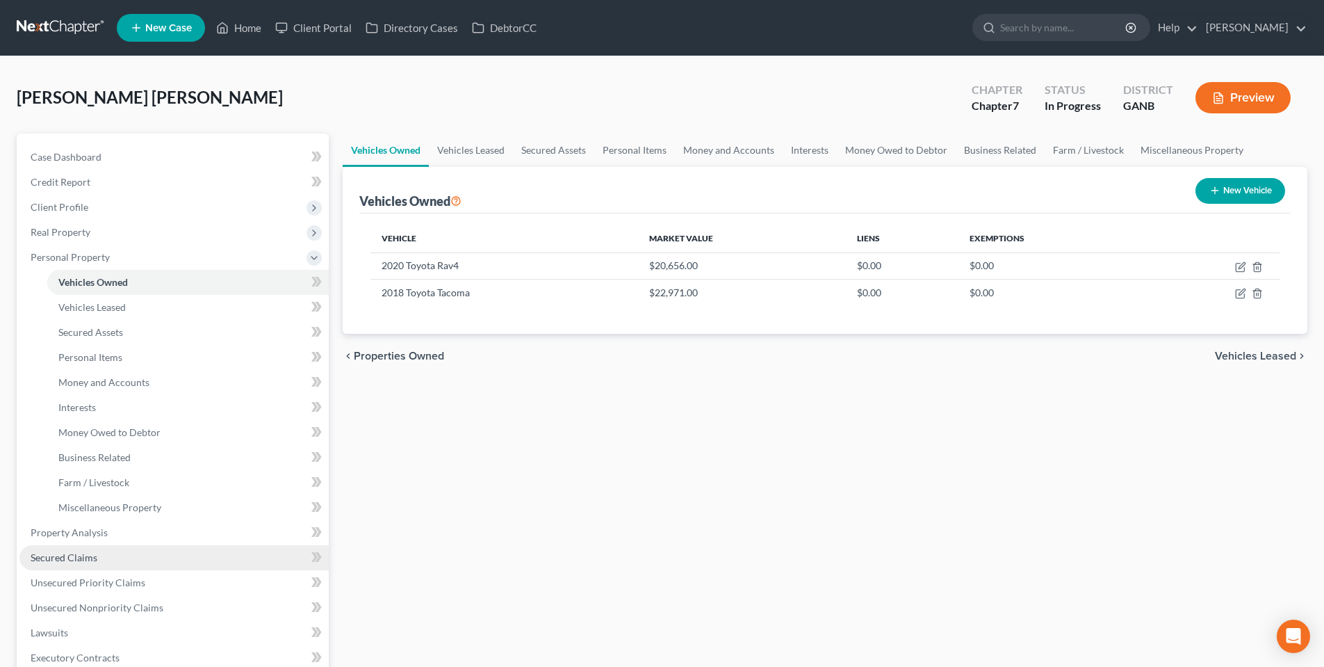
click at [44, 551] on span "Secured Claims" at bounding box center [64, 557] width 67 height 12
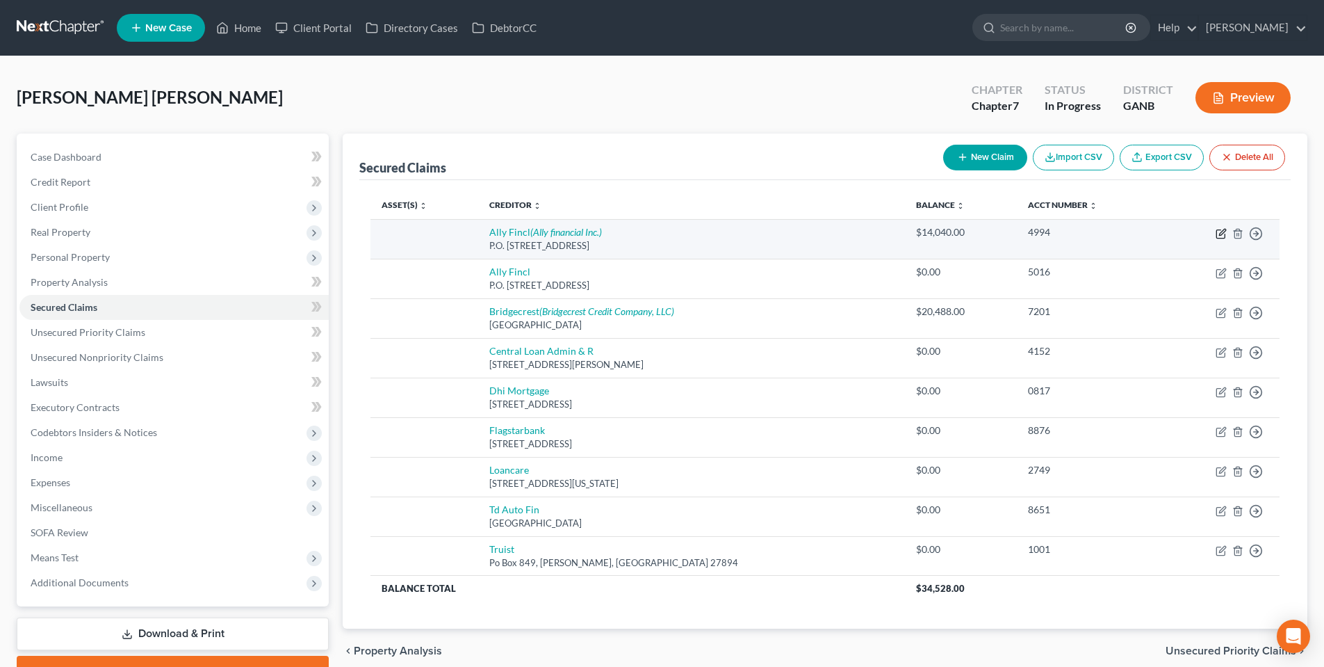
click at [1220, 238] on icon "button" at bounding box center [1220, 234] width 8 height 8
select select "24"
select select "0"
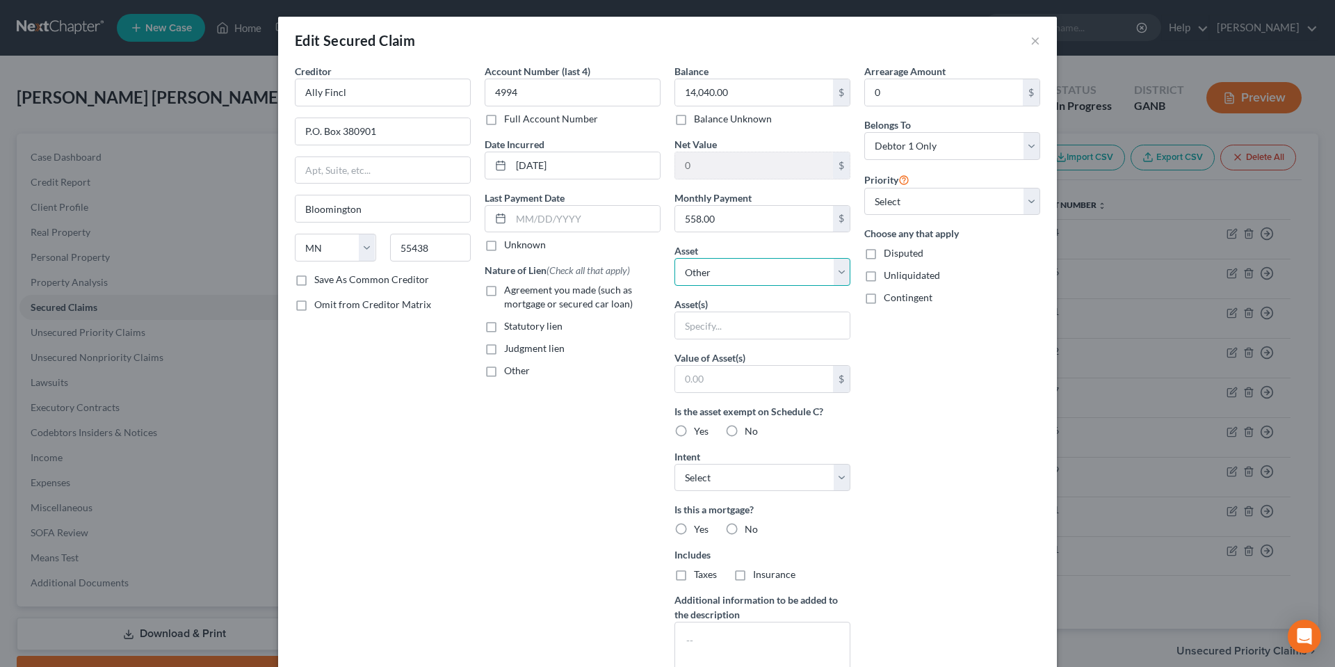
click at [767, 267] on select "Select Other Multiple Assets 2020 Toyota Rav4 - $20656.0 2018 Toyota Tacoma - $…" at bounding box center [762, 272] width 176 height 28
select select "3"
click at [674, 258] on select "Select Other Multiple Assets 2020 Toyota Rav4 - $20656.0 2018 Toyota Tacoma - $…" at bounding box center [762, 272] width 176 height 28
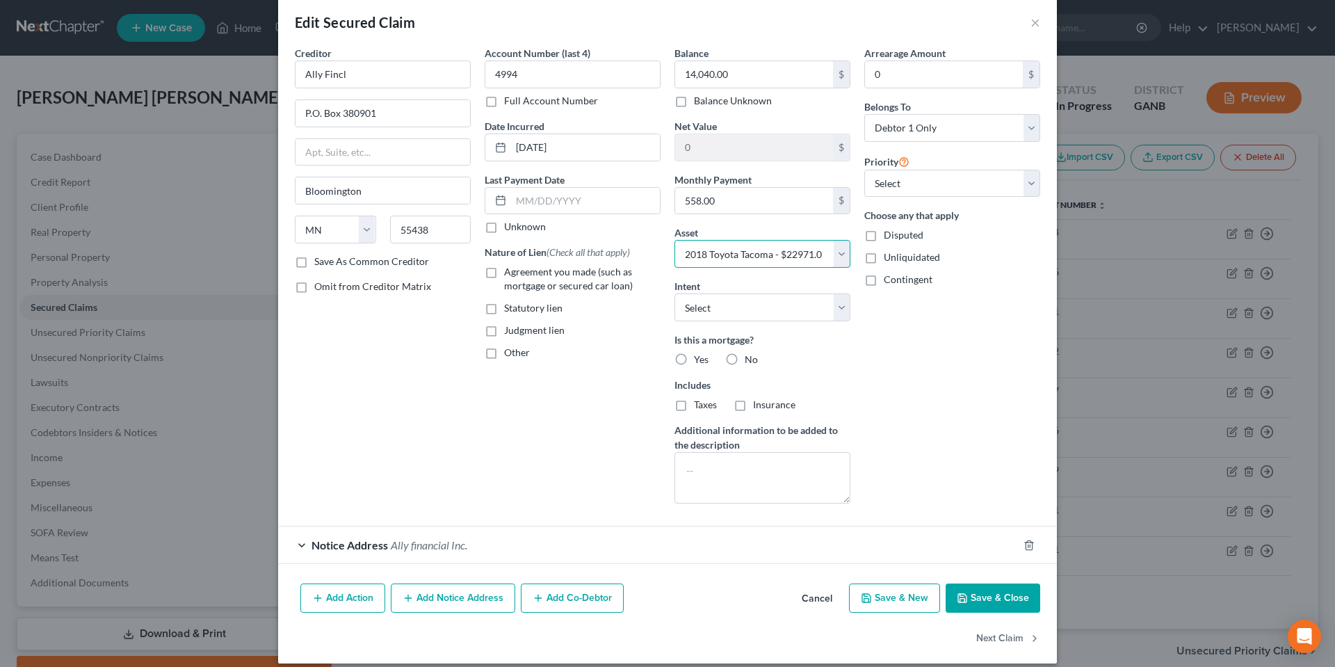
scroll to position [31, 0]
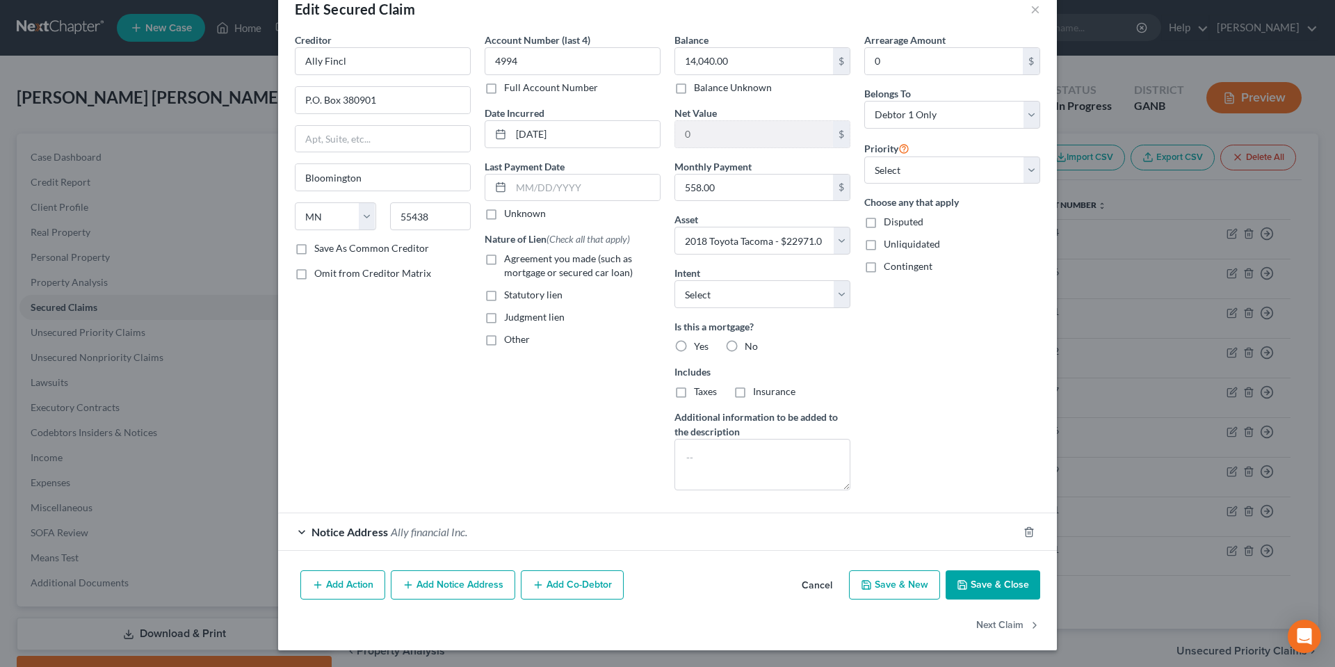
click at [550, 589] on button "Add Co-Debtor" at bounding box center [572, 584] width 103 height 29
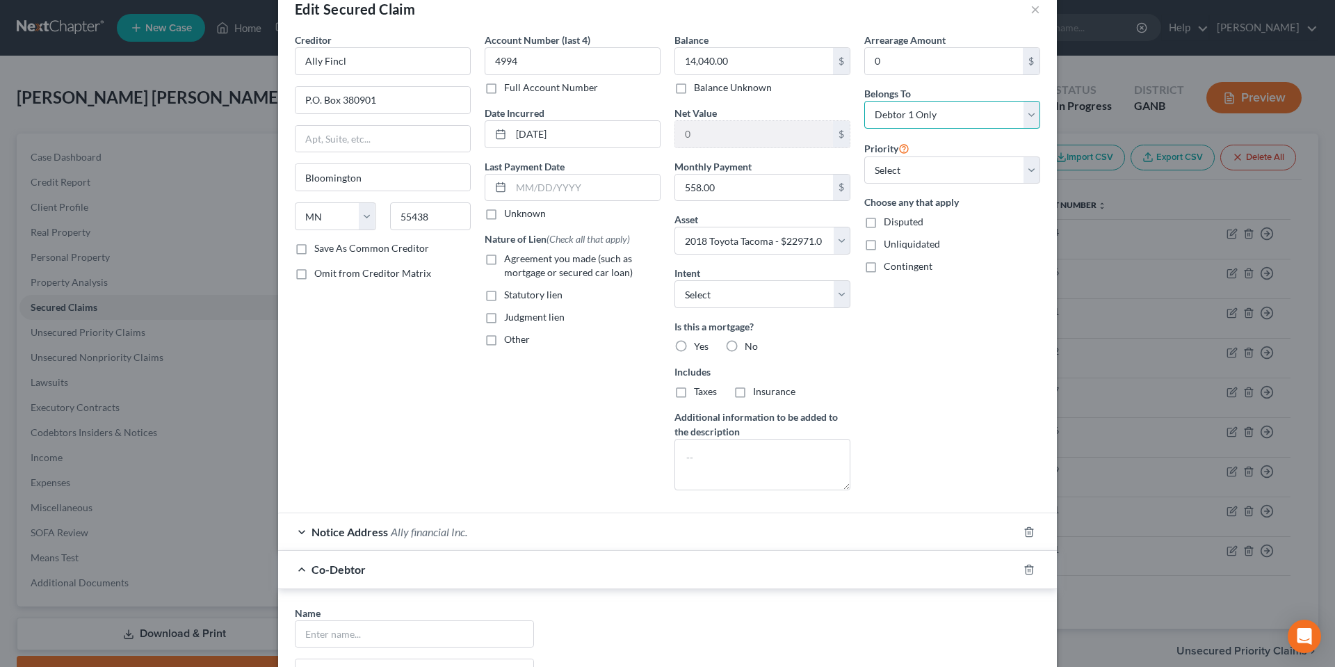
drag, startPoint x: 1011, startPoint y: 117, endPoint x: 962, endPoint y: 85, distance: 58.8
click at [1011, 117] on select "Select Debtor 1 Only Debtor 2 Only Debtor 1 And Debtor 2 Only At Least One Of T…" at bounding box center [952, 115] width 176 height 28
select select "3"
click at [864, 101] on select "Select Debtor 1 Only Debtor 2 Only Debtor 1 And Debtor 2 Only At Least One Of T…" at bounding box center [952, 115] width 176 height 28
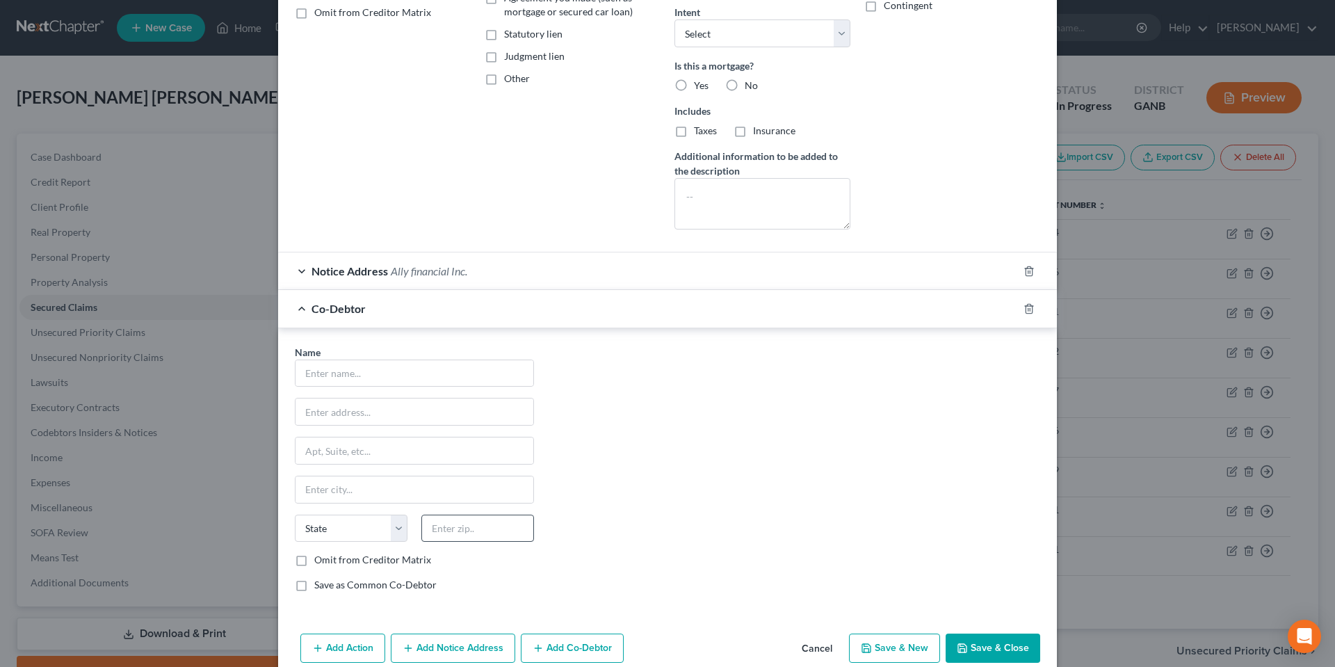
scroll to position [309, 0]
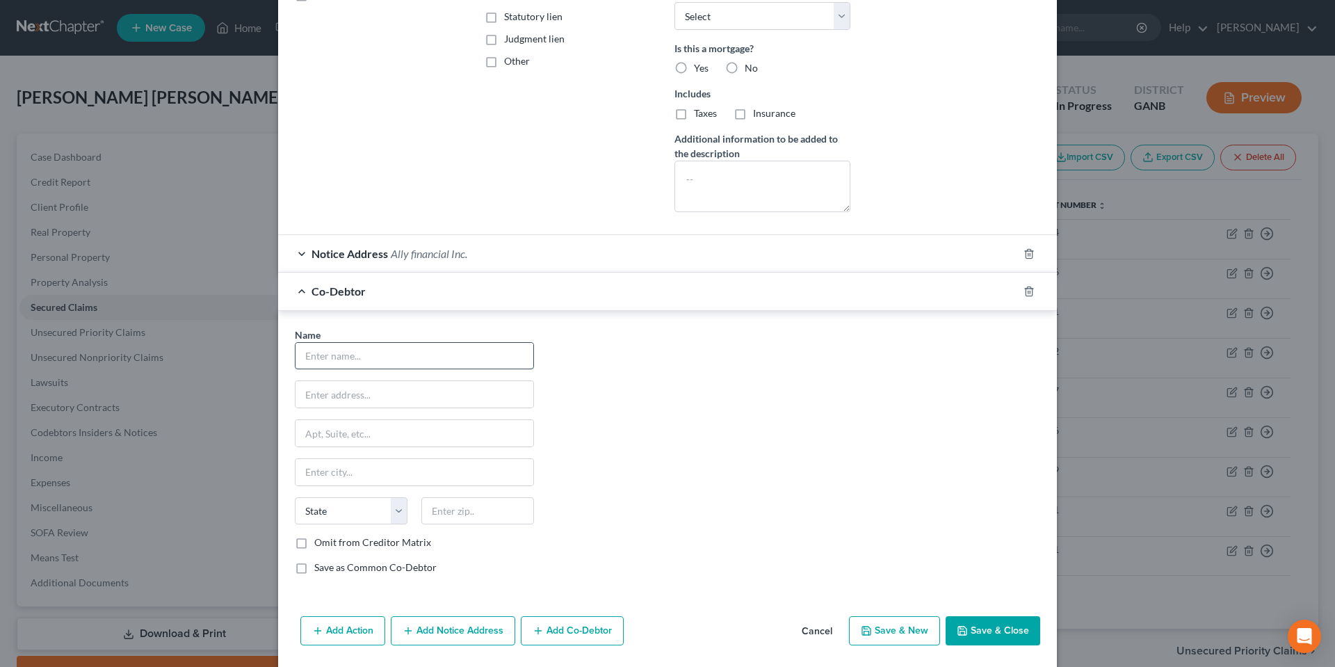
click at [427, 351] on input "text" at bounding box center [414, 356] width 238 height 26
type input "[PERSON_NAME]"
type input "[STREET_ADDRESS][PERSON_NAME]"
type input "Winder"
select select "10"
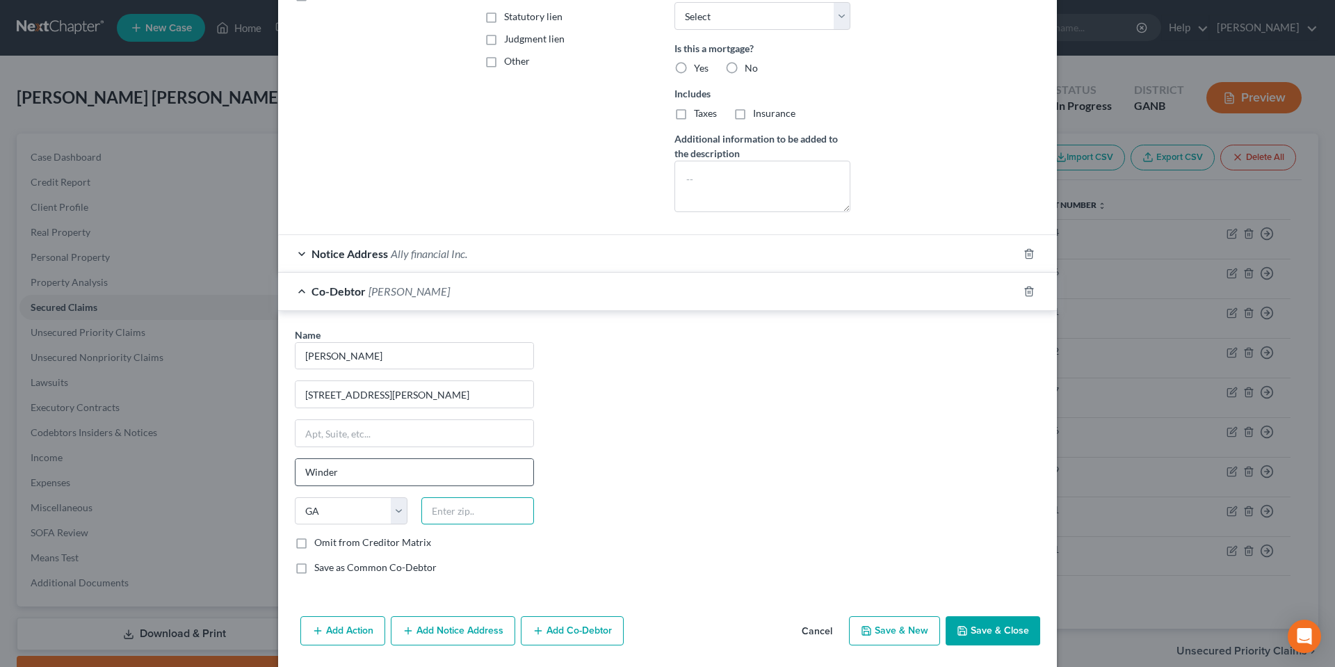
type input "30680"
click at [314, 568] on label "Save as Common Co-Debtor" at bounding box center [375, 567] width 122 height 14
click at [320, 568] on input "Save as Common Co-Debtor" at bounding box center [324, 564] width 9 height 9
checkbox input "true"
click at [303, 288] on div "Co-Debtor [PERSON_NAME]" at bounding box center [648, 290] width 740 height 37
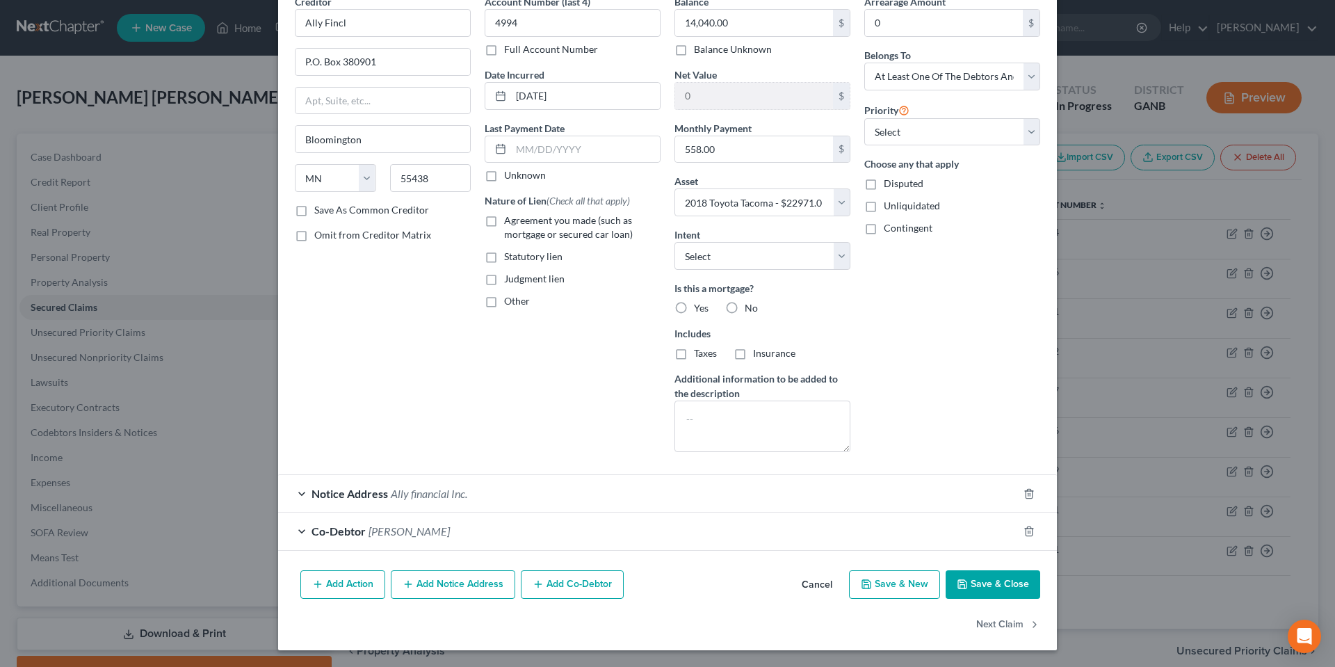
scroll to position [70, 0]
click at [298, 503] on div "Notice Address Ally financial Inc." at bounding box center [648, 493] width 740 height 37
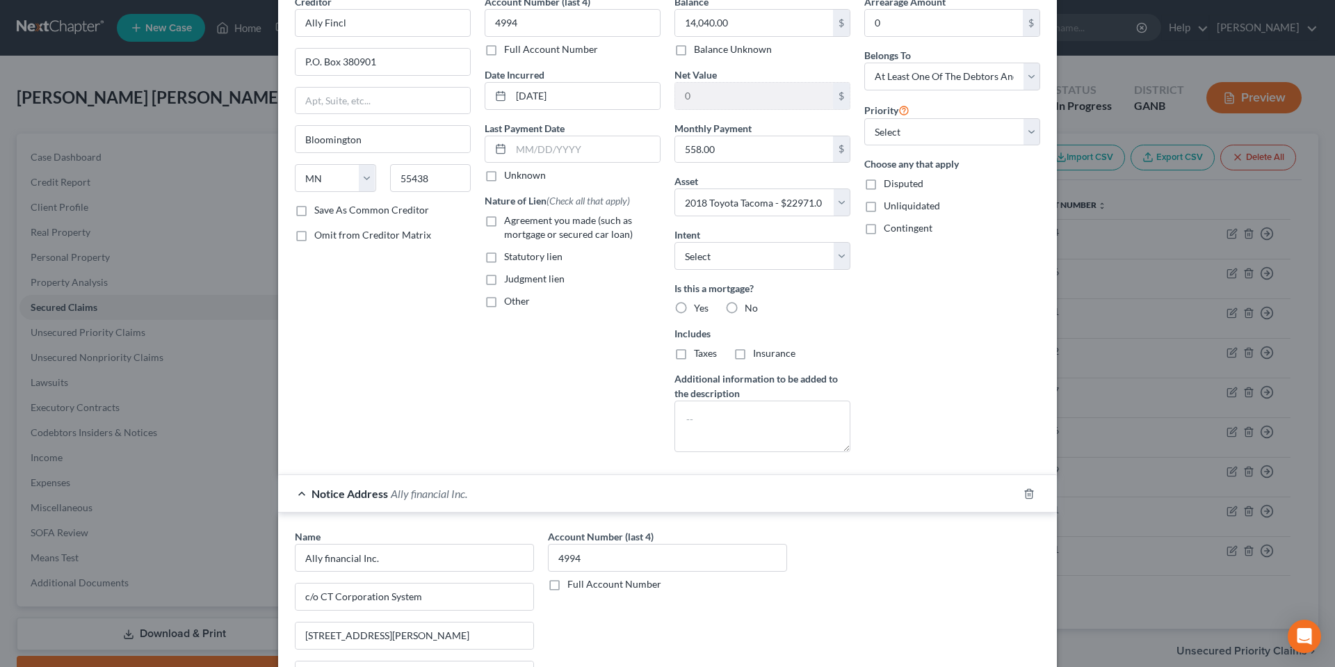
scroll to position [309, 0]
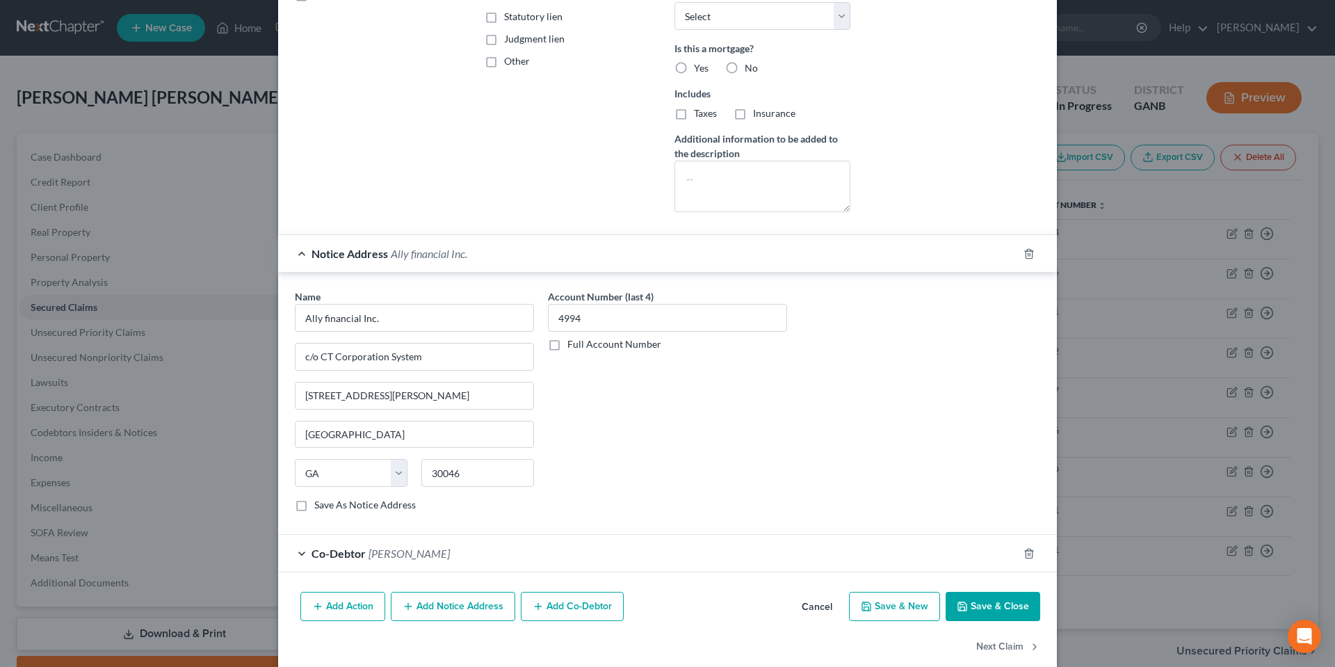
click at [295, 248] on div "Notice Address Ally financial Inc." at bounding box center [648, 253] width 740 height 37
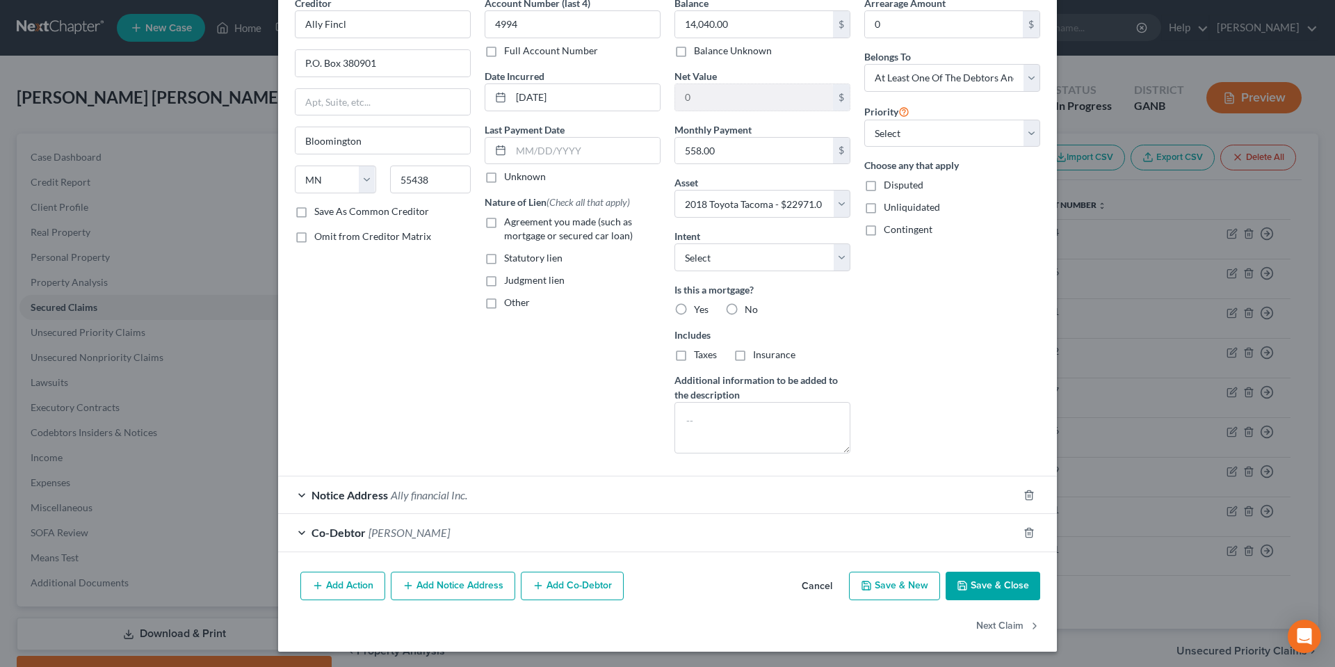
scroll to position [70, 0]
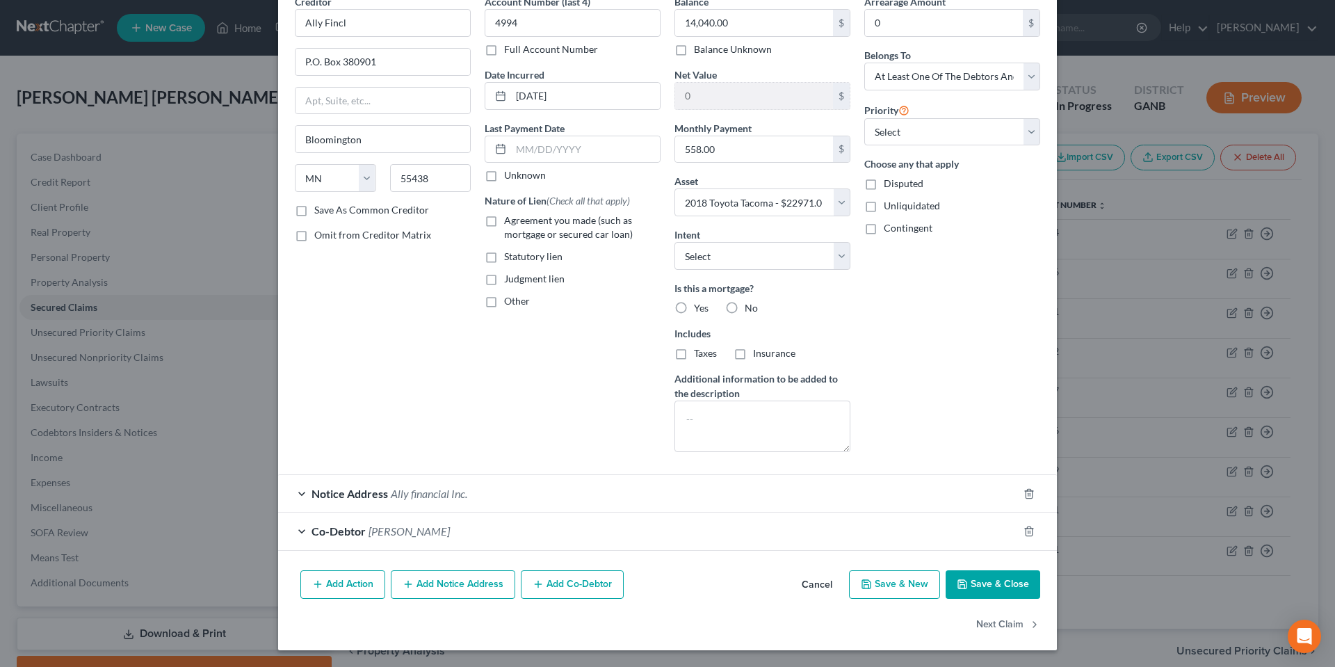
click at [965, 571] on button "Save & Close" at bounding box center [992, 584] width 95 height 29
select select
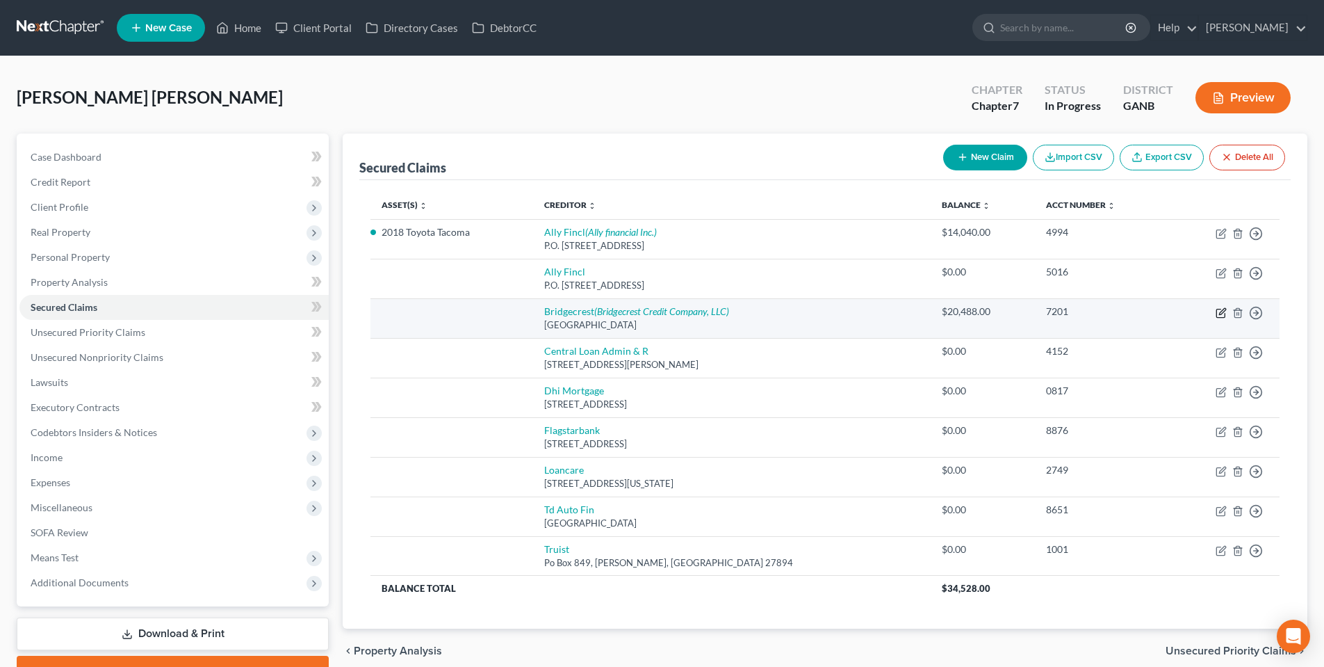
click at [1221, 311] on icon "button" at bounding box center [1222, 311] width 6 height 6
select select "3"
select select "0"
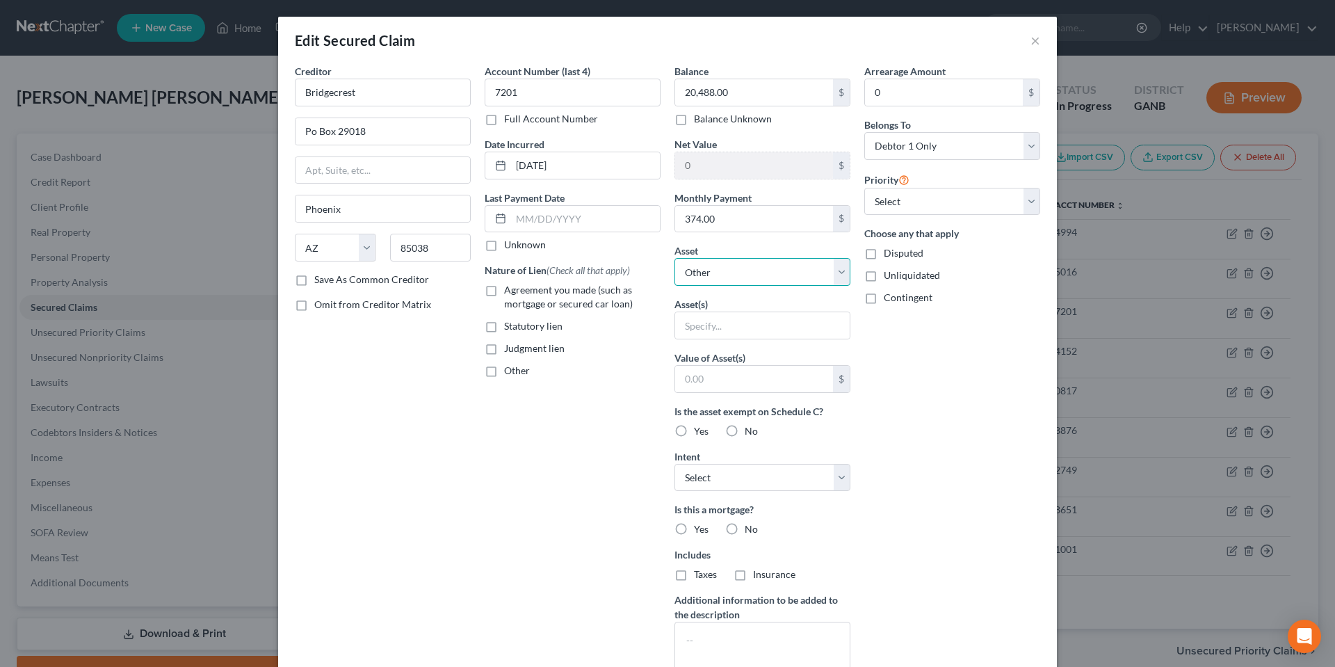
click at [727, 279] on select "Select Other Multiple Assets 2020 Toyota Rav4 - $20656.0 2018 Toyota Tacoma - $…" at bounding box center [762, 272] width 176 height 28
select select "2"
click at [674, 258] on select "Select Other Multiple Assets 2020 Toyota Rav4 - $20656.0 2018 Toyota Tacoma - $…" at bounding box center [762, 272] width 176 height 28
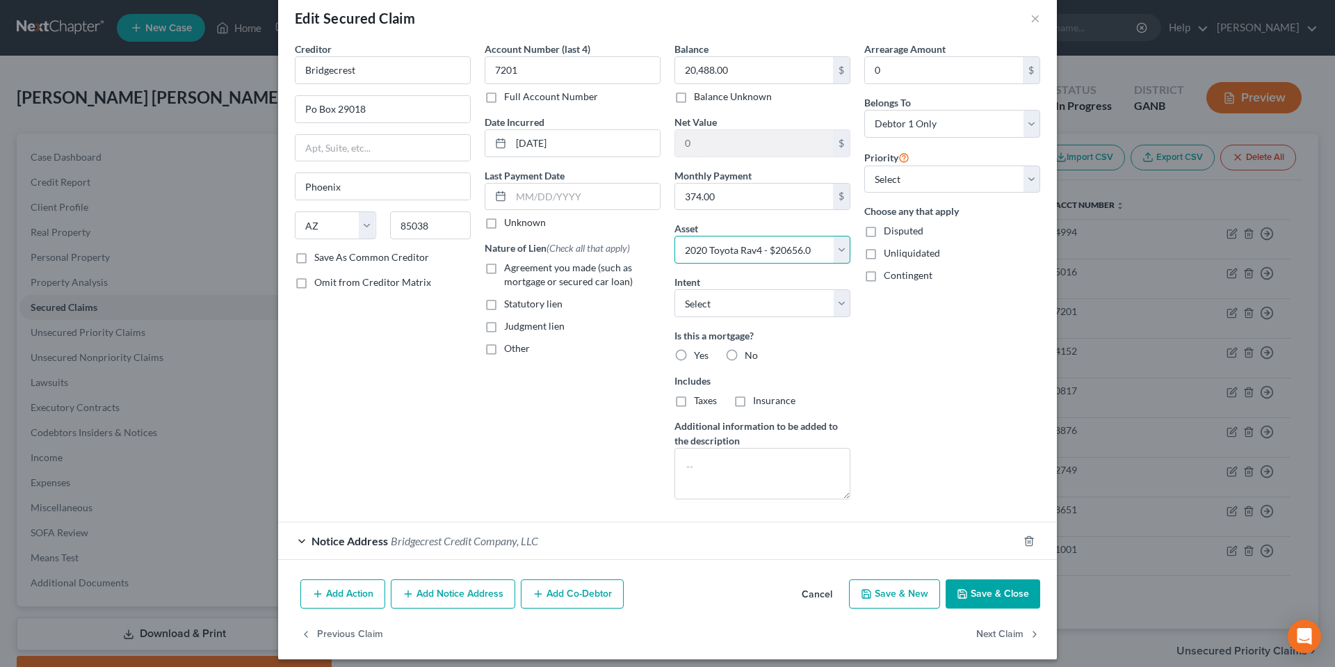
scroll to position [0, 0]
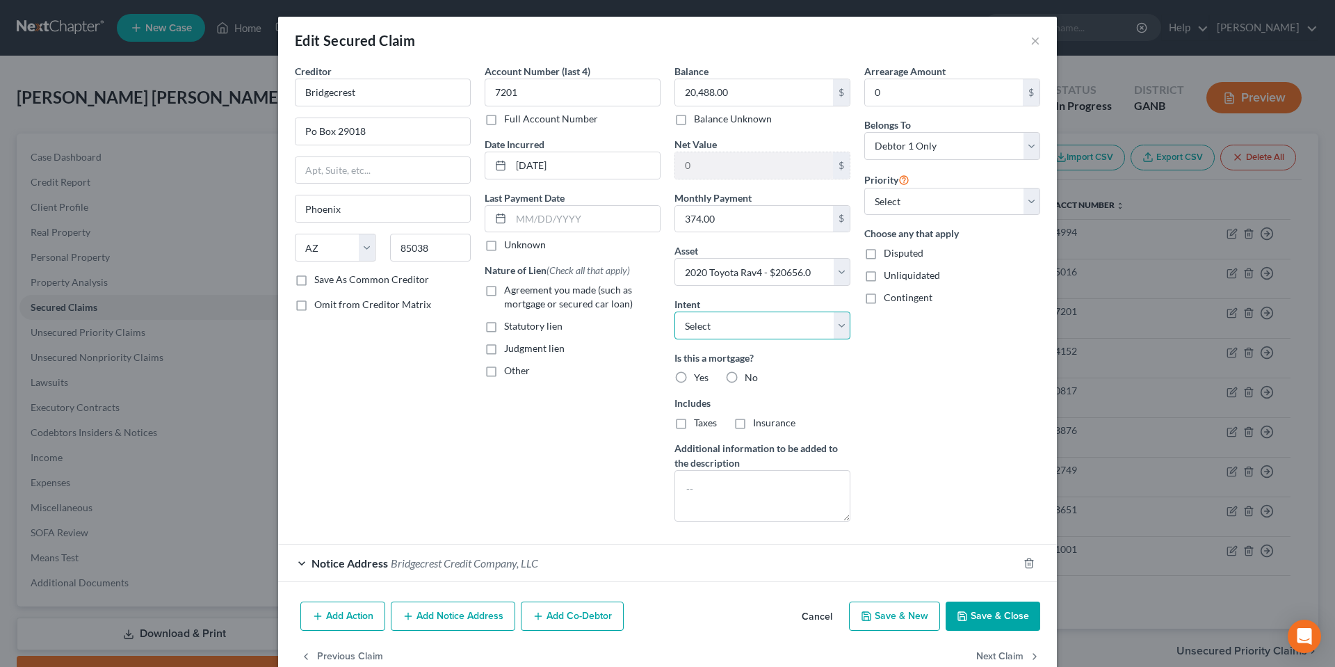
click at [776, 323] on select "Select Surrender Redeem Reaffirm Avoid Other" at bounding box center [762, 325] width 176 height 28
select select "2"
click at [674, 311] on select "Select Surrender Redeem Reaffirm Avoid Other" at bounding box center [762, 325] width 176 height 28
click at [945, 618] on button "Save & Close" at bounding box center [992, 615] width 95 height 29
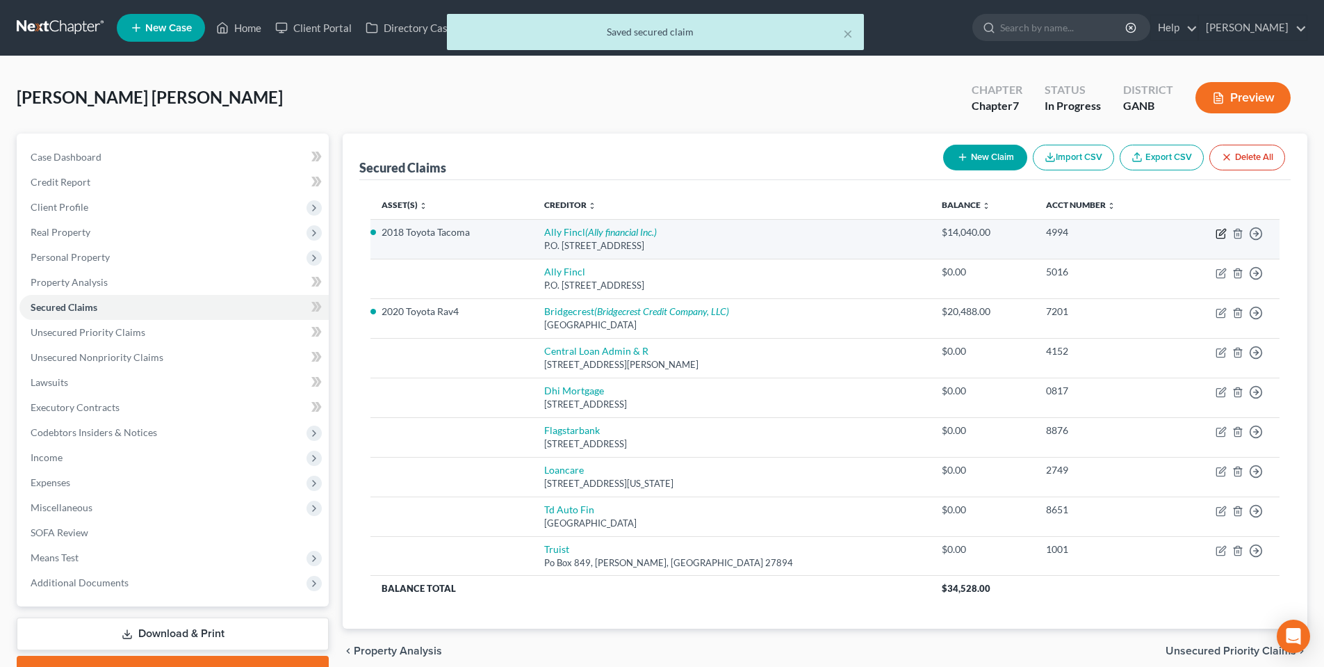
click at [1217, 236] on icon "button" at bounding box center [1220, 234] width 8 height 8
select select "24"
select select "3"
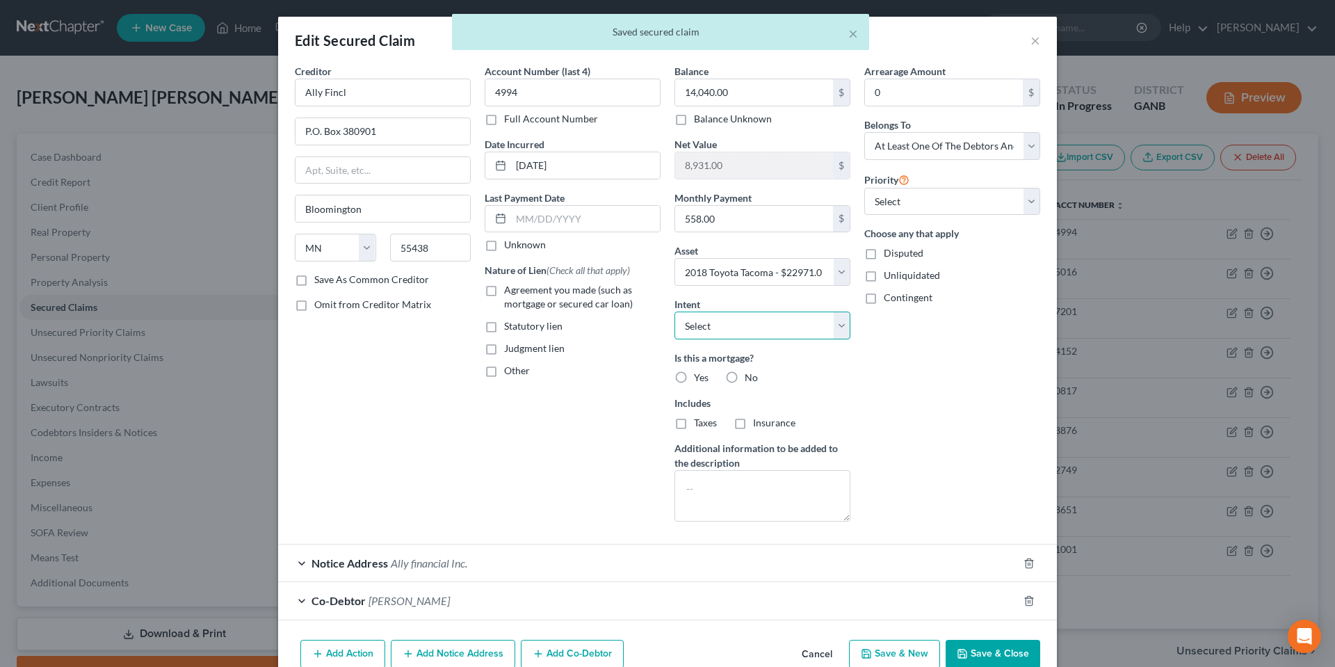
click at [797, 326] on select "Select Surrender Redeem Reaffirm Avoid Other" at bounding box center [762, 325] width 176 height 28
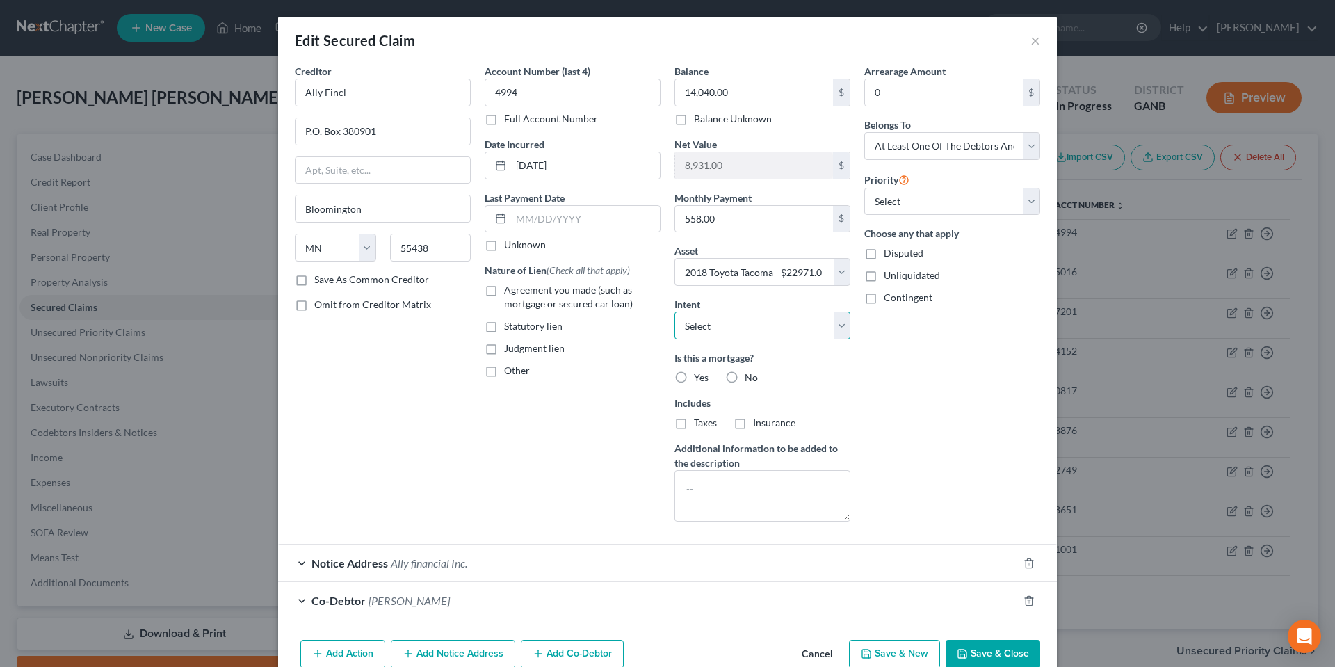
select select "2"
click at [674, 311] on select "Select Surrender Redeem Reaffirm Avoid Other" at bounding box center [762, 325] width 176 height 28
click at [941, 512] on div "Arrearage Amount 0 $ Belongs To * Select Debtor 1 Only Debtor 2 Only Debtor 1 A…" at bounding box center [952, 298] width 190 height 469
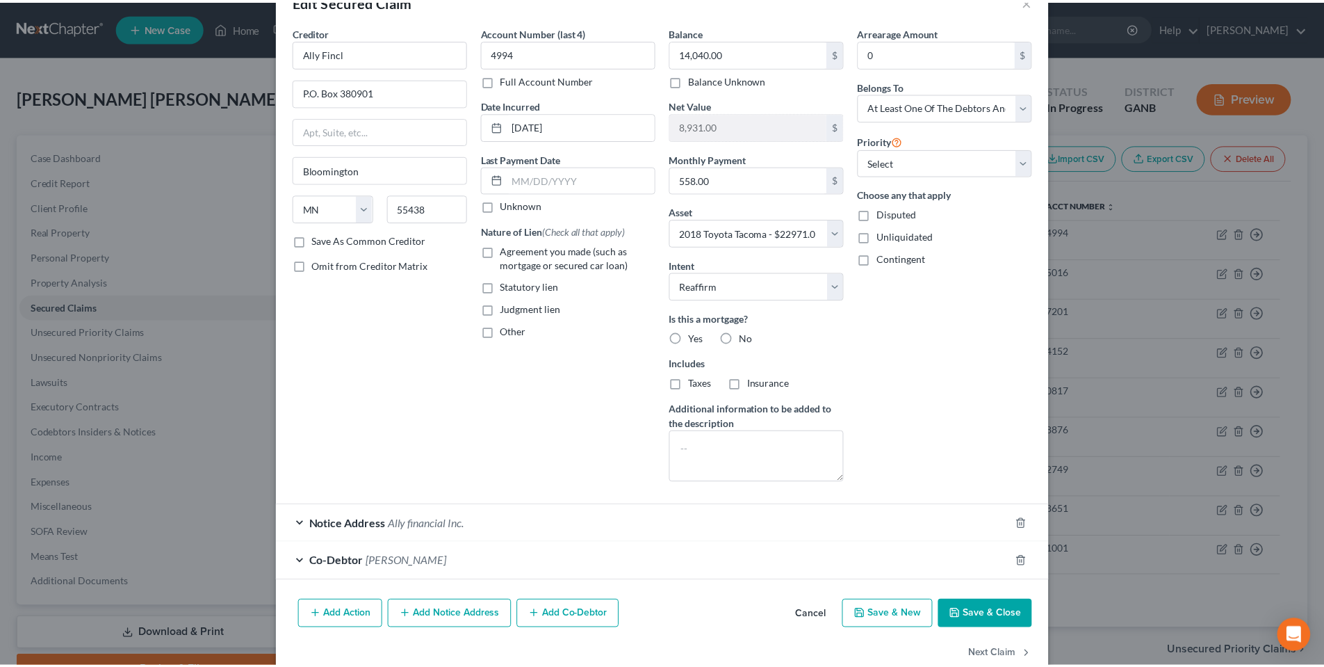
scroll to position [70, 0]
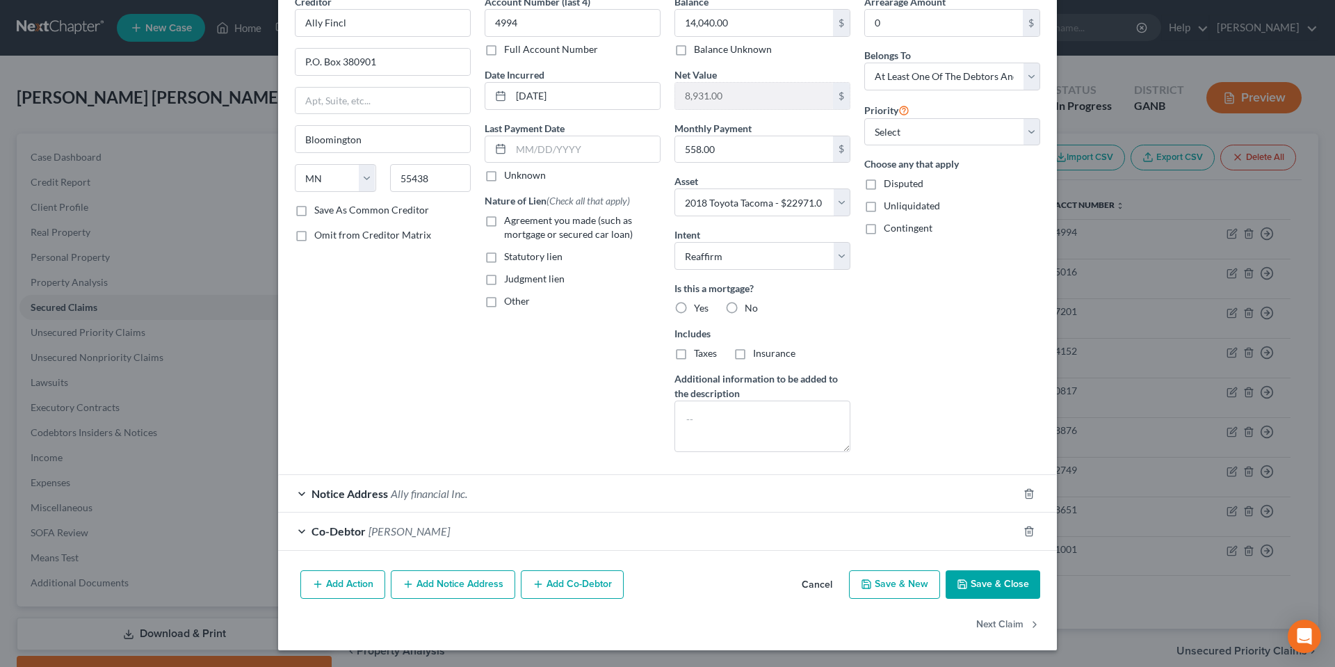
click at [950, 576] on button "Save & Close" at bounding box center [992, 584] width 95 height 29
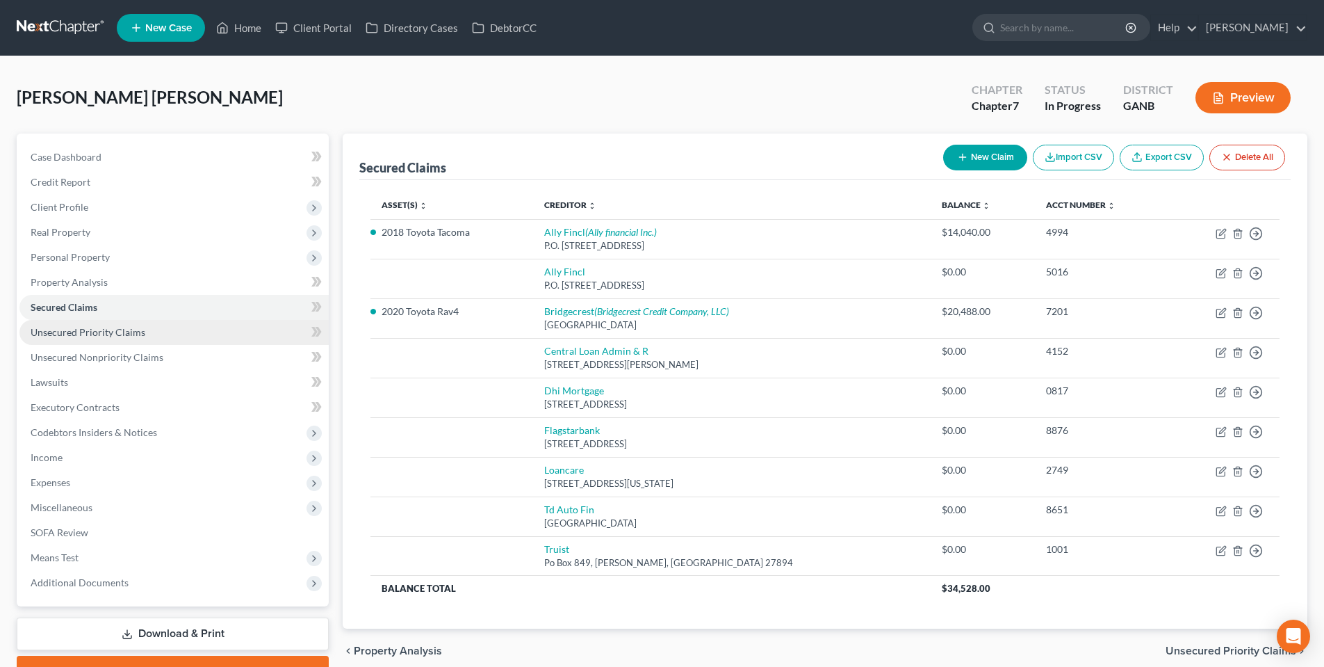
click at [108, 339] on link "Unsecured Priority Claims" at bounding box center [173, 332] width 309 height 25
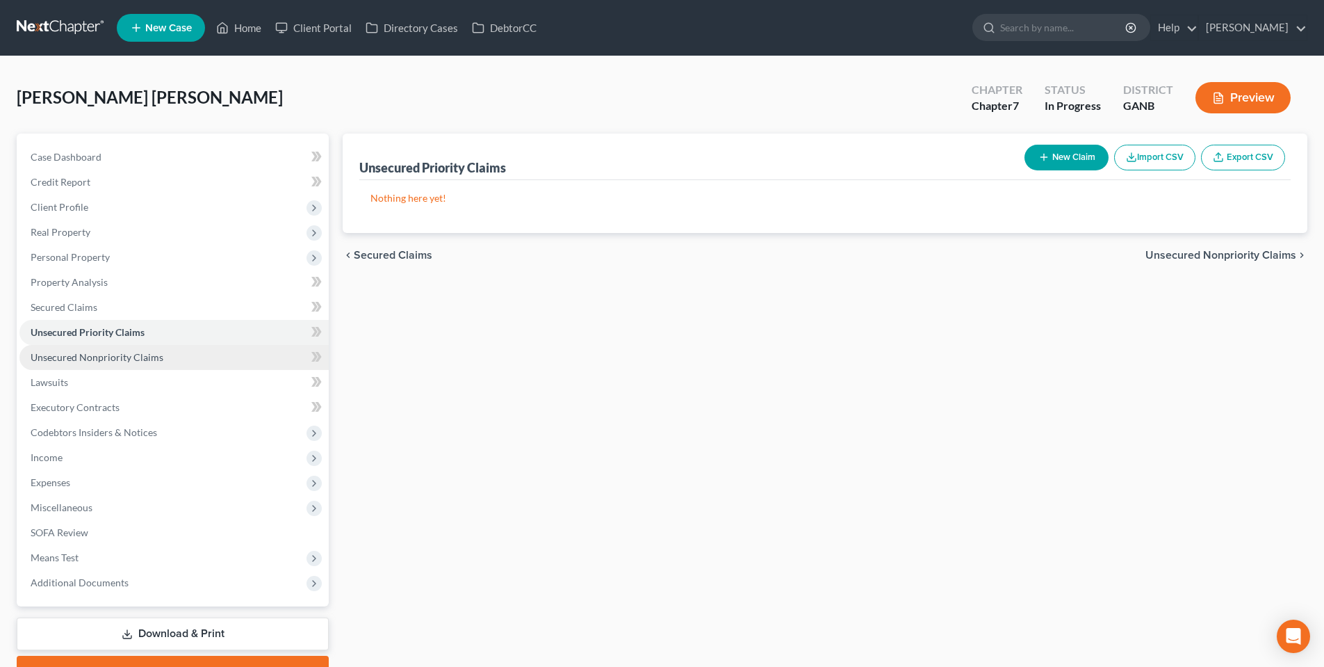
click at [108, 359] on span "Unsecured Nonpriority Claims" at bounding box center [97, 357] width 133 height 12
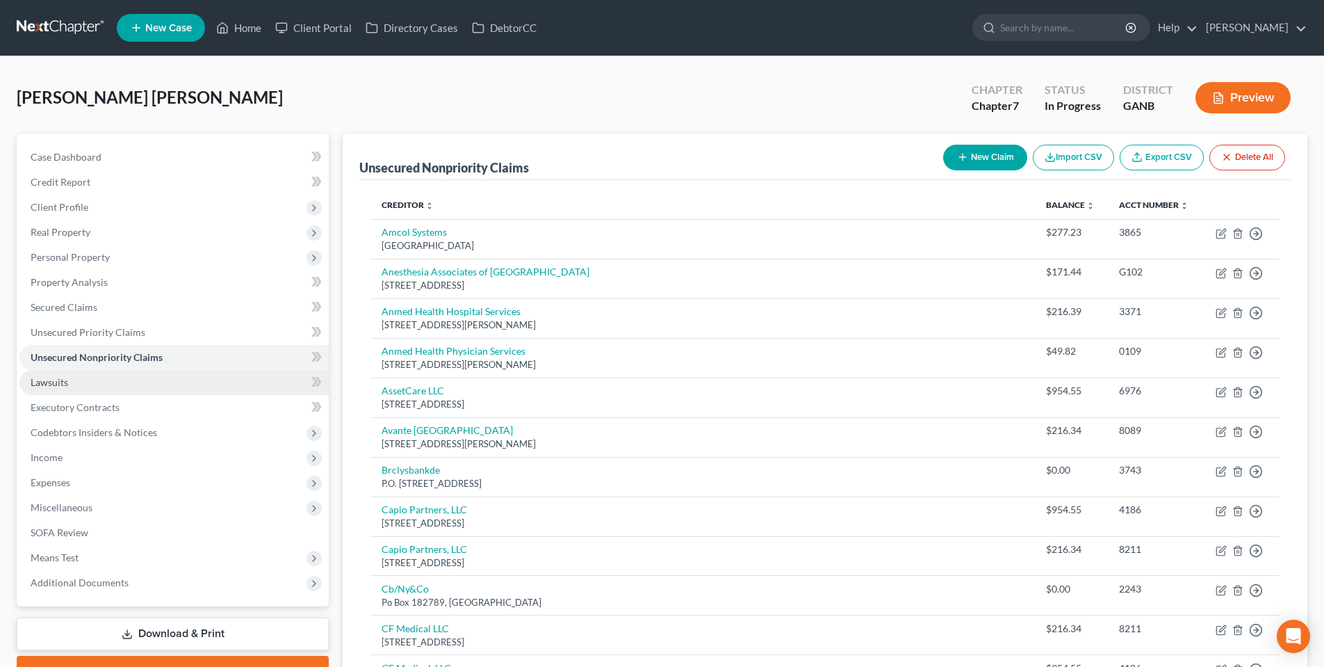
click at [108, 386] on link "Lawsuits" at bounding box center [173, 382] width 309 height 25
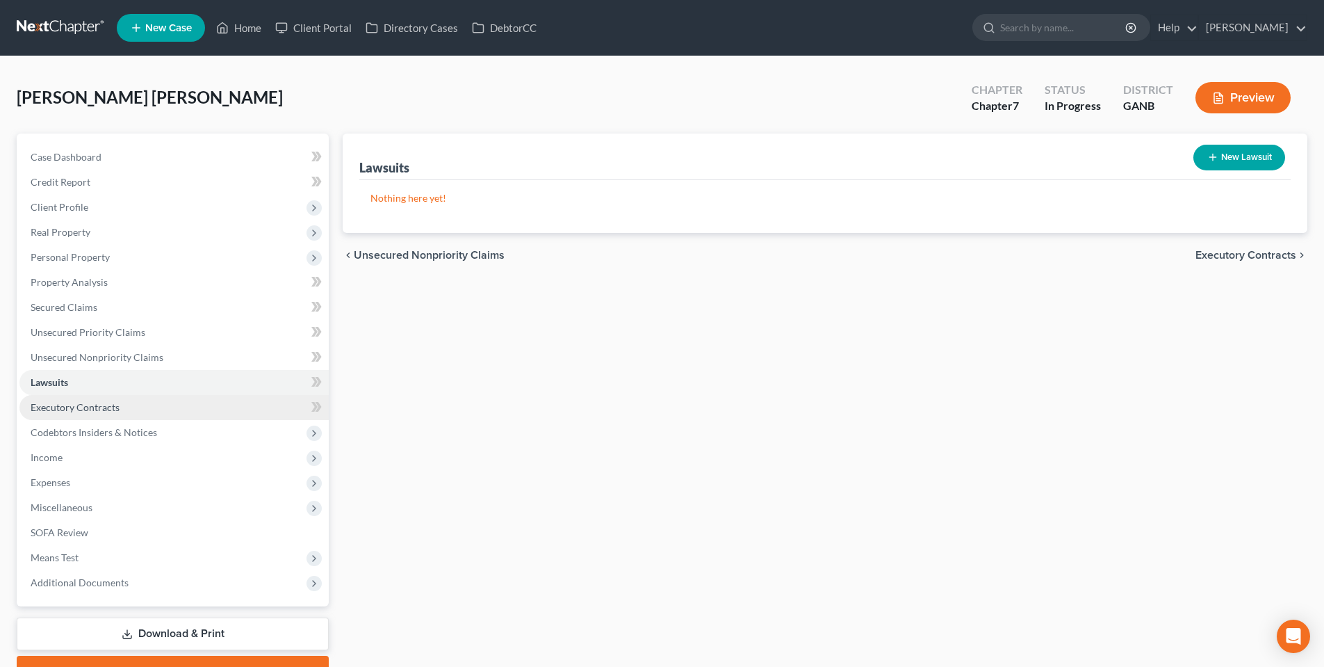
click at [106, 405] on span "Executory Contracts" at bounding box center [75, 407] width 89 height 12
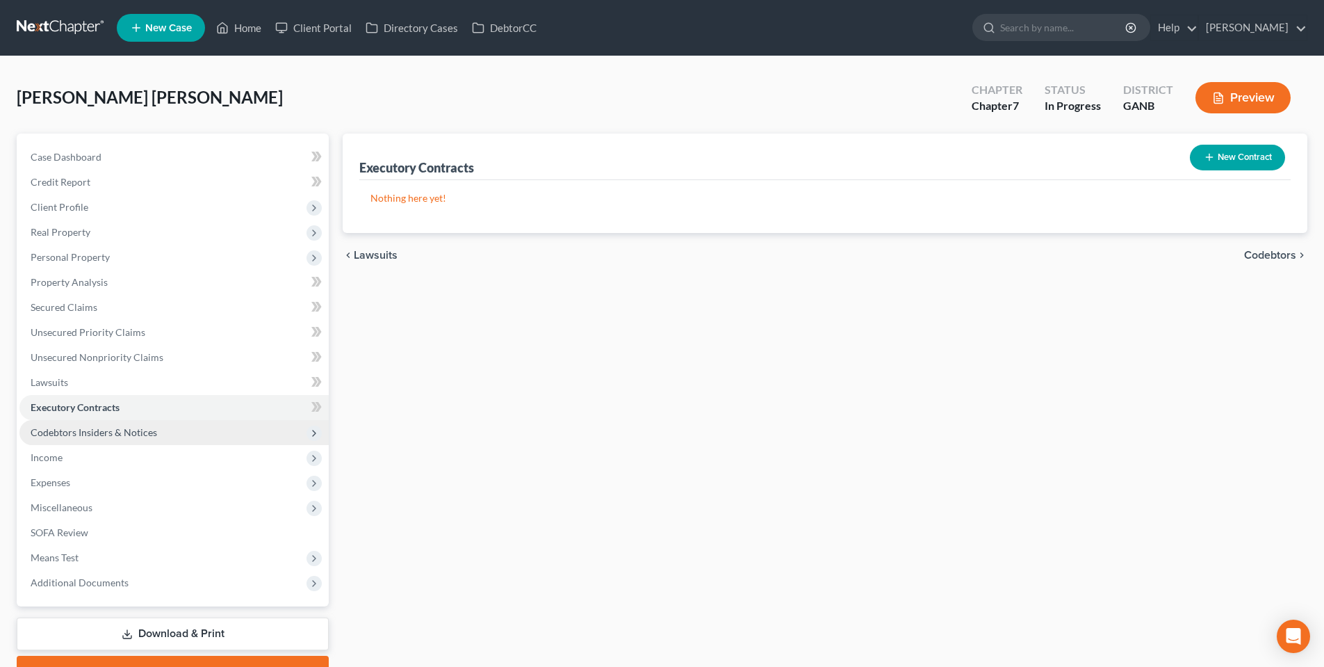
drag, startPoint x: 115, startPoint y: 434, endPoint x: 117, endPoint y: 442, distance: 8.6
click at [115, 434] on span "Codebtors Insiders & Notices" at bounding box center [94, 432] width 127 height 12
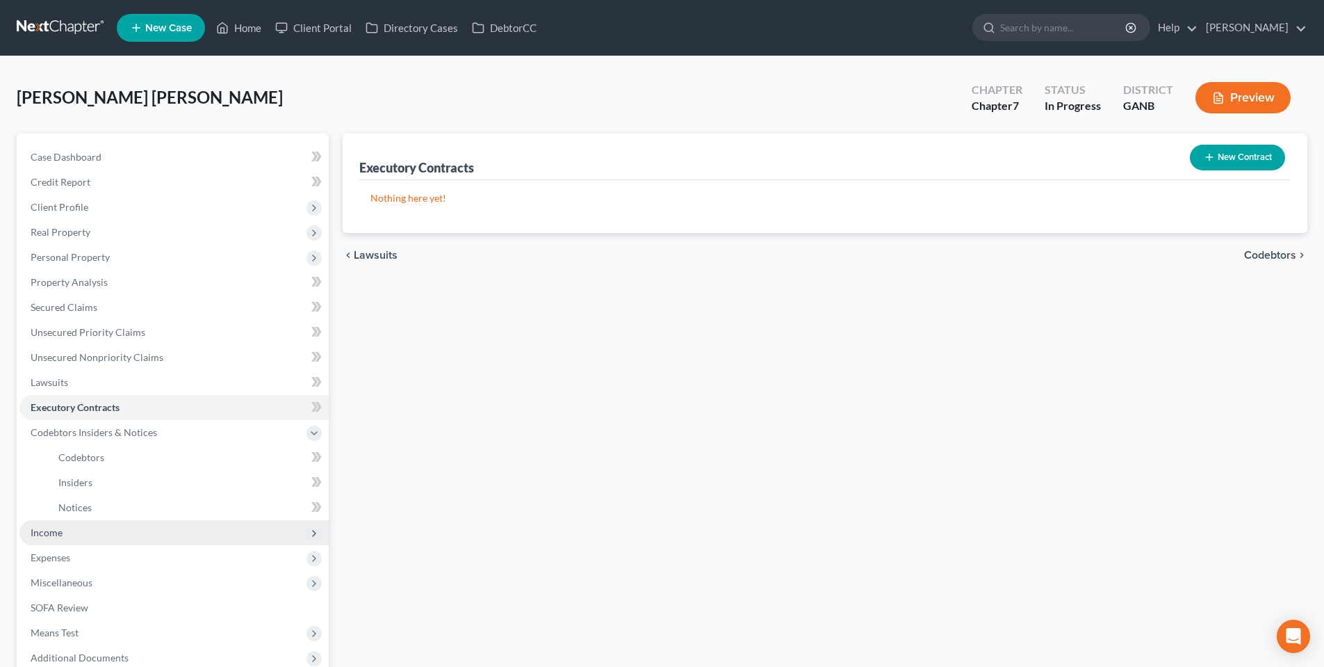
click at [99, 542] on span "Income" at bounding box center [173, 532] width 309 height 25
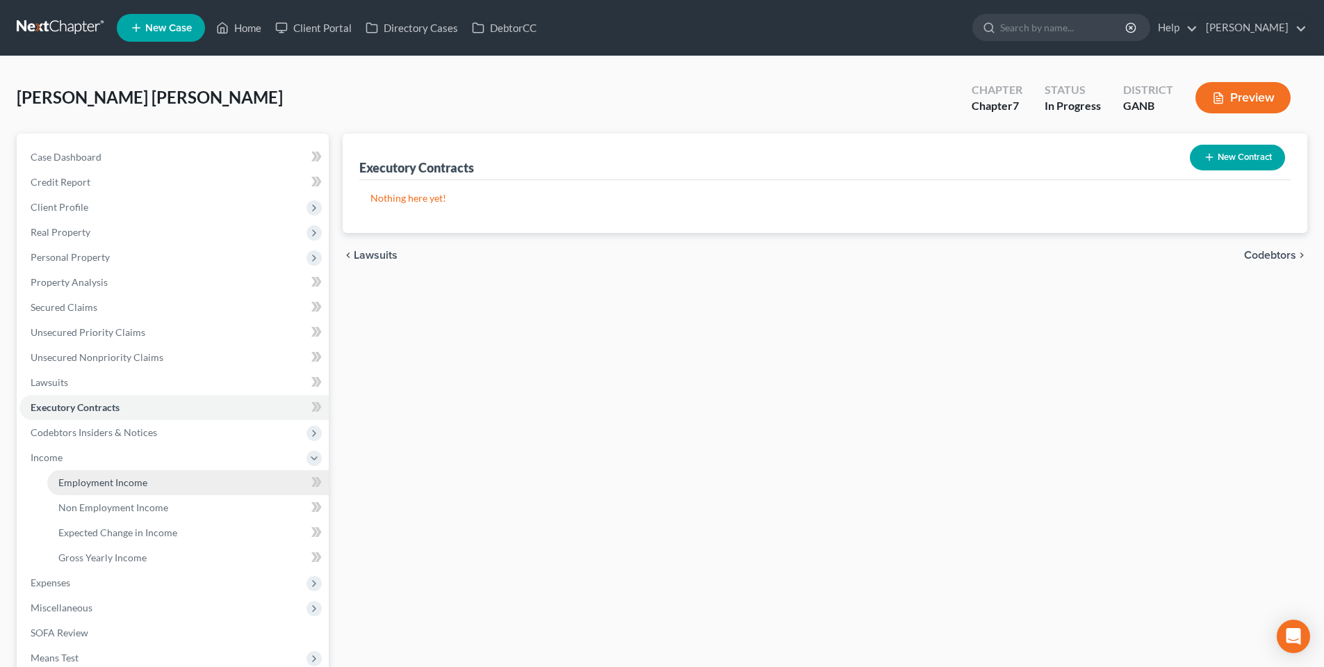
click at [102, 491] on link "Employment Income" at bounding box center [188, 482] width 282 height 25
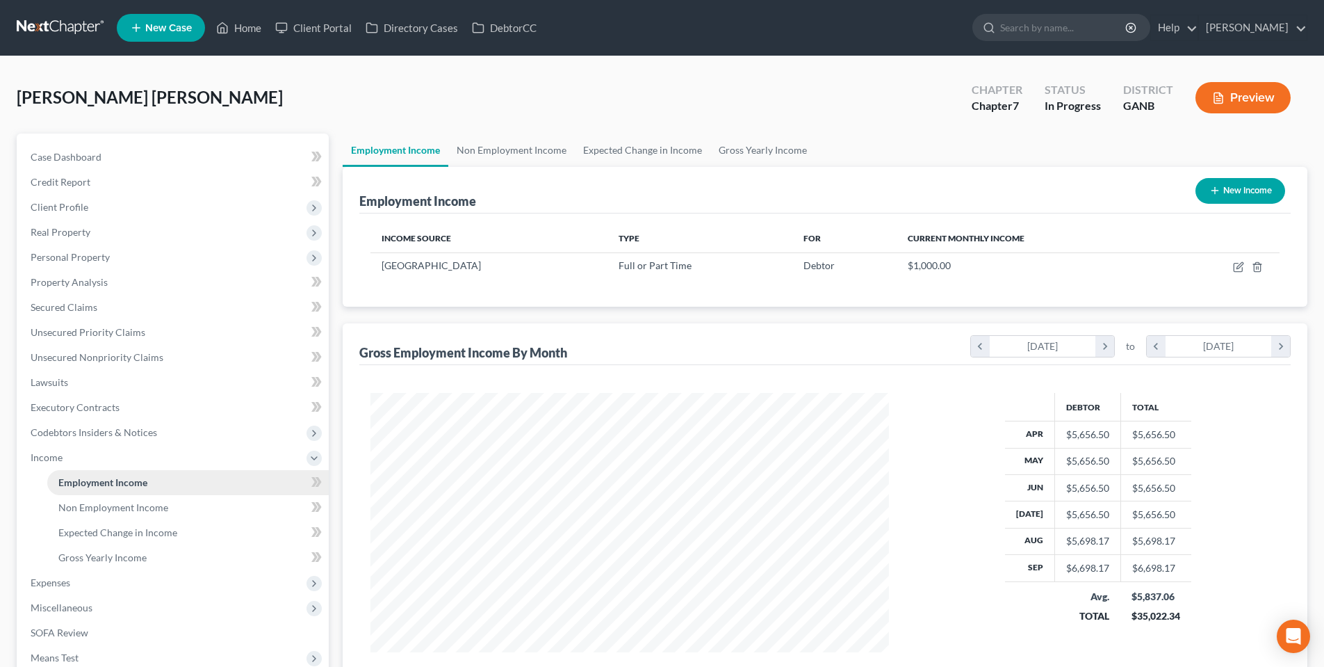
scroll to position [259, 546]
click at [489, 146] on link "Non Employment Income" at bounding box center [511, 149] width 127 height 33
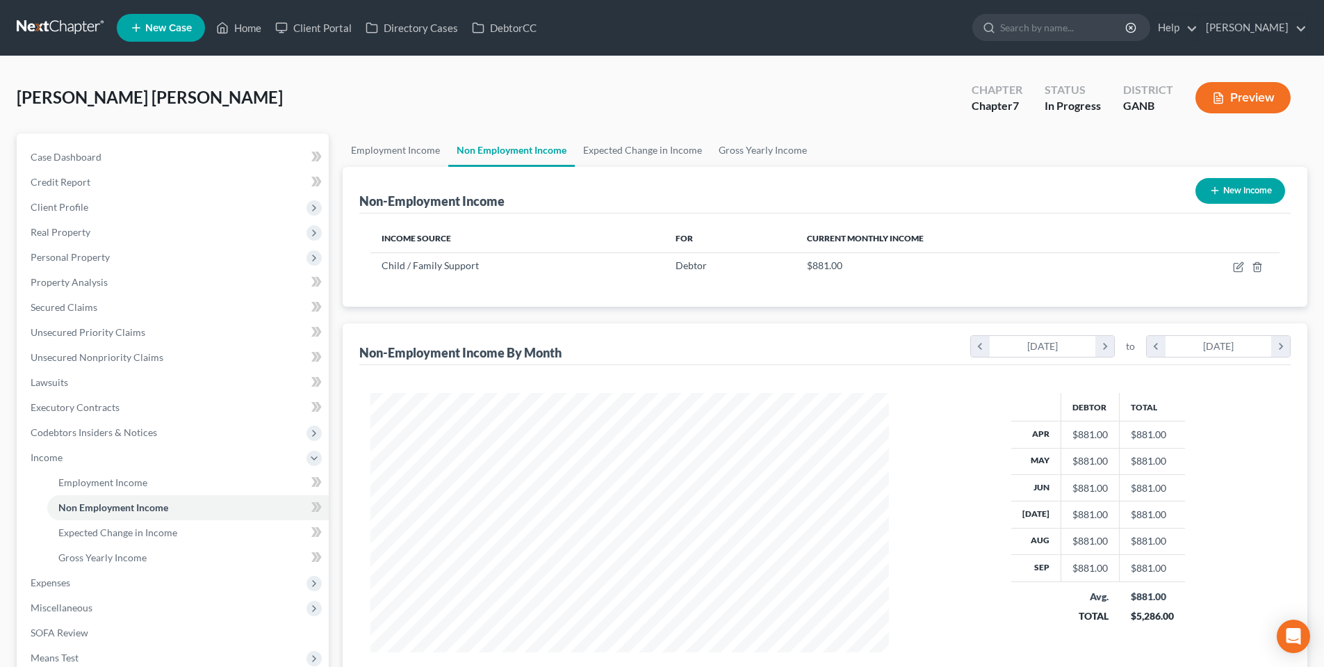
scroll to position [259, 546]
click at [602, 148] on link "Expected Change in Income" at bounding box center [643, 149] width 136 height 33
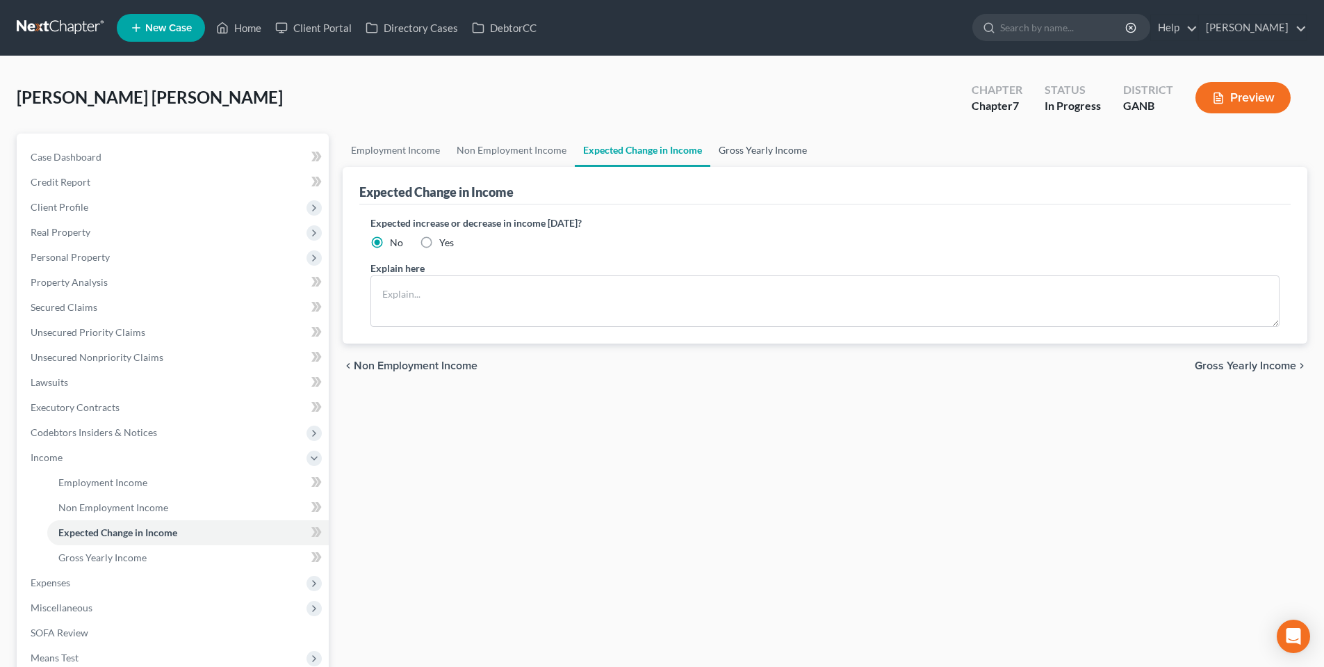
click at [744, 152] on link "Gross Yearly Income" at bounding box center [762, 149] width 105 height 33
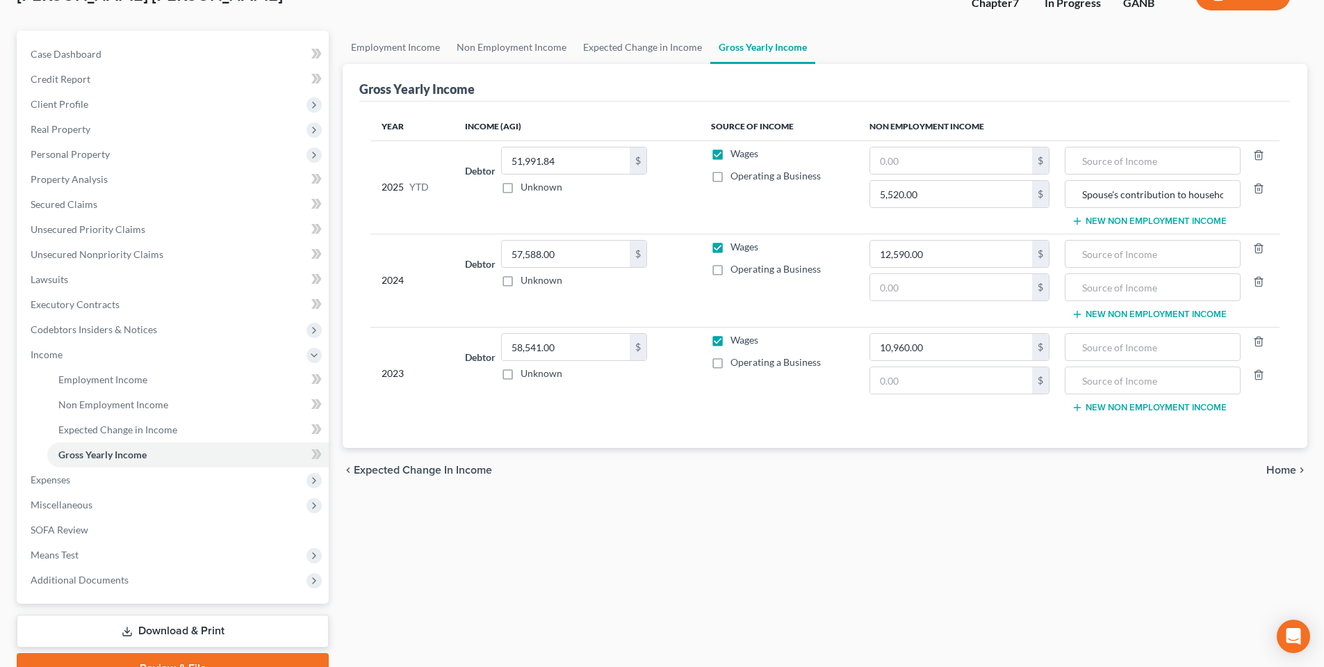
scroll to position [172, 0]
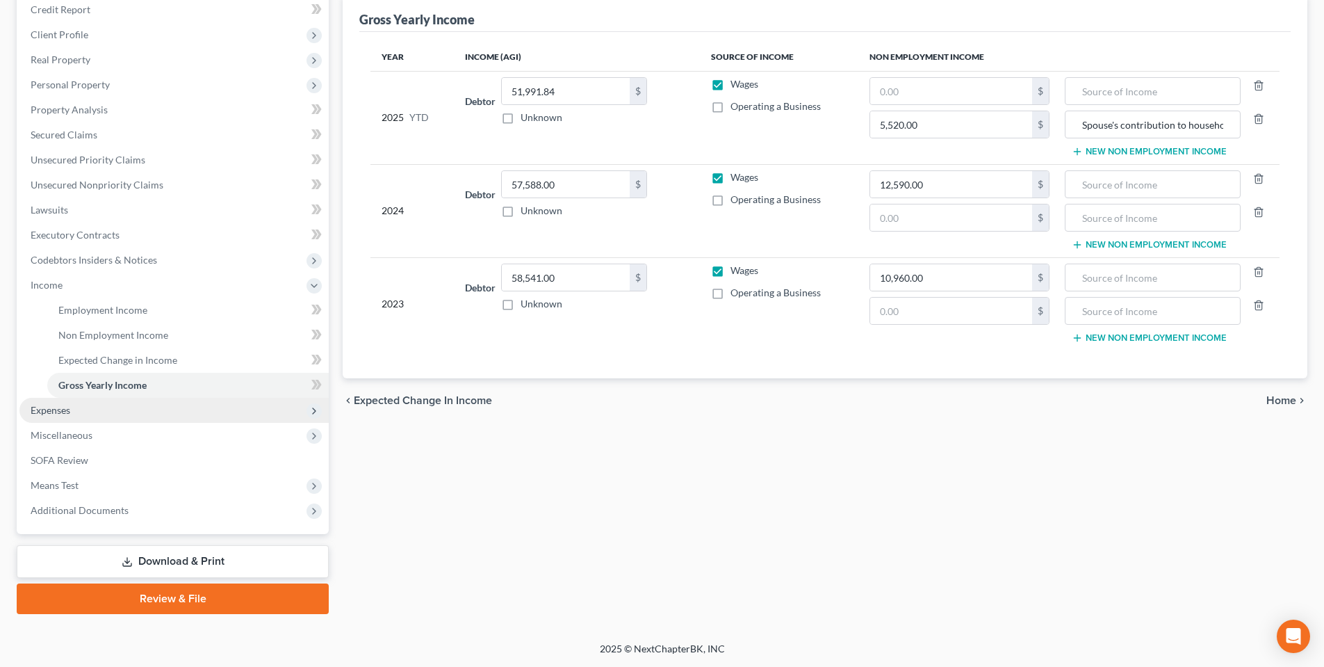
click at [117, 413] on span "Expenses" at bounding box center [173, 410] width 309 height 25
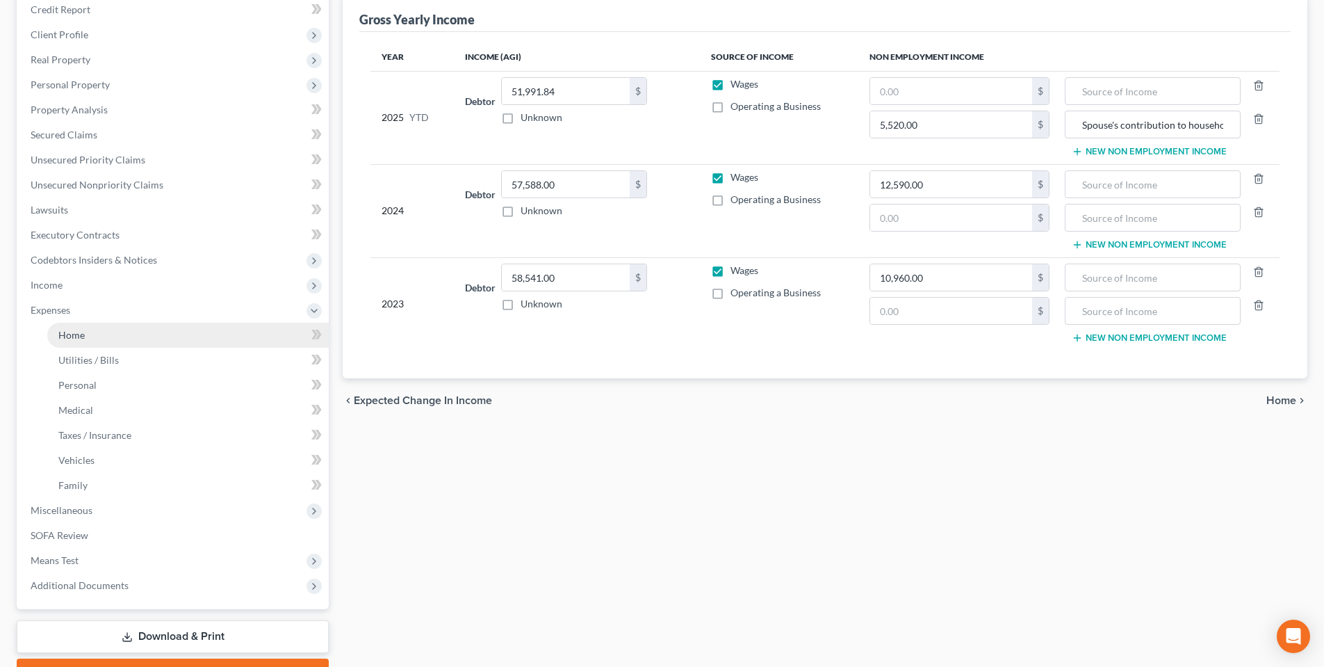
click at [102, 337] on link "Home" at bounding box center [188, 335] width 282 height 25
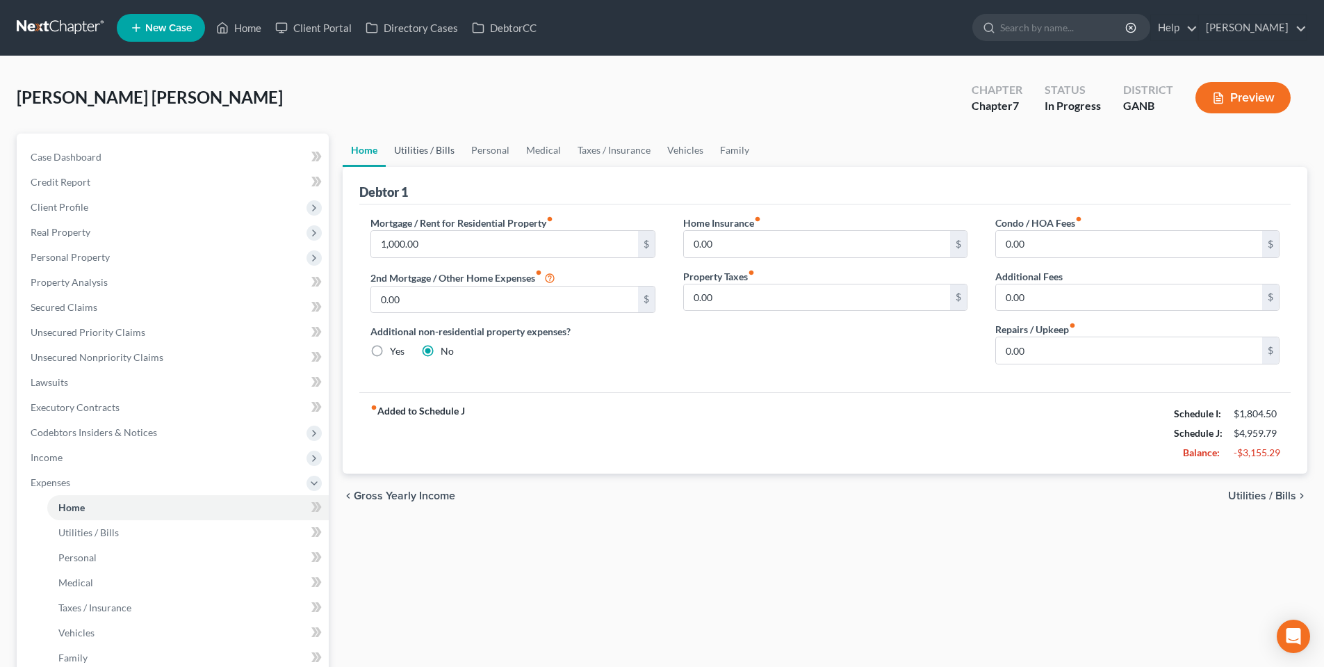
click at [434, 147] on link "Utilities / Bills" at bounding box center [424, 149] width 77 height 33
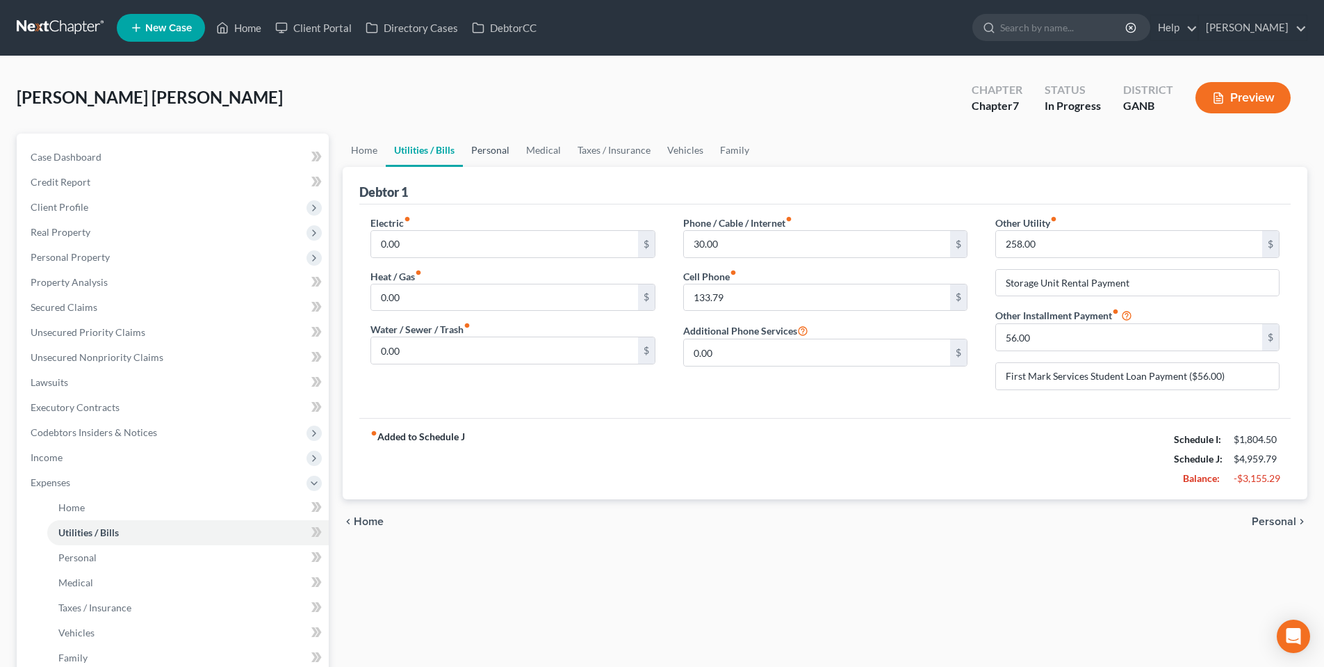
click at [481, 147] on link "Personal" at bounding box center [490, 149] width 55 height 33
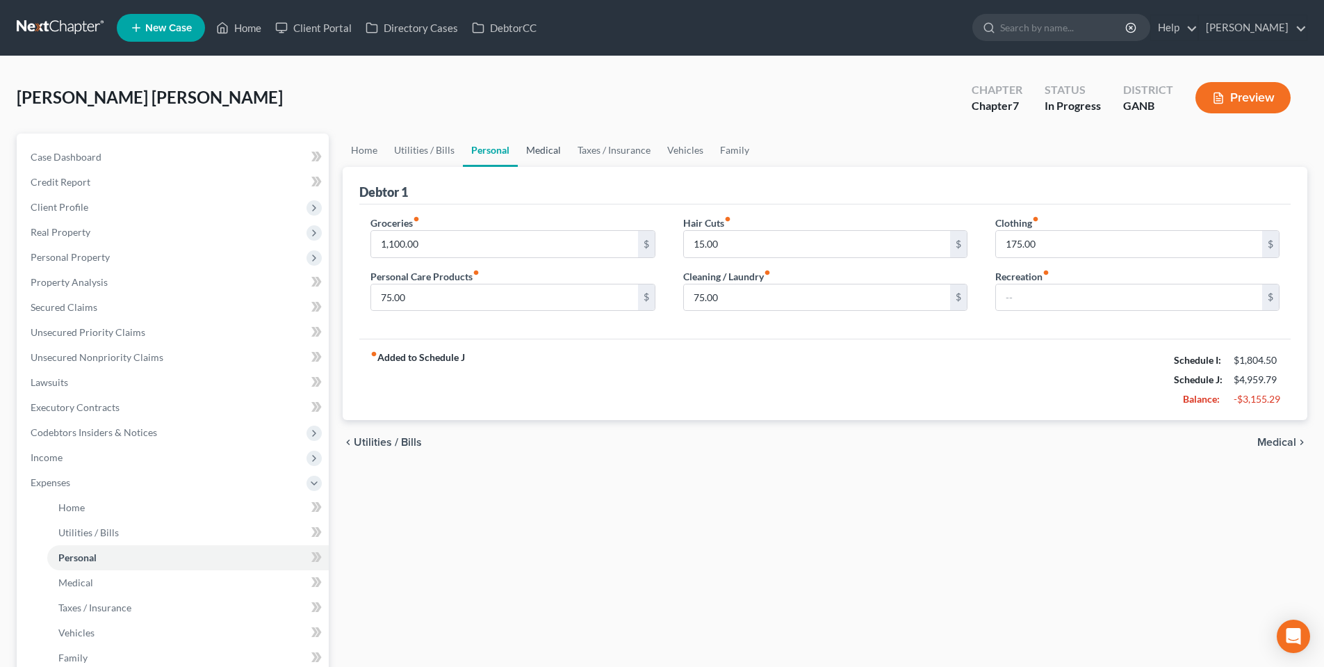
click at [549, 154] on link "Medical" at bounding box center [543, 149] width 51 height 33
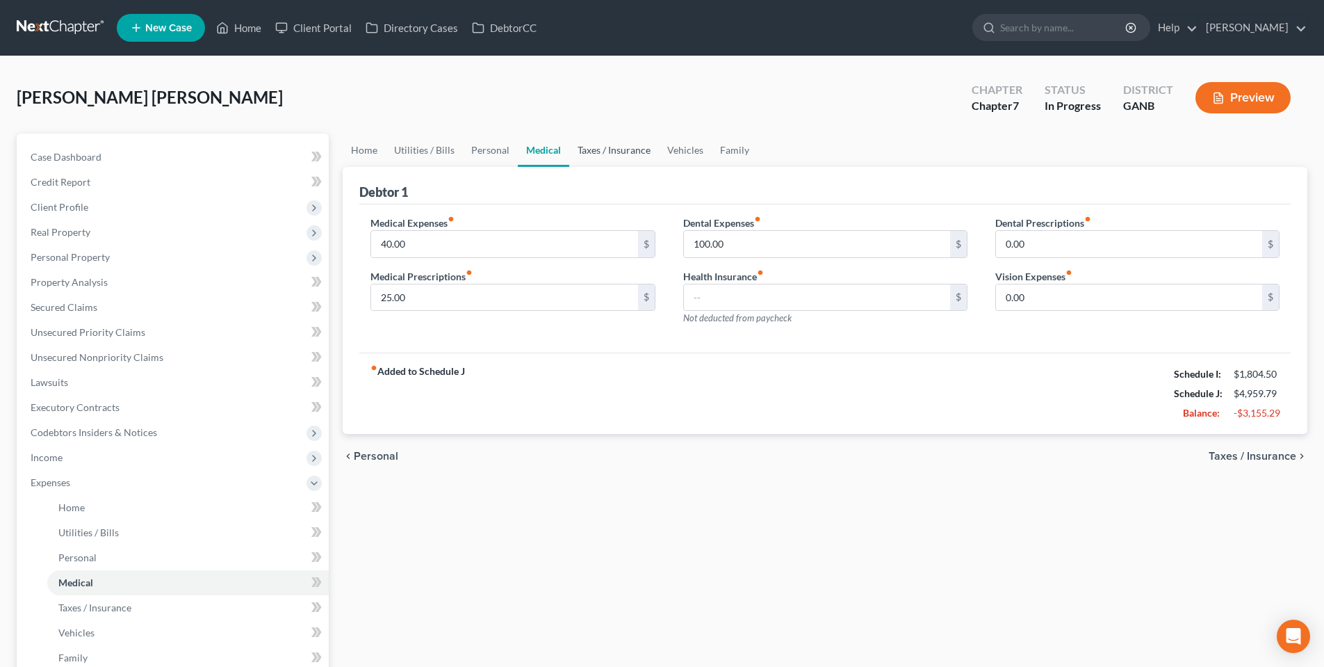
click at [608, 154] on link "Taxes / Insurance" at bounding box center [614, 149] width 90 height 33
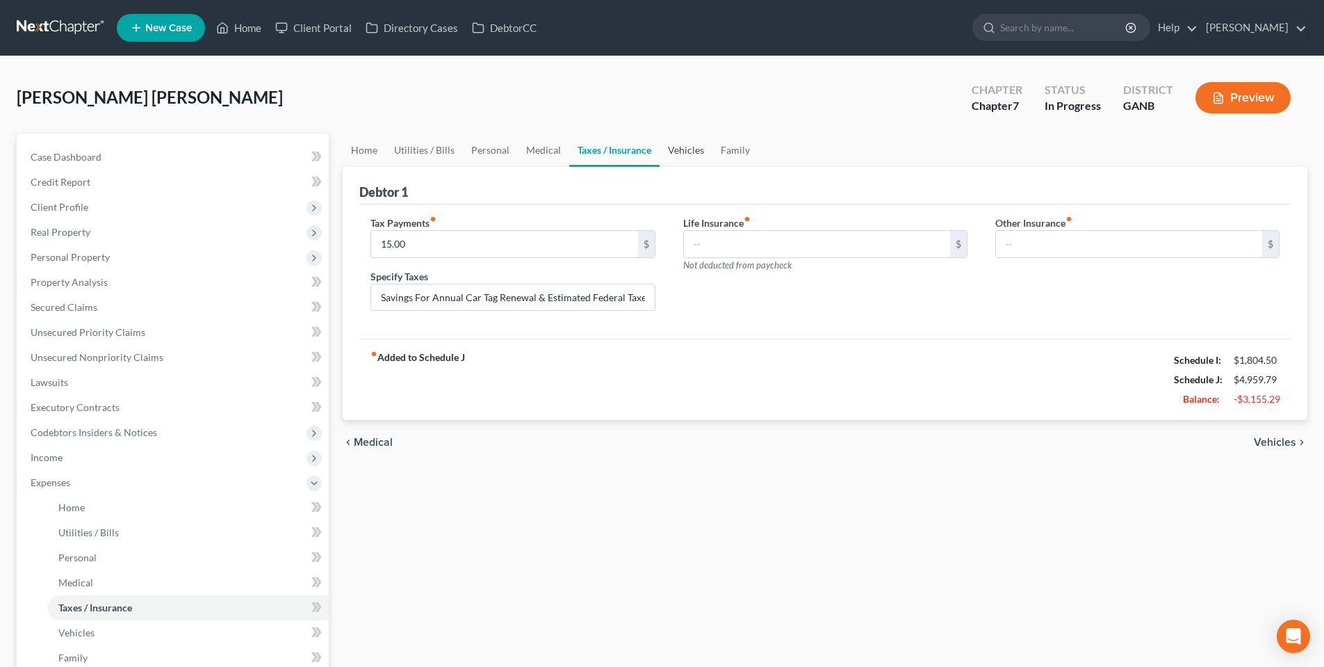
click at [679, 152] on link "Vehicles" at bounding box center [686, 149] width 53 height 33
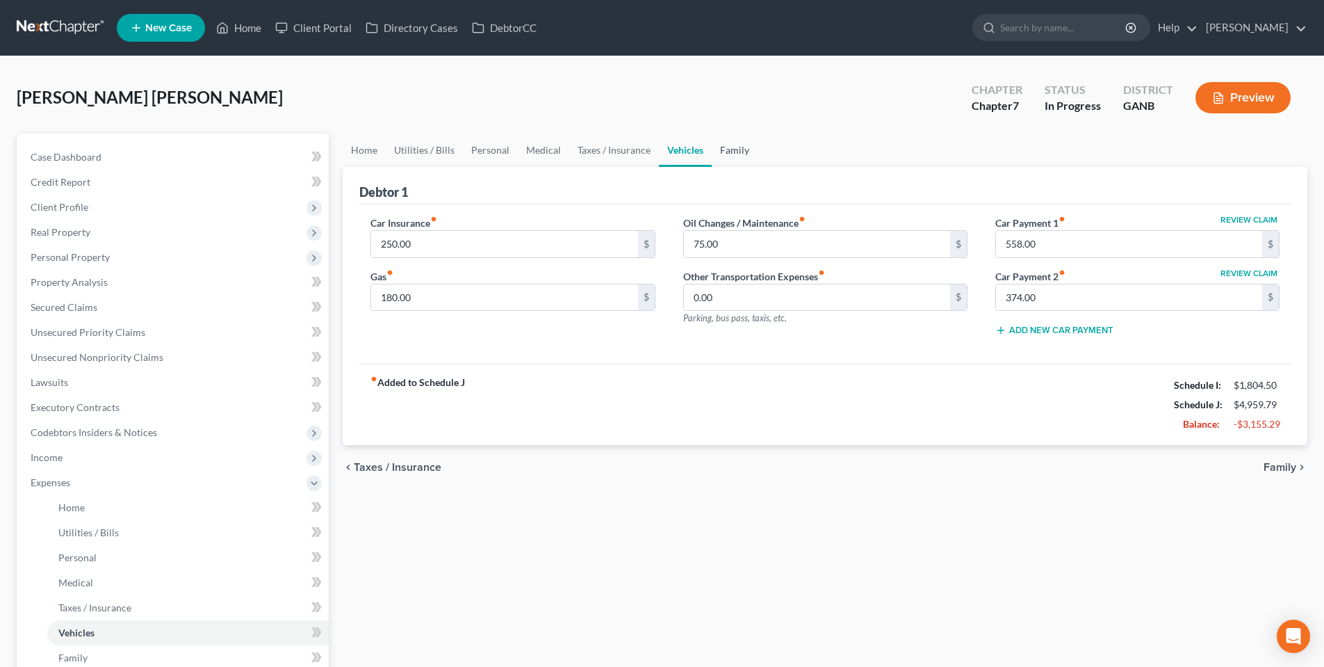
click at [731, 152] on link "Family" at bounding box center [735, 149] width 46 height 33
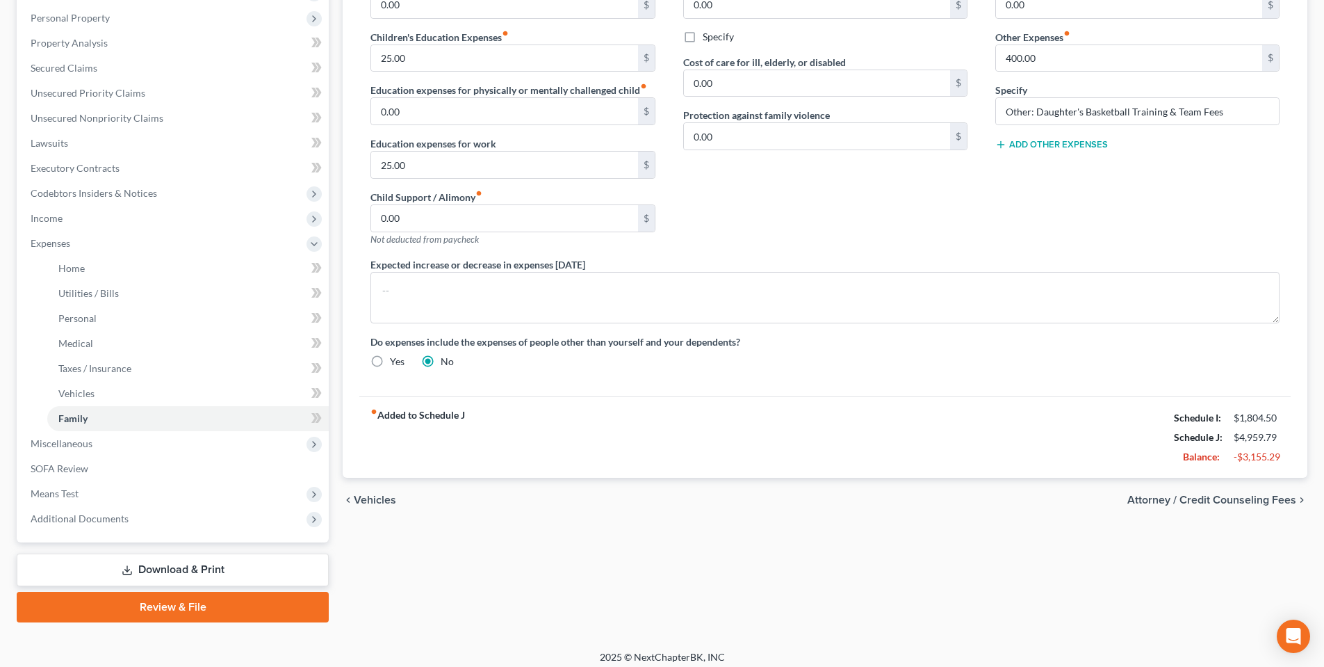
scroll to position [247, 0]
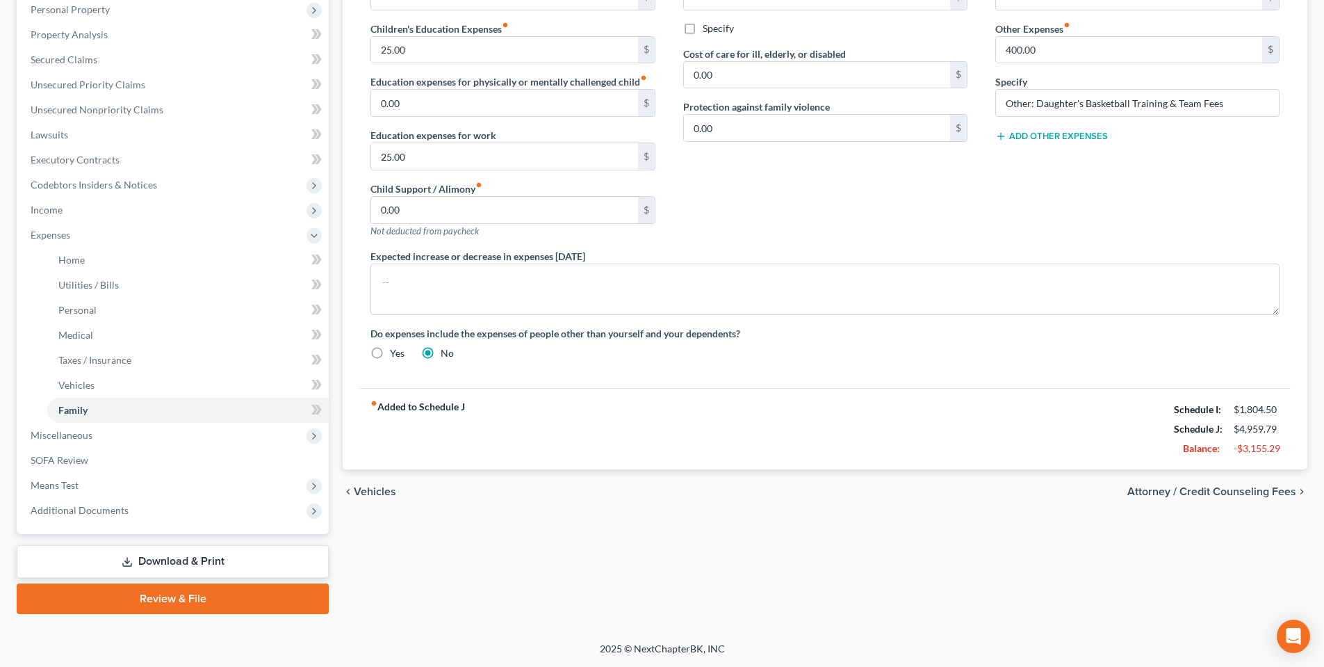
click at [1207, 486] on span "Attorney / Credit Counseling Fees" at bounding box center [1211, 491] width 169 height 11
select select "1"
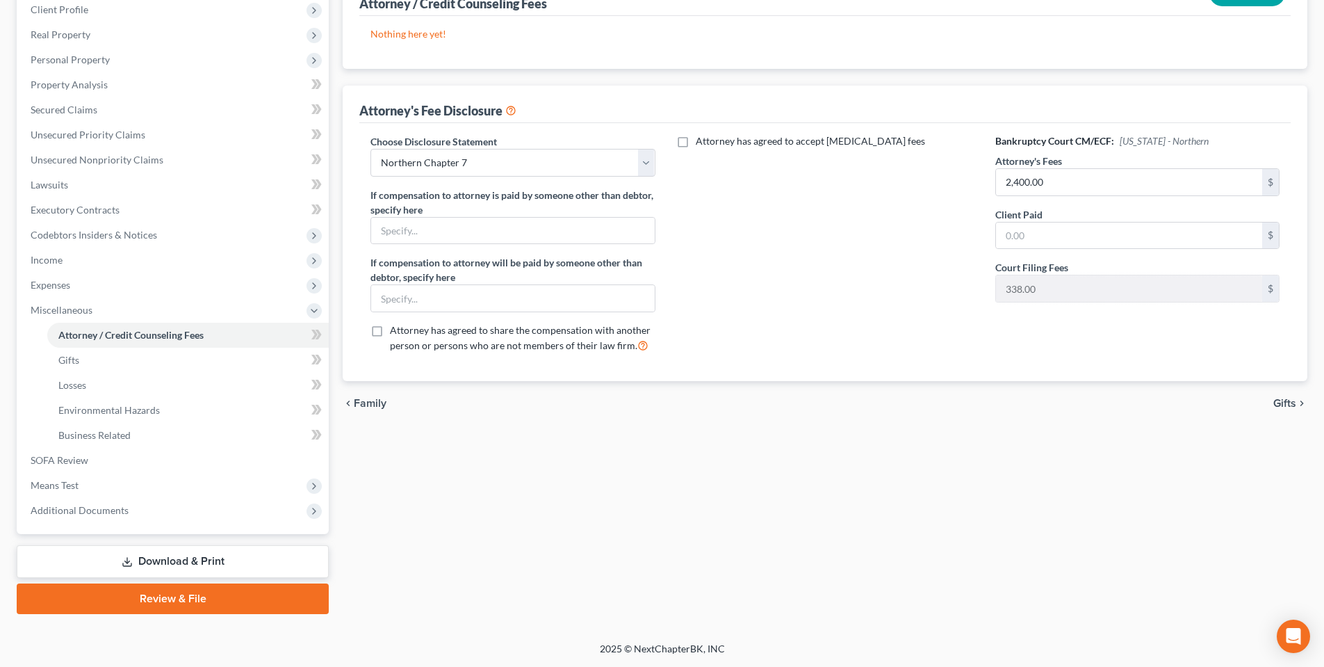
click at [1282, 403] on span "Gifts" at bounding box center [1284, 403] width 23 height 11
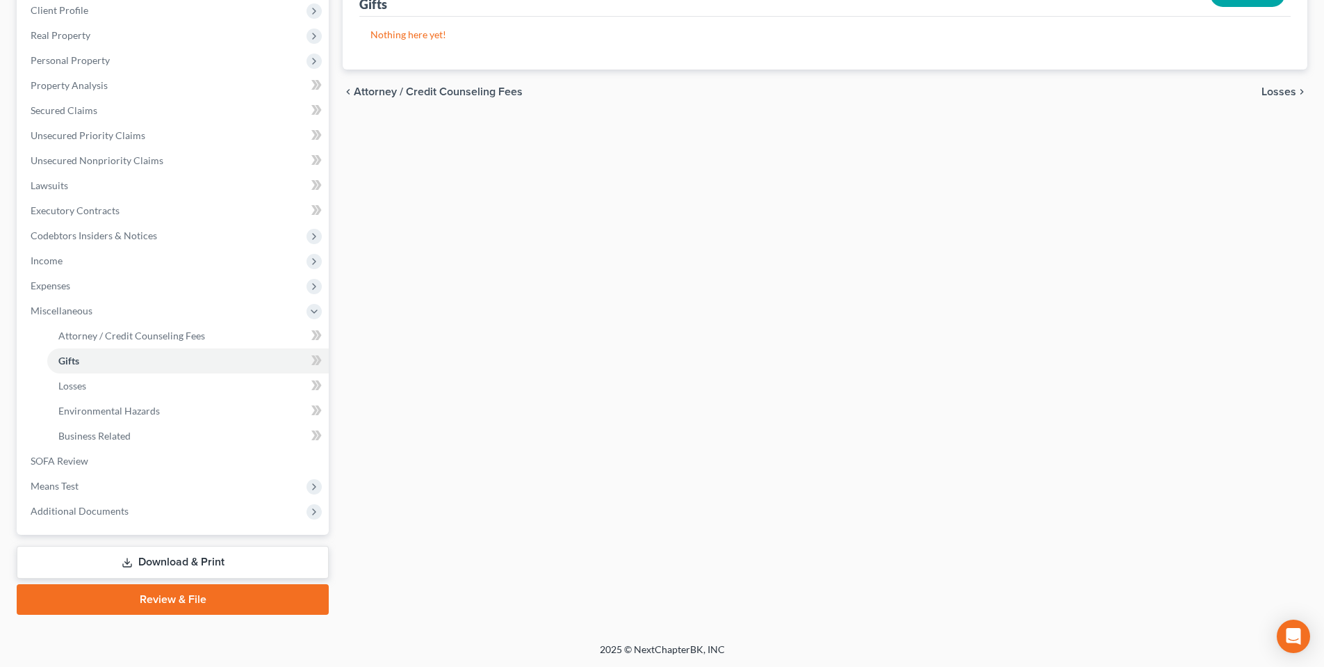
scroll to position [197, 0]
click at [1270, 97] on span "Losses" at bounding box center [1279, 90] width 35 height 11
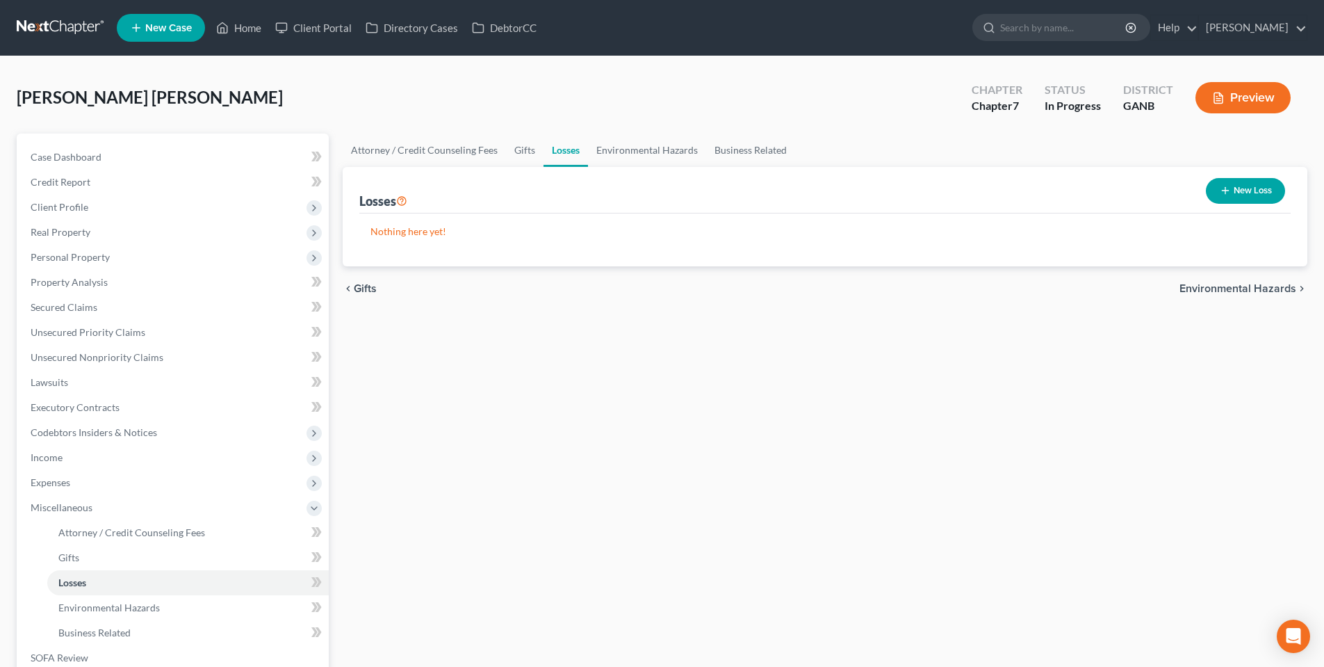
click at [1296, 285] on icon "chevron_right" at bounding box center [1301, 288] width 11 height 11
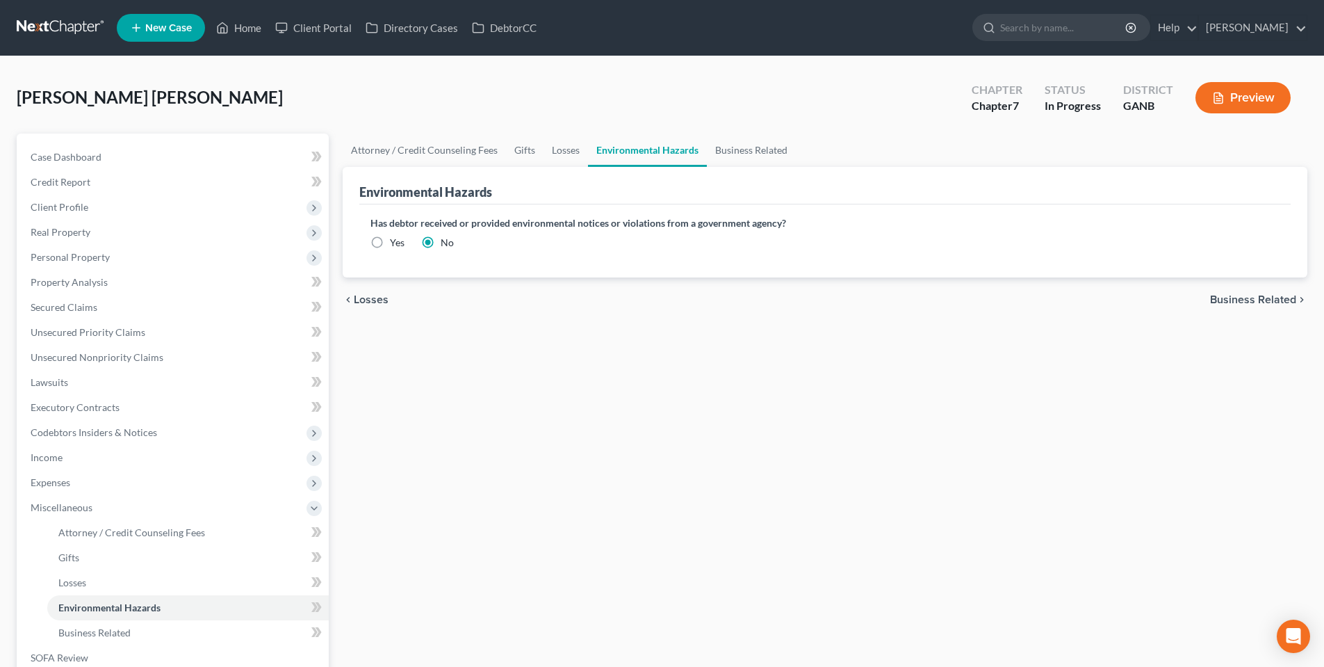
click at [1282, 295] on span "Business Related" at bounding box center [1253, 299] width 86 height 11
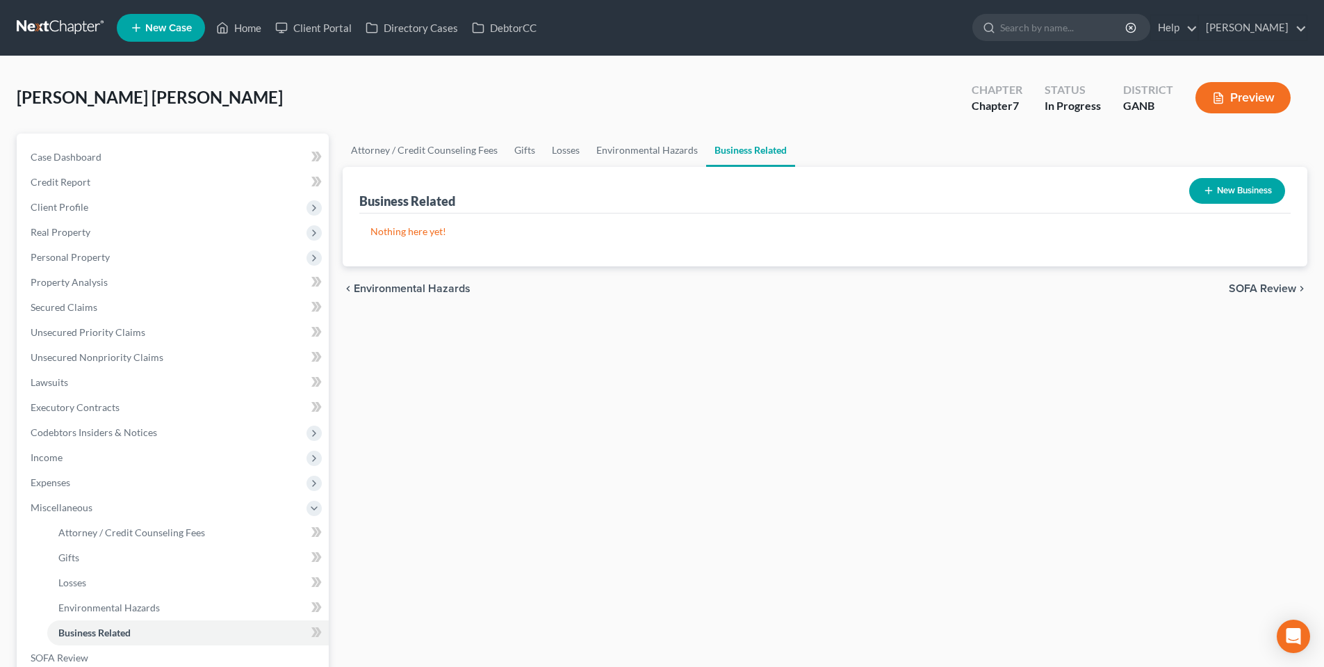
click at [1278, 284] on span "SOFA Review" at bounding box center [1262, 288] width 67 height 11
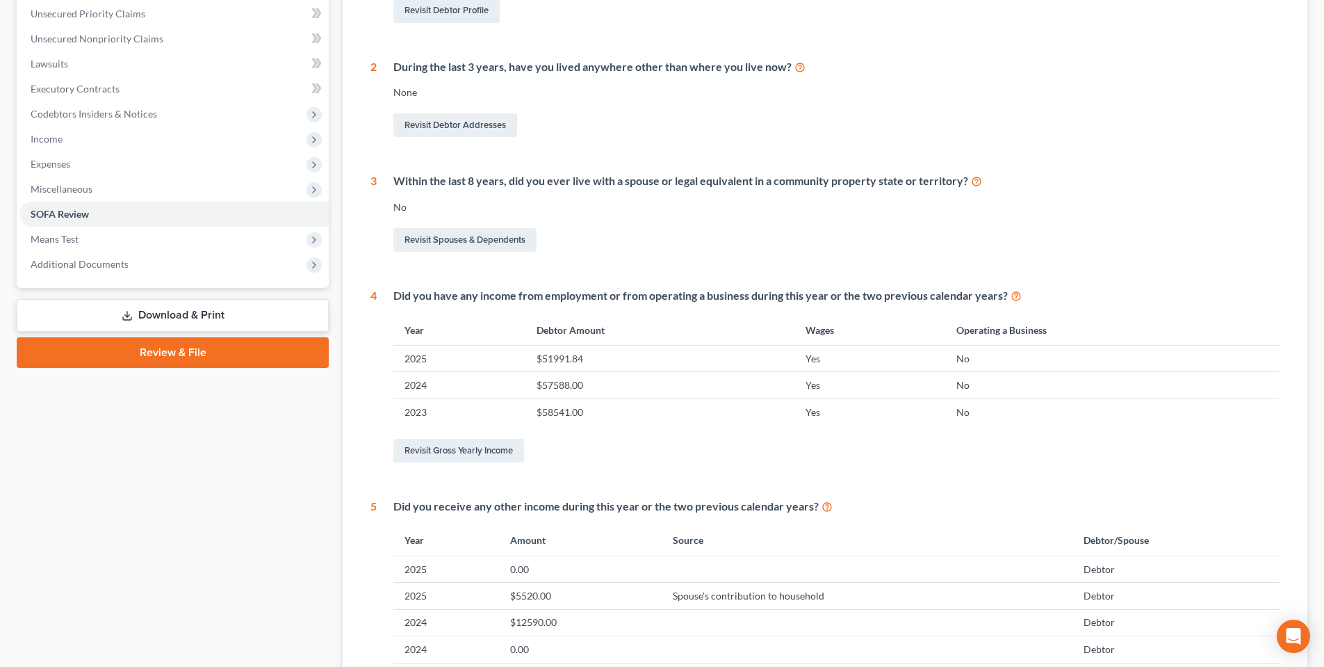
scroll to position [487, 0]
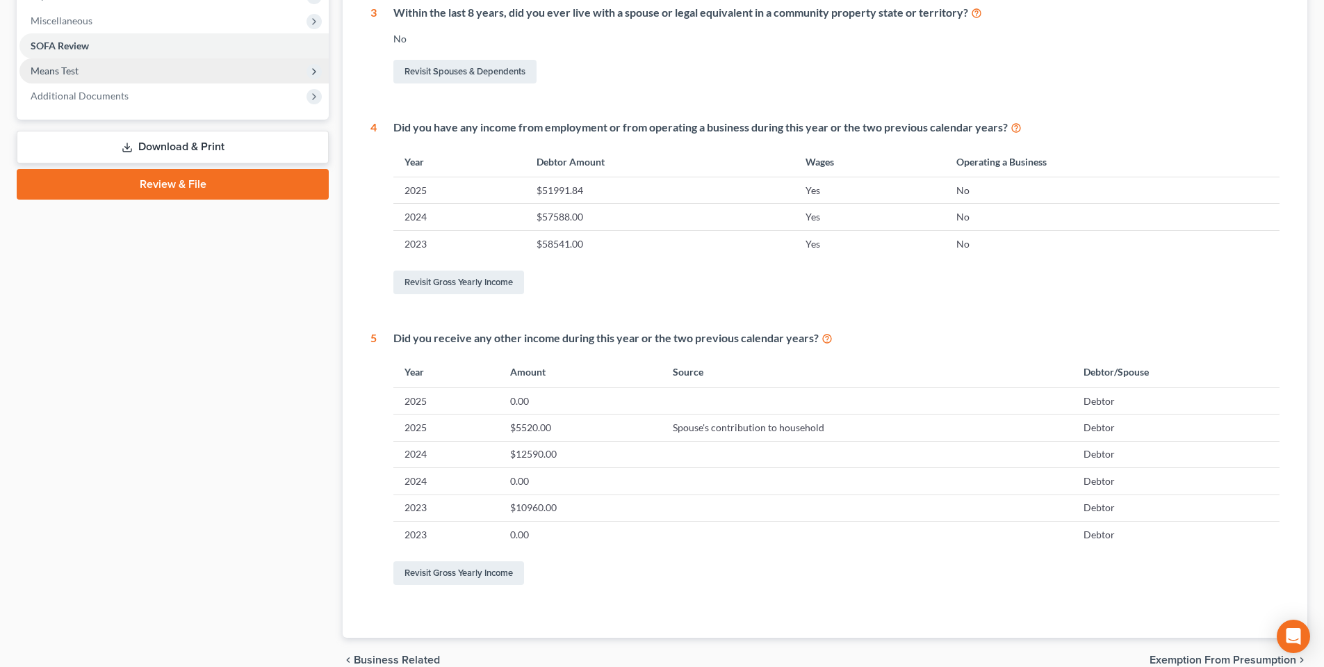
click at [45, 61] on span "Means Test" at bounding box center [173, 70] width 309 height 25
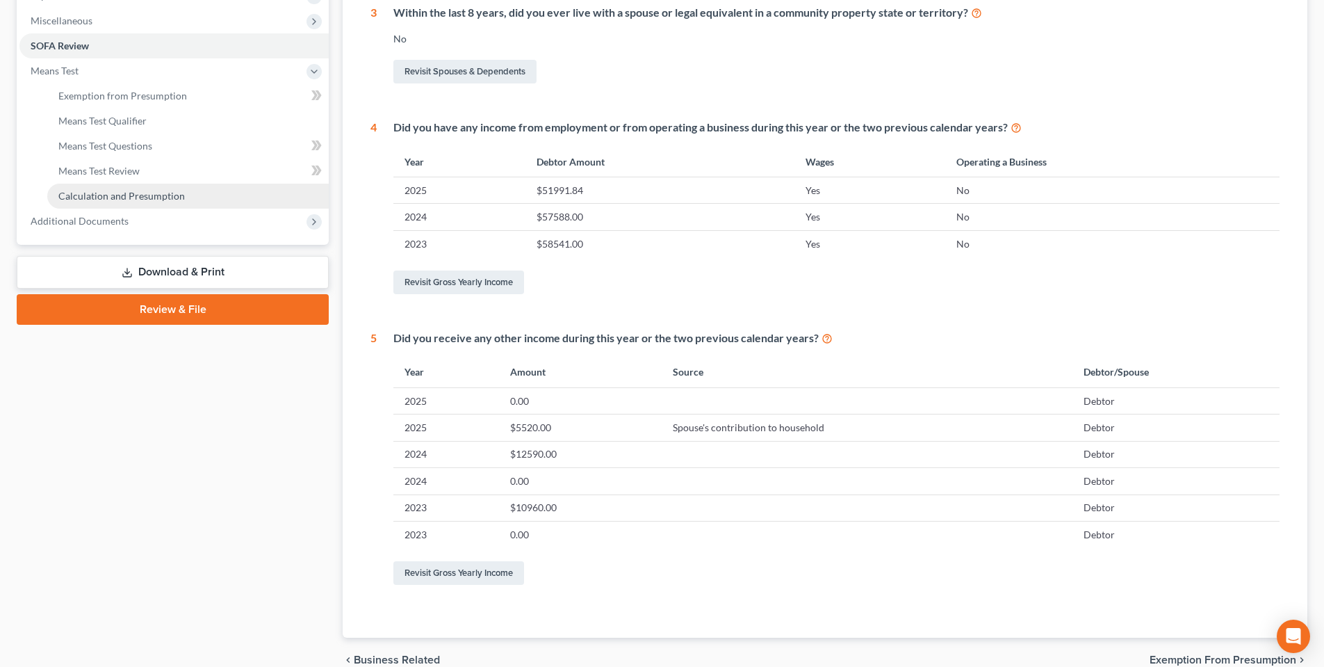
click at [67, 187] on link "Calculation and Presumption" at bounding box center [188, 196] width 282 height 25
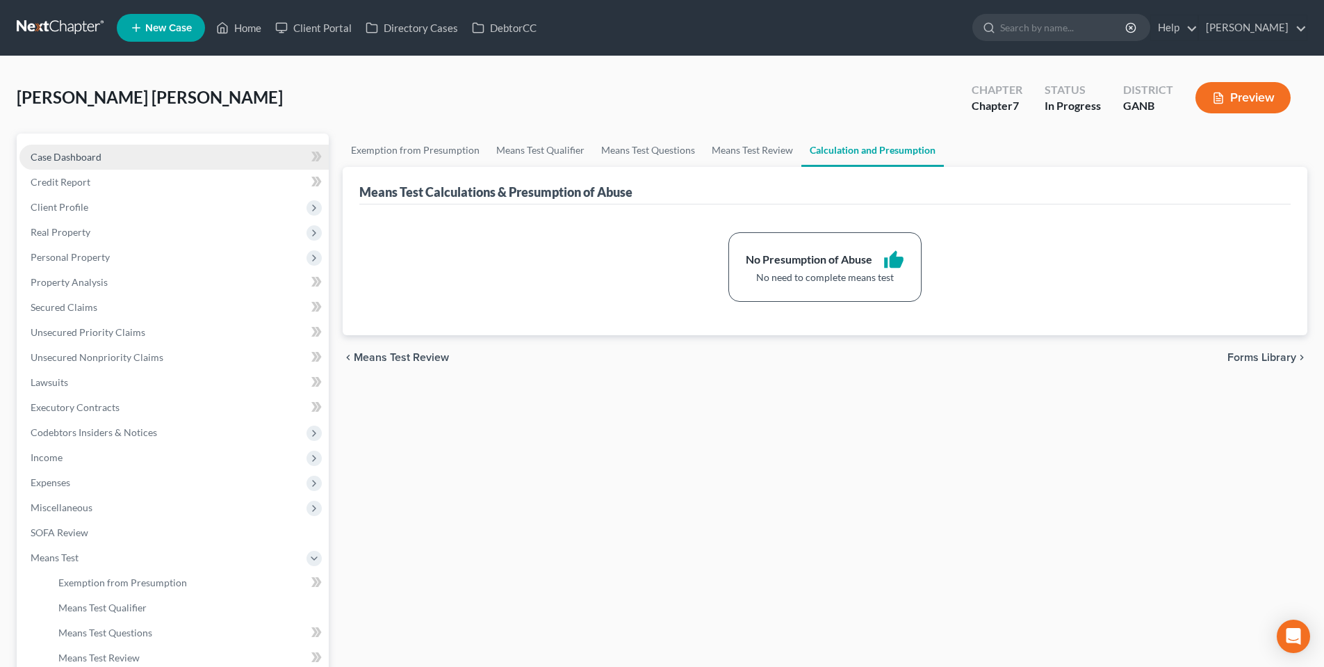
click at [85, 152] on span "Case Dashboard" at bounding box center [66, 157] width 71 height 12
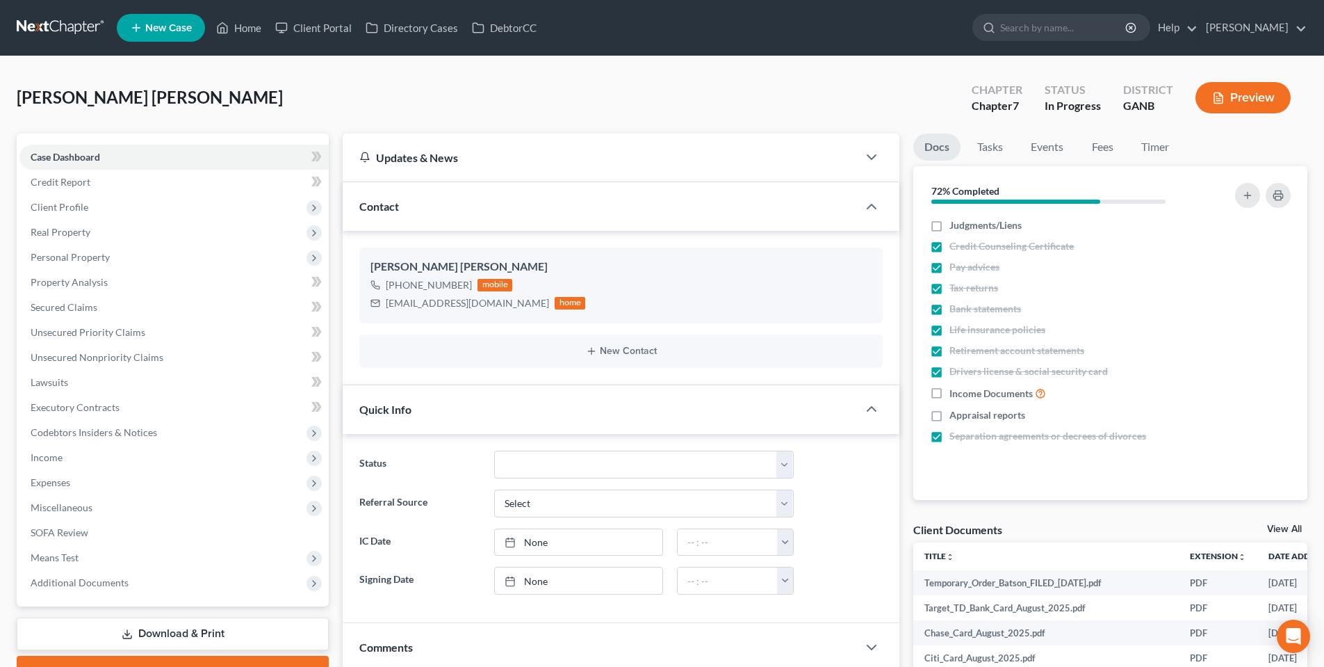
click at [57, 21] on link at bounding box center [61, 27] width 89 height 25
